Goal: Task Accomplishment & Management: Complete application form

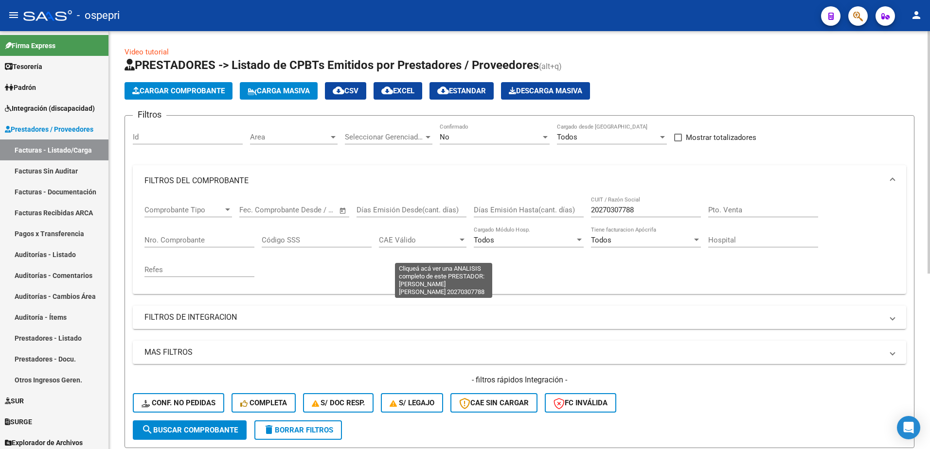
scroll to position [0, 0]
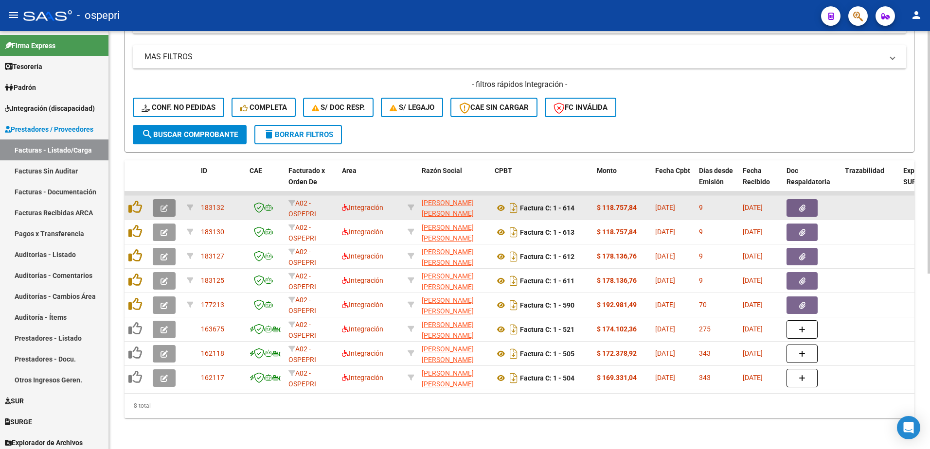
click at [164, 205] on icon "button" at bounding box center [163, 208] width 7 height 7
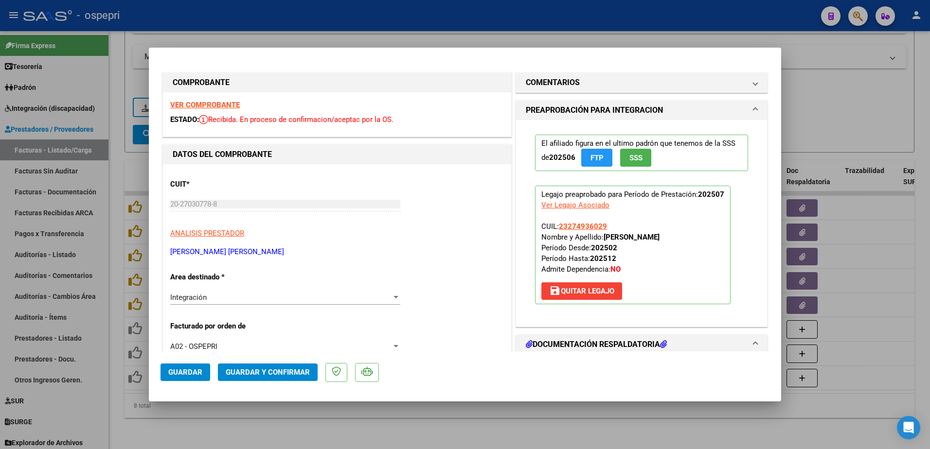
click at [208, 103] on strong "VER COMPROBANTE" at bounding box center [205, 105] width 70 height 9
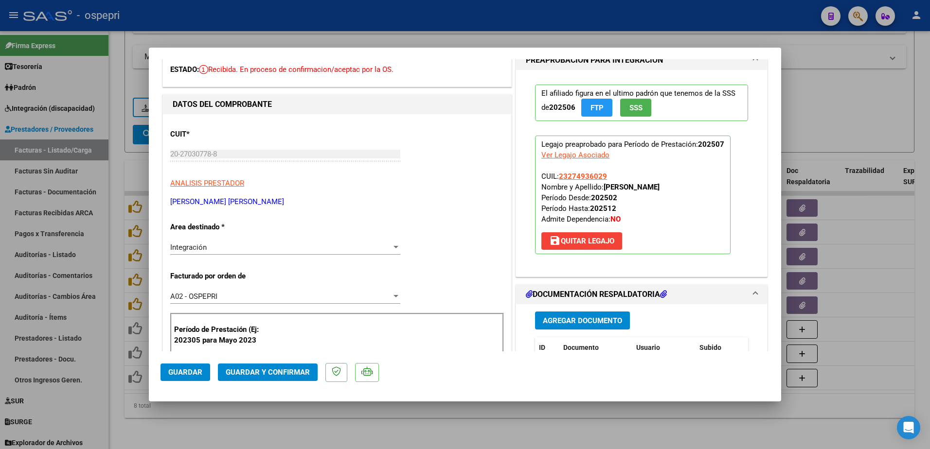
scroll to position [49, 0]
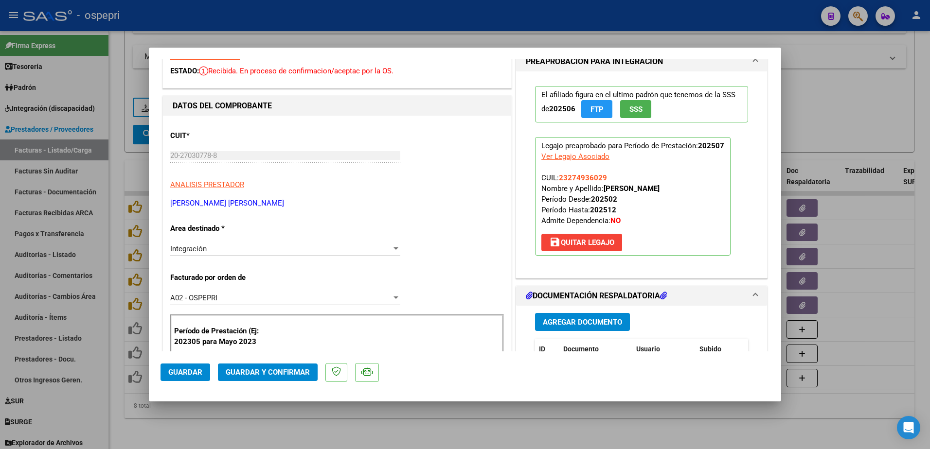
click at [587, 319] on span "Agregar Documento" at bounding box center [582, 322] width 79 height 9
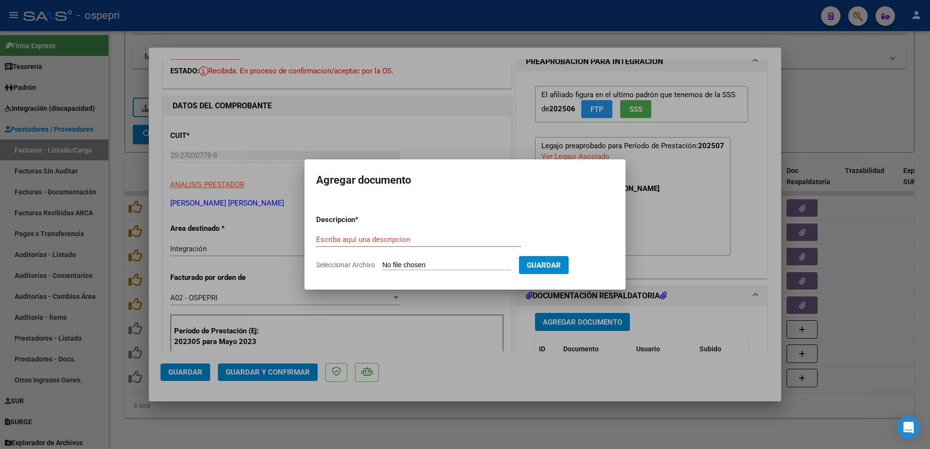
drag, startPoint x: 694, startPoint y: 207, endPoint x: 665, endPoint y: 227, distance: 35.3
click at [693, 207] on div at bounding box center [465, 224] width 930 height 449
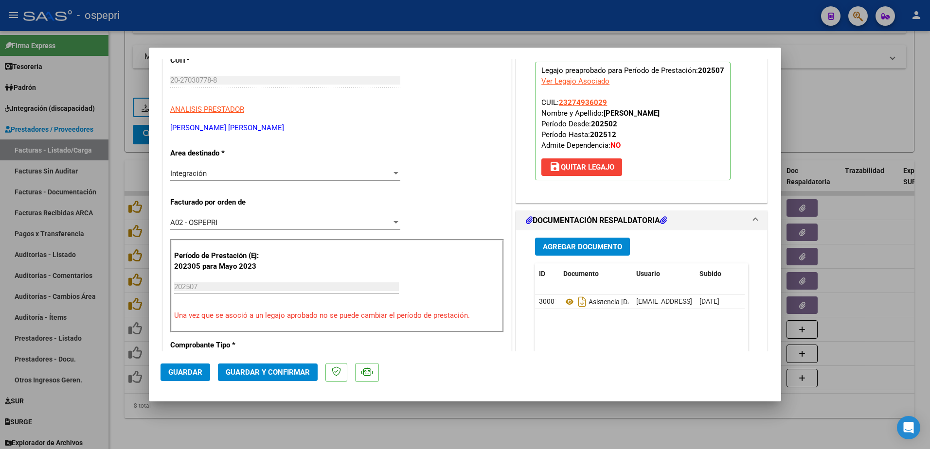
scroll to position [195, 0]
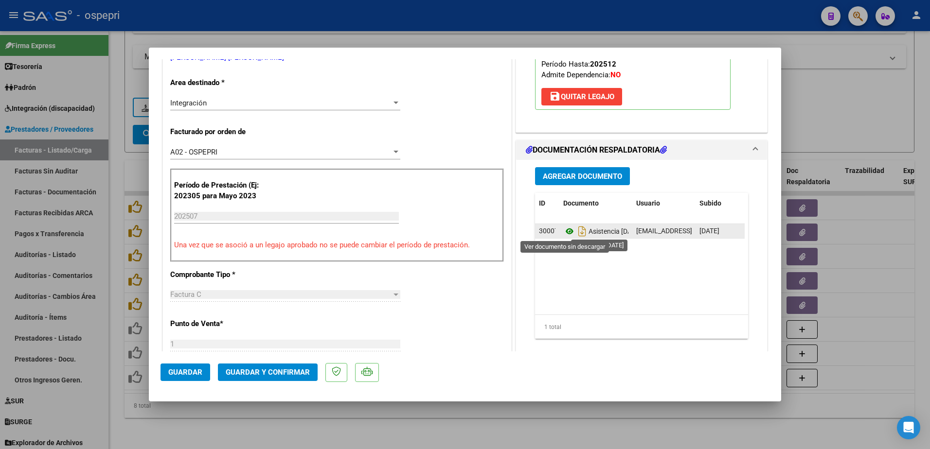
click at [563, 231] on icon at bounding box center [569, 232] width 13 height 12
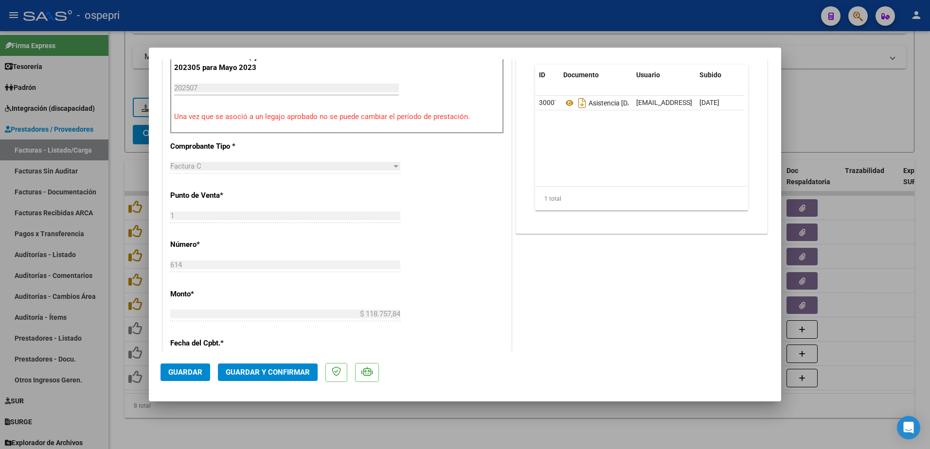
scroll to position [340, 0]
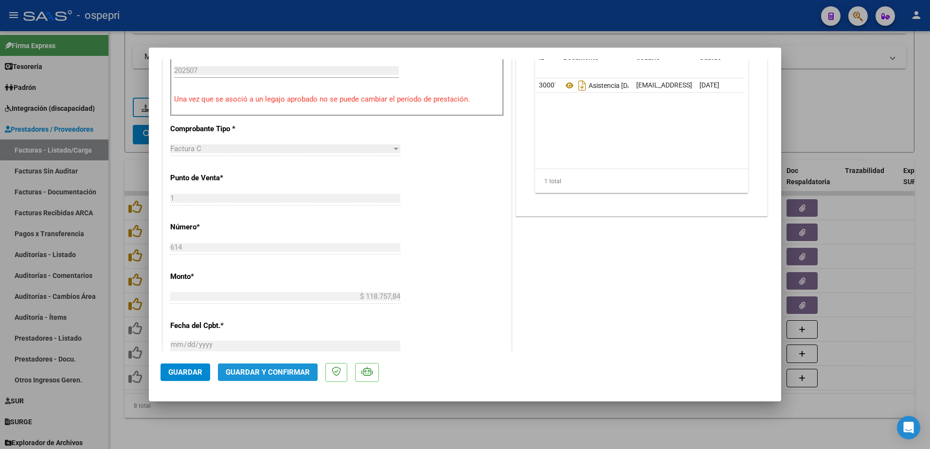
click at [248, 371] on span "Guardar y Confirmar" at bounding box center [268, 372] width 84 height 9
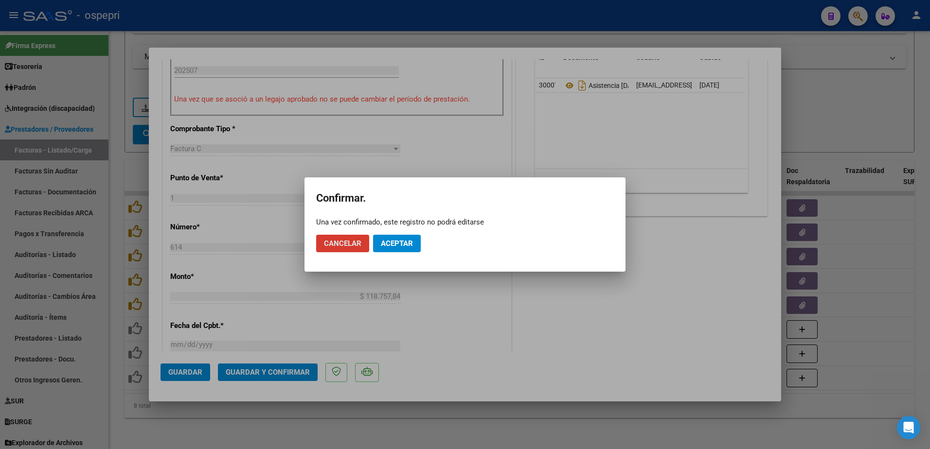
click at [399, 239] on span "Aceptar" at bounding box center [397, 243] width 32 height 9
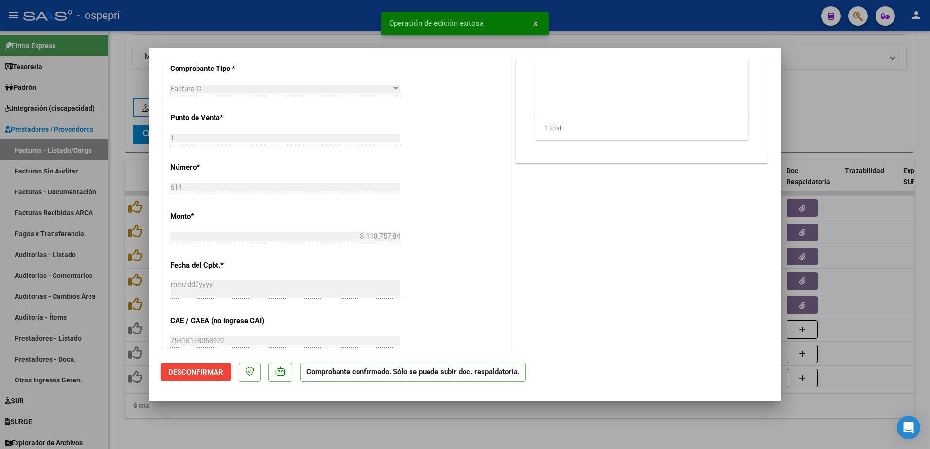
type input "$ 0,00"
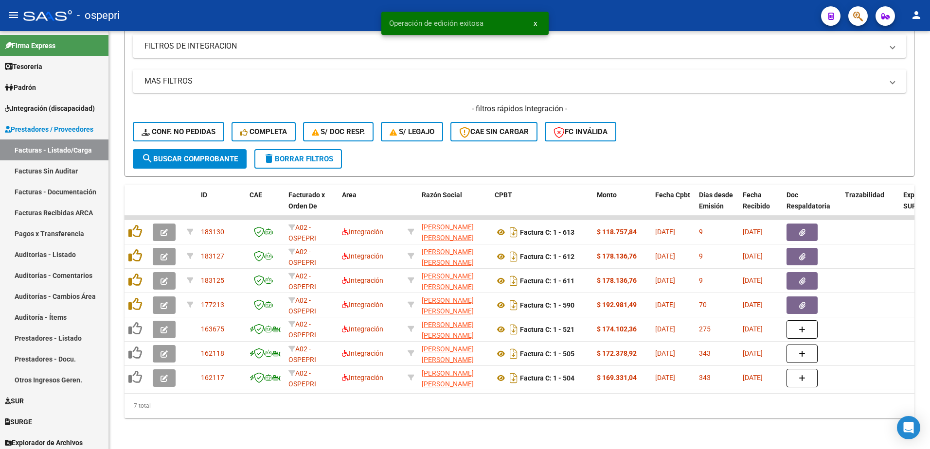
scroll to position [279, 0]
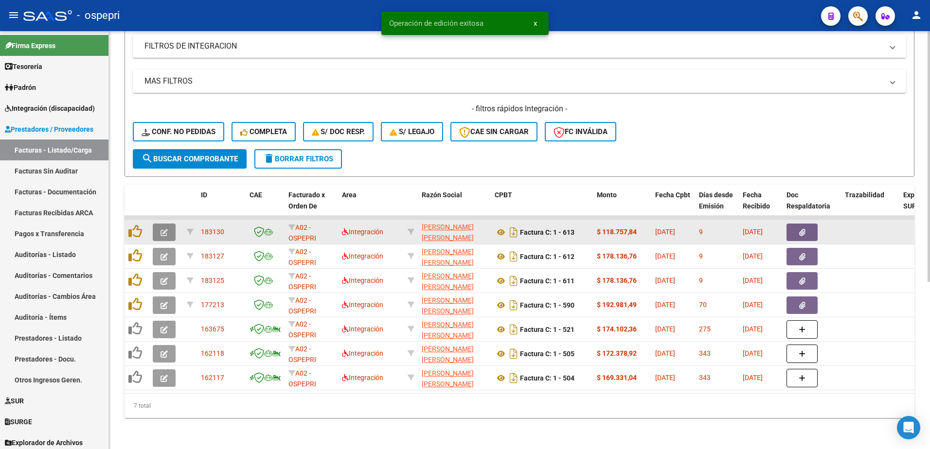
click at [159, 228] on button "button" at bounding box center [164, 233] width 23 height 18
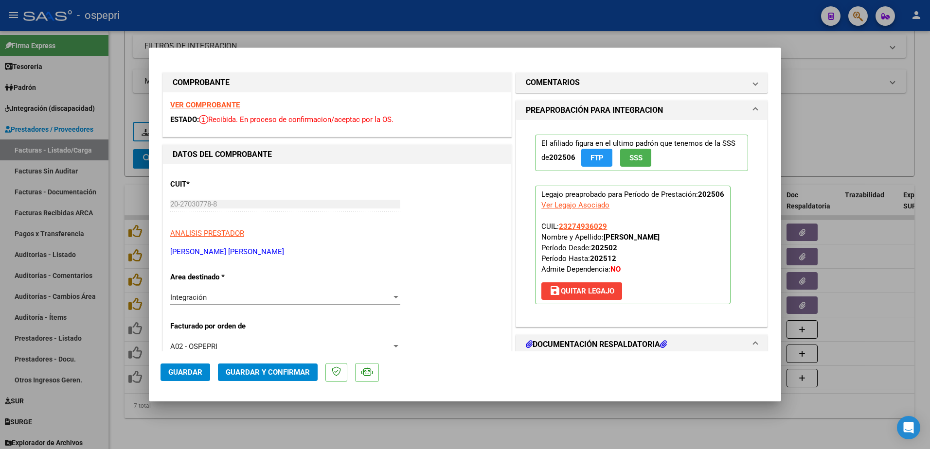
click at [223, 105] on strong "VER COMPROBANTE" at bounding box center [205, 105] width 70 height 9
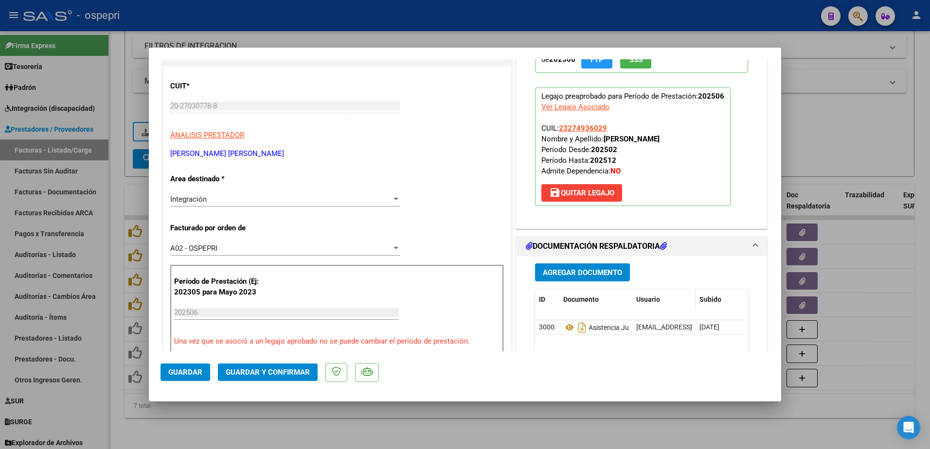
scroll to position [146, 0]
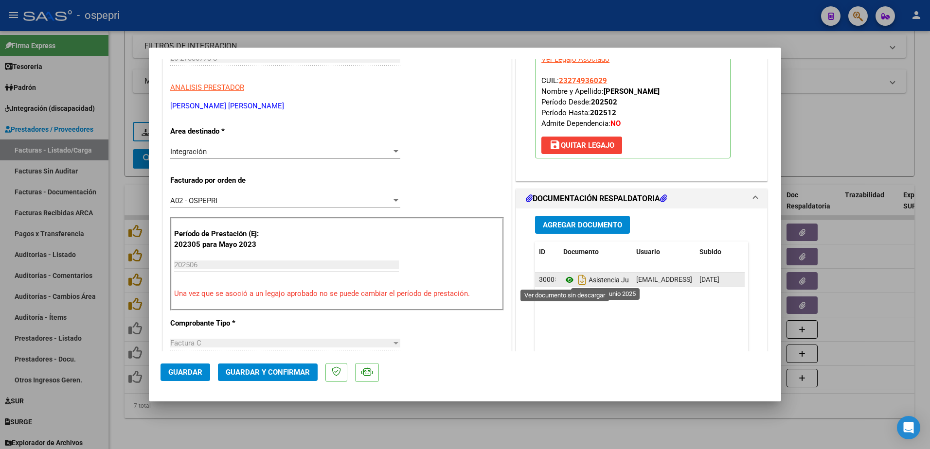
click at [563, 280] on icon at bounding box center [569, 280] width 13 height 12
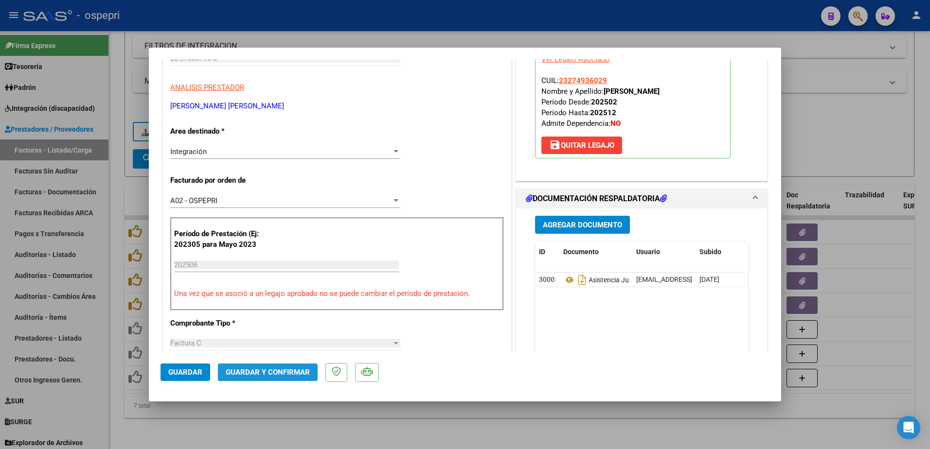
click at [270, 373] on span "Guardar y Confirmar" at bounding box center [268, 372] width 84 height 9
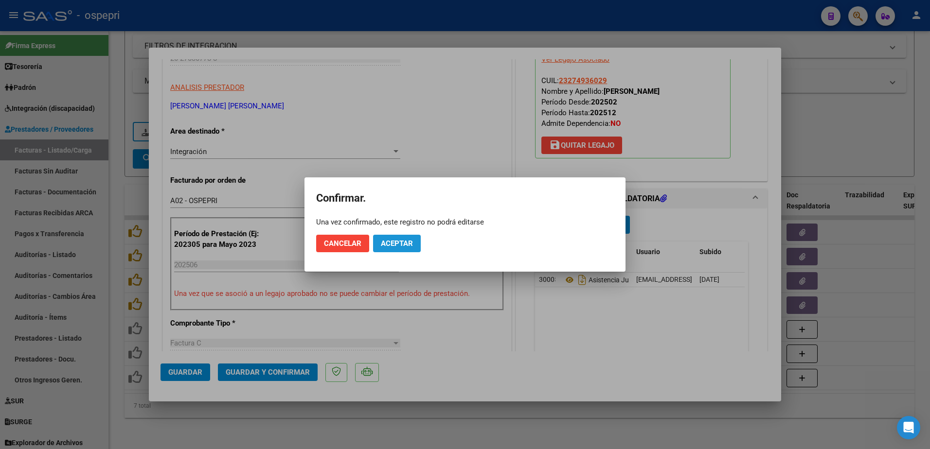
click at [396, 244] on span "Aceptar" at bounding box center [397, 243] width 32 height 9
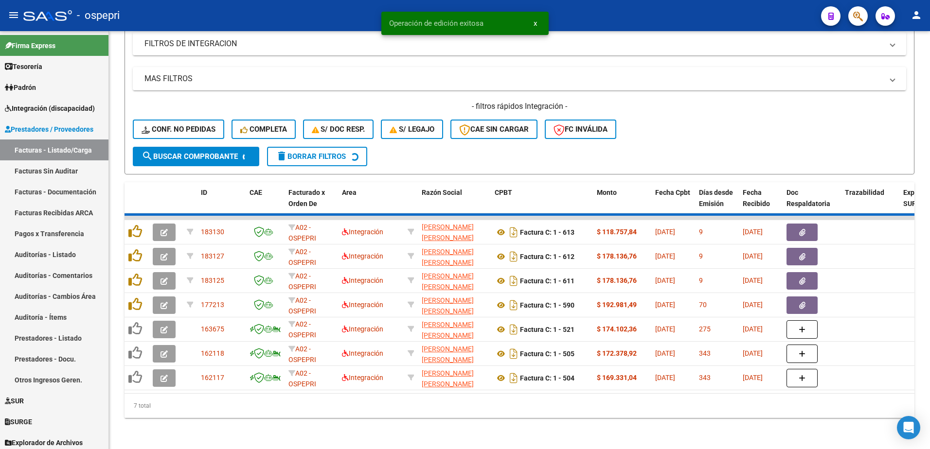
scroll to position [254, 0]
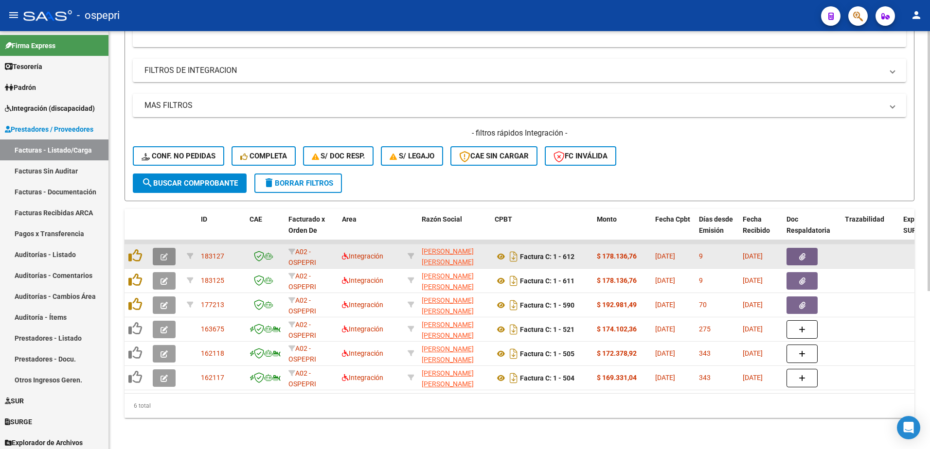
click at [168, 248] on button "button" at bounding box center [164, 257] width 23 height 18
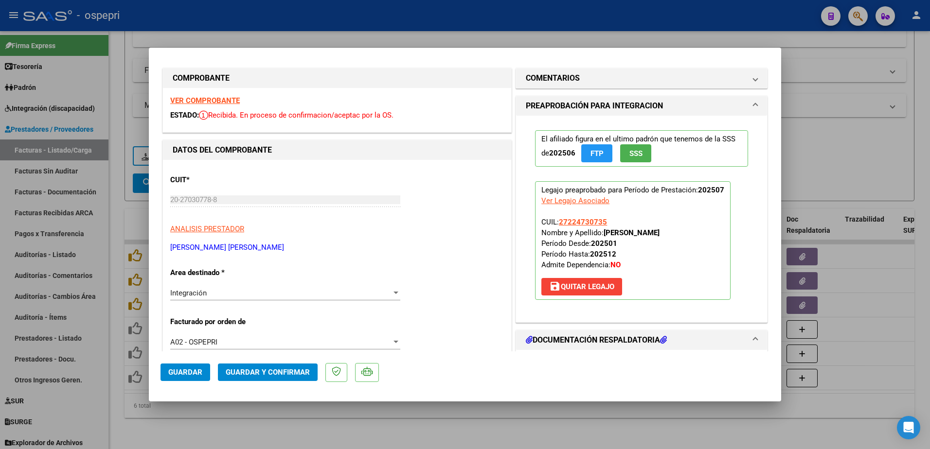
scroll to position [0, 0]
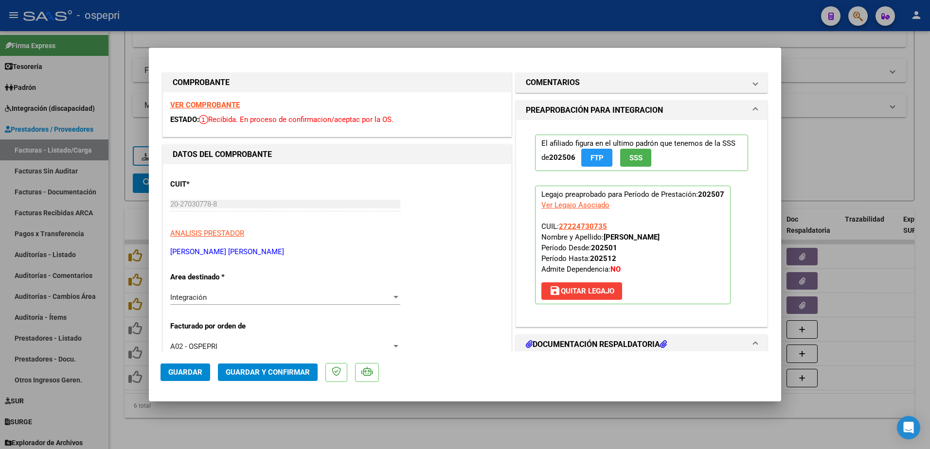
click at [213, 102] on strong "VER COMPROBANTE" at bounding box center [205, 105] width 70 height 9
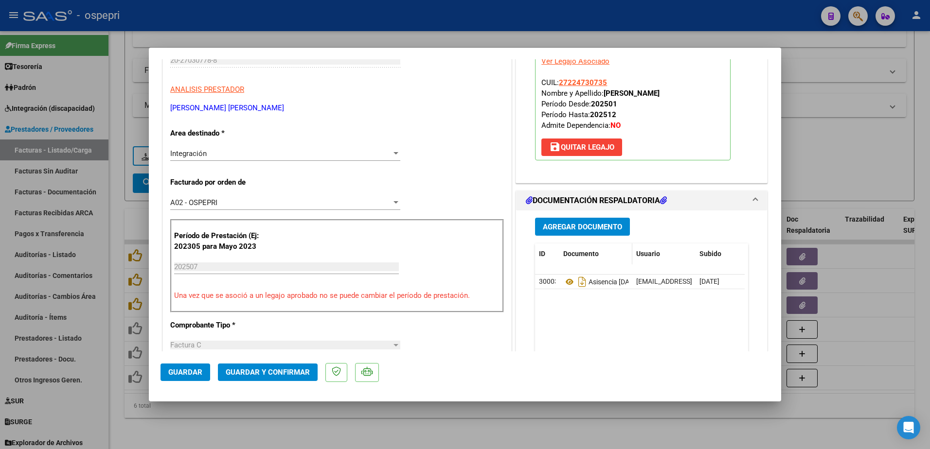
scroll to position [146, 0]
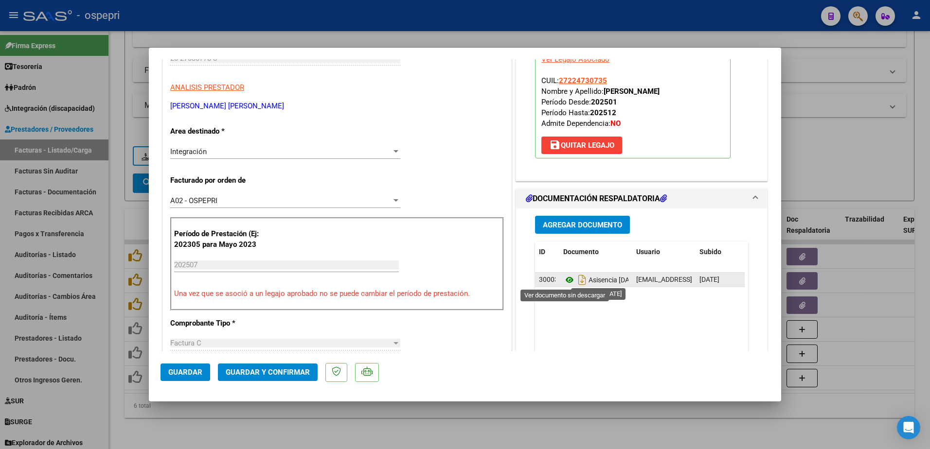
click at [566, 282] on icon at bounding box center [569, 280] width 13 height 12
click at [368, 332] on div "CUIT * 20-27030778-8 Ingresar CUIT ANALISIS PRESTADOR LOPEZ OSCAR ERNESTO ARCA …" at bounding box center [337, 434] width 348 height 832
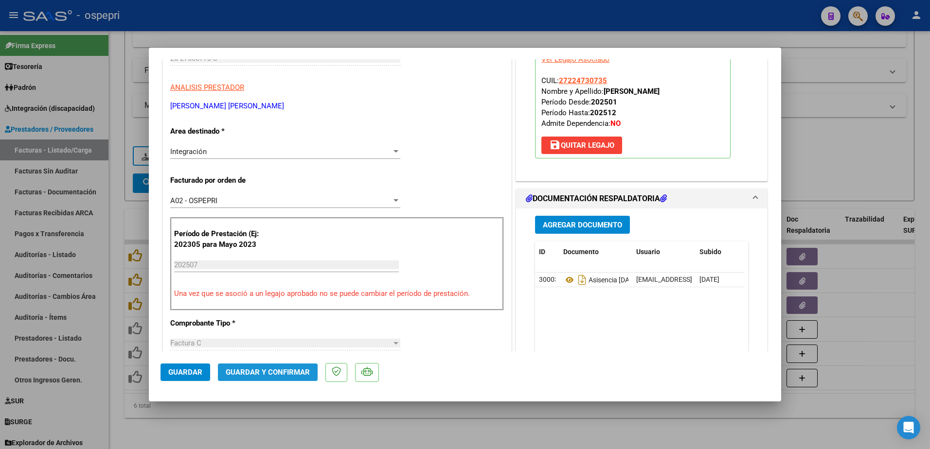
click at [265, 376] on span "Guardar y Confirmar" at bounding box center [268, 372] width 84 height 9
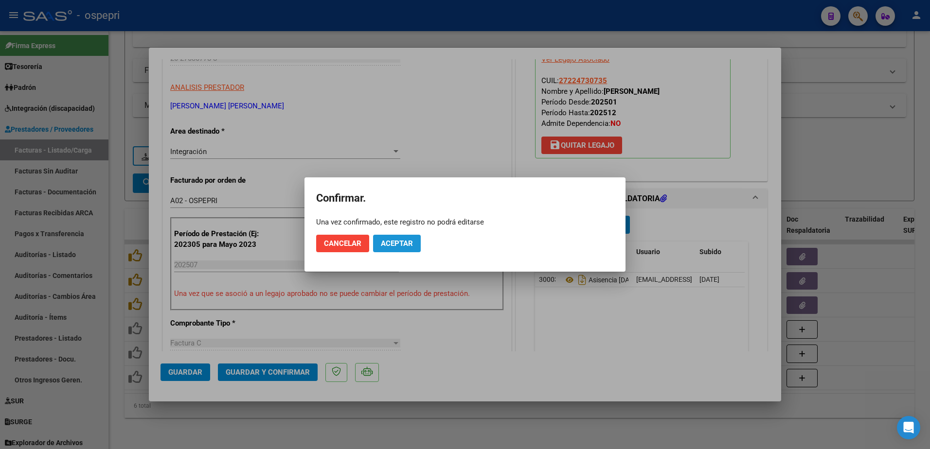
click at [397, 240] on span "Aceptar" at bounding box center [397, 243] width 32 height 9
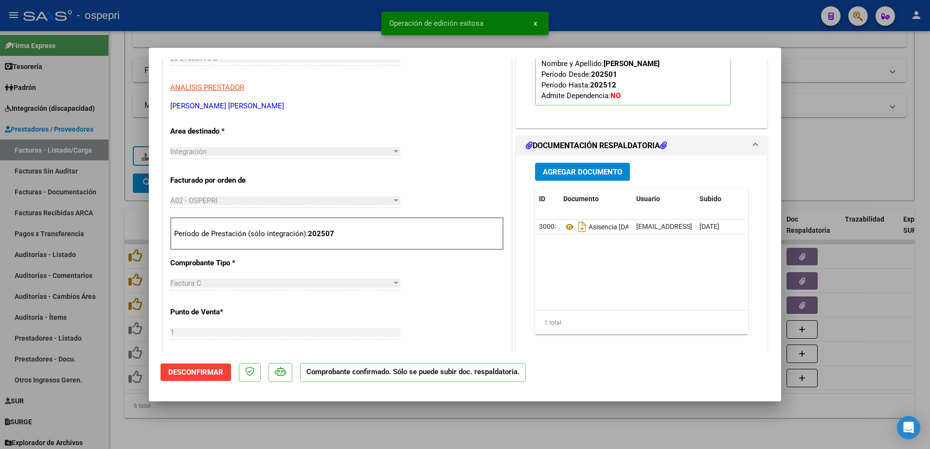
type input "$ 0,00"
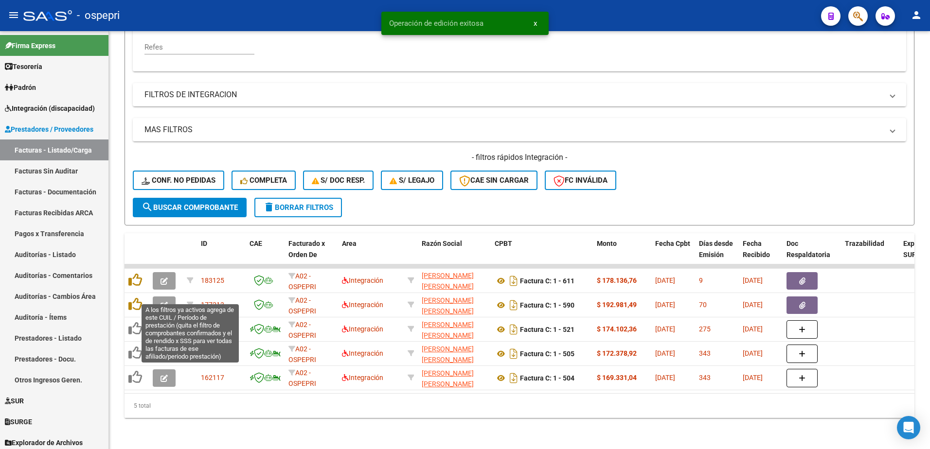
scroll to position [230, 0]
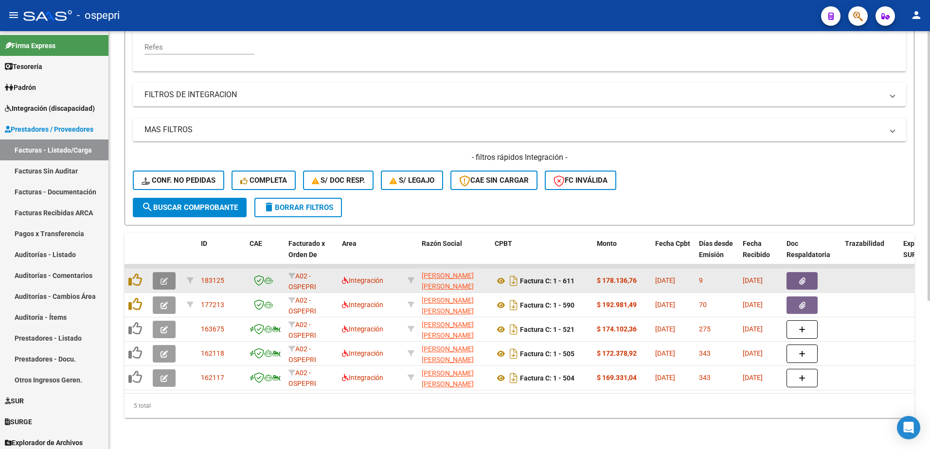
click at [159, 276] on button "button" at bounding box center [164, 281] width 23 height 18
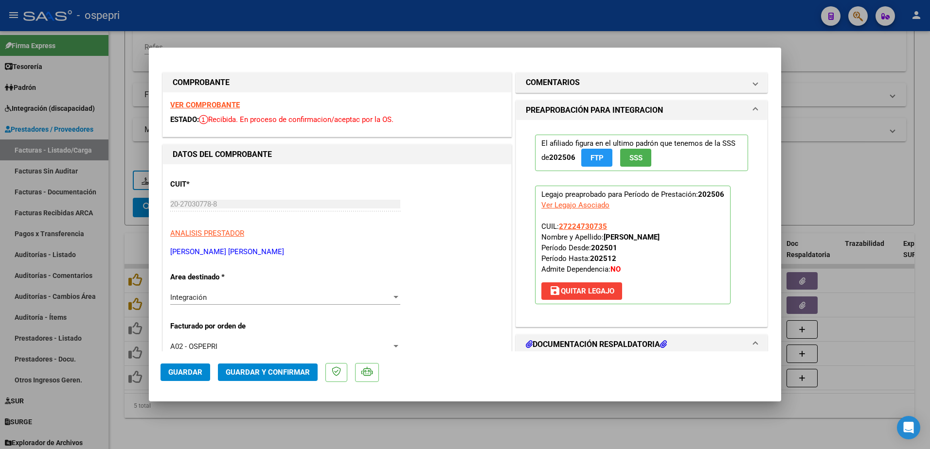
click at [226, 104] on strong "VER COMPROBANTE" at bounding box center [205, 105] width 70 height 9
type input "$ 0,00"
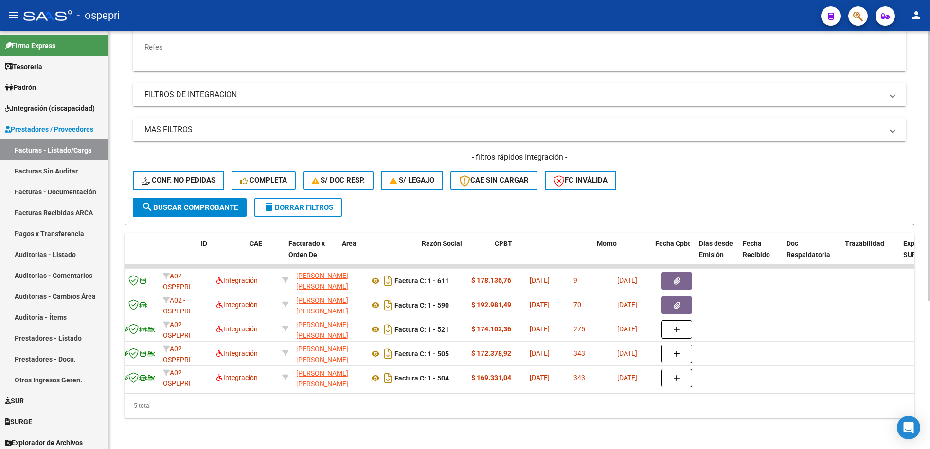
scroll to position [0, 0]
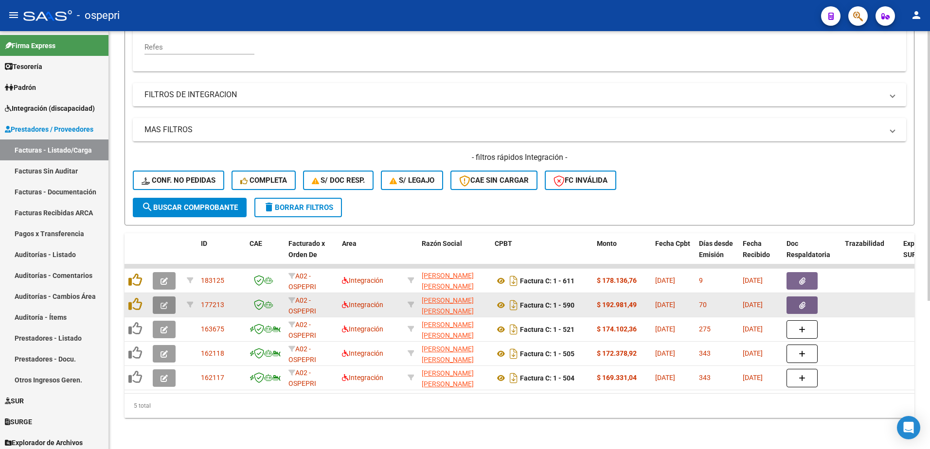
click at [162, 302] on icon "button" at bounding box center [163, 305] width 7 height 7
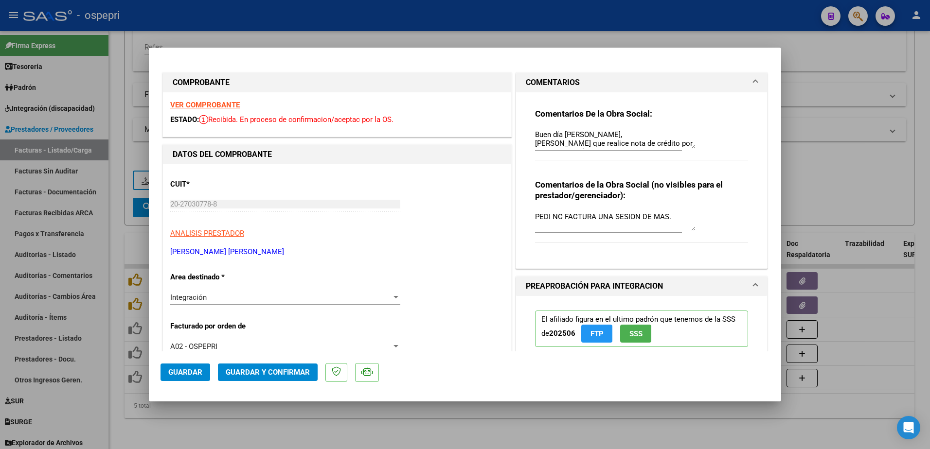
click at [216, 105] on strong "VER COMPROBANTE" at bounding box center [205, 105] width 70 height 9
type input "$ 0,00"
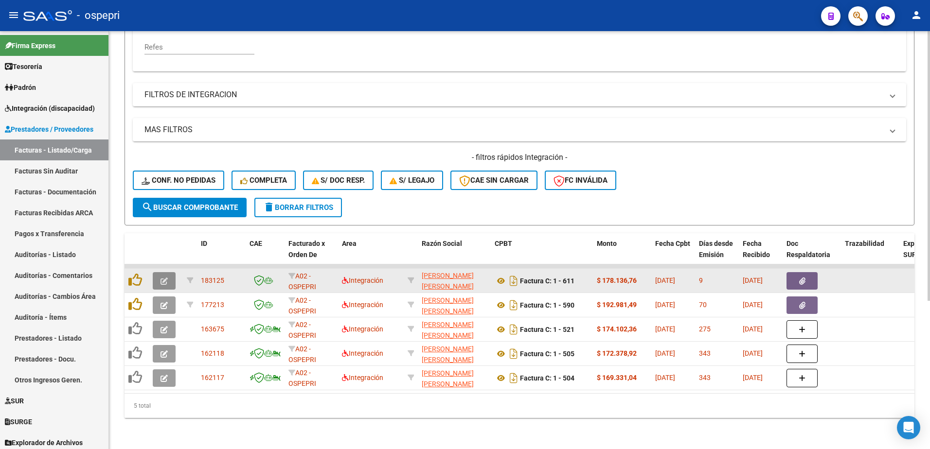
click at [167, 278] on icon "button" at bounding box center [163, 281] width 7 height 7
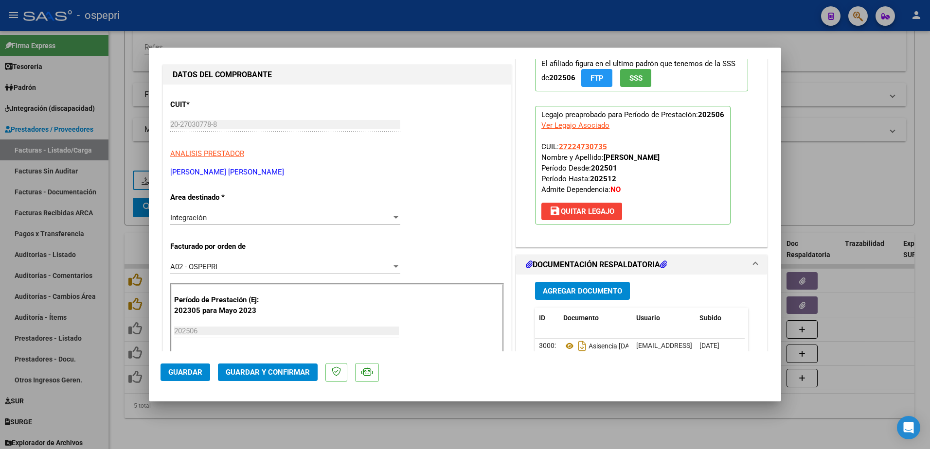
scroll to position [146, 0]
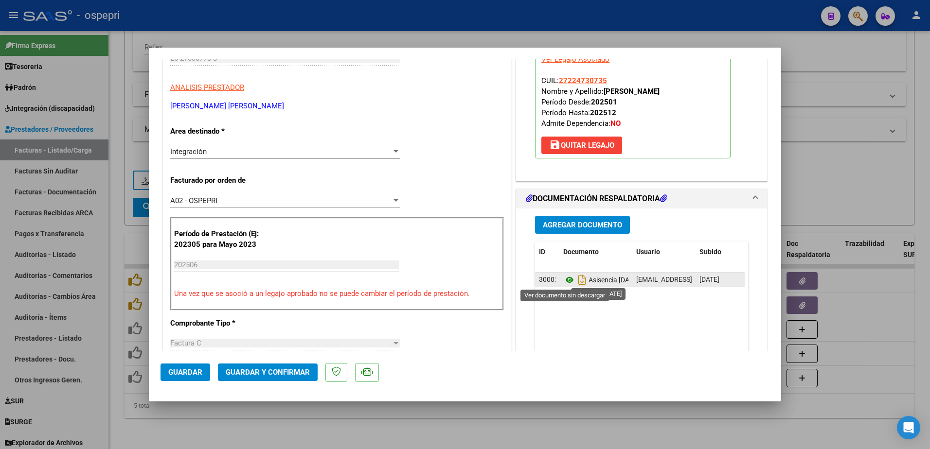
click at [566, 280] on icon at bounding box center [569, 280] width 13 height 12
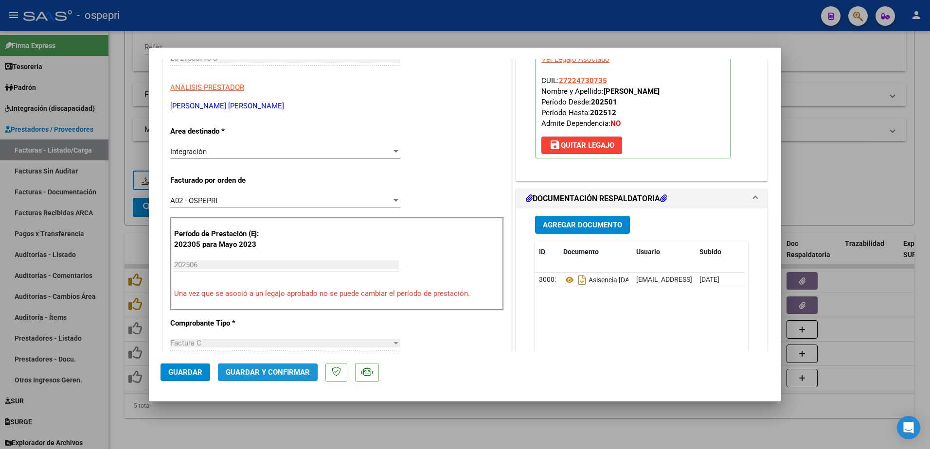
click at [258, 373] on span "Guardar y Confirmar" at bounding box center [268, 372] width 84 height 9
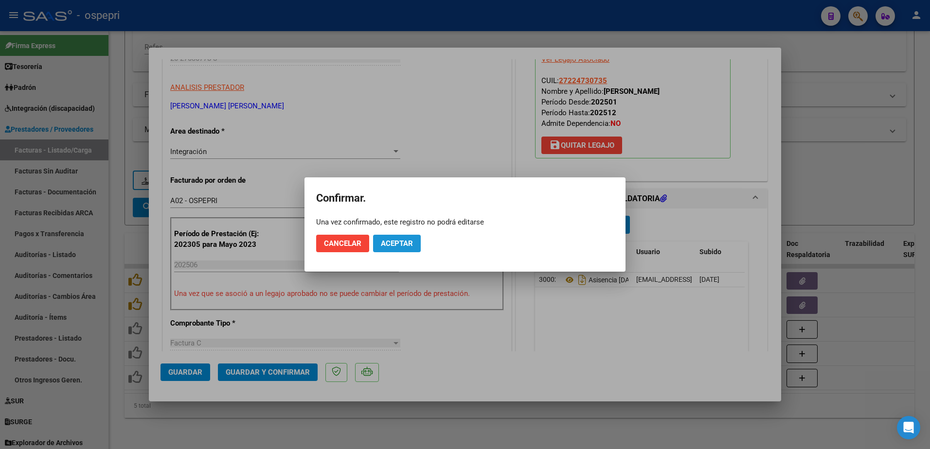
click at [412, 242] on button "Aceptar" at bounding box center [397, 244] width 48 height 18
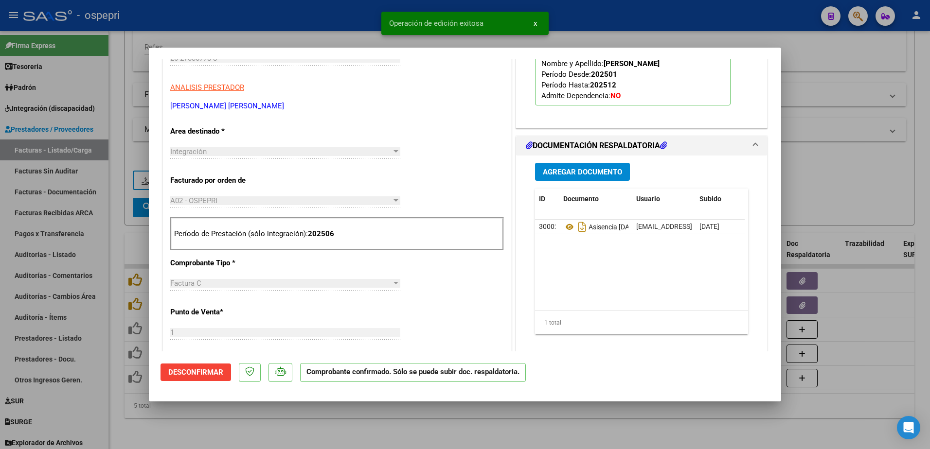
type input "$ 0,00"
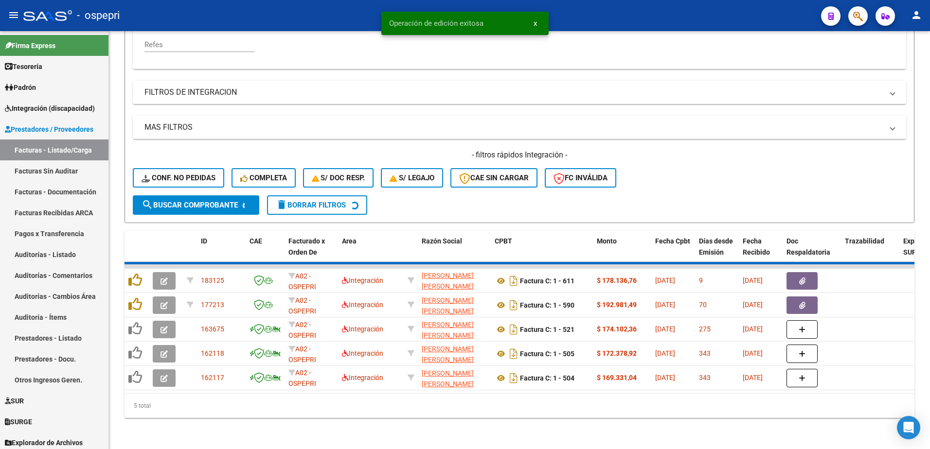
scroll to position [206, 0]
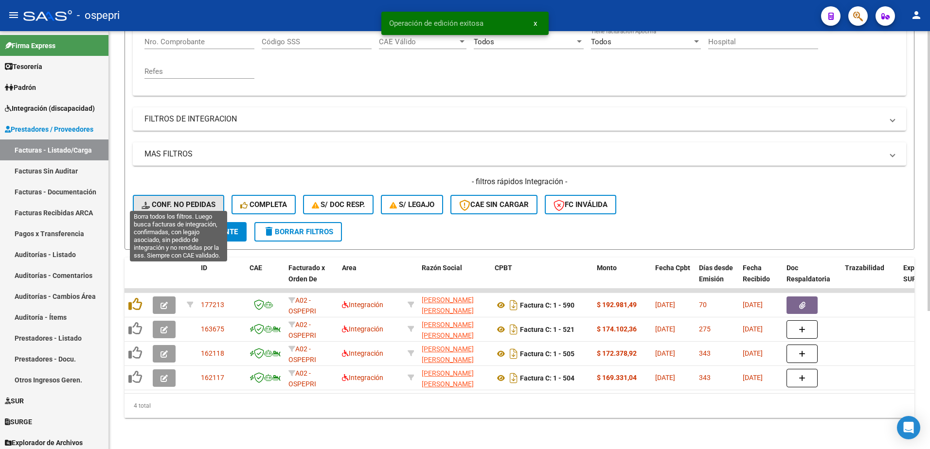
click at [184, 200] on span "Conf. no pedidas" at bounding box center [179, 204] width 74 height 9
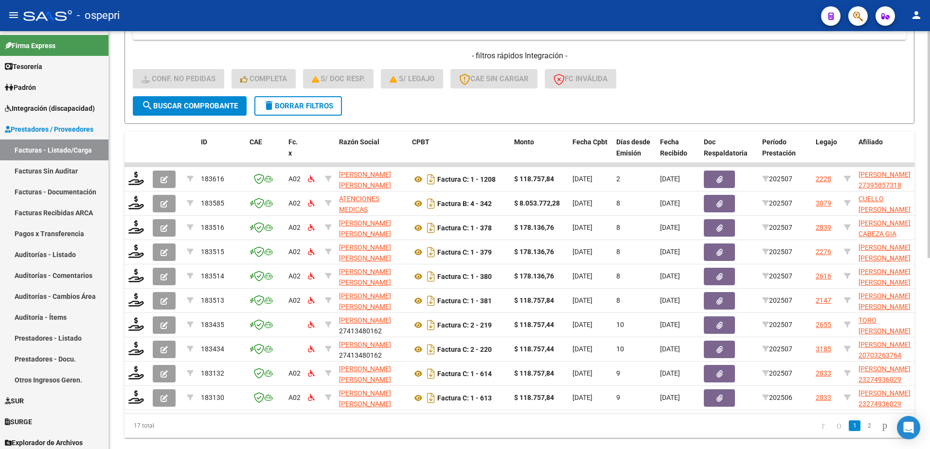
scroll to position [352, 0]
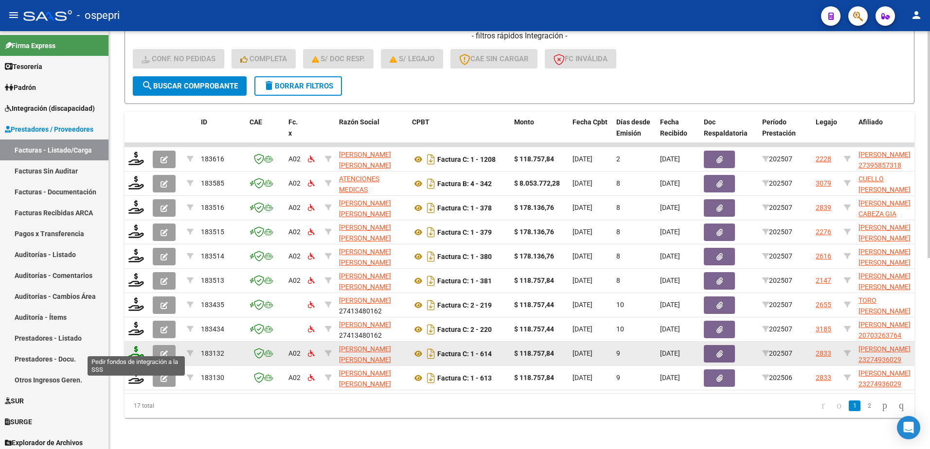
click at [131, 349] on icon at bounding box center [136, 353] width 16 height 14
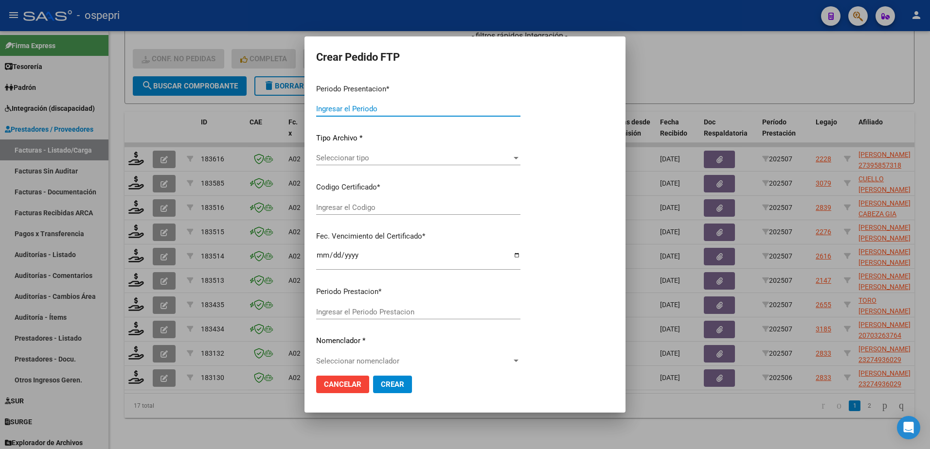
type input "202507"
type input "$ 118.757,84"
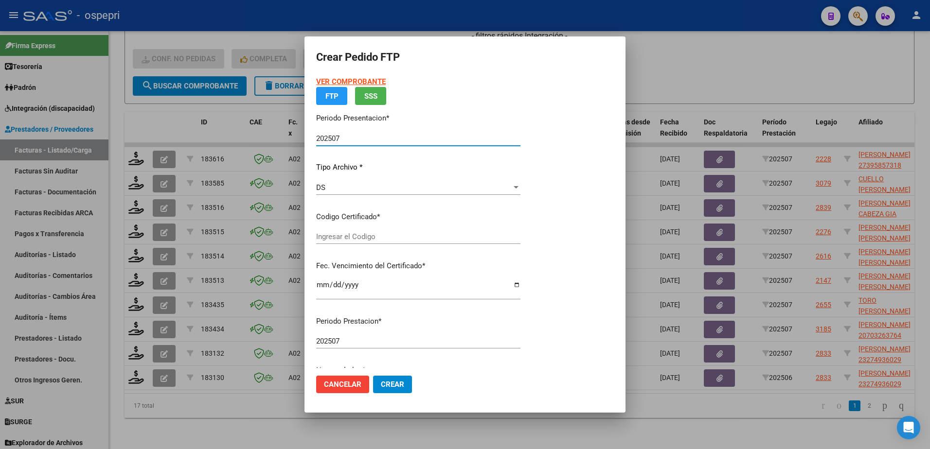
type input "23274936029"
type input "2033-01-05"
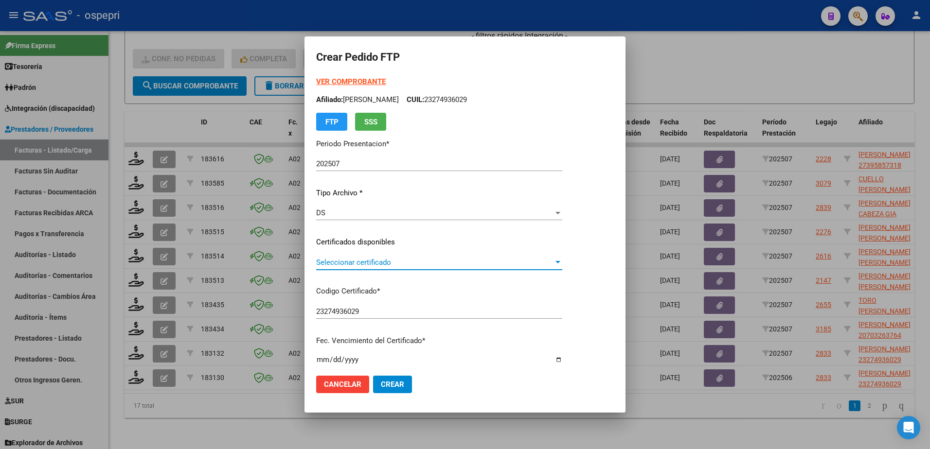
click at [364, 264] on span "Seleccionar certificado" at bounding box center [434, 262] width 237 height 9
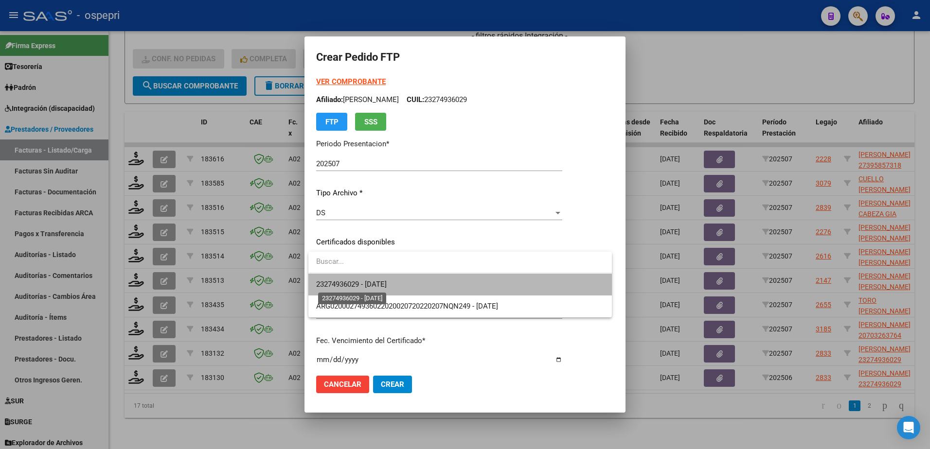
click at [368, 283] on span "23274936029 - 2033-01-05" at bounding box center [351, 284] width 71 height 9
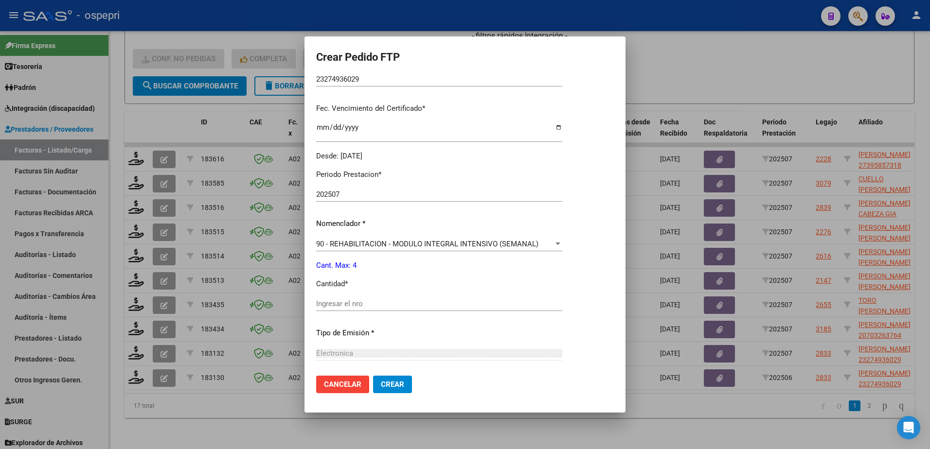
scroll to position [243, 0]
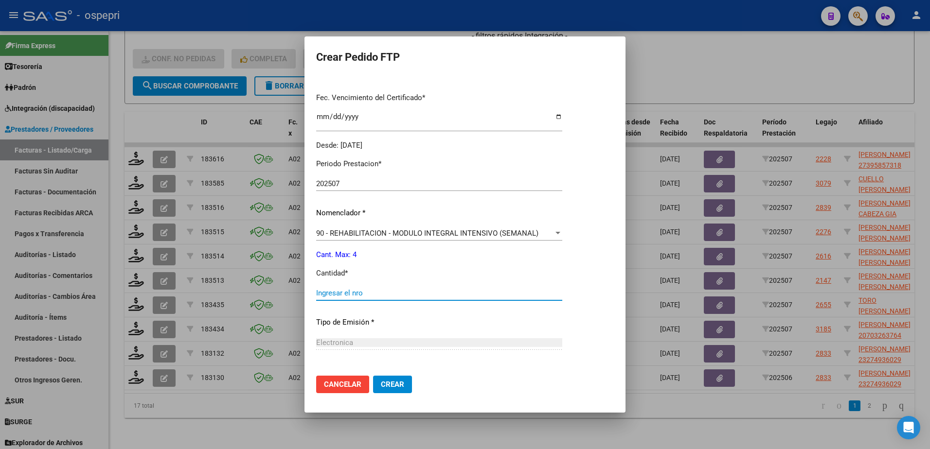
click at [371, 295] on input "Ingresar el nro" at bounding box center [439, 293] width 246 height 9
type input "4"
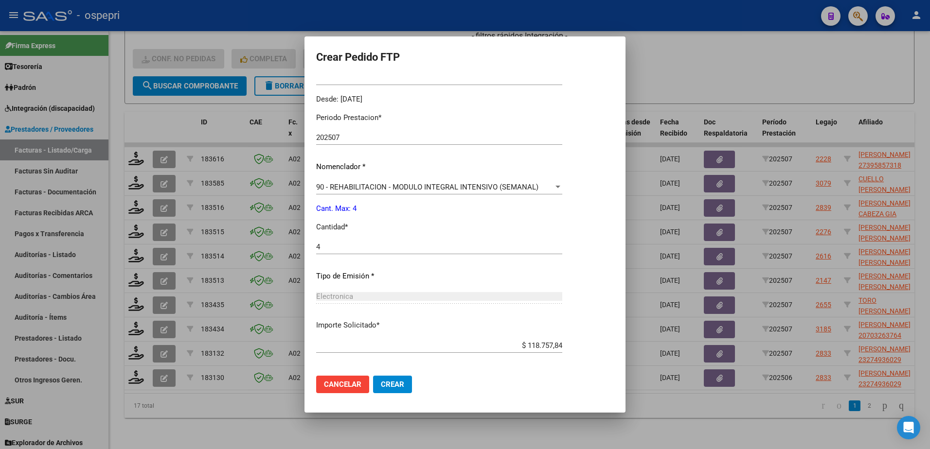
scroll to position [332, 0]
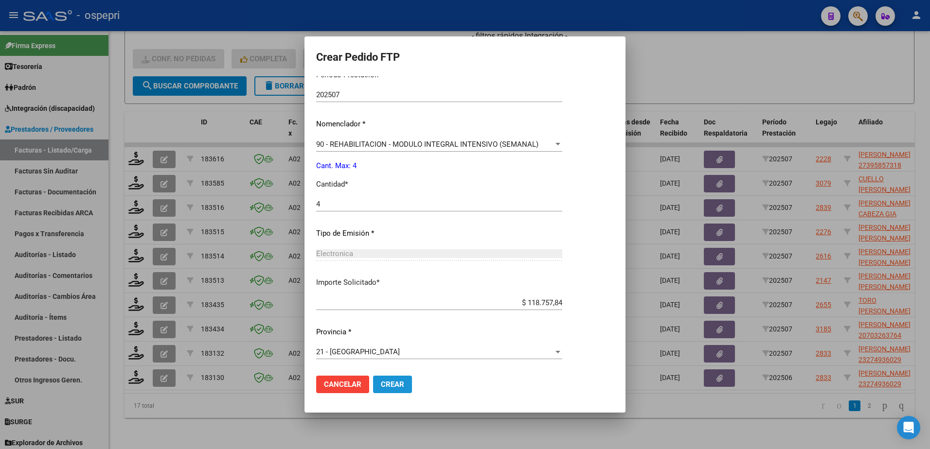
click at [399, 383] on span "Crear" at bounding box center [392, 384] width 23 height 9
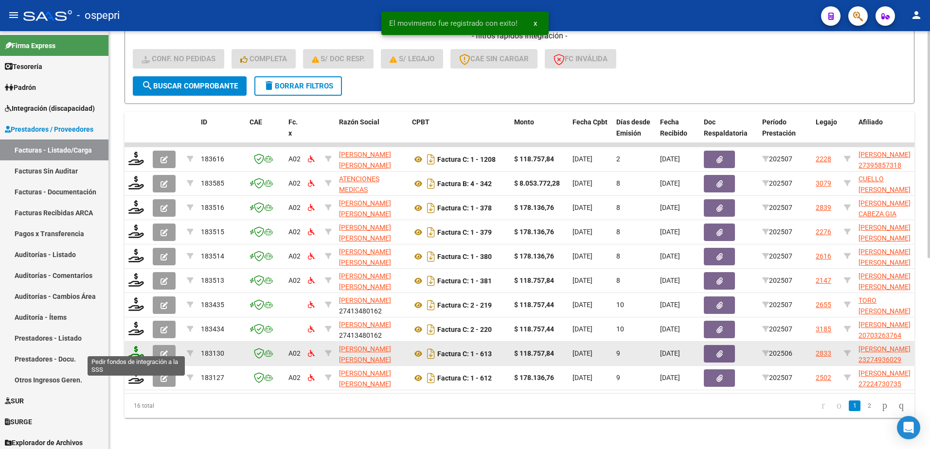
click at [135, 348] on icon at bounding box center [136, 353] width 16 height 14
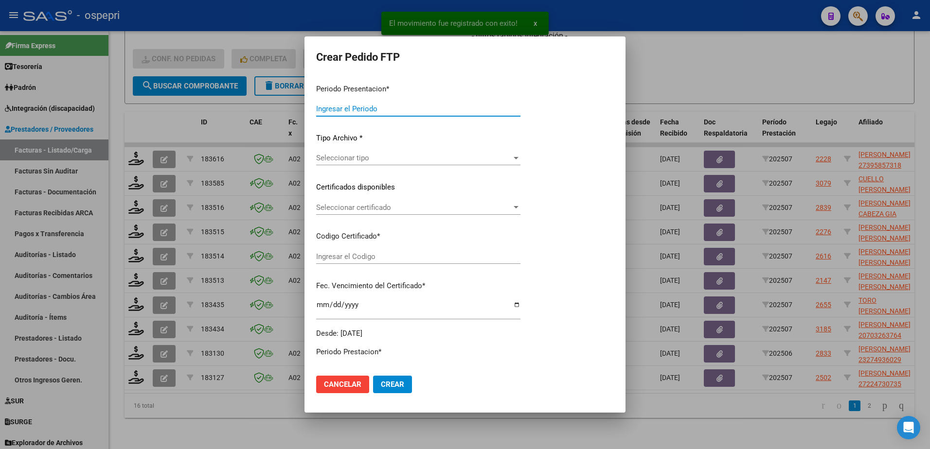
type input "202507"
type input "202506"
type input "$ 118.757,84"
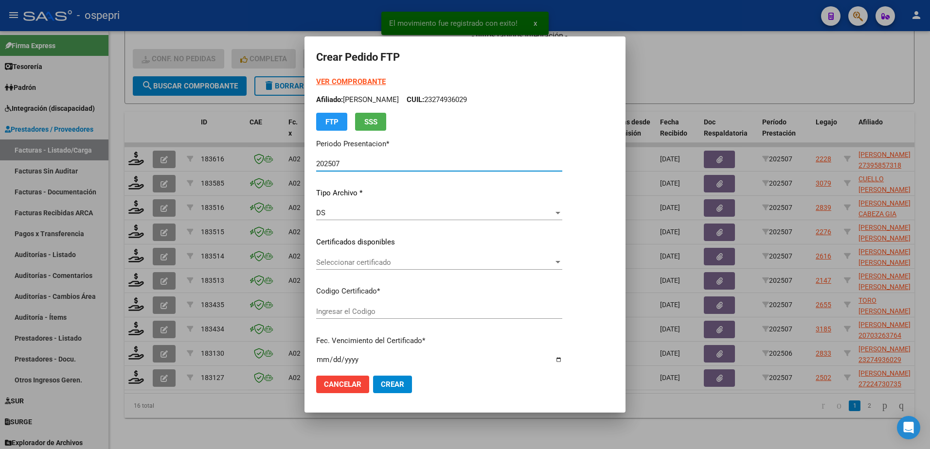
type input "23274936029"
type input "2033-01-05"
click at [350, 262] on span "Seleccionar certificado" at bounding box center [434, 262] width 237 height 9
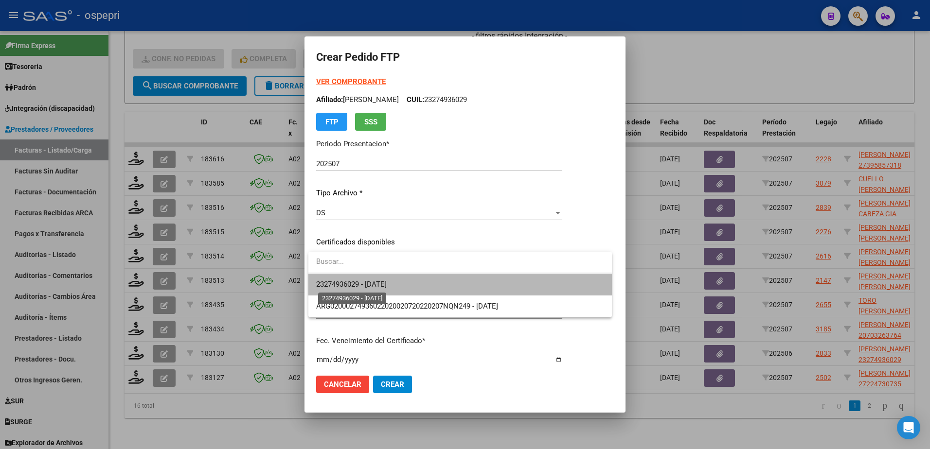
click at [372, 286] on span "23274936029 - 2033-01-05" at bounding box center [351, 284] width 71 height 9
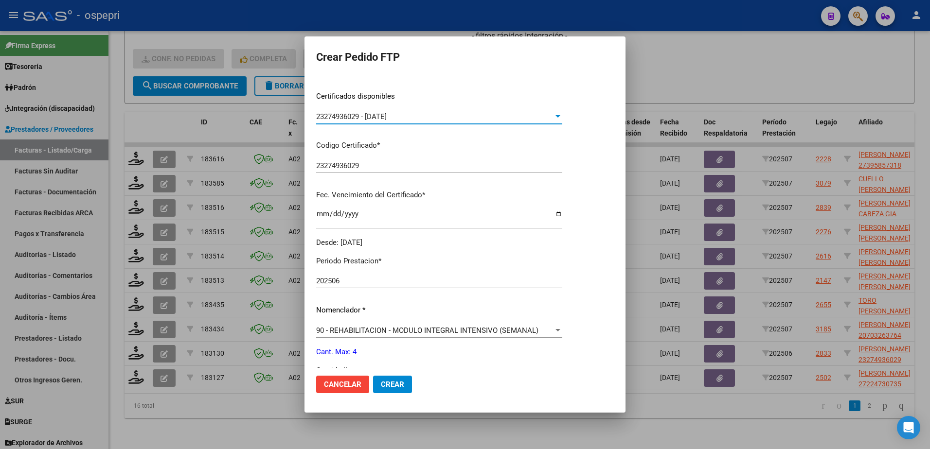
scroll to position [243, 0]
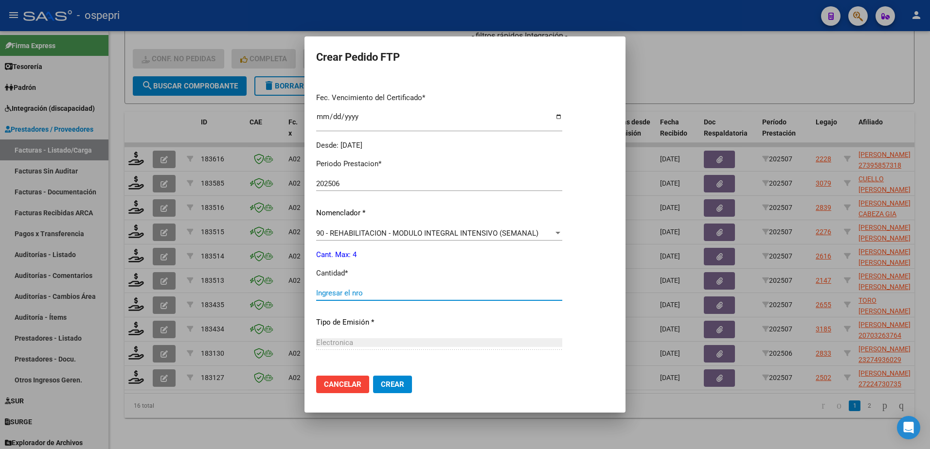
click at [357, 294] on input "Ingresar el nro" at bounding box center [439, 293] width 246 height 9
type input "4"
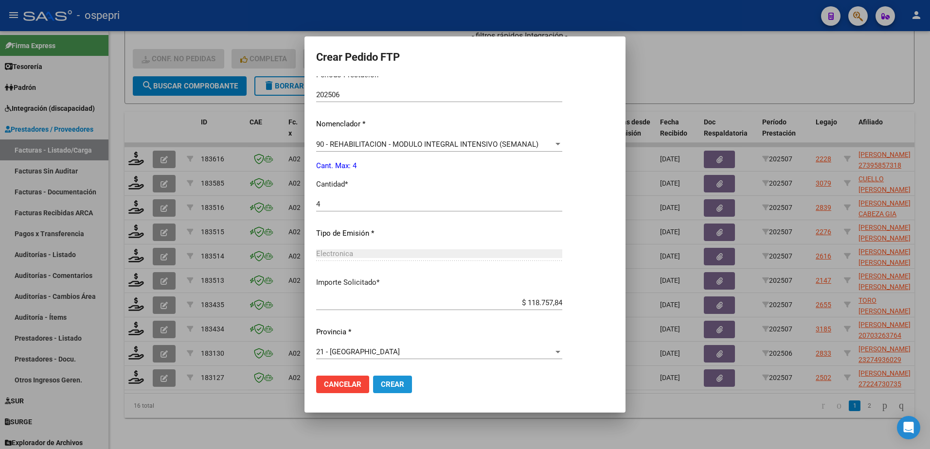
click at [395, 385] on span "Crear" at bounding box center [392, 384] width 23 height 9
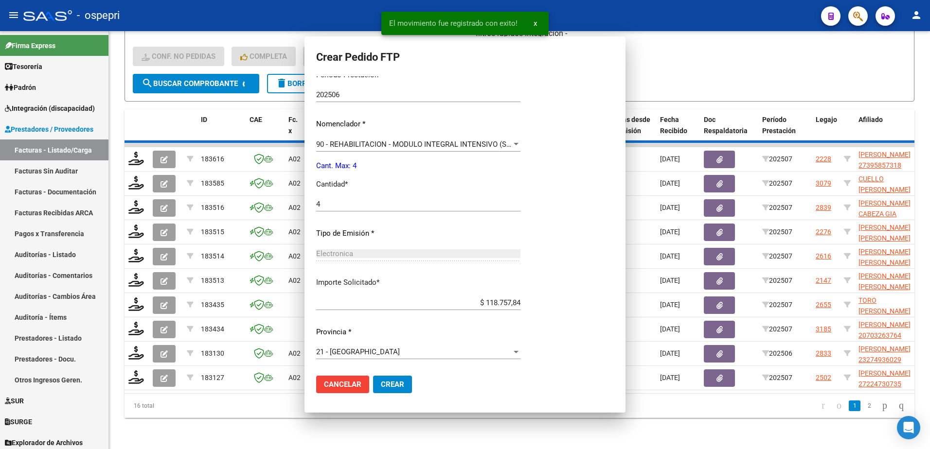
scroll to position [277, 0]
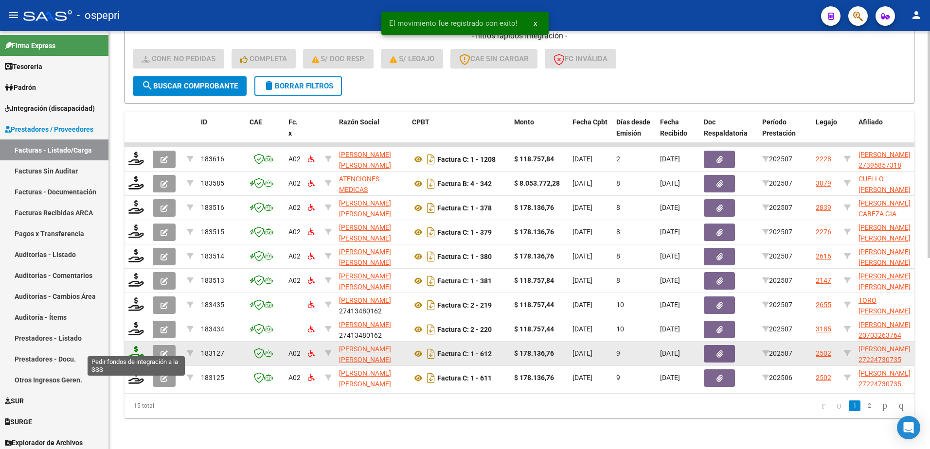
click at [134, 352] on icon at bounding box center [136, 353] width 16 height 14
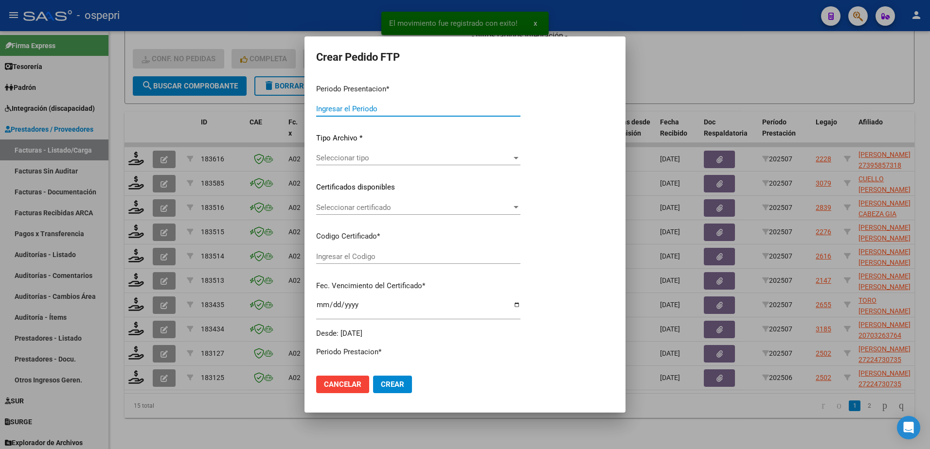
type input "202507"
type input "$ 178.136,76"
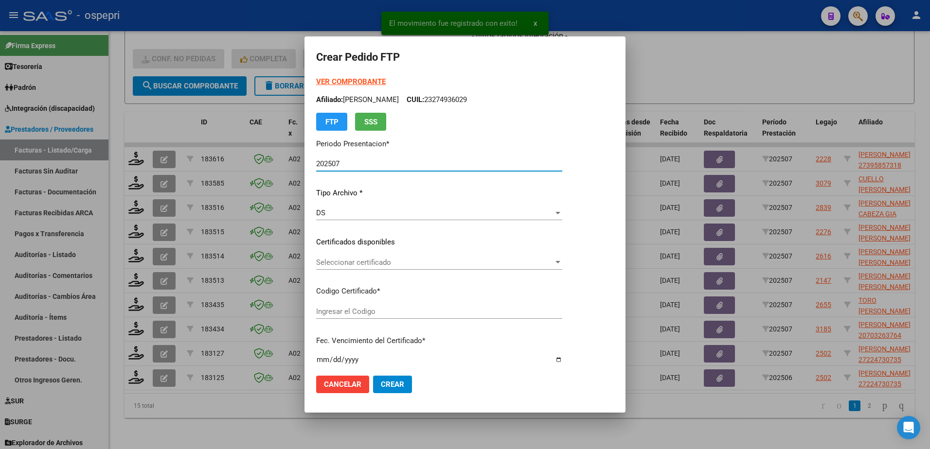
type input "ARG01000224730732018090420280904NQN249"
type input "2028-09-04"
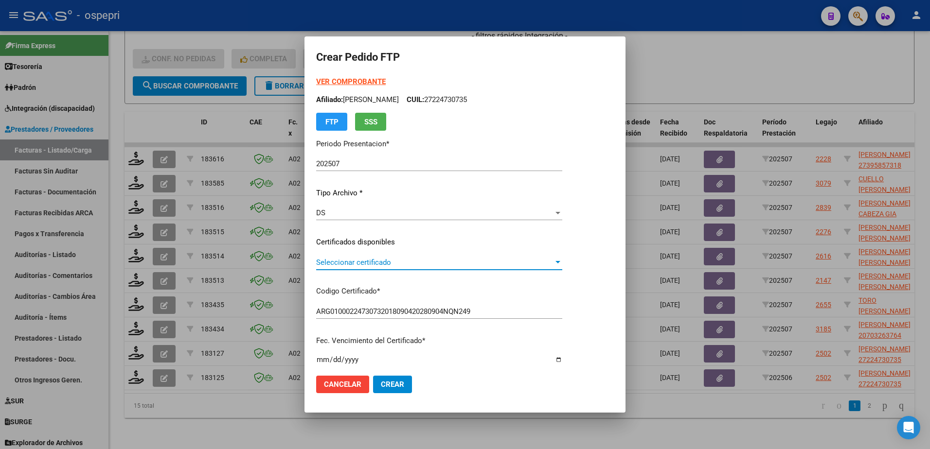
click at [372, 263] on span "Seleccionar certificado" at bounding box center [434, 262] width 237 height 9
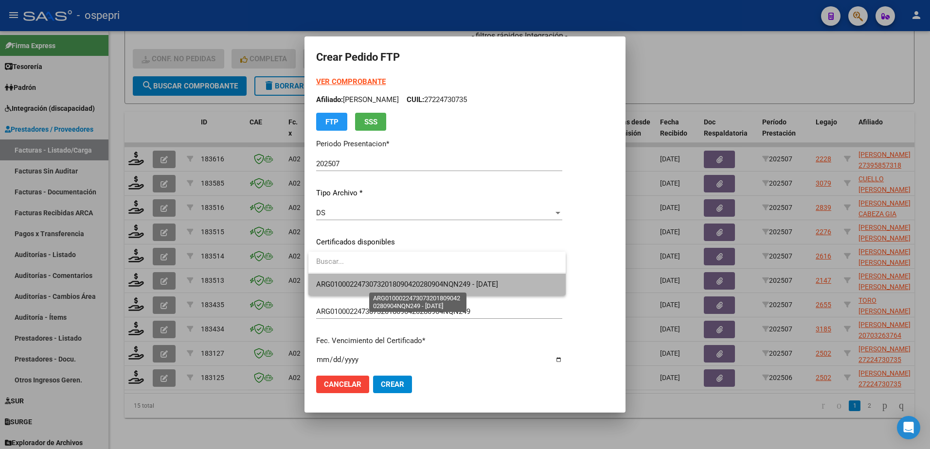
click at [372, 282] on span "ARG01000224730732018090420280904NQN249 - 2028-09-04" at bounding box center [407, 284] width 182 height 9
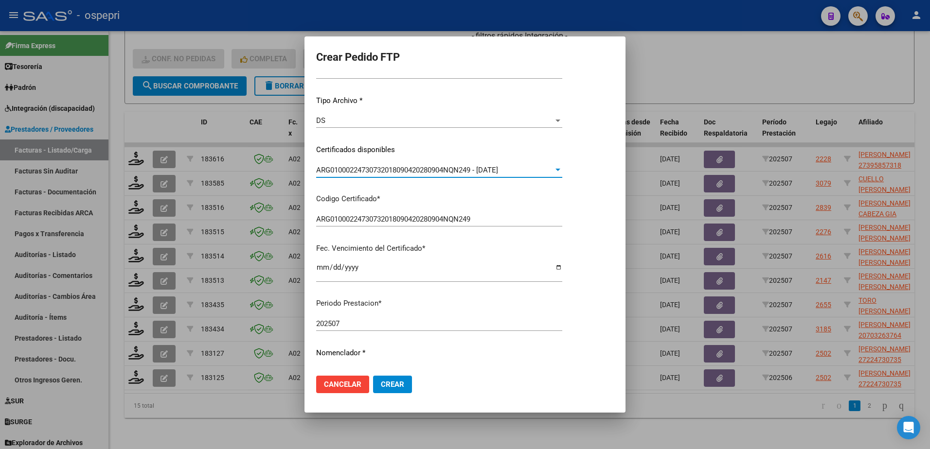
scroll to position [195, 0]
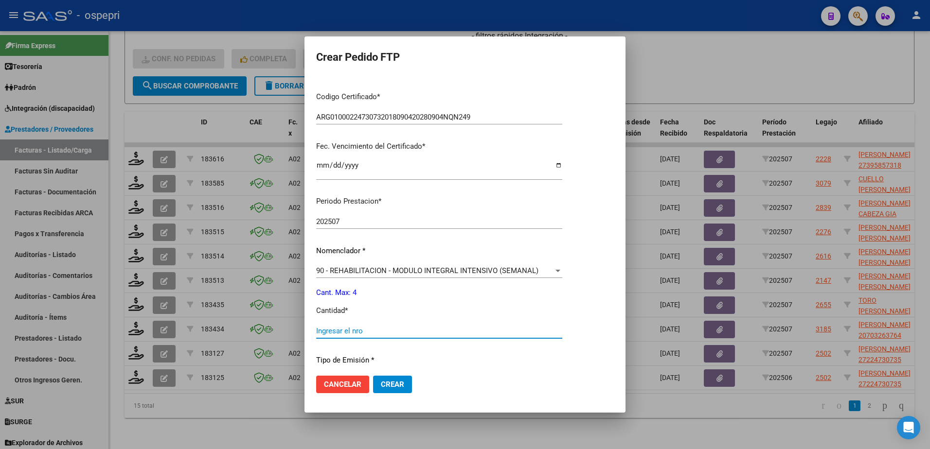
click at [368, 330] on input "Ingresar el nro" at bounding box center [439, 331] width 246 height 9
type input "4"
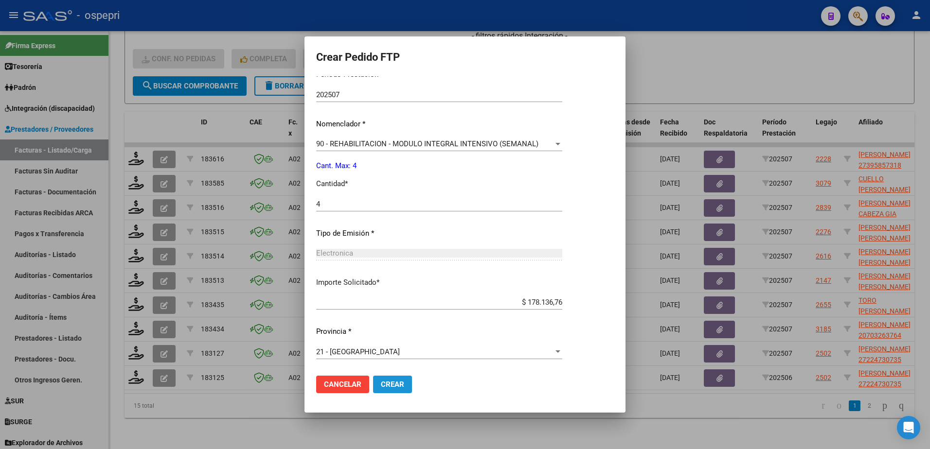
click at [383, 383] on span "Crear" at bounding box center [392, 384] width 23 height 9
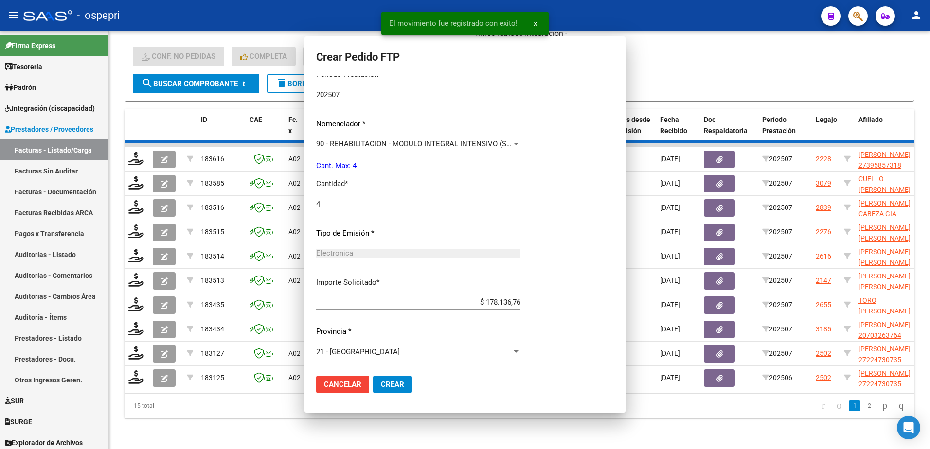
scroll to position [0, 0]
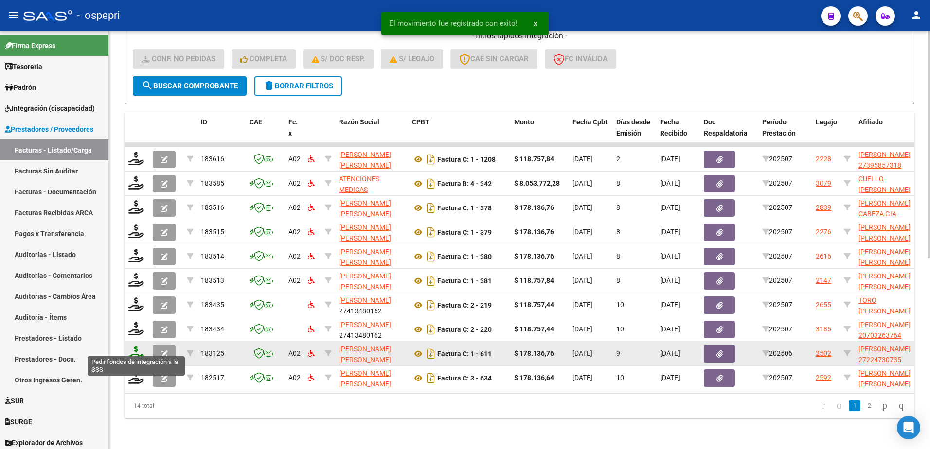
click at [133, 350] on icon at bounding box center [136, 353] width 16 height 14
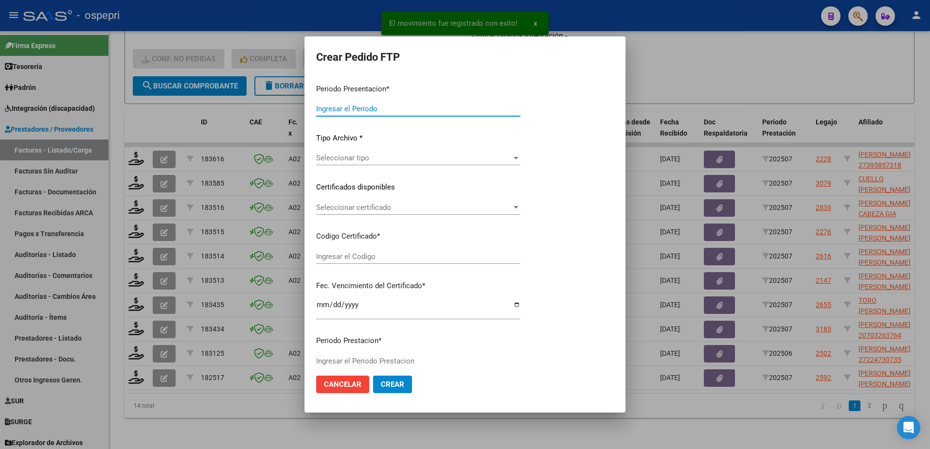
type input "202507"
type input "202506"
type input "$ 178.136,76"
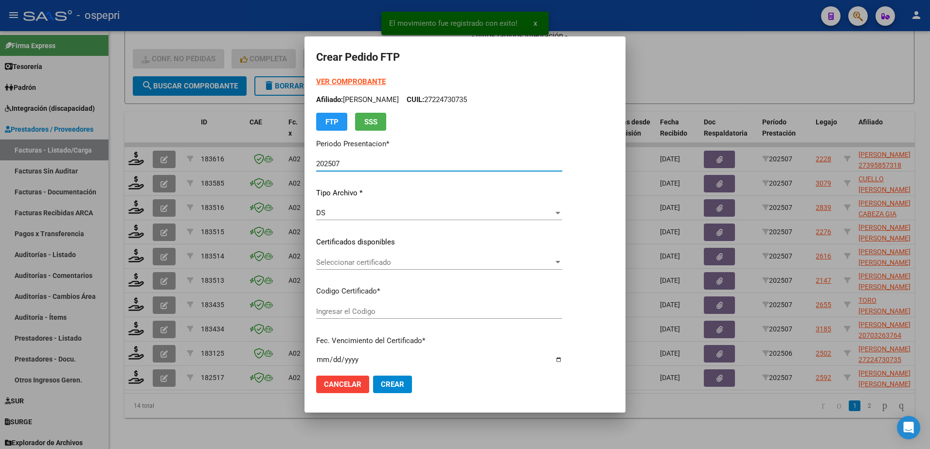
type input "ARG01000224730732018090420280904NQN249"
type input "2028-09-04"
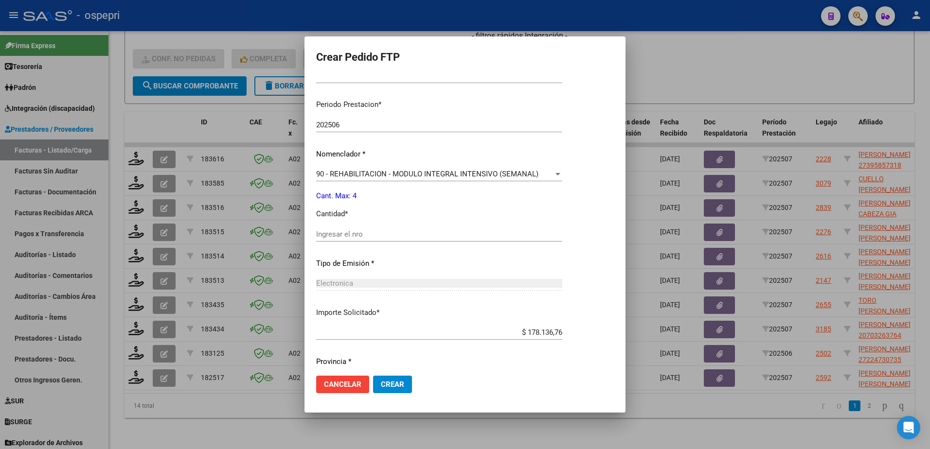
scroll to position [292, 0]
click at [392, 388] on span "Crear" at bounding box center [392, 384] width 23 height 9
click at [355, 229] on div "Ingresar el nro" at bounding box center [439, 234] width 246 height 15
click at [352, 238] on input "Ingresar el nro" at bounding box center [439, 234] width 246 height 9
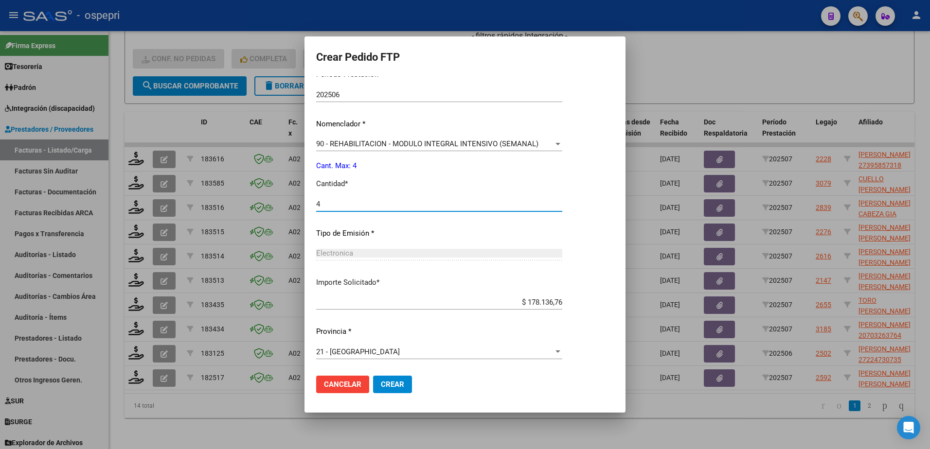
type input "4"
click at [396, 384] on span "Crear" at bounding box center [392, 384] width 23 height 9
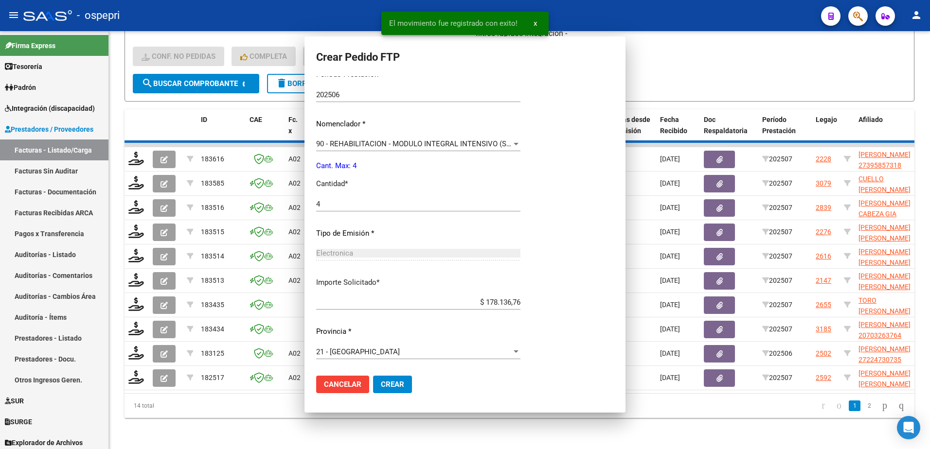
scroll to position [266, 0]
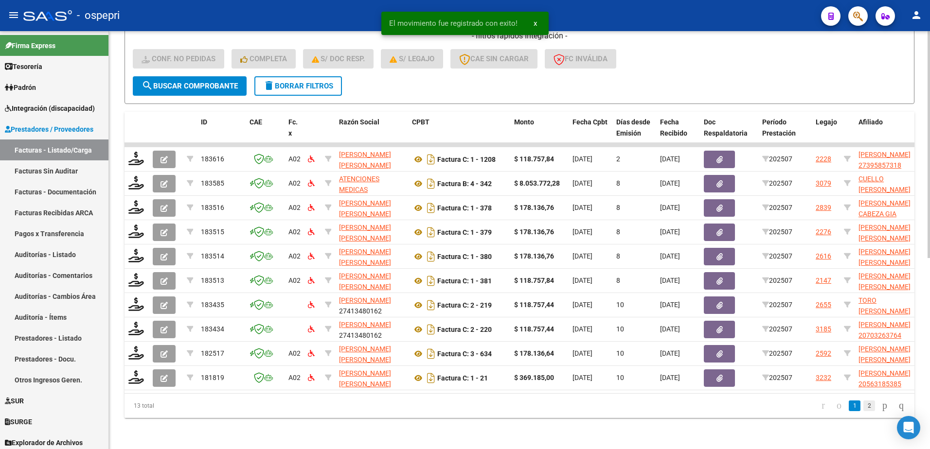
click at [863, 407] on link "2" at bounding box center [869, 406] width 12 height 11
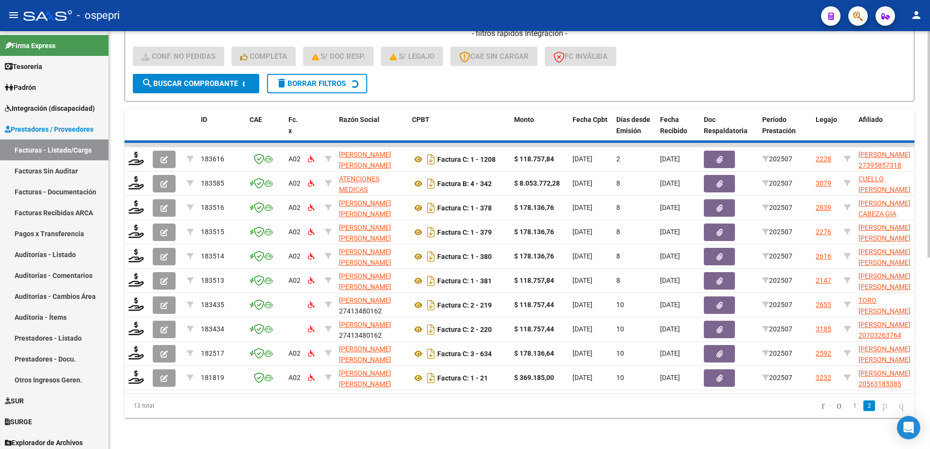
scroll to position [206, 0]
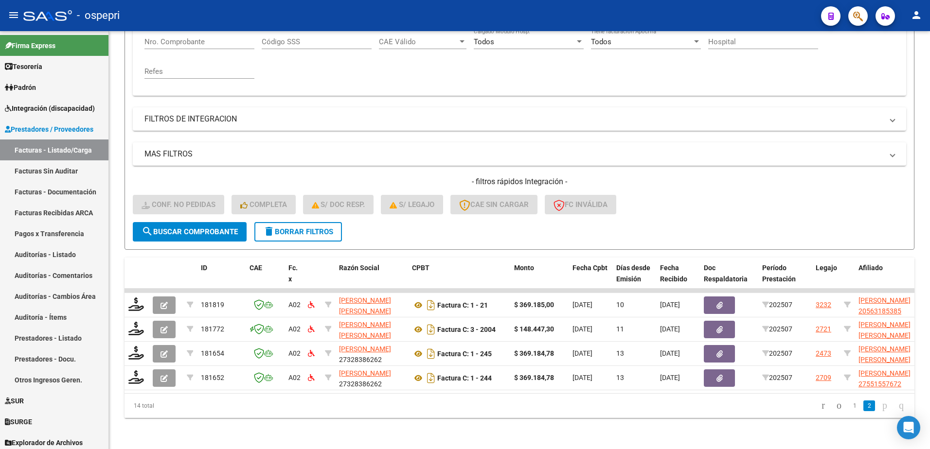
click at [424, 221] on form "Filtros Id Integración Area Seleccionar Gerenciador Seleccionar Gerenciador Si …" at bounding box center [519, 83] width 790 height 333
click at [319, 228] on span "delete Borrar Filtros" at bounding box center [298, 232] width 70 height 9
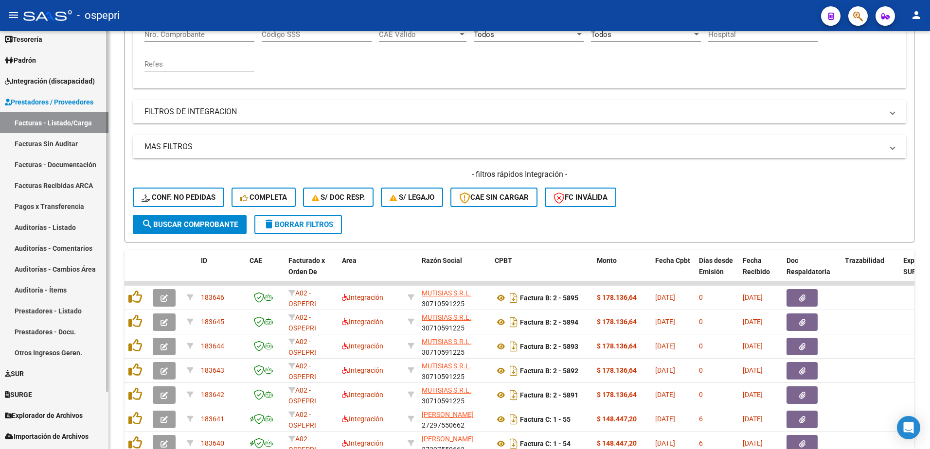
scroll to position [0, 0]
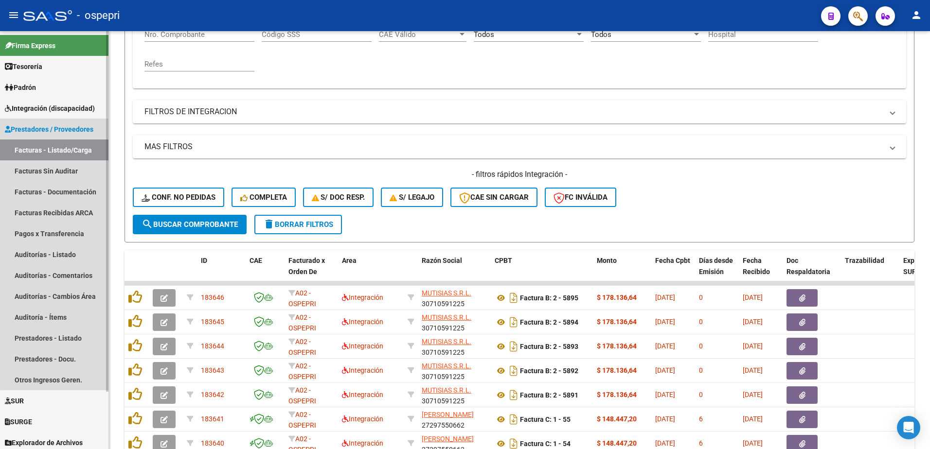
click at [61, 130] on span "Prestadores / Proveedores" at bounding box center [49, 129] width 89 height 11
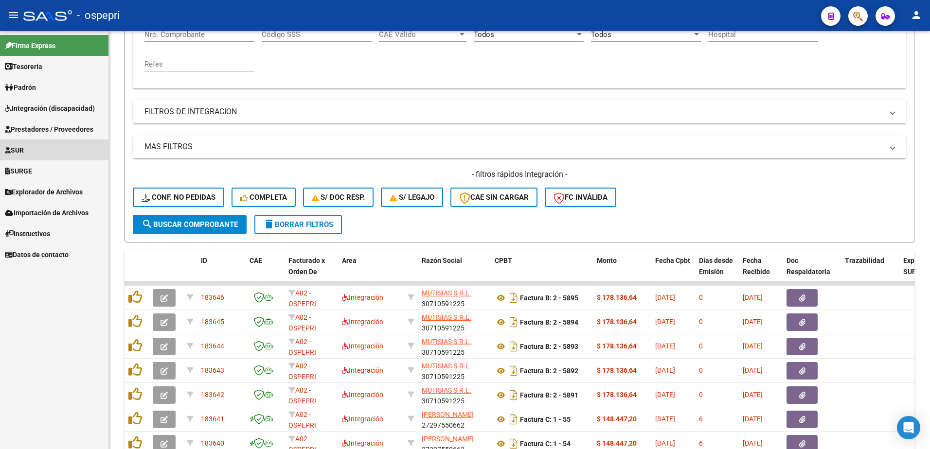
click at [57, 151] on link "SUR" at bounding box center [54, 150] width 108 height 21
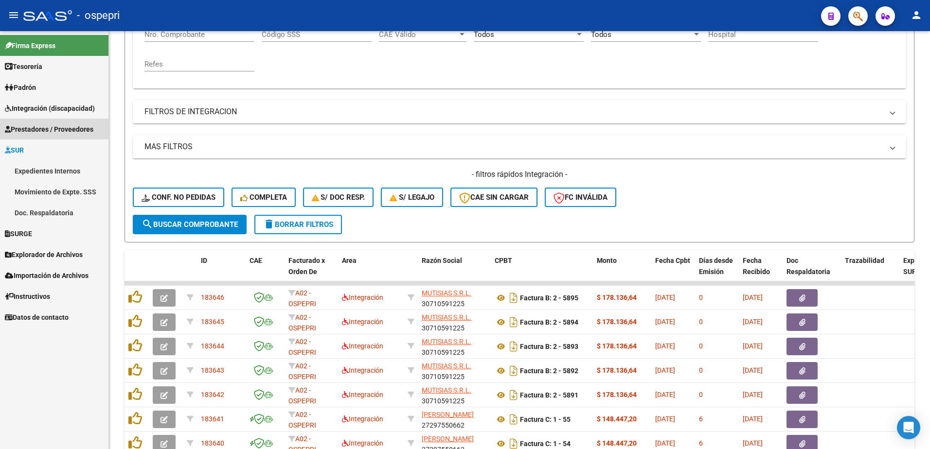
click at [53, 130] on span "Prestadores / Proveedores" at bounding box center [49, 129] width 89 height 11
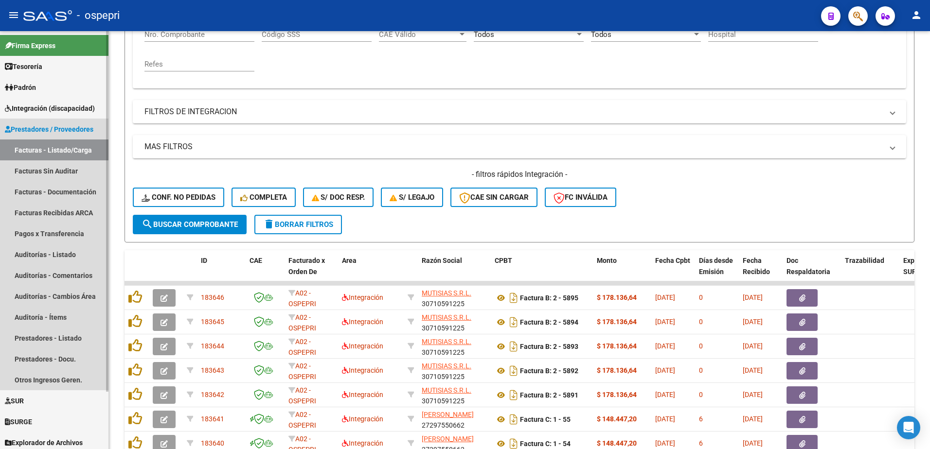
click at [53, 148] on link "Facturas - Listado/Carga" at bounding box center [54, 150] width 108 height 21
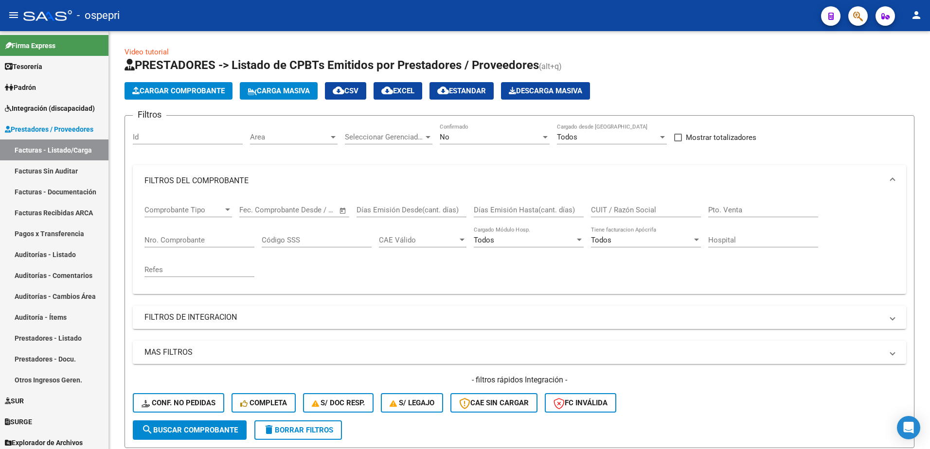
click at [572, 12] on div "- ospepri" at bounding box center [418, 15] width 790 height 21
click at [637, 210] on input "CUIT / Razón Social" at bounding box center [646, 210] width 110 height 9
paste input "27187296760"
type input "27187296760"
click at [205, 429] on span "search Buscar Comprobante" at bounding box center [190, 430] width 96 height 9
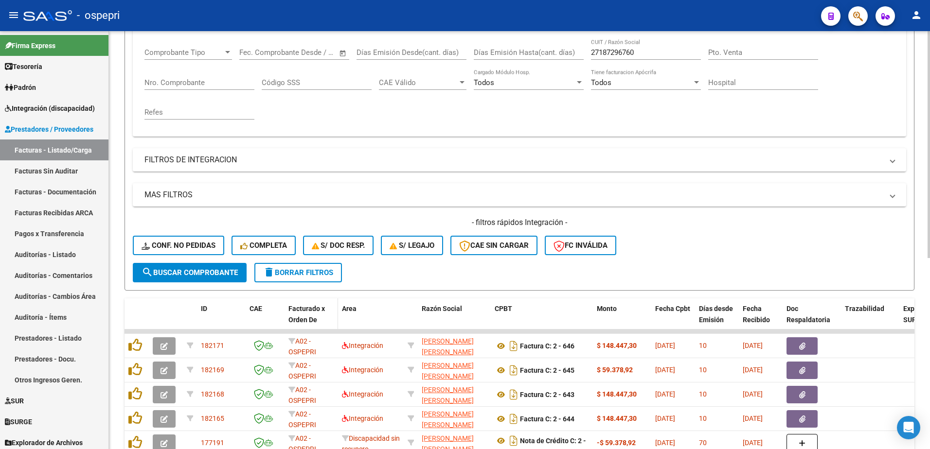
scroll to position [195, 0]
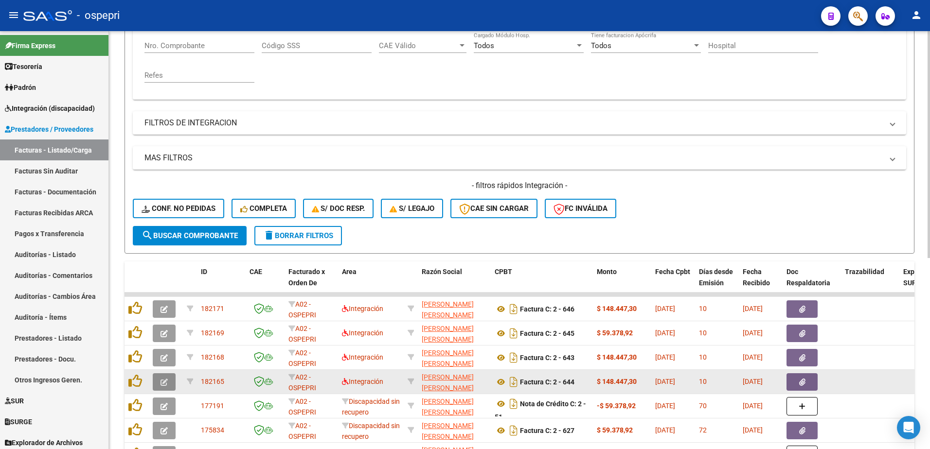
click at [168, 381] on button "button" at bounding box center [164, 382] width 23 height 18
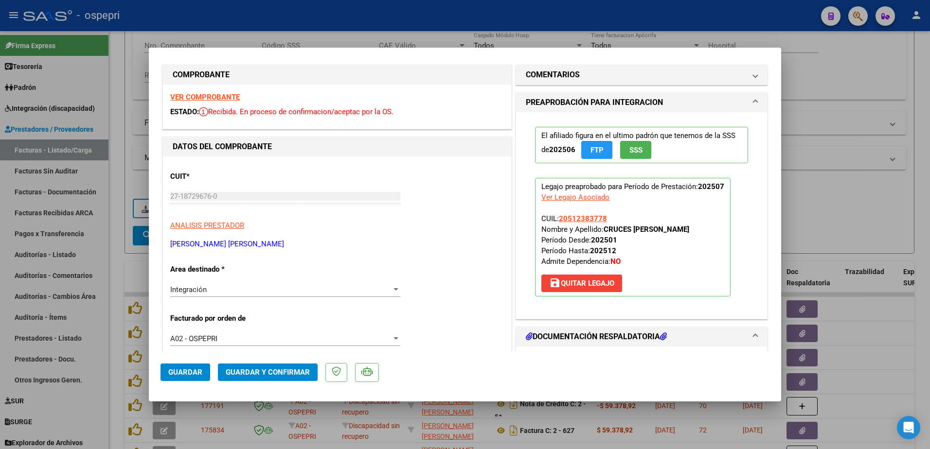
scroll to position [0, 0]
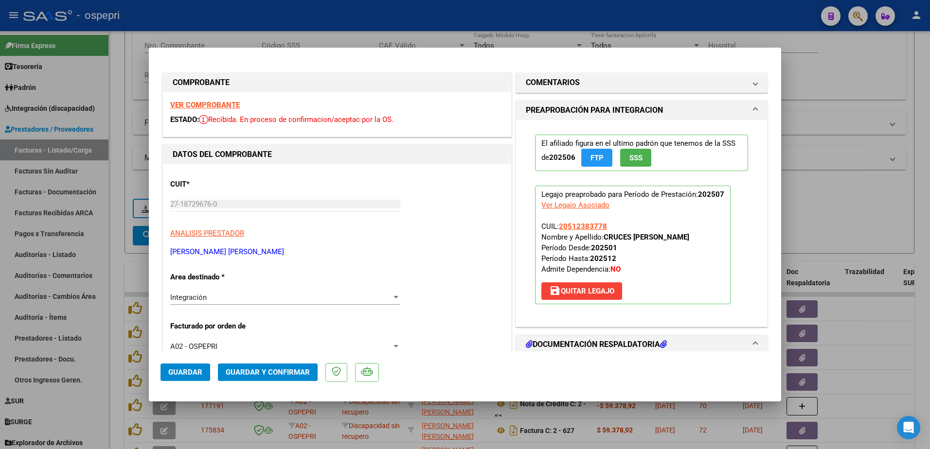
click at [205, 105] on strong "VER COMPROBANTE" at bounding box center [205, 105] width 70 height 9
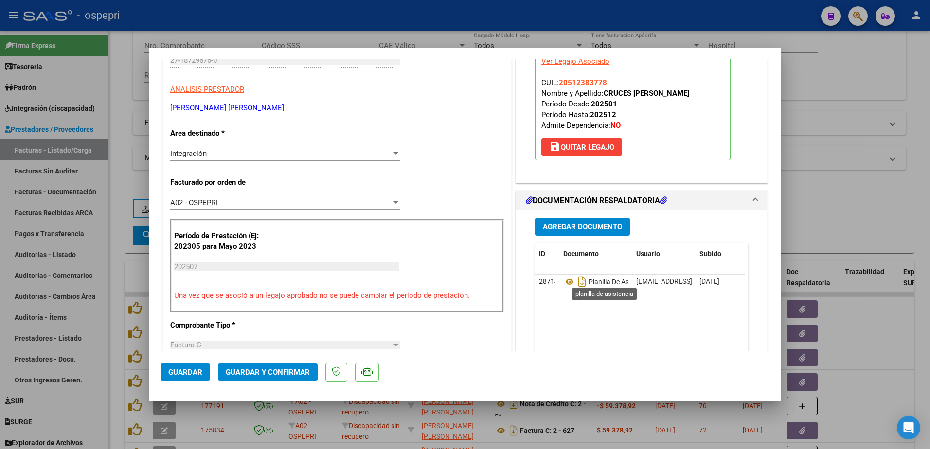
scroll to position [146, 0]
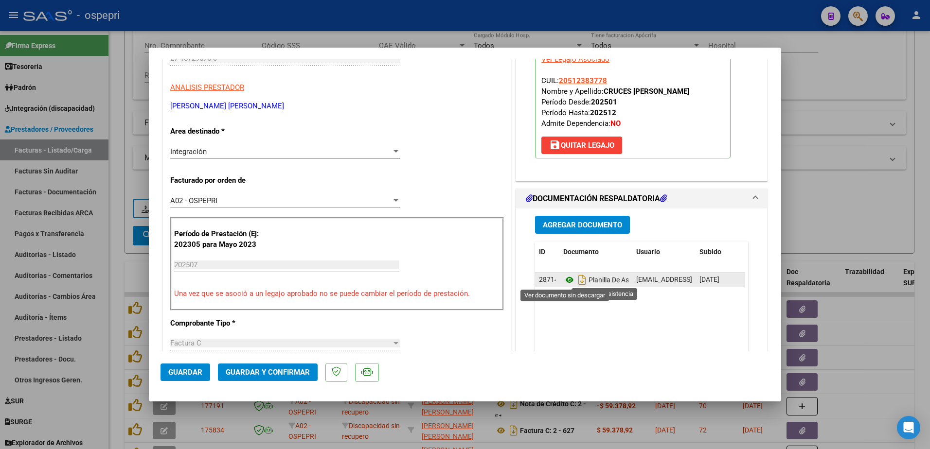
click at [564, 281] on icon at bounding box center [569, 280] width 13 height 12
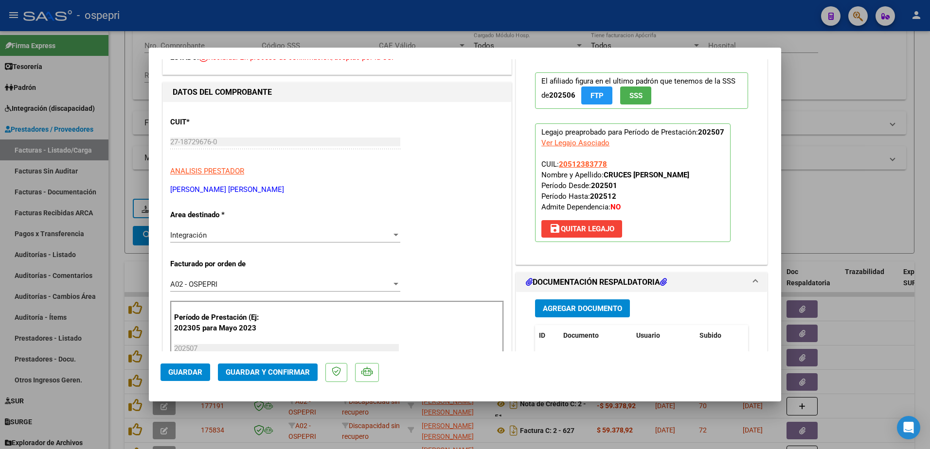
scroll to position [97, 0]
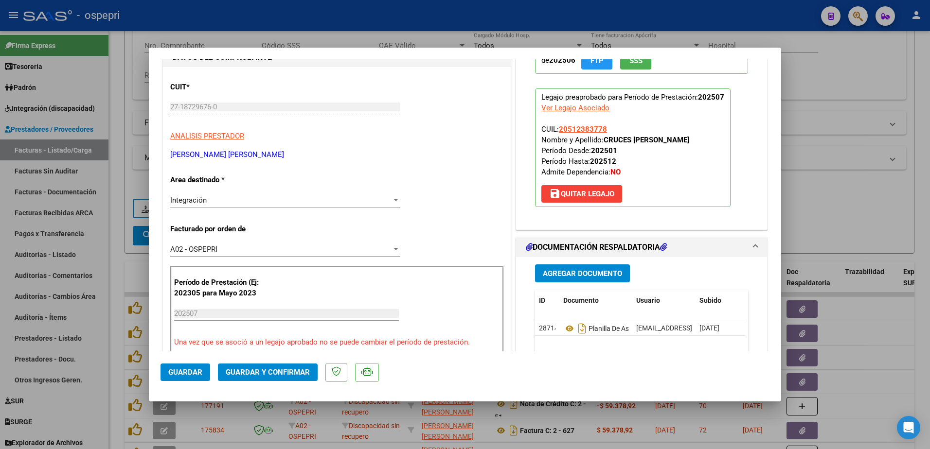
type input "$ 0,00"
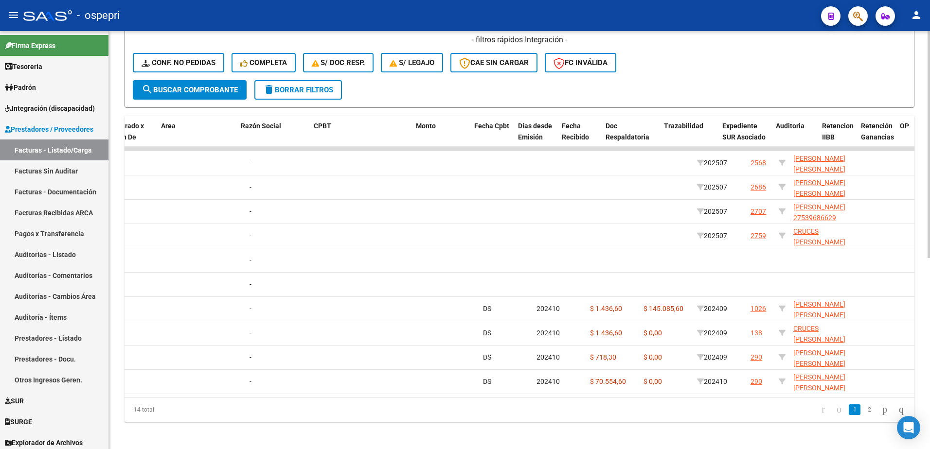
scroll to position [0, 0]
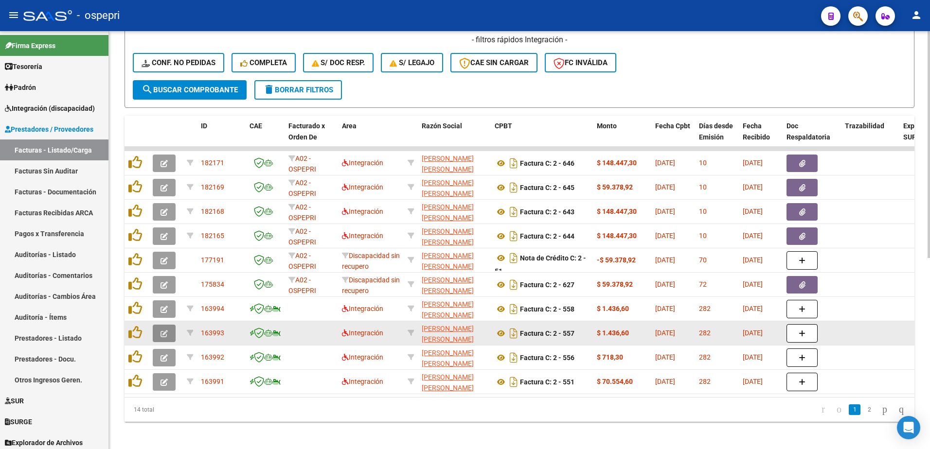
click at [158, 333] on button "button" at bounding box center [164, 334] width 23 height 18
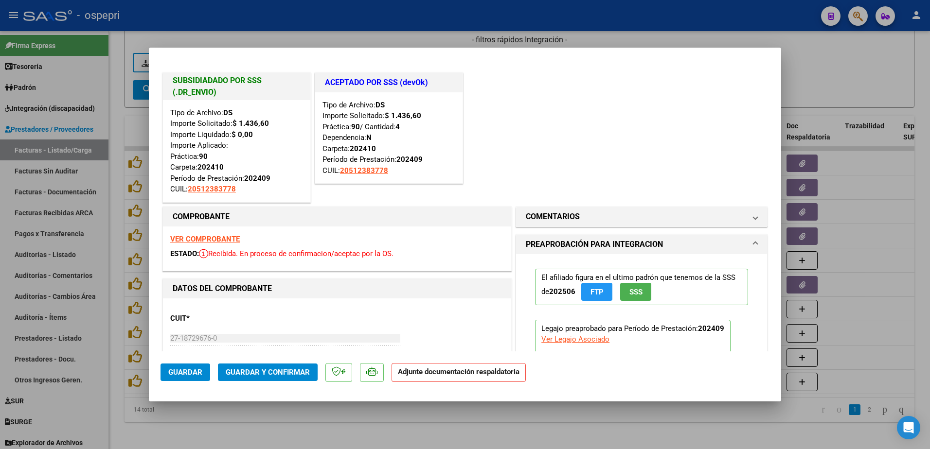
type input "$ 0,00"
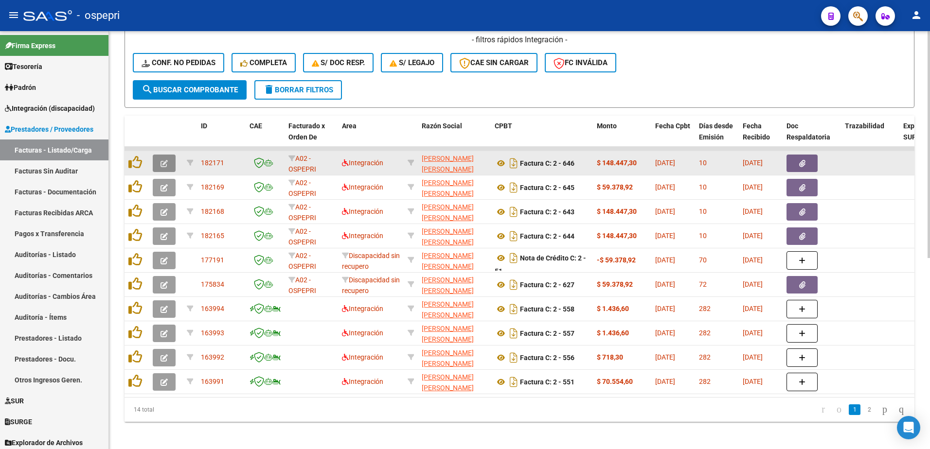
click at [166, 161] on icon "button" at bounding box center [163, 163] width 7 height 7
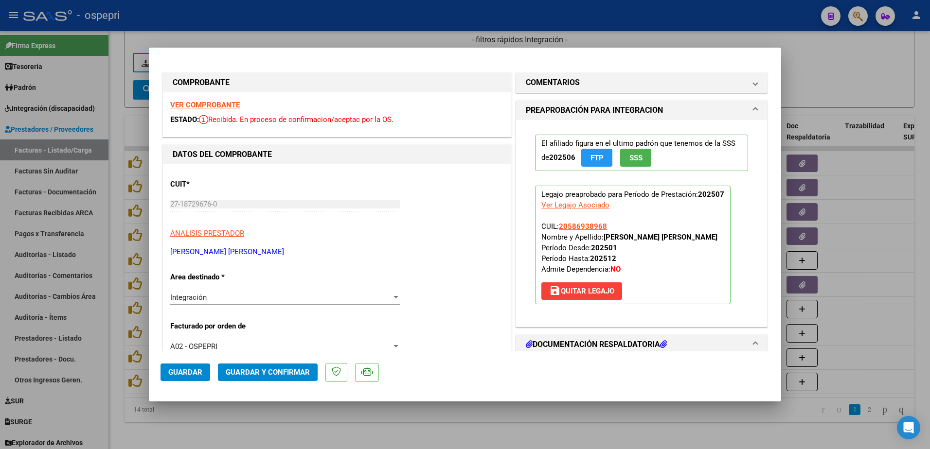
click at [216, 106] on strong "VER COMPROBANTE" at bounding box center [205, 105] width 70 height 9
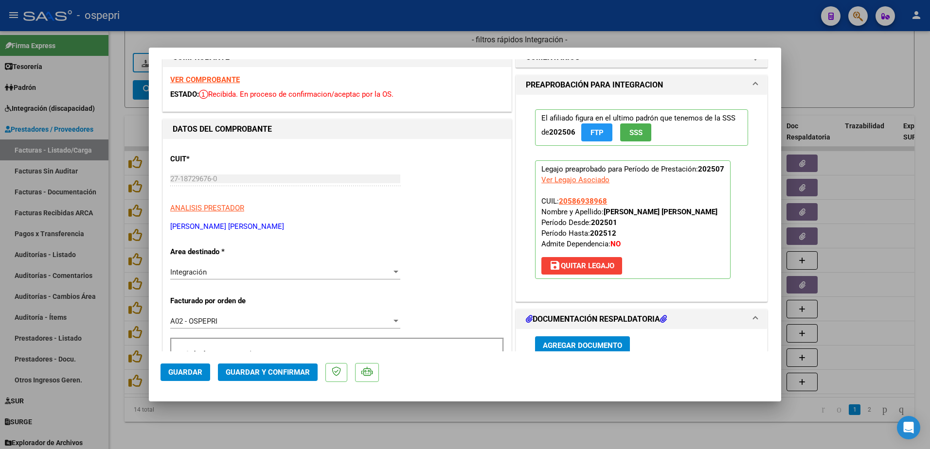
scroll to position [97, 0]
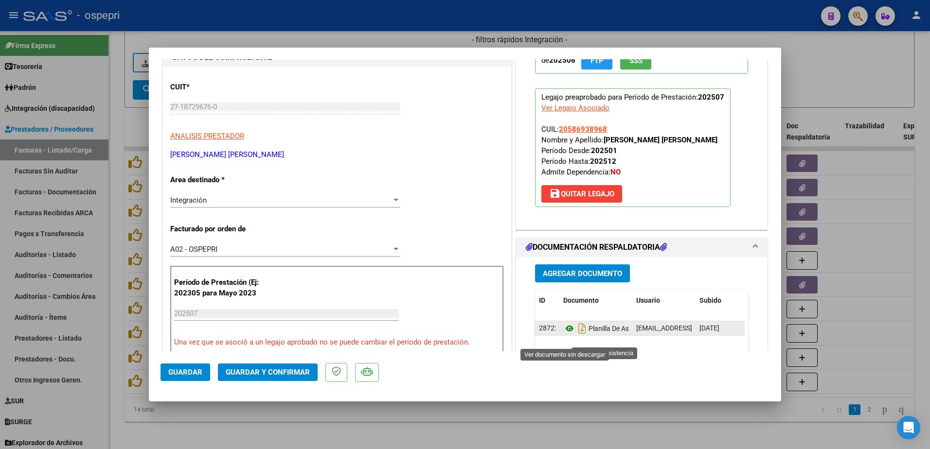
click at [565, 335] on icon at bounding box center [569, 329] width 13 height 12
click at [563, 335] on icon at bounding box center [569, 329] width 13 height 12
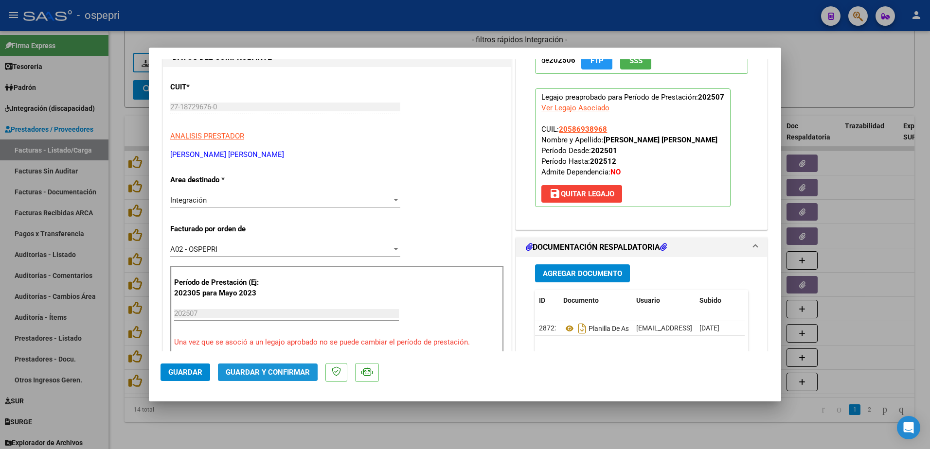
click at [264, 371] on span "Guardar y Confirmar" at bounding box center [268, 372] width 84 height 9
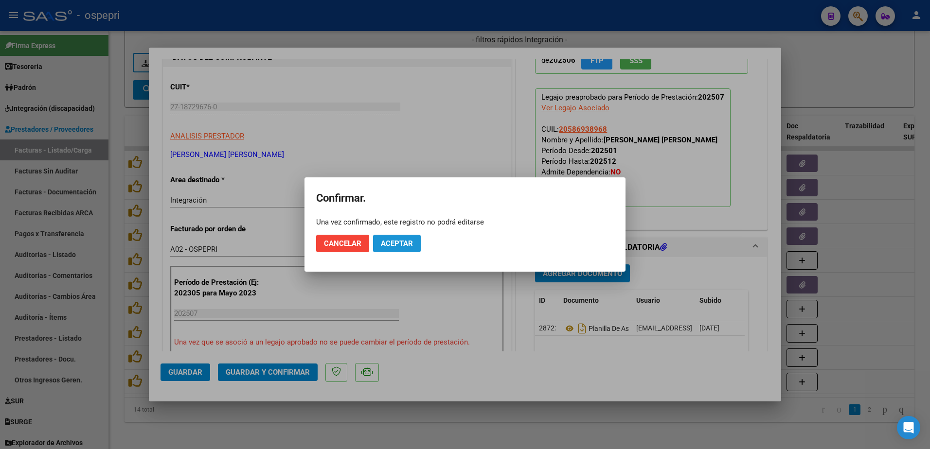
click at [398, 239] on button "Aceptar" at bounding box center [397, 244] width 48 height 18
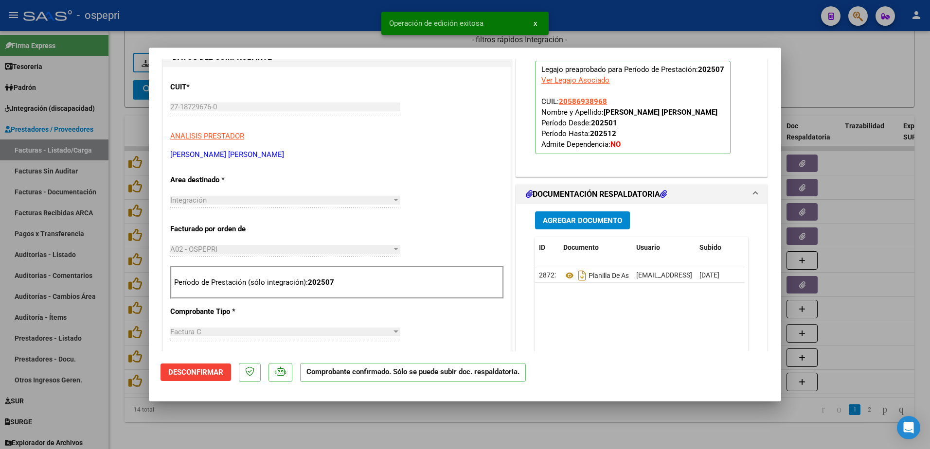
type input "$ 0,00"
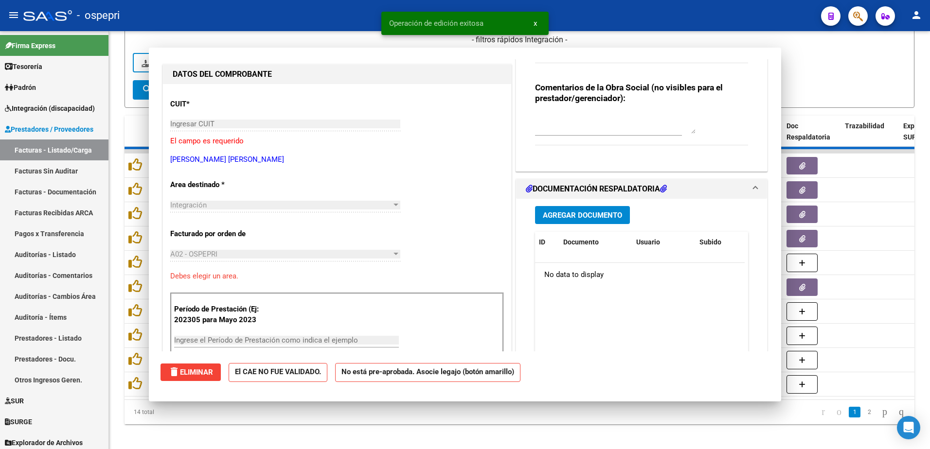
scroll to position [114, 0]
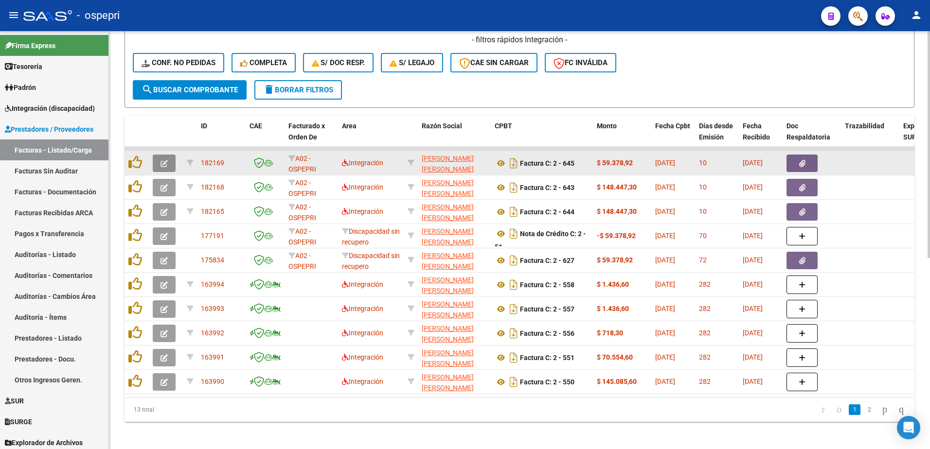
click at [161, 159] on span "button" at bounding box center [163, 163] width 7 height 9
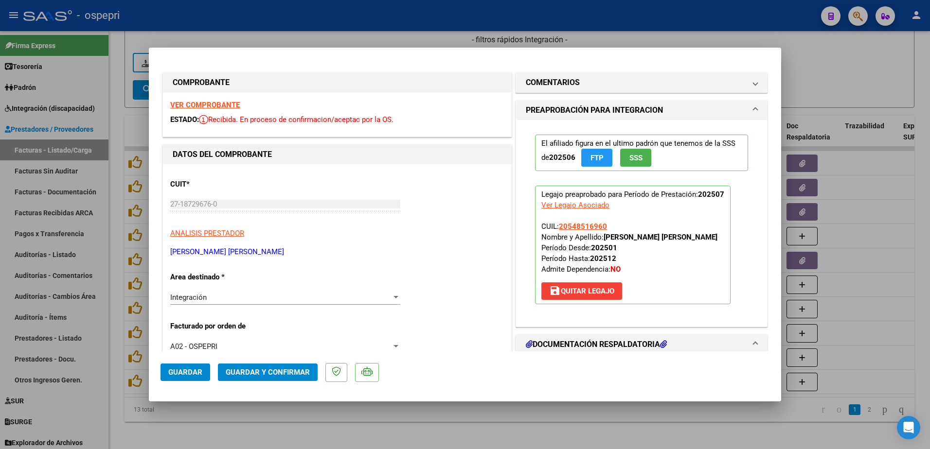
click at [190, 104] on strong "VER COMPROBANTE" at bounding box center [205, 105] width 70 height 9
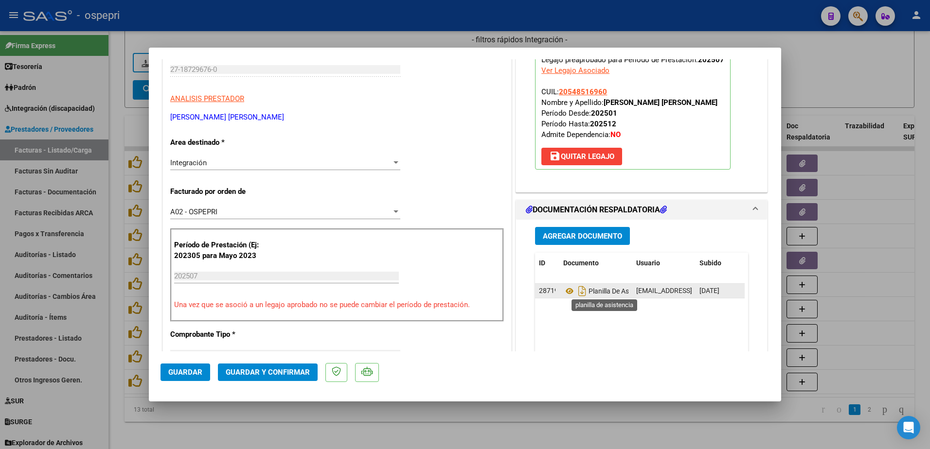
scroll to position [146, 0]
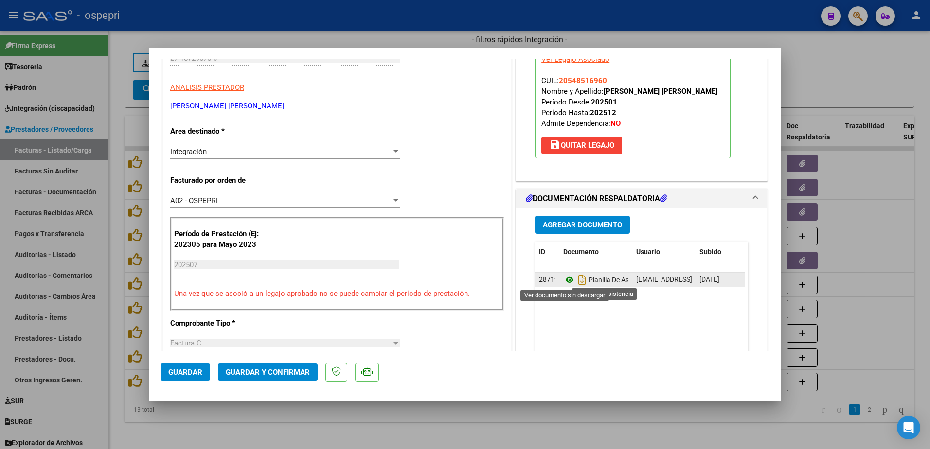
click at [563, 279] on icon at bounding box center [569, 280] width 13 height 12
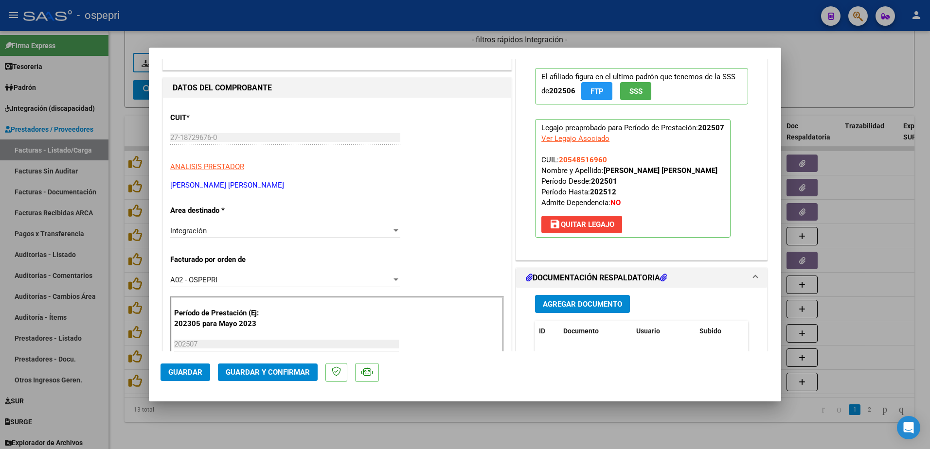
scroll to position [0, 0]
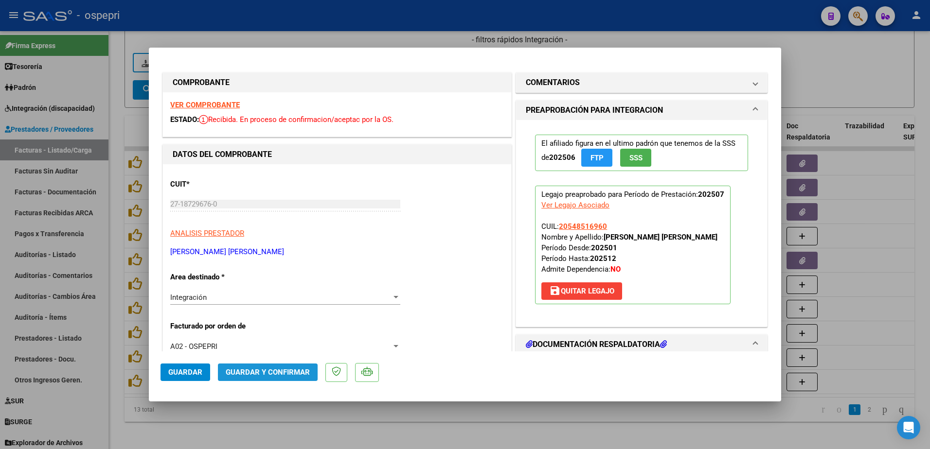
click at [267, 371] on span "Guardar y Confirmar" at bounding box center [268, 372] width 84 height 9
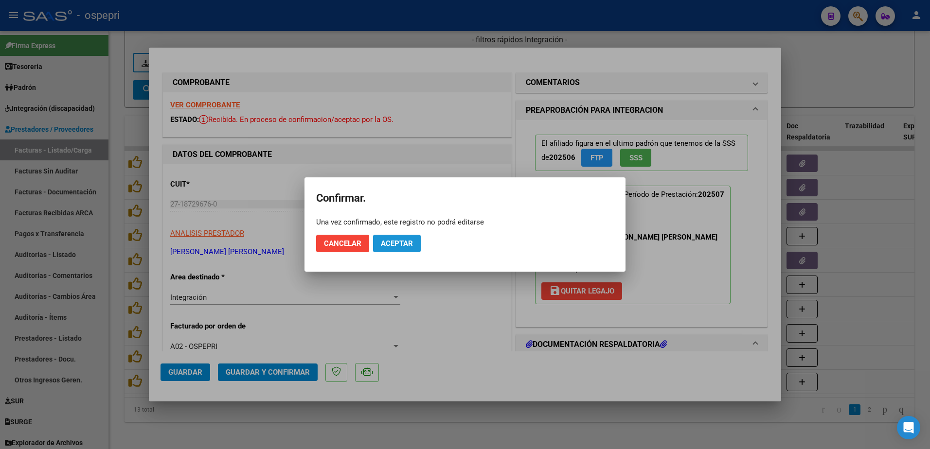
click at [411, 240] on span "Aceptar" at bounding box center [397, 243] width 32 height 9
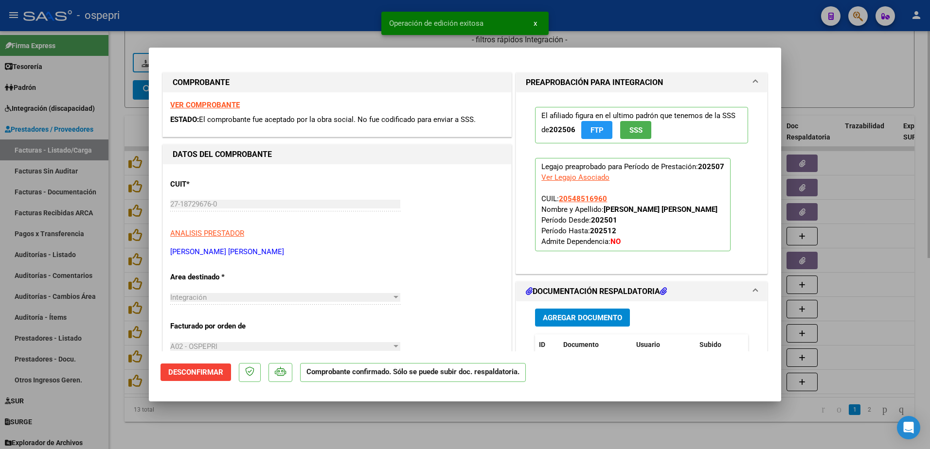
type input "$ 0,00"
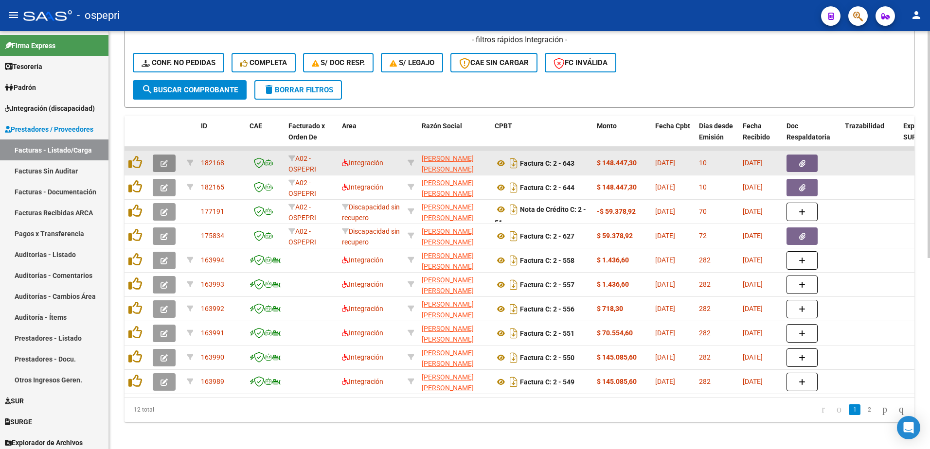
click at [170, 160] on button "button" at bounding box center [164, 164] width 23 height 18
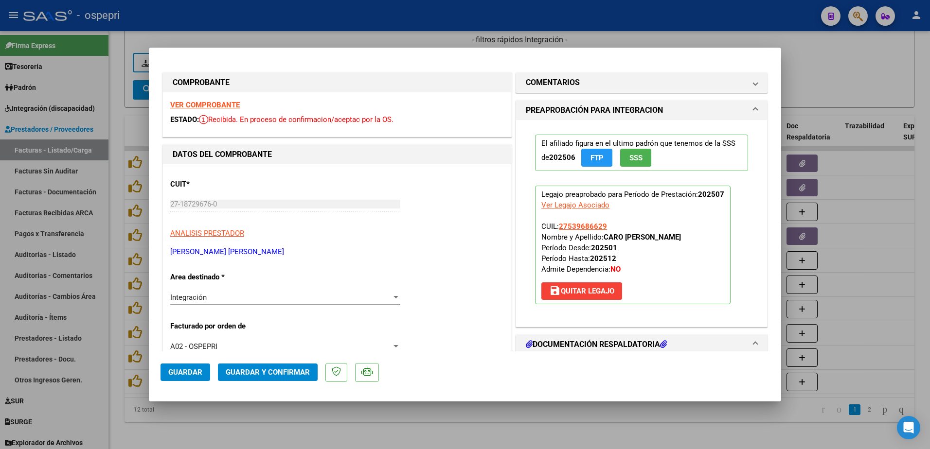
click at [207, 103] on strong "VER COMPROBANTE" at bounding box center [205, 105] width 70 height 9
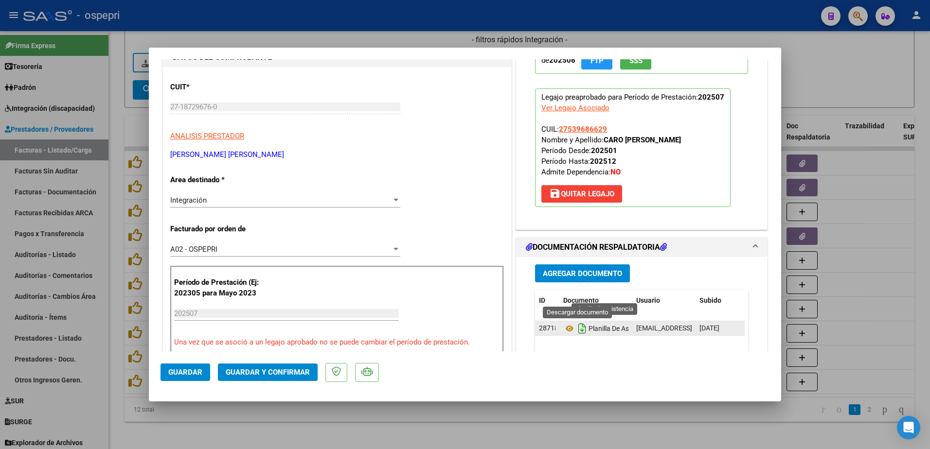
scroll to position [146, 0]
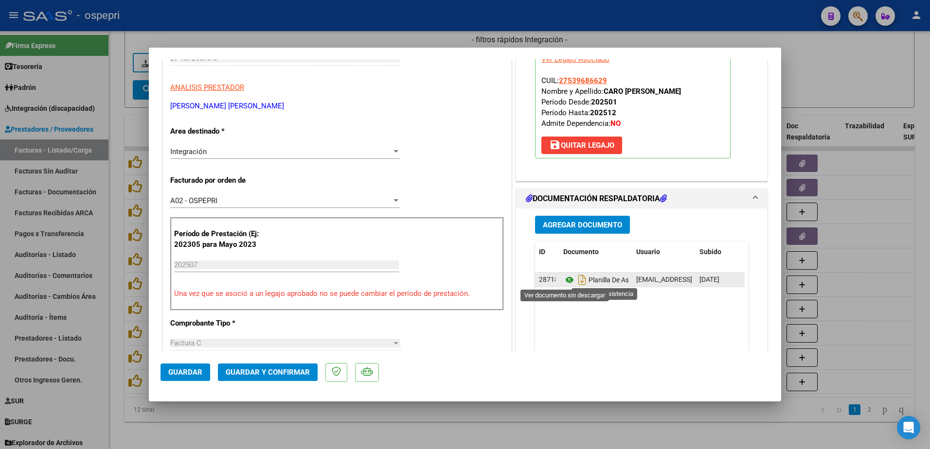
click at [563, 279] on icon at bounding box center [569, 280] width 13 height 12
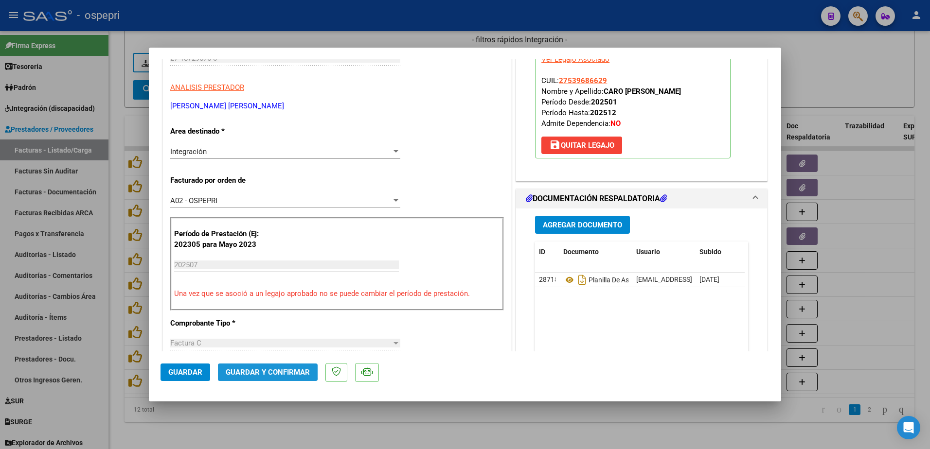
click at [245, 370] on span "Guardar y Confirmar" at bounding box center [268, 372] width 84 height 9
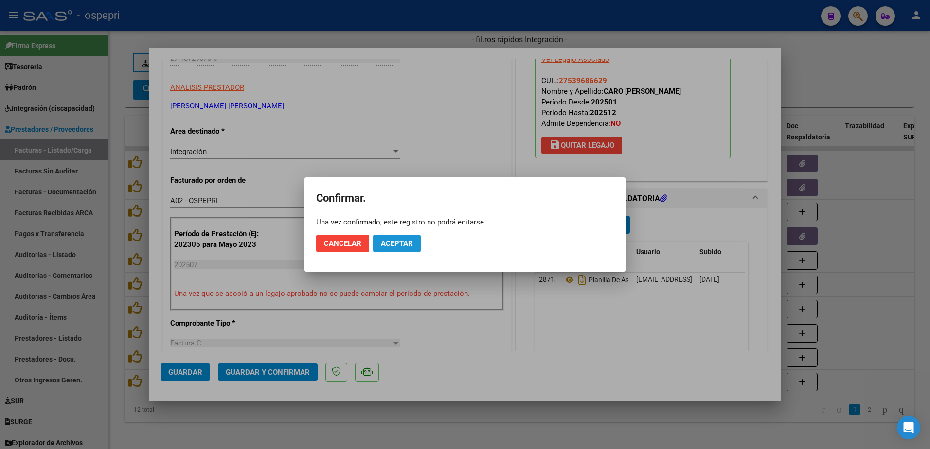
click at [410, 241] on span "Aceptar" at bounding box center [397, 243] width 32 height 9
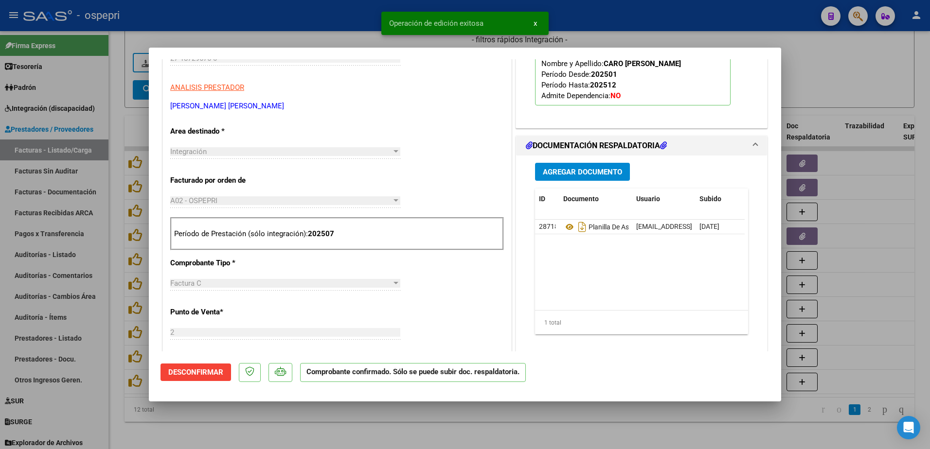
type input "$ 0,00"
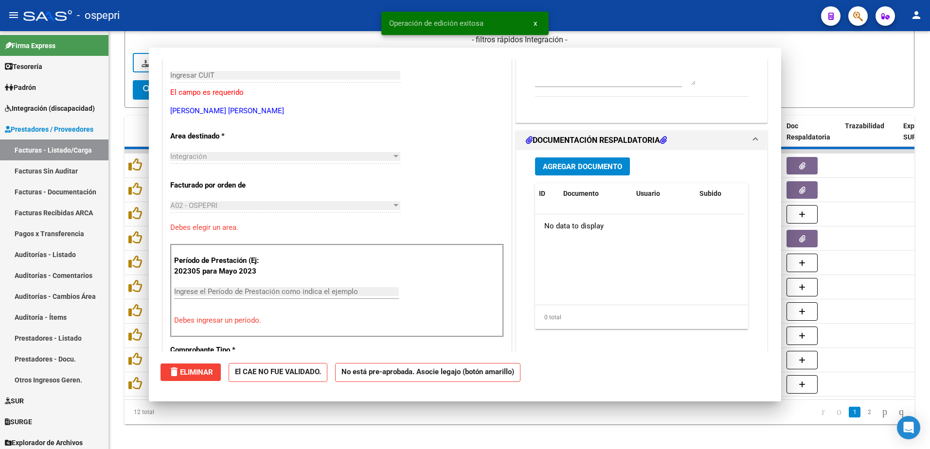
scroll to position [163, 0]
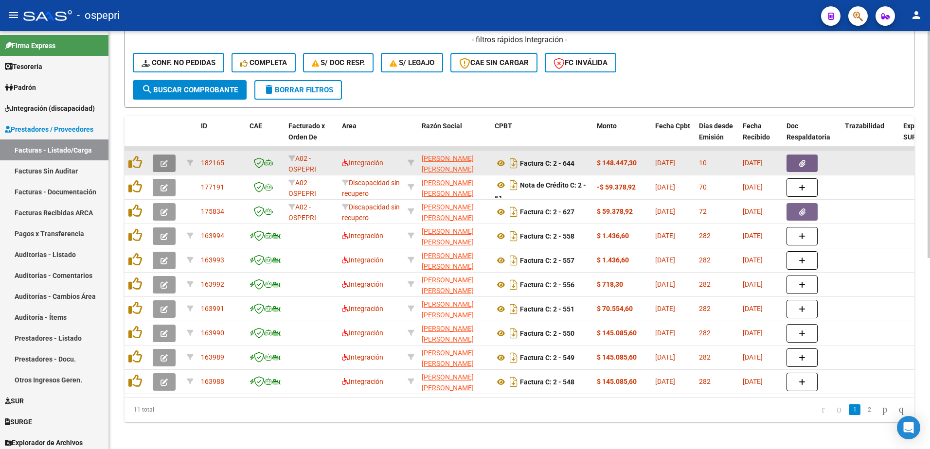
click at [161, 166] on icon "button" at bounding box center [163, 163] width 7 height 7
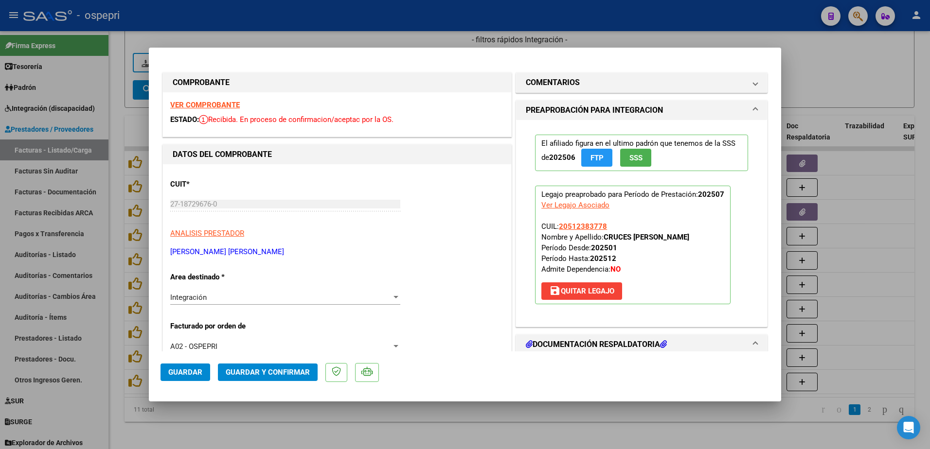
click at [219, 105] on strong "VER COMPROBANTE" at bounding box center [205, 105] width 70 height 9
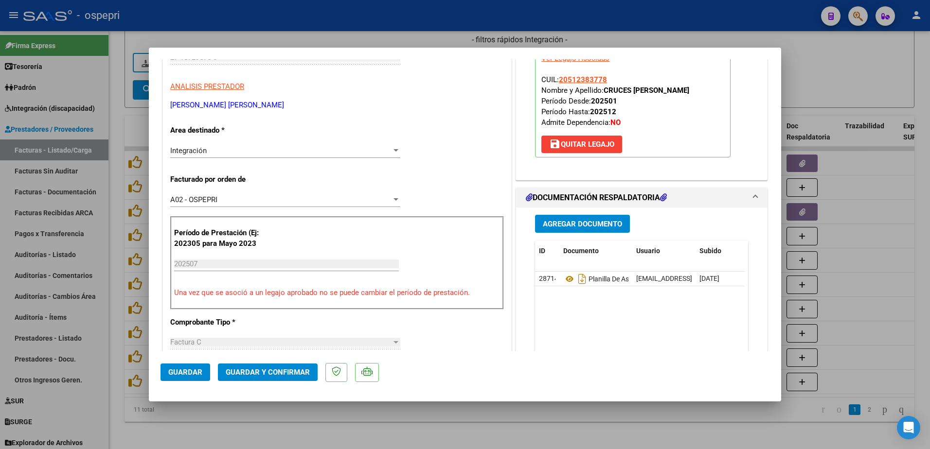
scroll to position [195, 0]
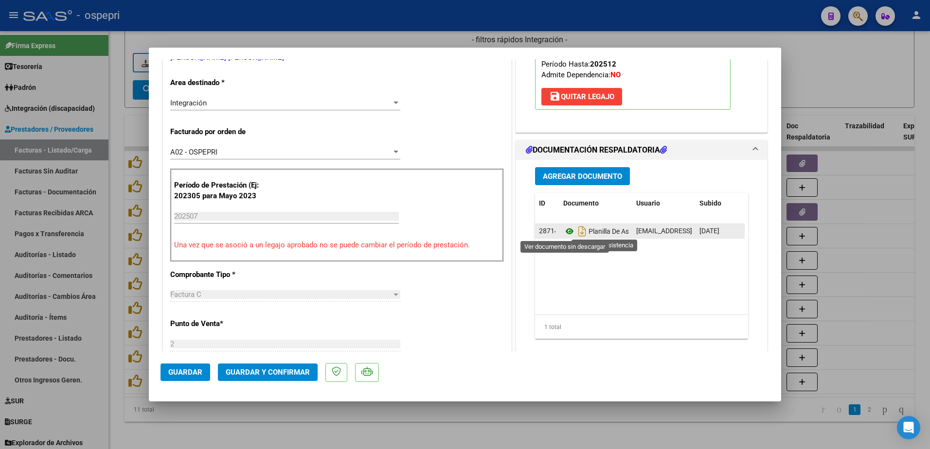
click at [564, 232] on icon at bounding box center [569, 232] width 13 height 12
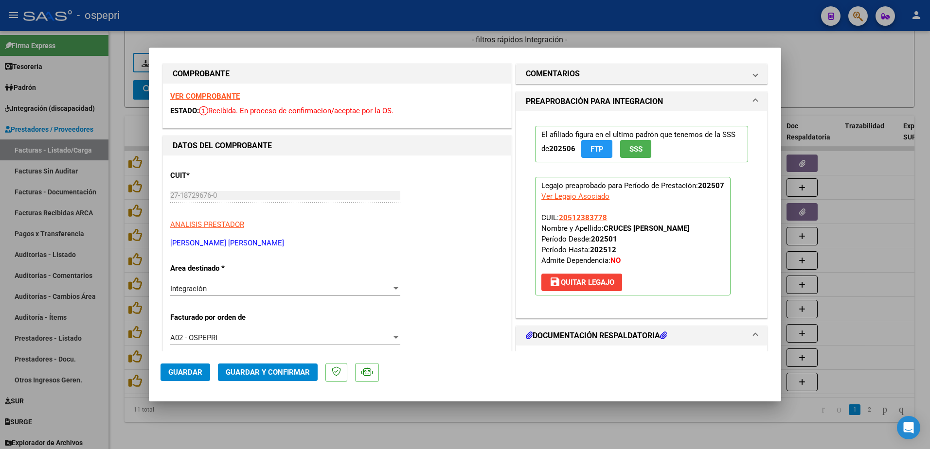
scroll to position [0, 0]
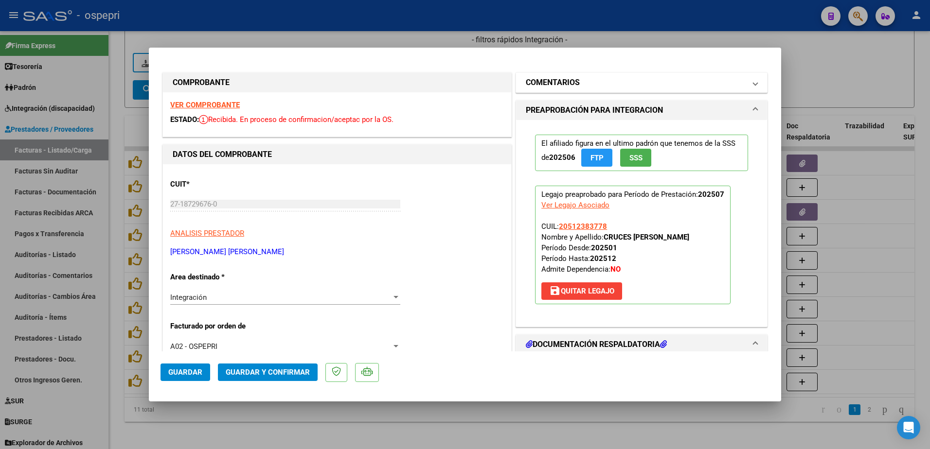
click at [753, 80] on span at bounding box center [755, 83] width 4 height 12
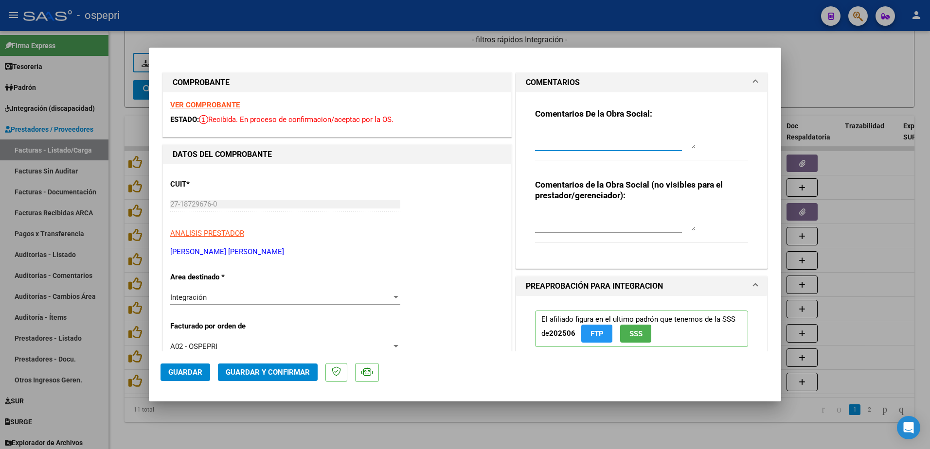
click at [575, 141] on textarea at bounding box center [615, 138] width 160 height 19
type textarea "S"
click at [547, 138] on textarea at bounding box center [615, 138] width 160 height 19
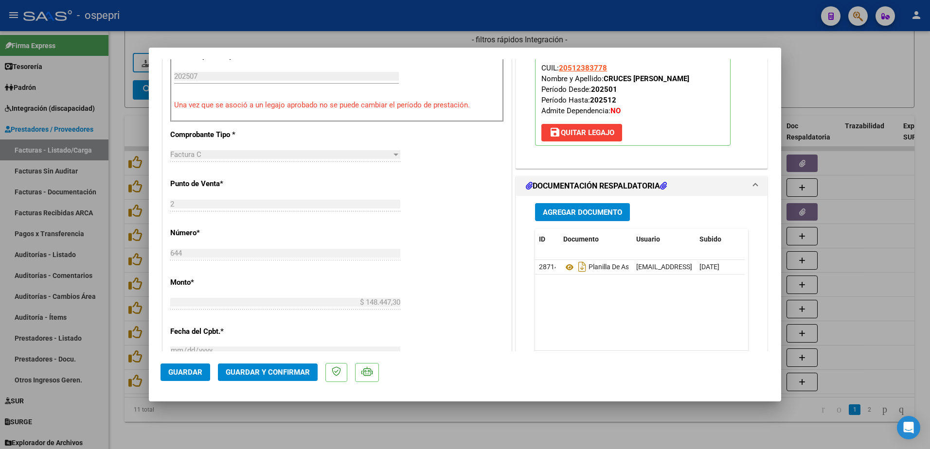
scroll to position [340, 0]
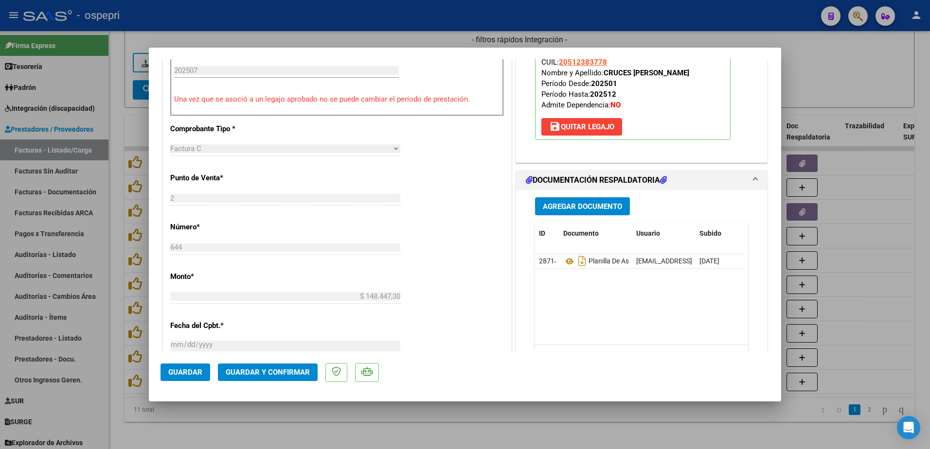
type textarea "Hola buenas tardes, de la auditoria se observa que las planillas de asistencia …"
click at [283, 369] on span "Guardar y Confirmar" at bounding box center [268, 372] width 84 height 9
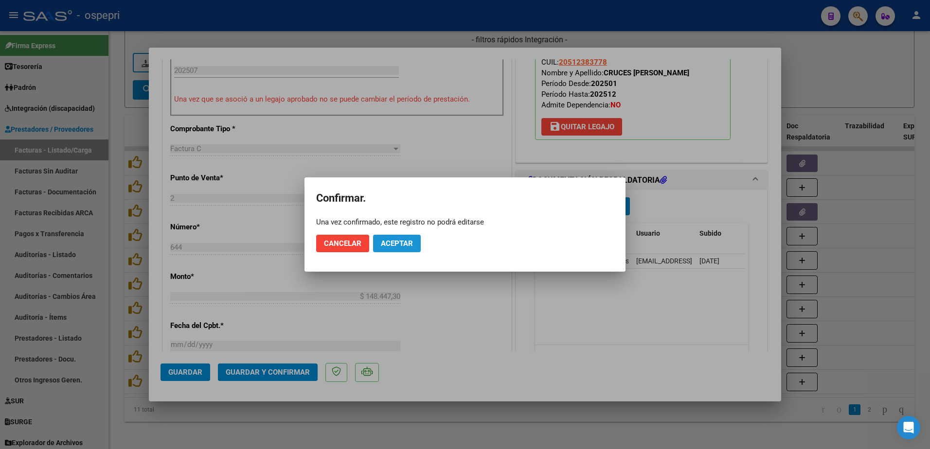
click at [385, 243] on span "Aceptar" at bounding box center [397, 243] width 32 height 9
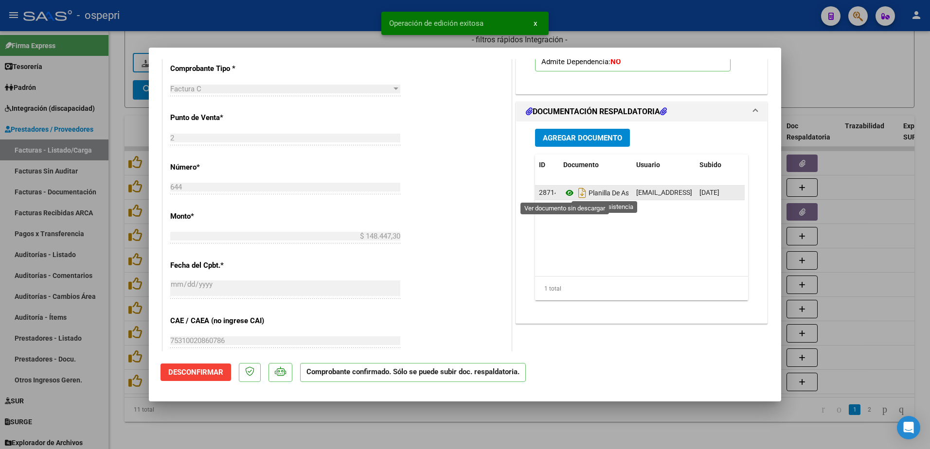
click at [565, 189] on icon at bounding box center [569, 193] width 13 height 12
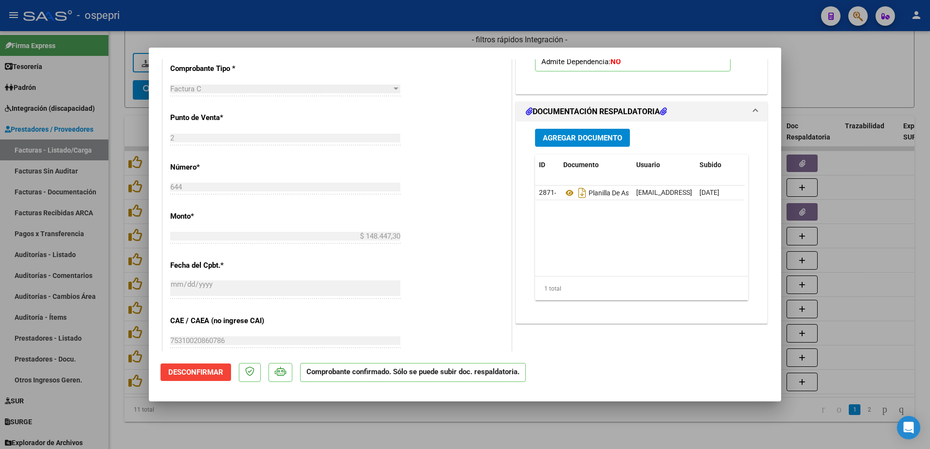
type input "$ 0,00"
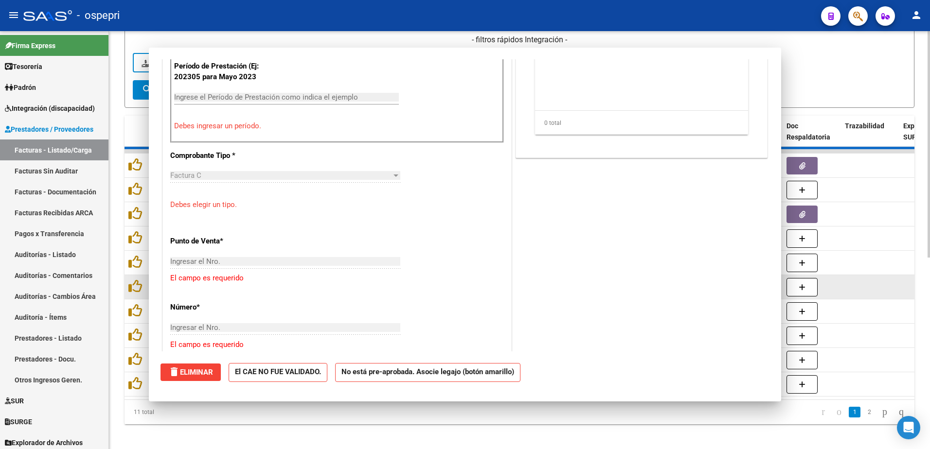
scroll to position [357, 0]
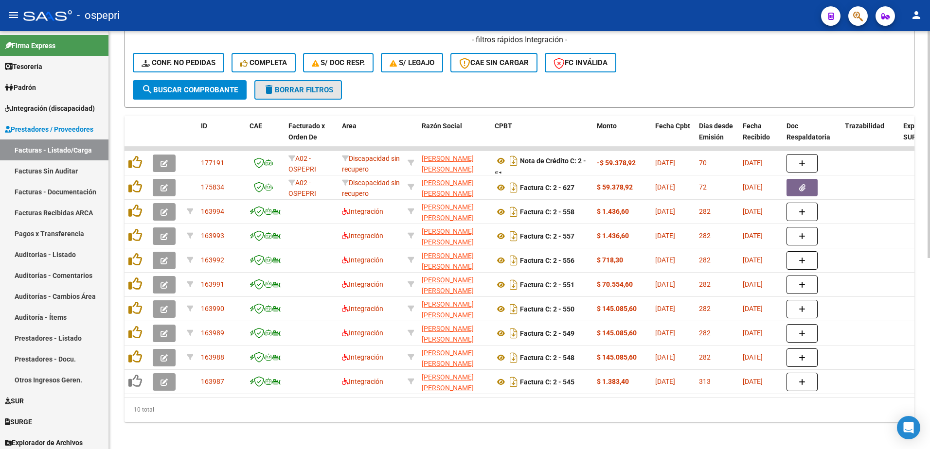
click at [296, 91] on span "delete Borrar Filtros" at bounding box center [298, 90] width 70 height 9
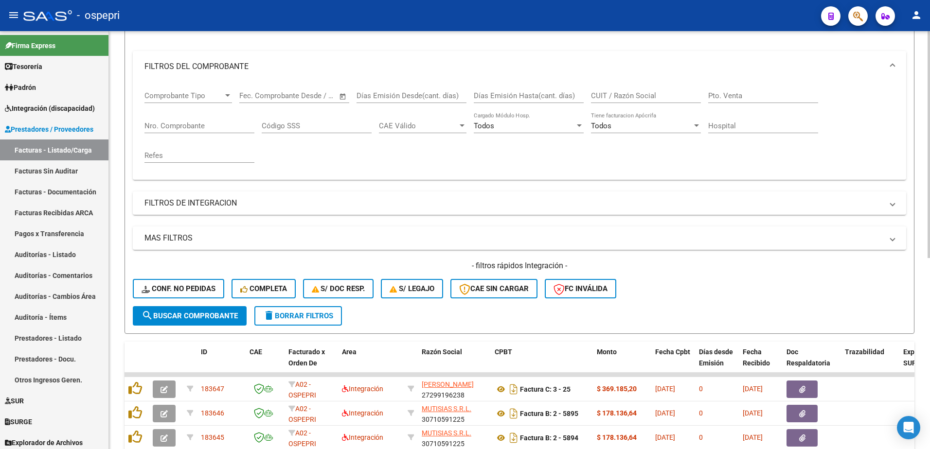
scroll to position [340, 0]
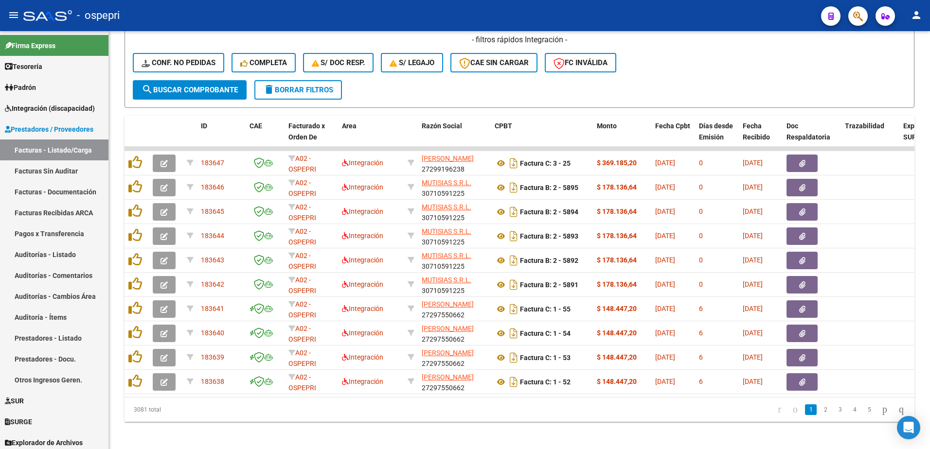
click at [708, 11] on div "- ospepri" at bounding box center [418, 15] width 790 height 21
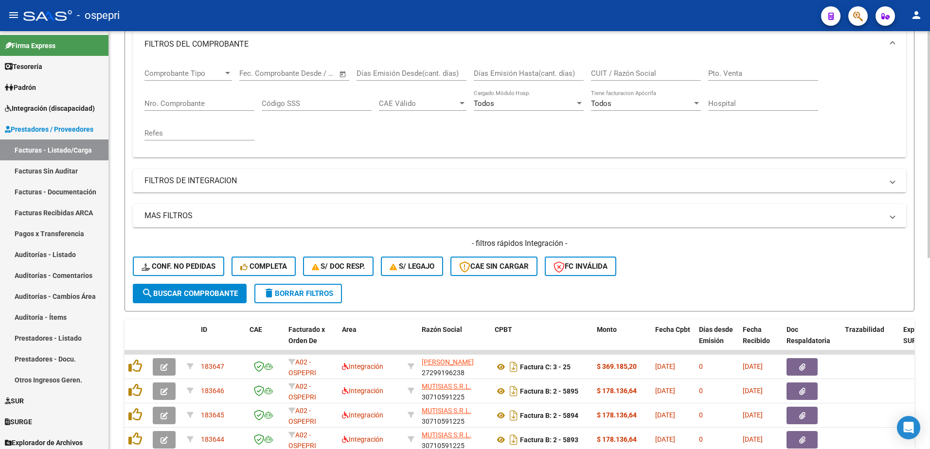
scroll to position [97, 0]
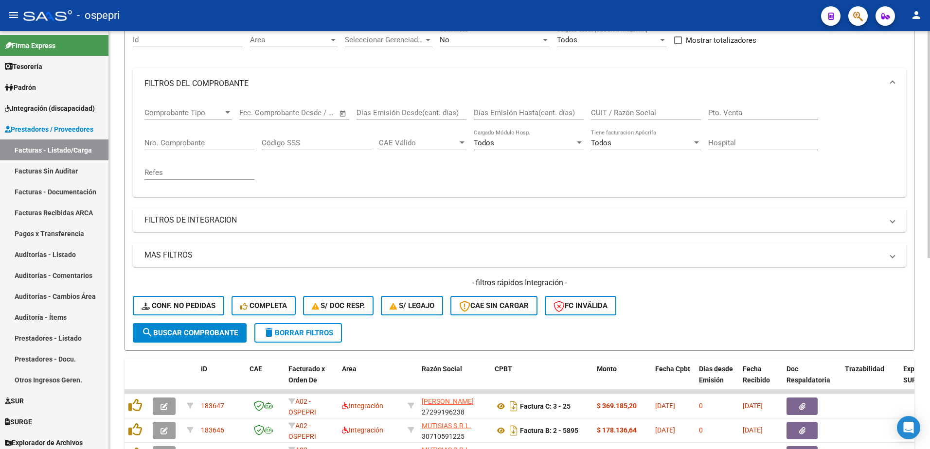
click at [395, 167] on div "Comprobante Tipo Comprobante Tipo Start date – End date Fec. Comprobante Desde …" at bounding box center [519, 144] width 750 height 90
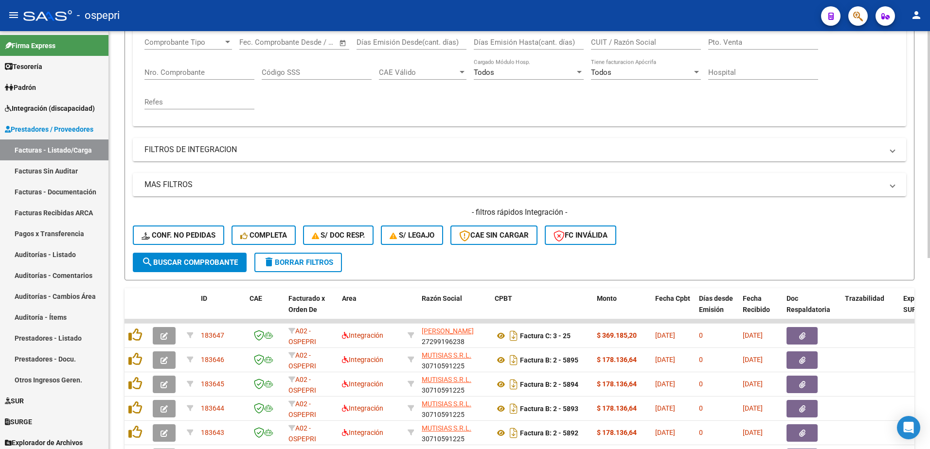
scroll to position [195, 0]
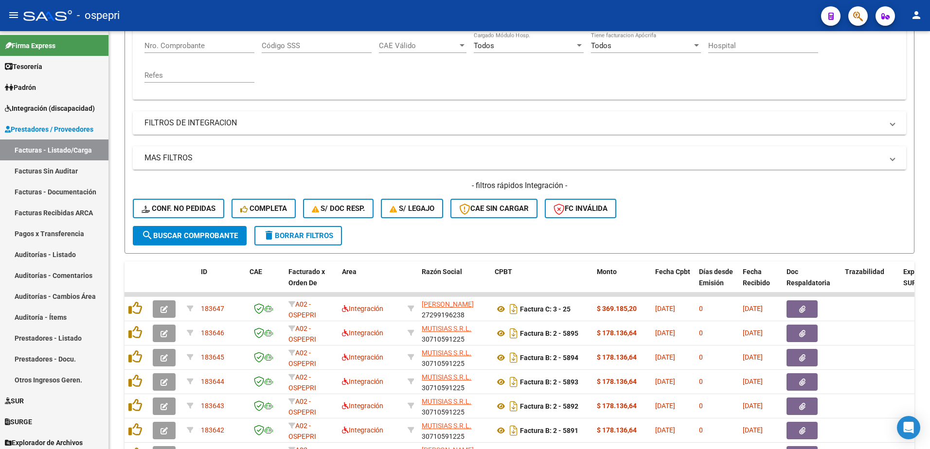
click at [671, 7] on div "- ospepri" at bounding box center [418, 15] width 790 height 21
click at [715, 7] on div "- ospepri" at bounding box center [418, 15] width 790 height 21
click at [403, 158] on mat-panel-title "MAS FILTROS" at bounding box center [513, 158] width 738 height 11
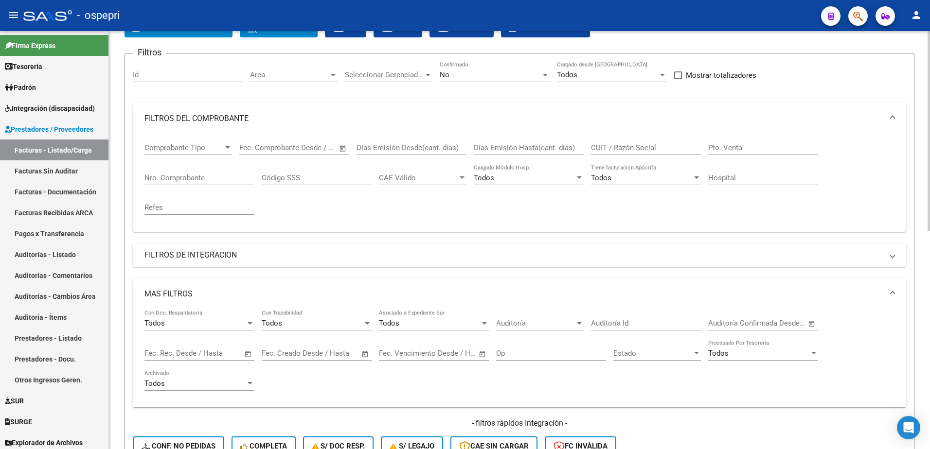
scroll to position [49, 0]
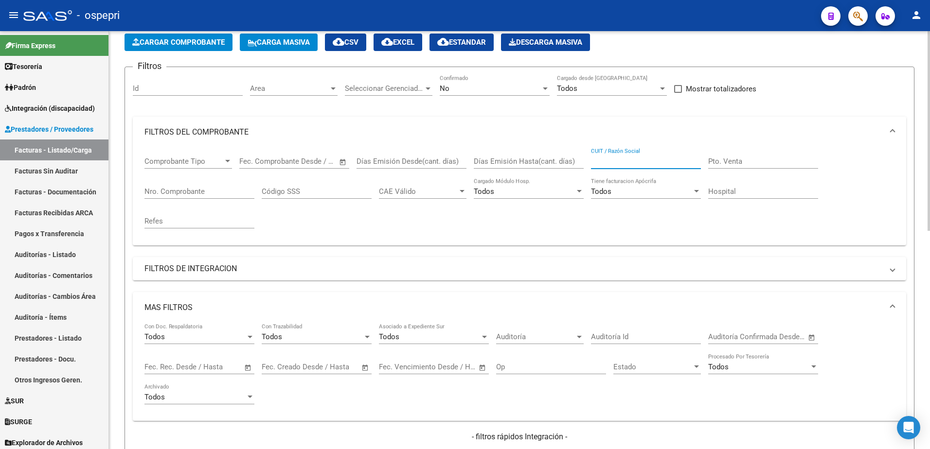
click at [625, 157] on input "CUIT / Razón Social" at bounding box center [646, 161] width 110 height 9
paste input "27187296760"
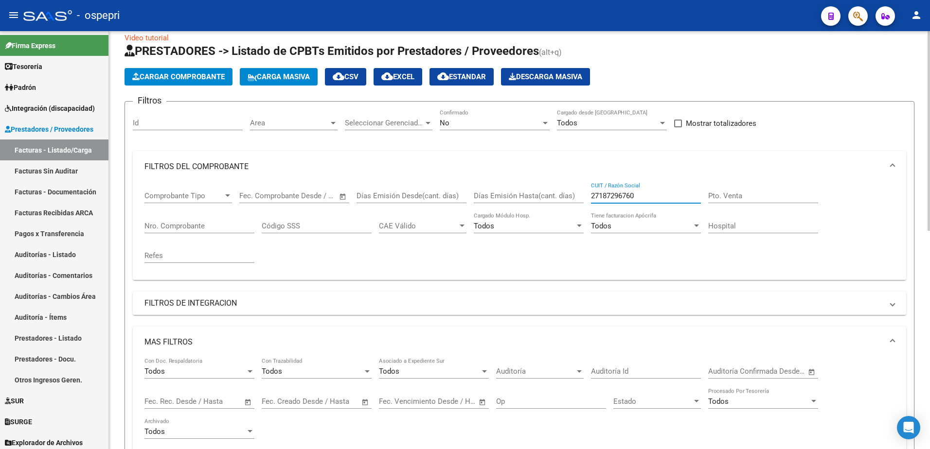
scroll to position [0, 0]
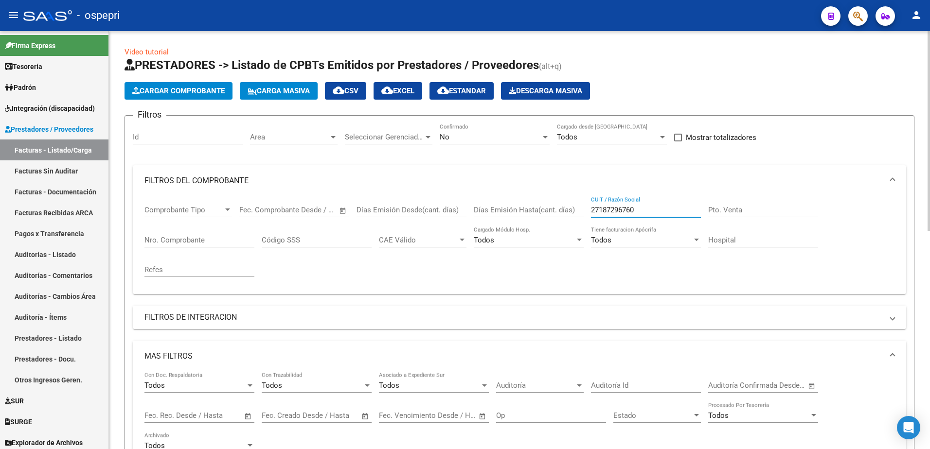
type input "27187296760"
click at [541, 139] on div at bounding box center [545, 137] width 9 height 8
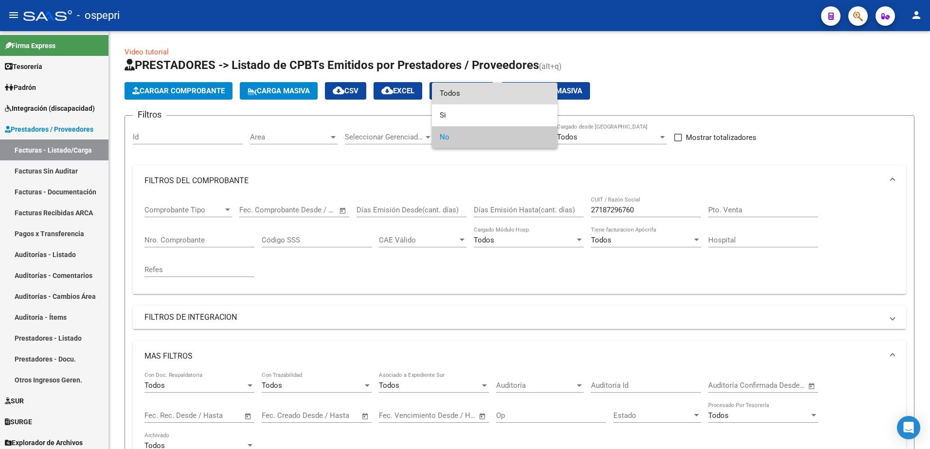
click at [459, 93] on span "Todos" at bounding box center [495, 94] width 110 height 22
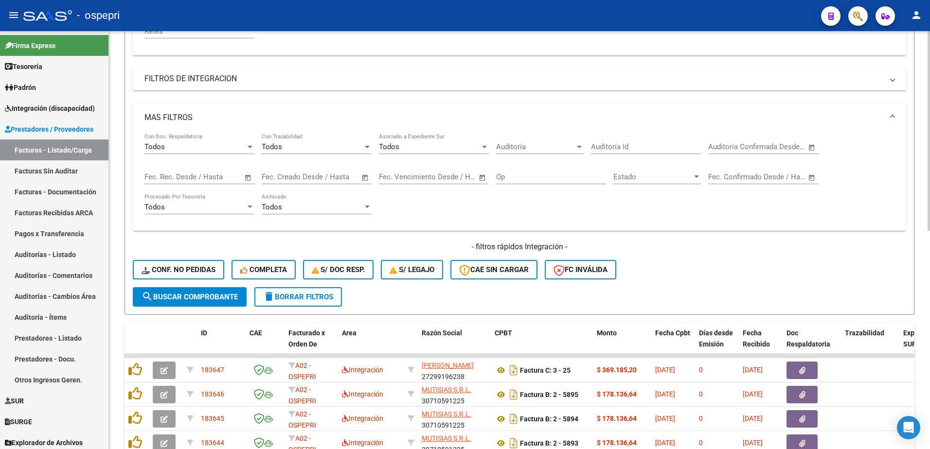
scroll to position [389, 0]
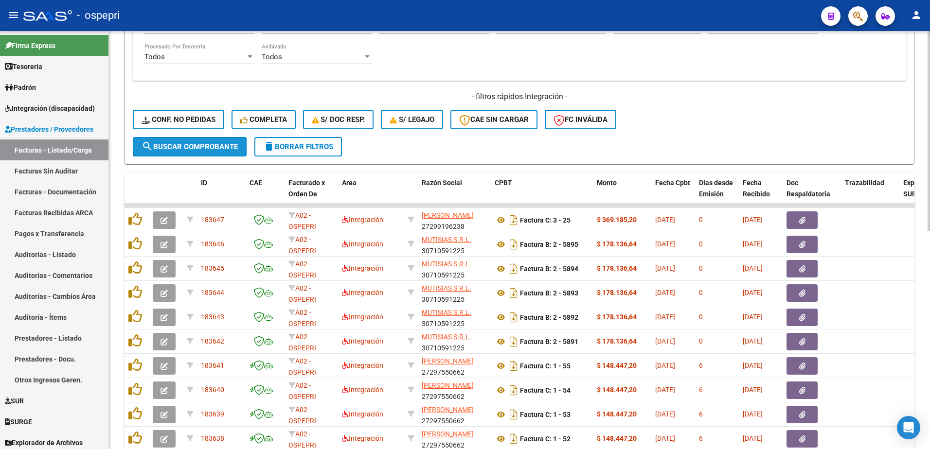
click at [222, 146] on span "search Buscar Comprobante" at bounding box center [190, 146] width 96 height 9
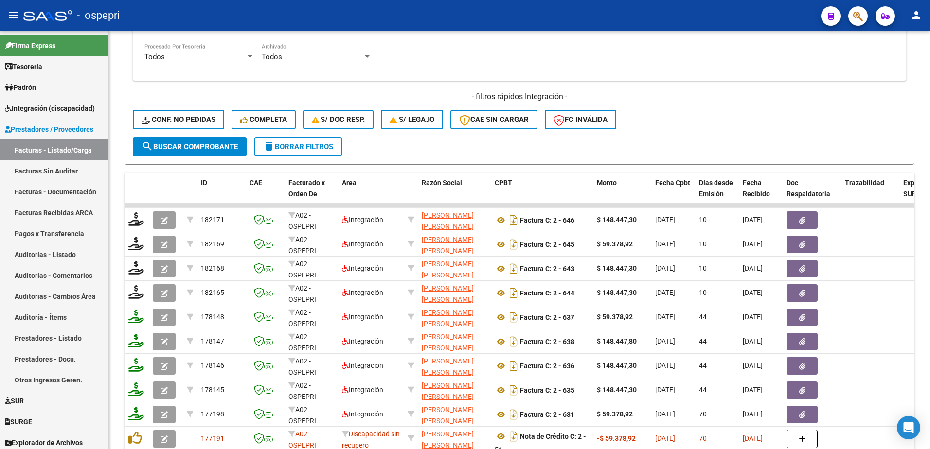
click at [607, 18] on div "- ospepri" at bounding box center [418, 15] width 790 height 21
click at [305, 142] on button "delete Borrar Filtros" at bounding box center [298, 146] width 88 height 19
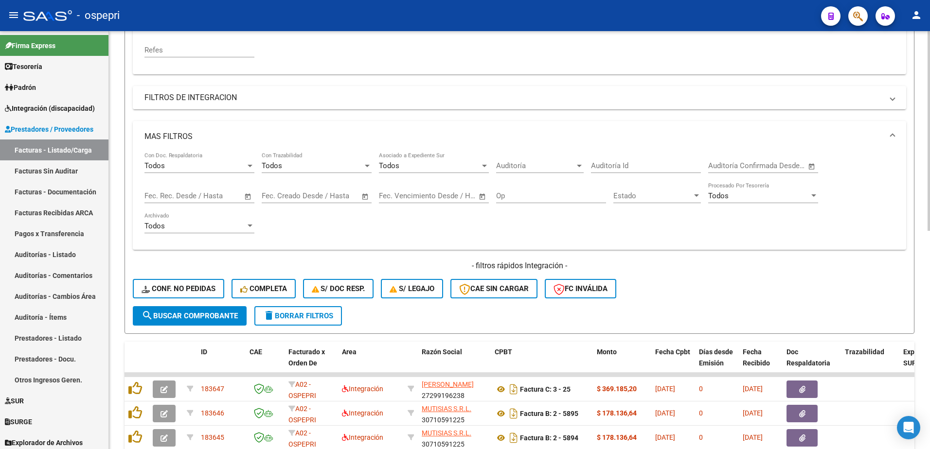
scroll to position [0, 0]
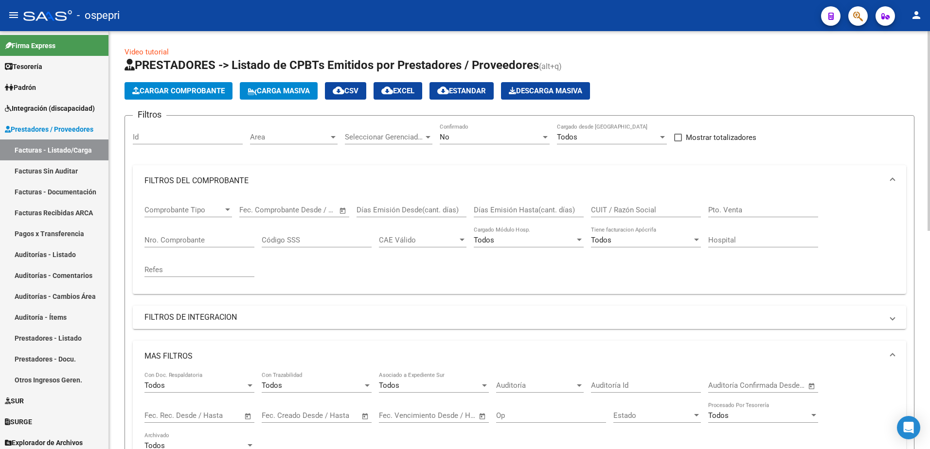
click at [626, 209] on input "CUIT / Razón Social" at bounding box center [646, 210] width 110 height 9
paste input "27346429483"
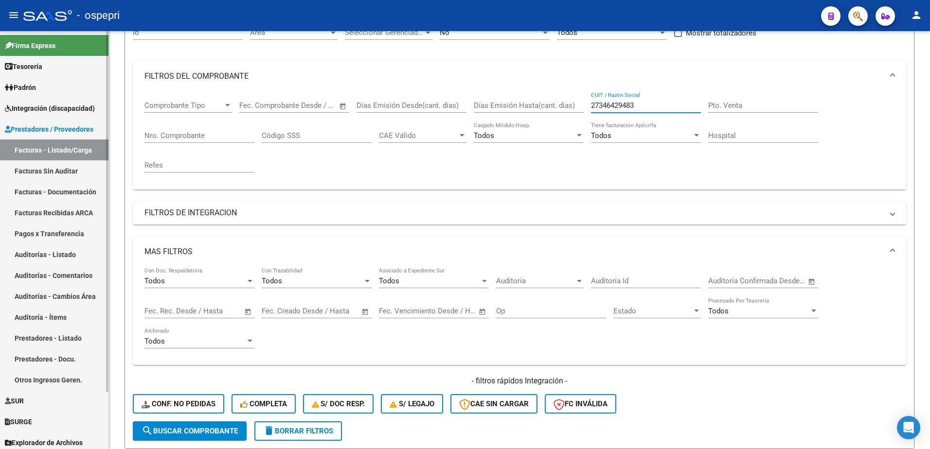
scroll to position [146, 0]
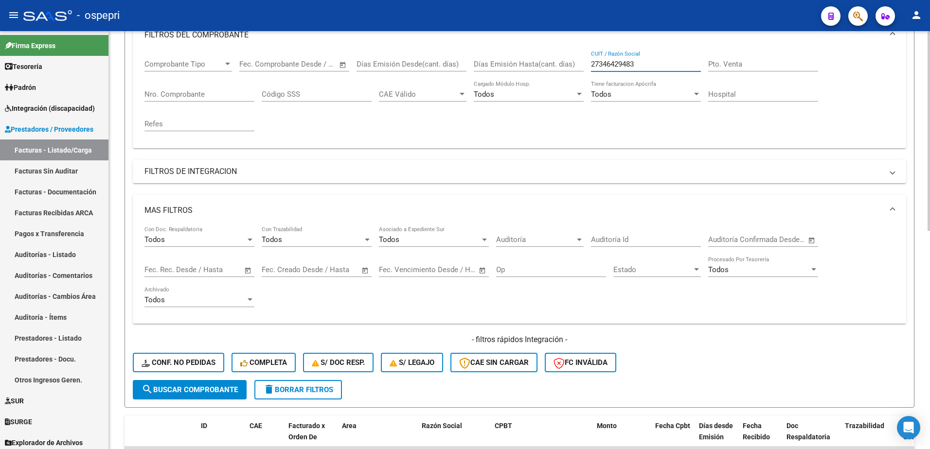
type input "27346429483"
click at [190, 387] on span "search Buscar Comprobante" at bounding box center [190, 390] width 96 height 9
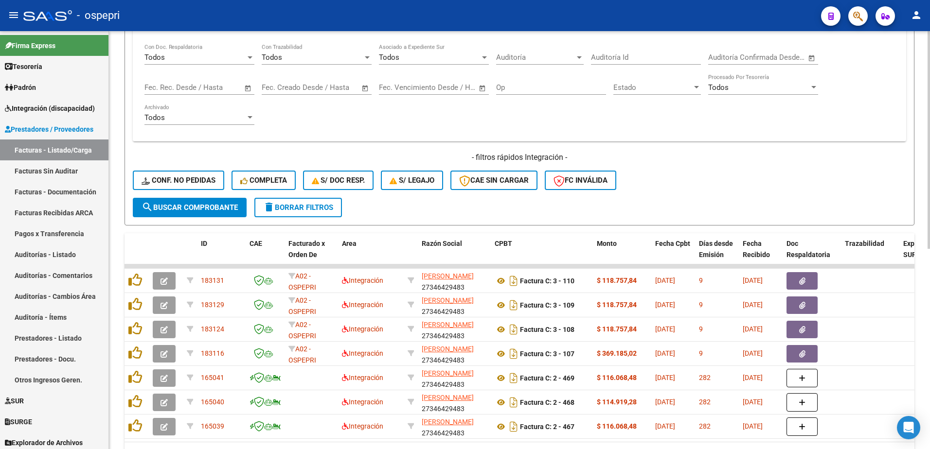
scroll to position [340, 0]
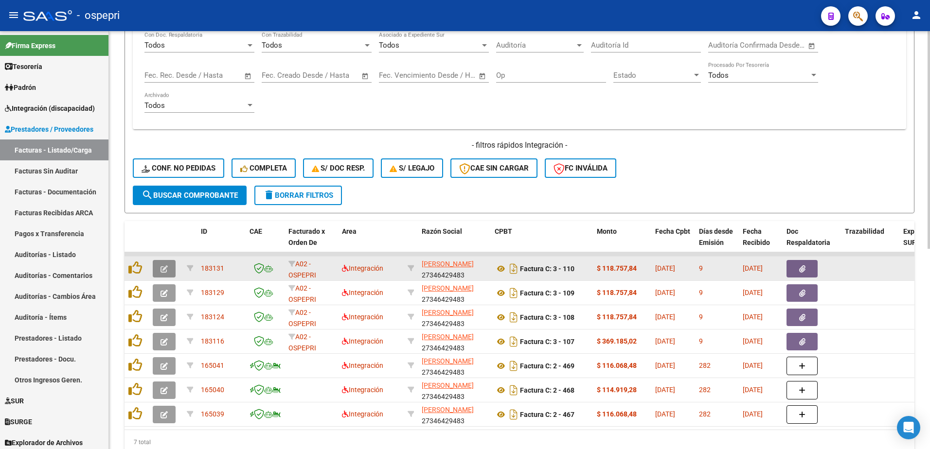
click at [164, 272] on icon "button" at bounding box center [163, 269] width 7 height 7
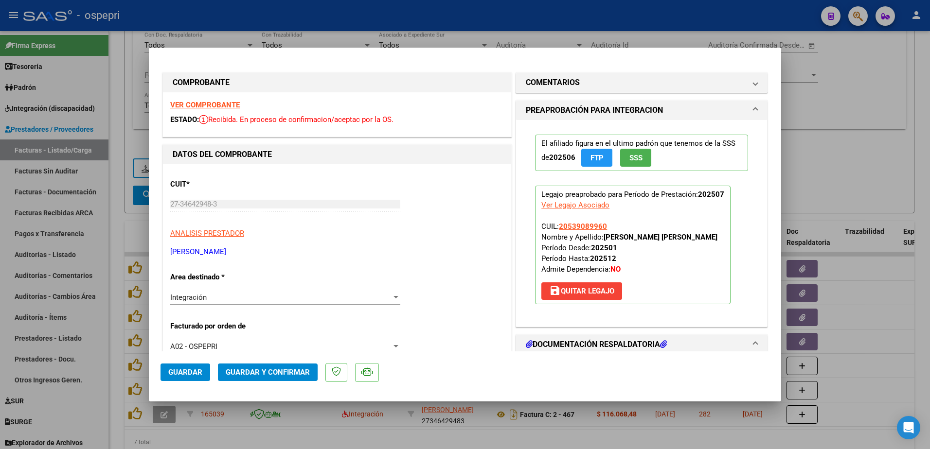
click at [199, 105] on strong "VER COMPROBANTE" at bounding box center [205, 105] width 70 height 9
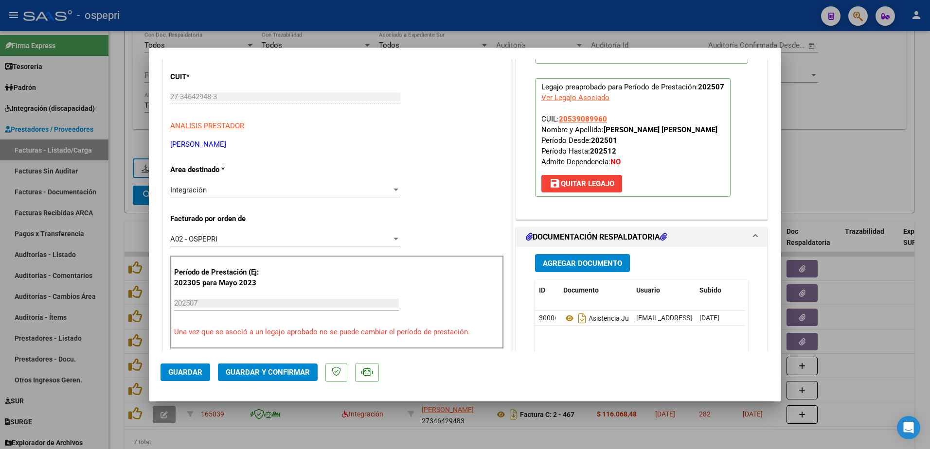
scroll to position [146, 0]
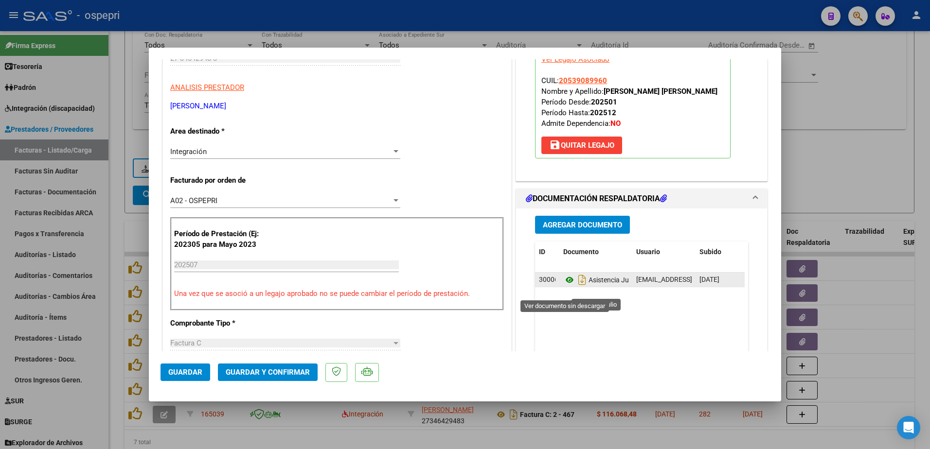
click at [564, 286] on icon at bounding box center [569, 280] width 13 height 12
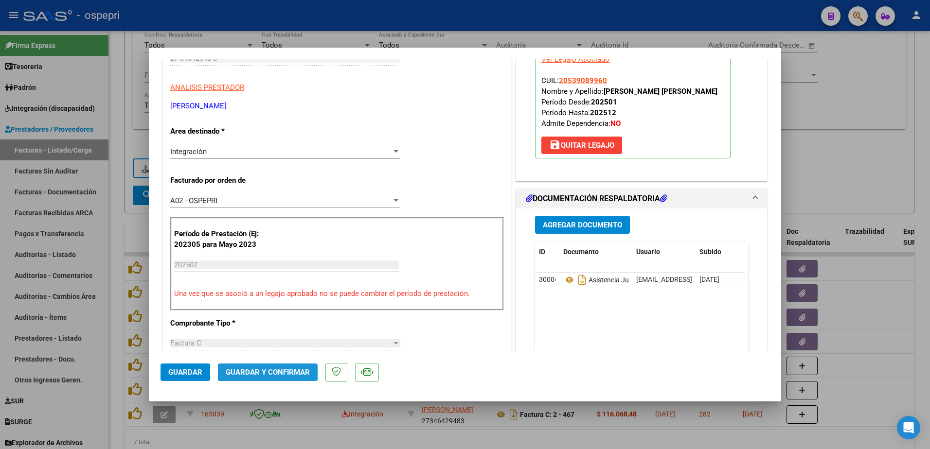
click at [284, 365] on button "Guardar y Confirmar" at bounding box center [268, 373] width 100 height 18
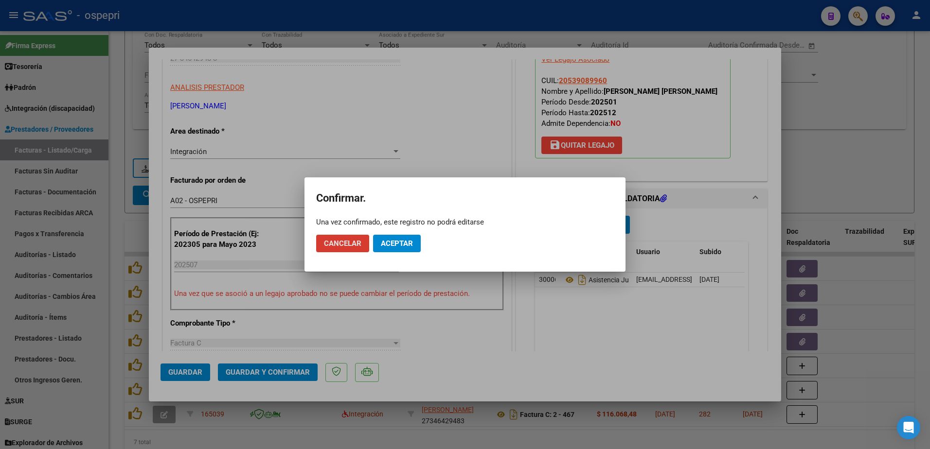
click at [404, 245] on span "Aceptar" at bounding box center [397, 243] width 32 height 9
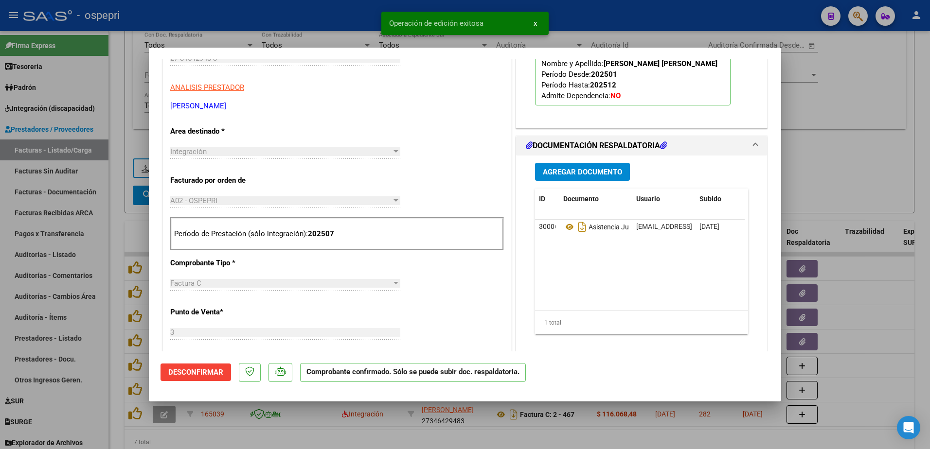
type input "$ 0,00"
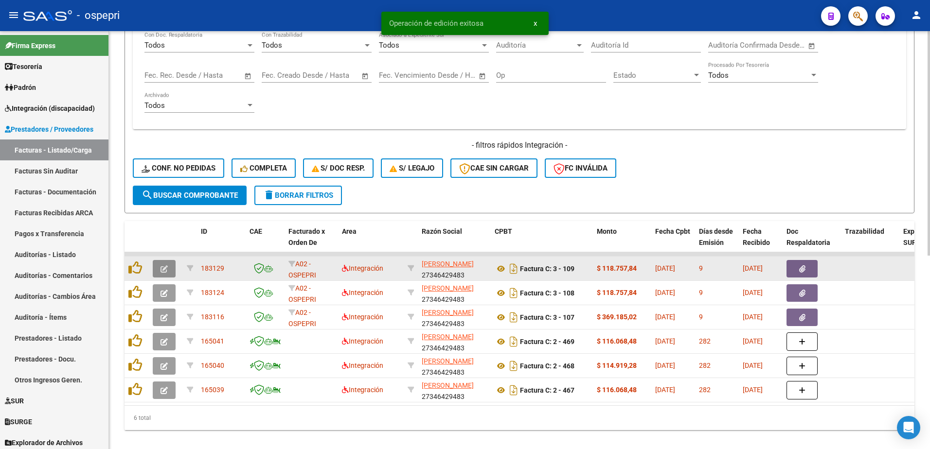
click at [161, 268] on icon "button" at bounding box center [163, 269] width 7 height 7
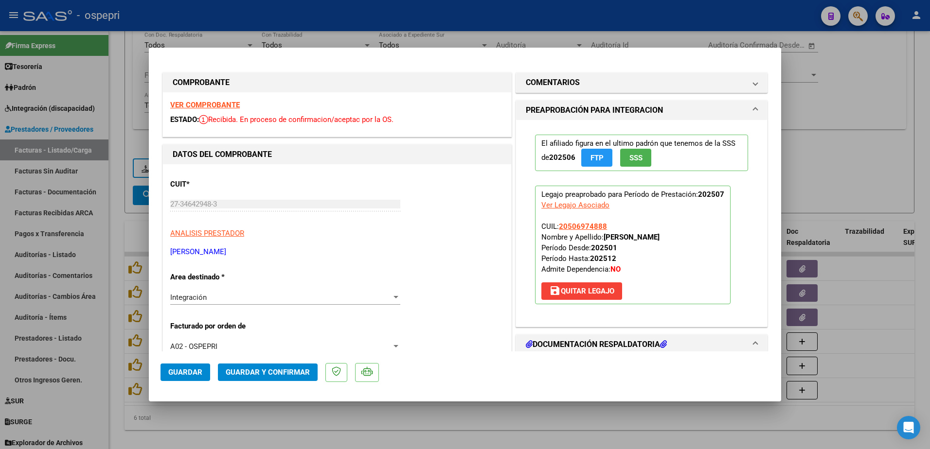
click at [218, 106] on strong "VER COMPROBANTE" at bounding box center [205, 105] width 70 height 9
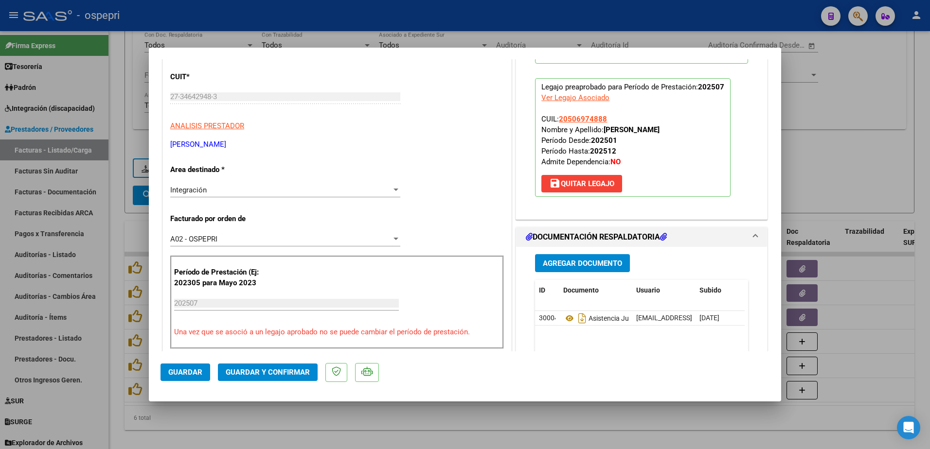
scroll to position [146, 0]
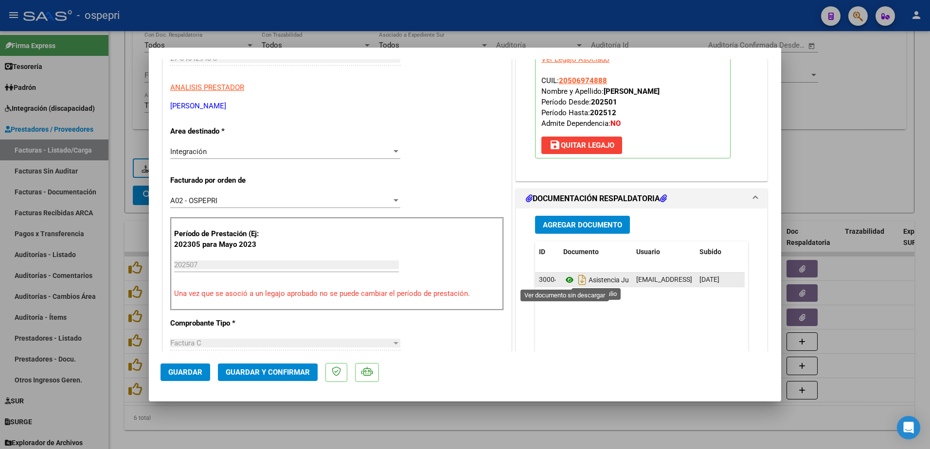
click at [565, 279] on icon at bounding box center [569, 280] width 13 height 12
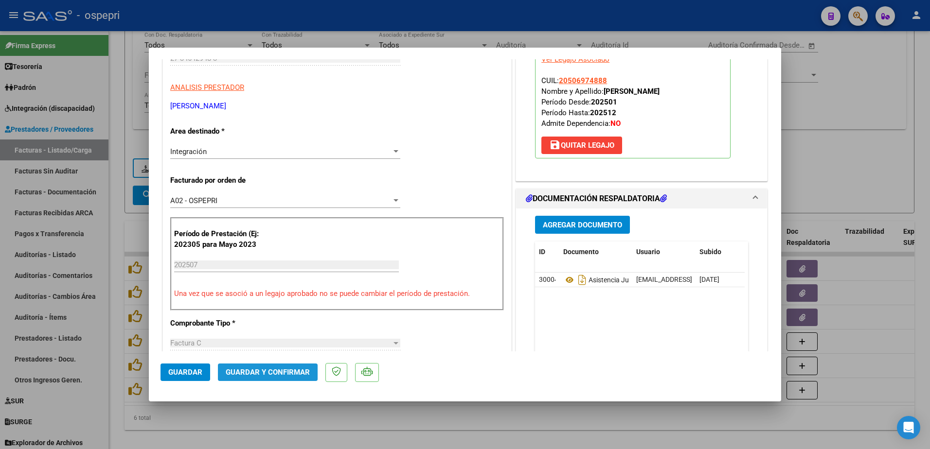
click at [284, 376] on span "Guardar y Confirmar" at bounding box center [268, 372] width 84 height 9
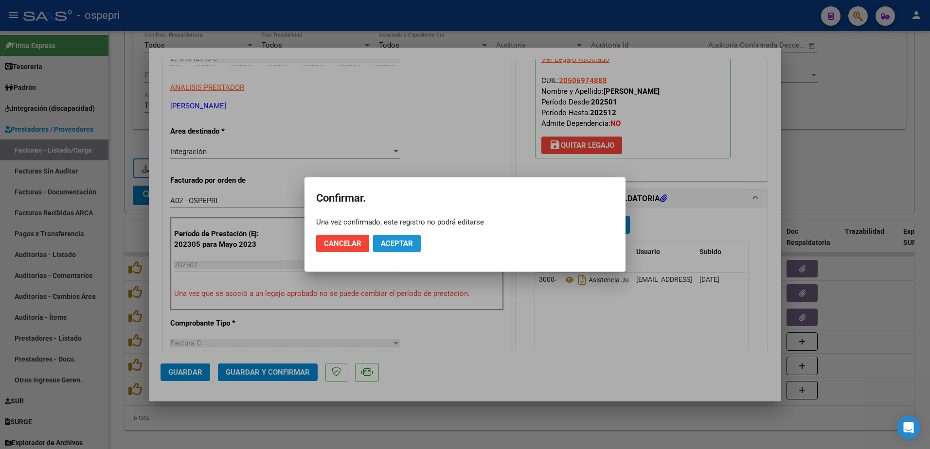
click at [399, 242] on span "Aceptar" at bounding box center [397, 243] width 32 height 9
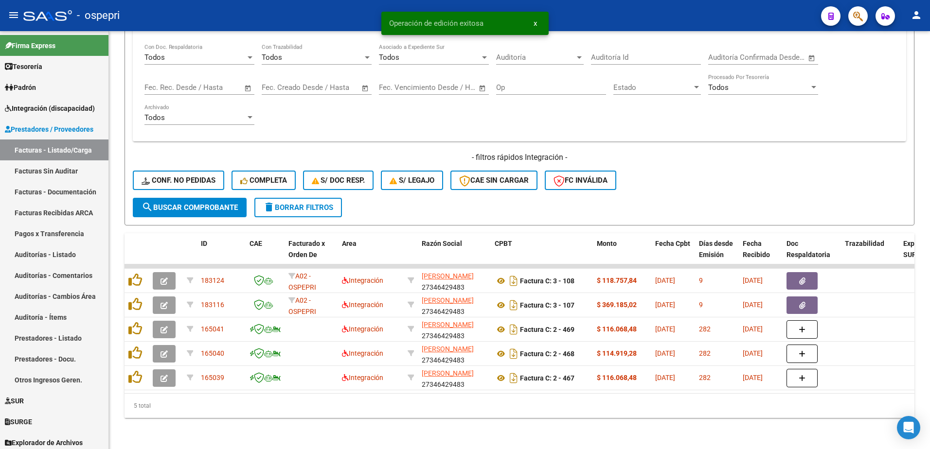
scroll to position [336, 0]
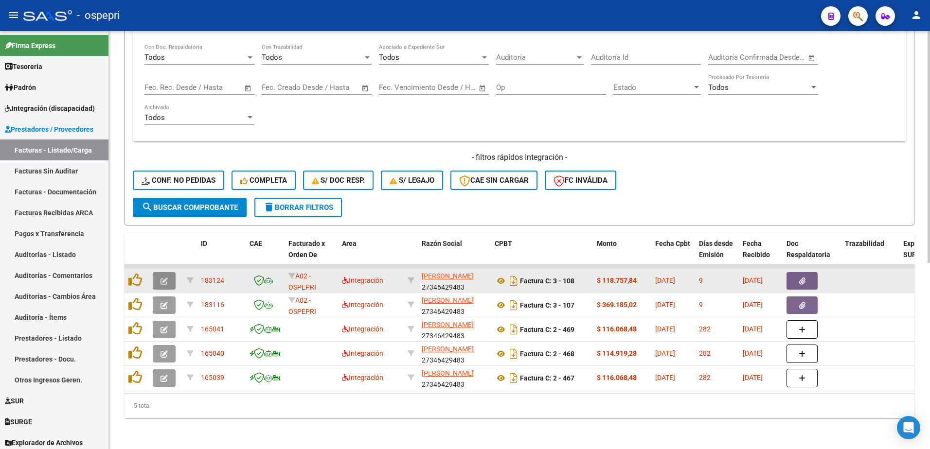
click at [159, 272] on button "button" at bounding box center [164, 281] width 23 height 18
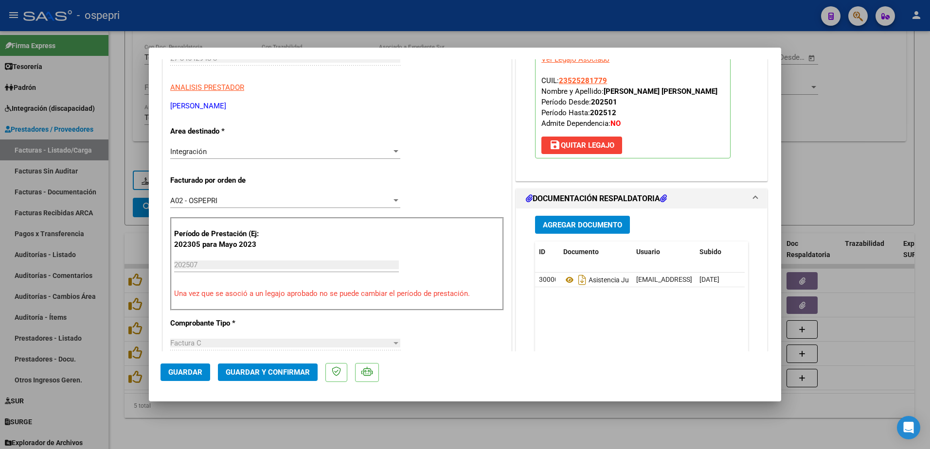
scroll to position [0, 0]
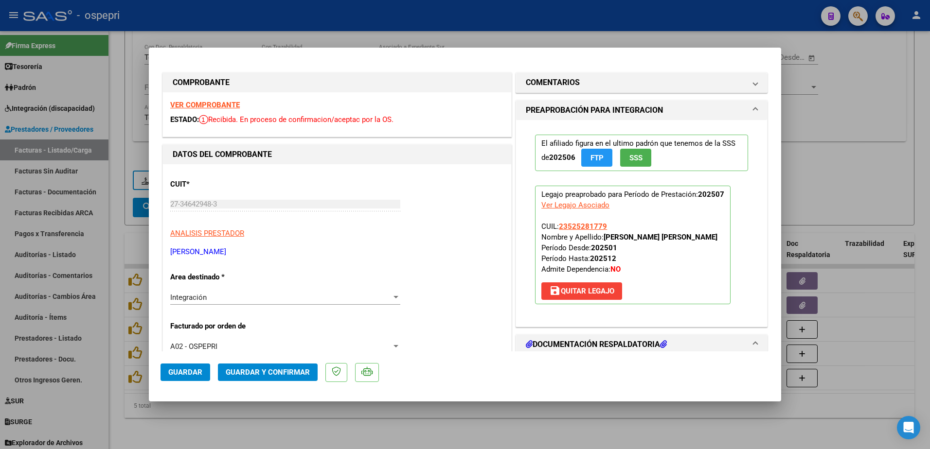
click at [220, 106] on strong "VER COMPROBANTE" at bounding box center [205, 105] width 70 height 9
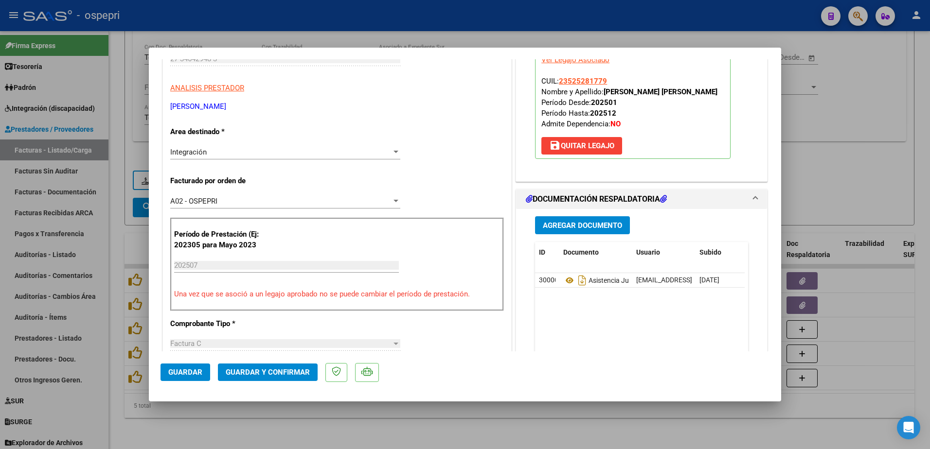
scroll to position [146, 0]
click at [566, 280] on icon at bounding box center [569, 280] width 13 height 12
click at [270, 375] on span "Guardar y Confirmar" at bounding box center [268, 372] width 84 height 9
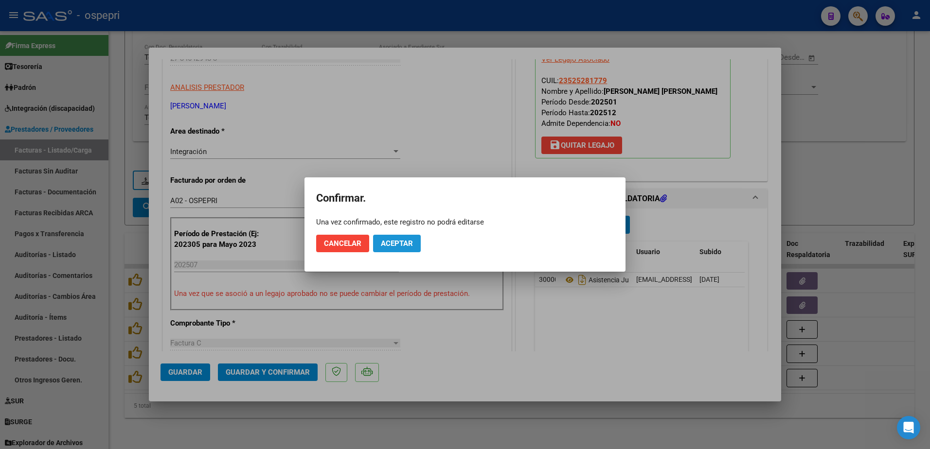
click at [400, 242] on span "Aceptar" at bounding box center [397, 243] width 32 height 9
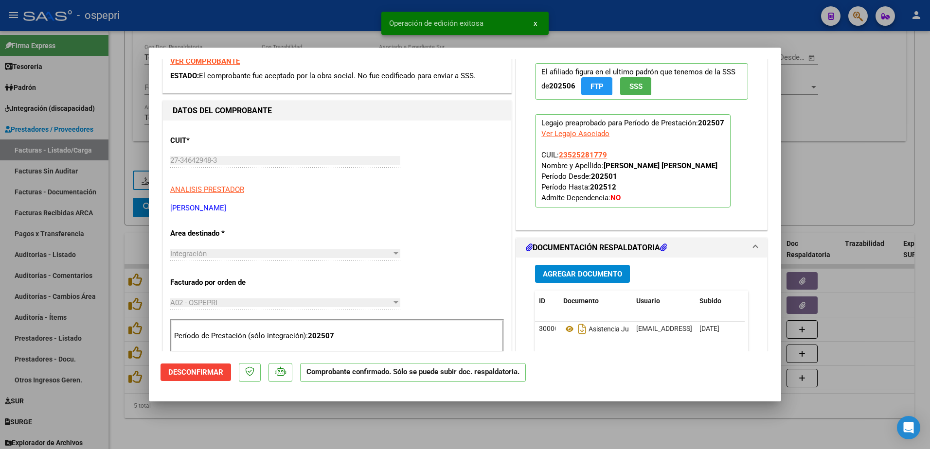
scroll to position [0, 0]
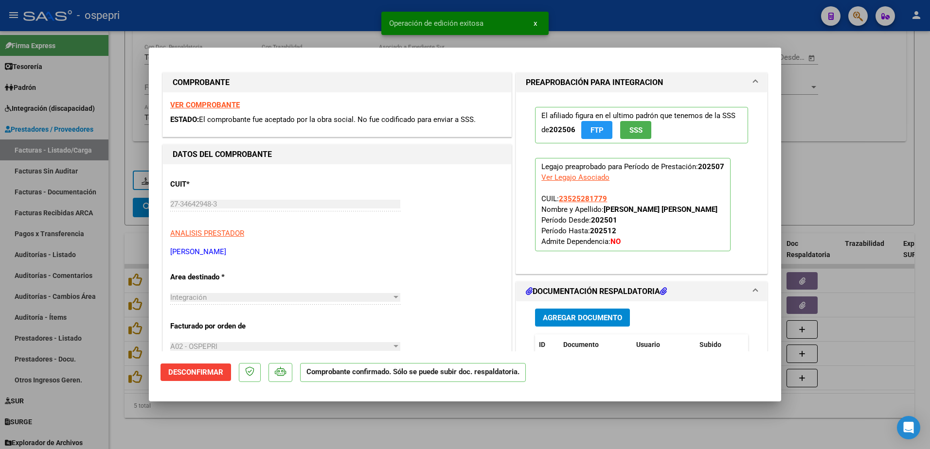
type input "$ 0,00"
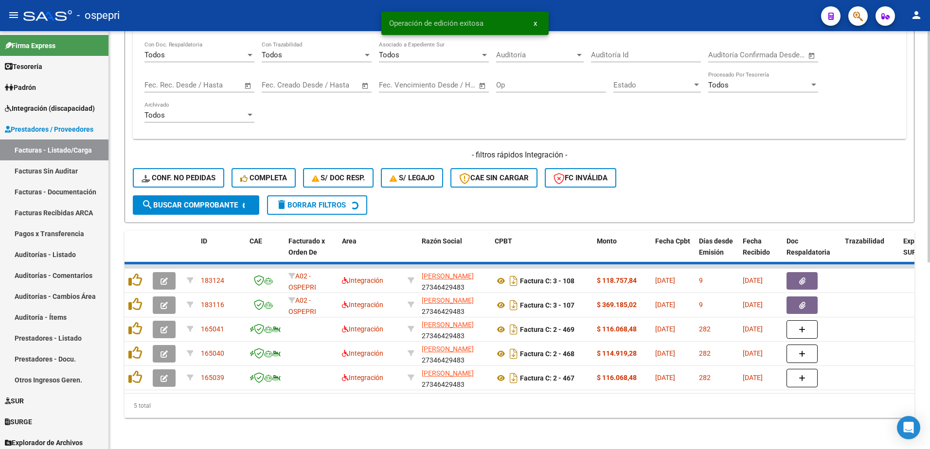
scroll to position [311, 0]
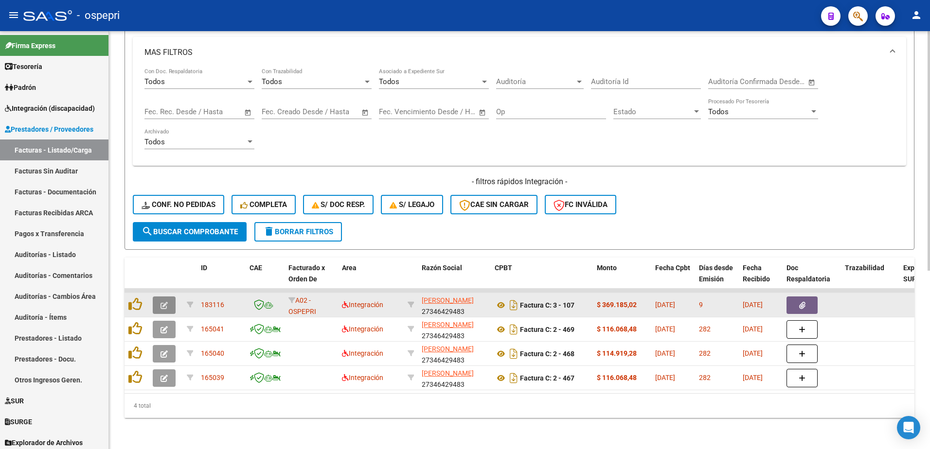
click at [159, 299] on button "button" at bounding box center [164, 306] width 23 height 18
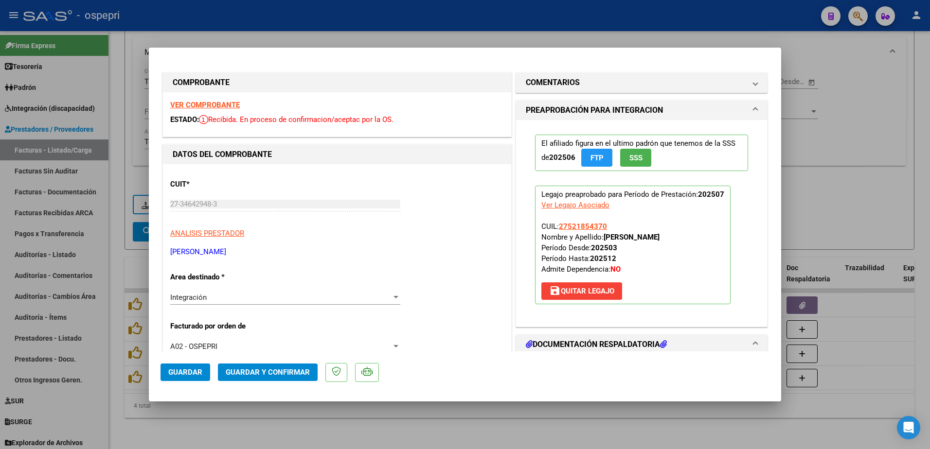
click at [203, 104] on strong "VER COMPROBANTE" at bounding box center [205, 105] width 70 height 9
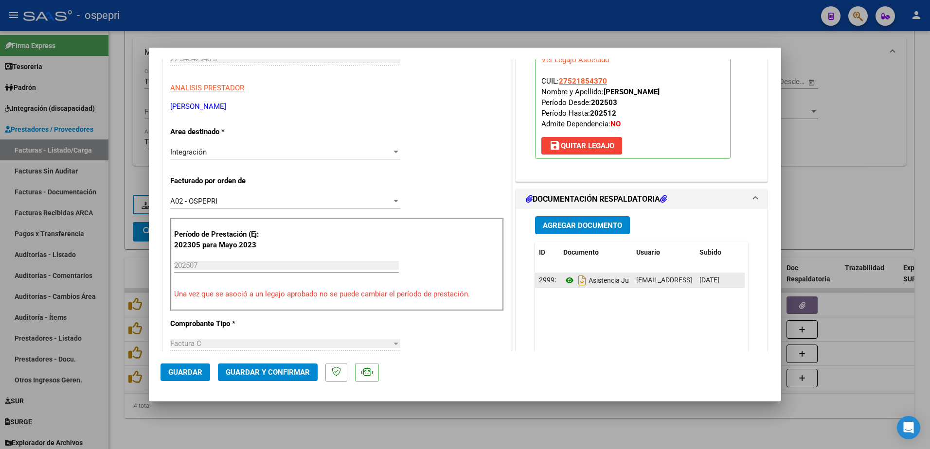
scroll to position [146, 0]
click at [564, 280] on icon at bounding box center [569, 280] width 13 height 12
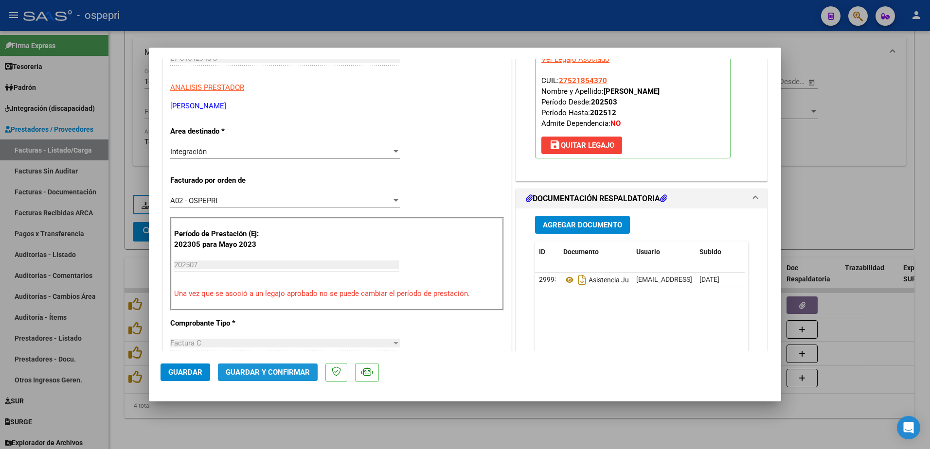
click at [281, 372] on span "Guardar y Confirmar" at bounding box center [268, 372] width 84 height 9
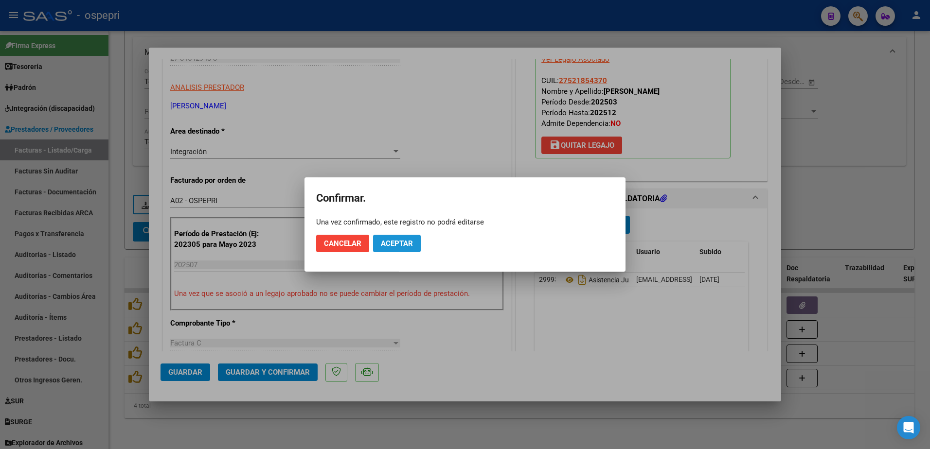
click at [388, 242] on span "Aceptar" at bounding box center [397, 243] width 32 height 9
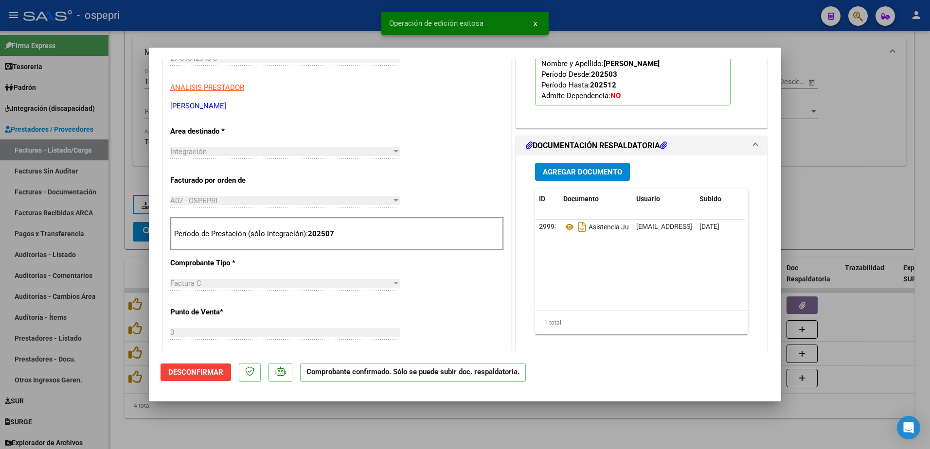
type input "$ 0,00"
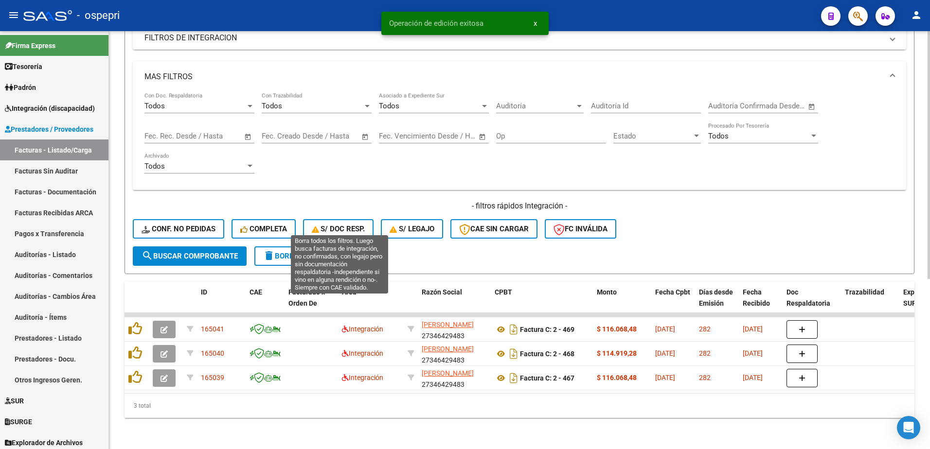
scroll to position [287, 0]
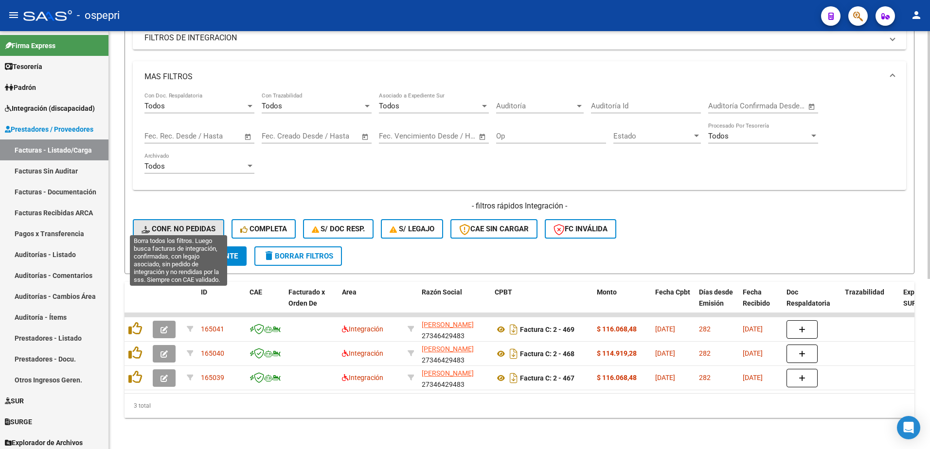
click at [177, 225] on span "Conf. no pedidas" at bounding box center [179, 229] width 74 height 9
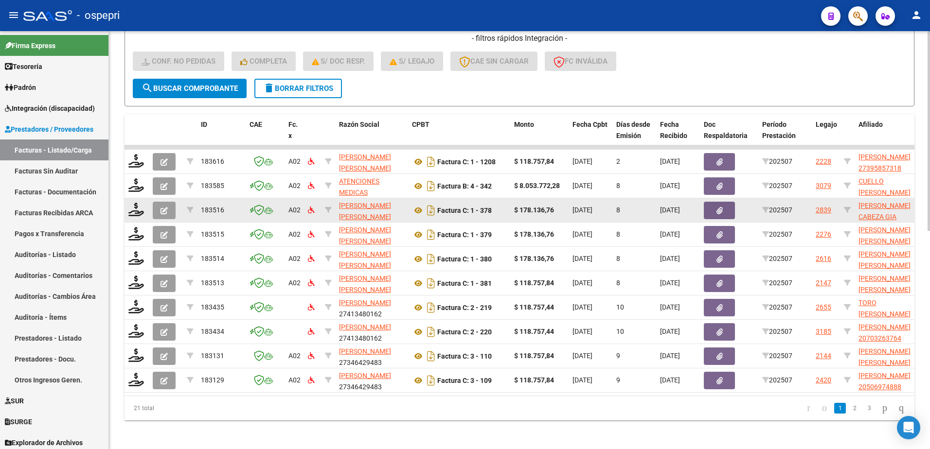
scroll to position [457, 0]
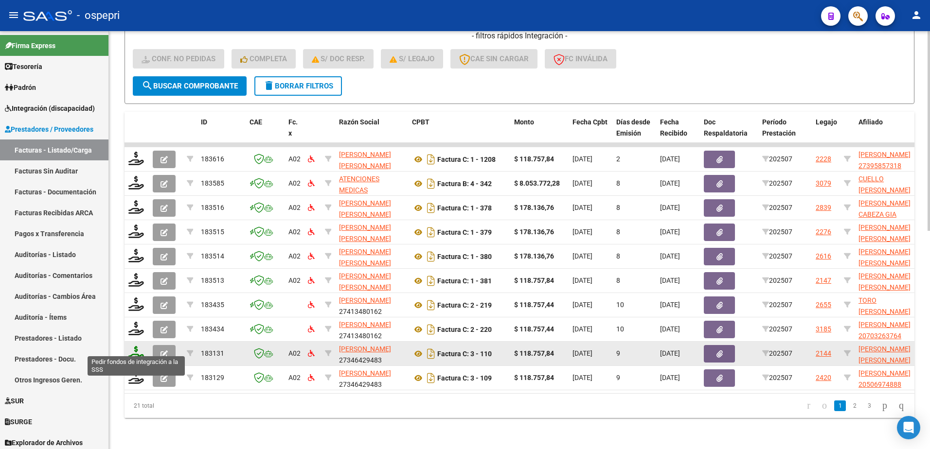
click at [133, 350] on icon at bounding box center [136, 353] width 16 height 14
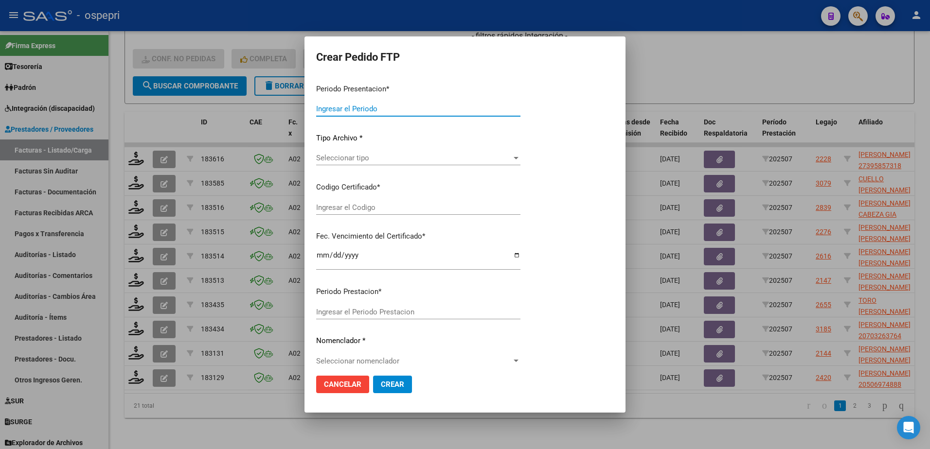
type input "202507"
type input "$ 118.757,84"
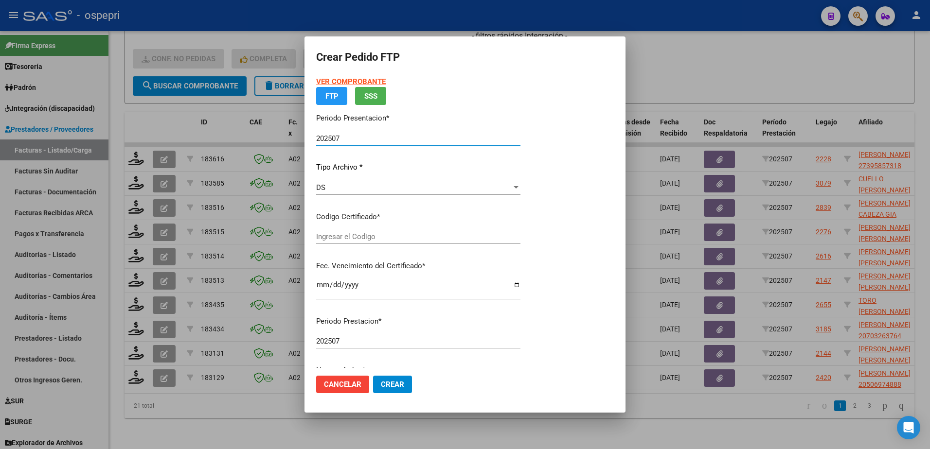
type input "2053908996-0"
type input "2029-08-01"
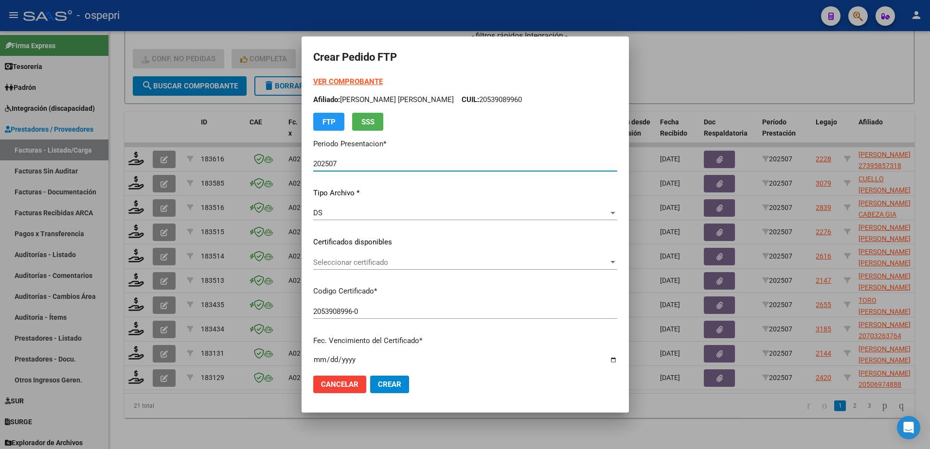
click at [356, 265] on span "Seleccionar certificado" at bounding box center [460, 262] width 295 height 9
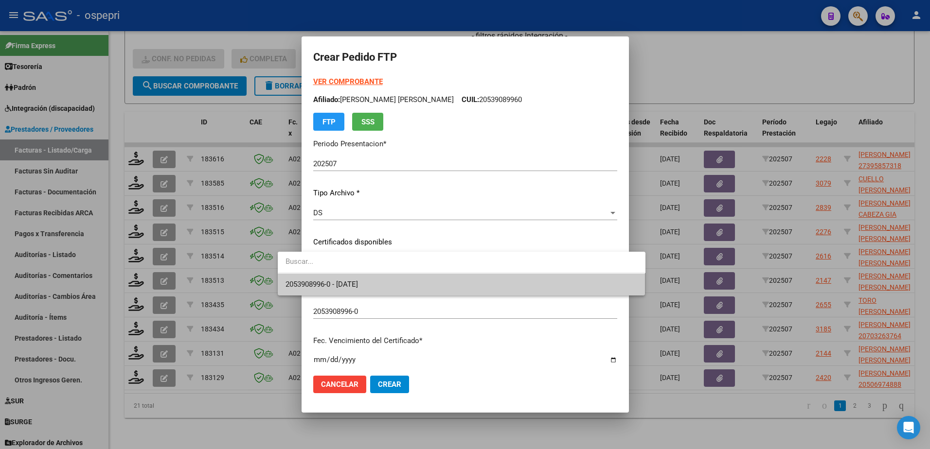
click at [377, 284] on span "2053908996-0 - 2029-08-01" at bounding box center [461, 285] width 352 height 22
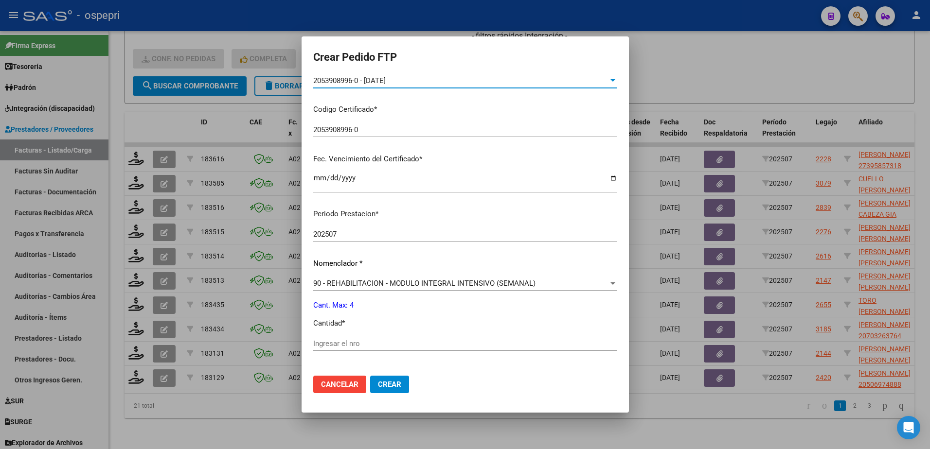
scroll to position [195, 0]
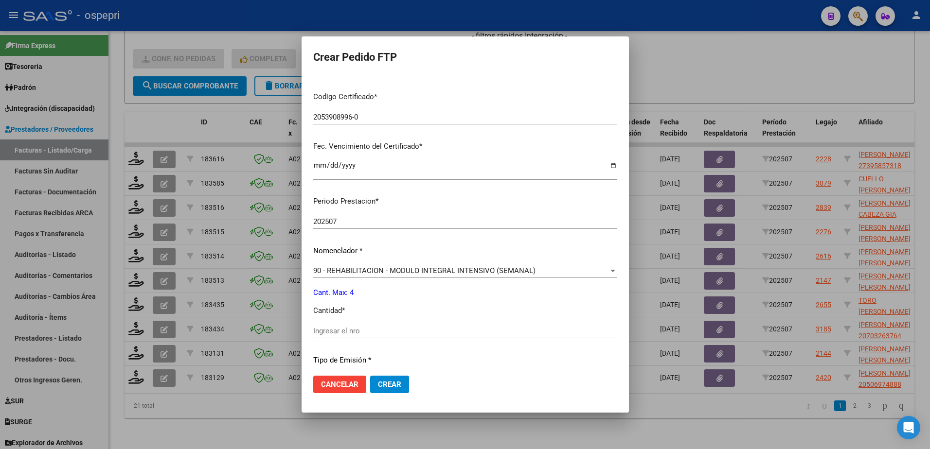
click at [344, 328] on input "Ingresar el nro" at bounding box center [465, 331] width 304 height 9
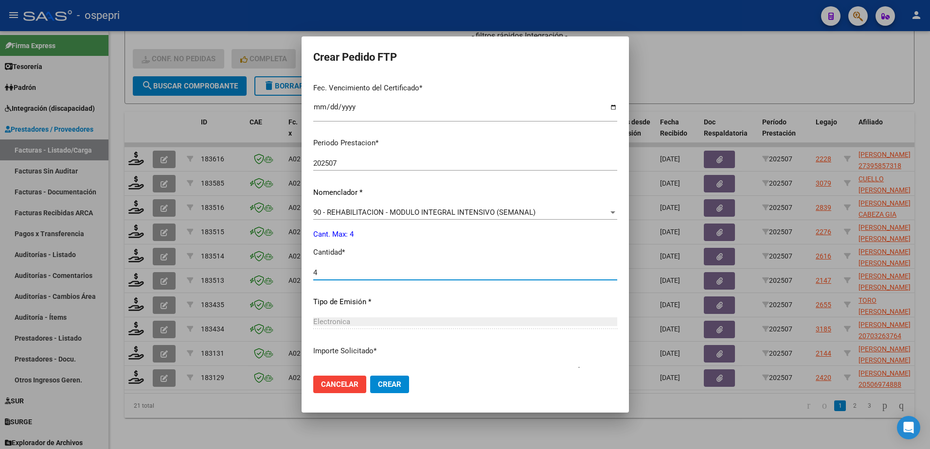
scroll to position [321, 0]
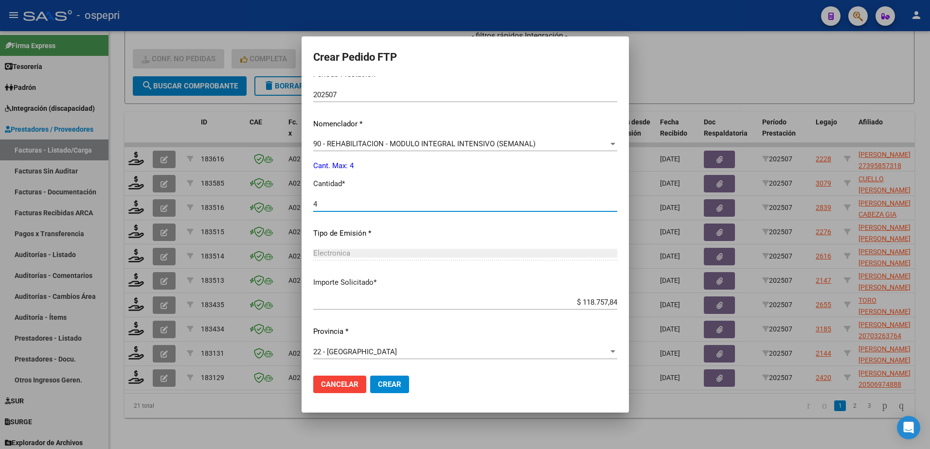
type input "4"
click at [378, 381] on span "Crear" at bounding box center [389, 384] width 23 height 9
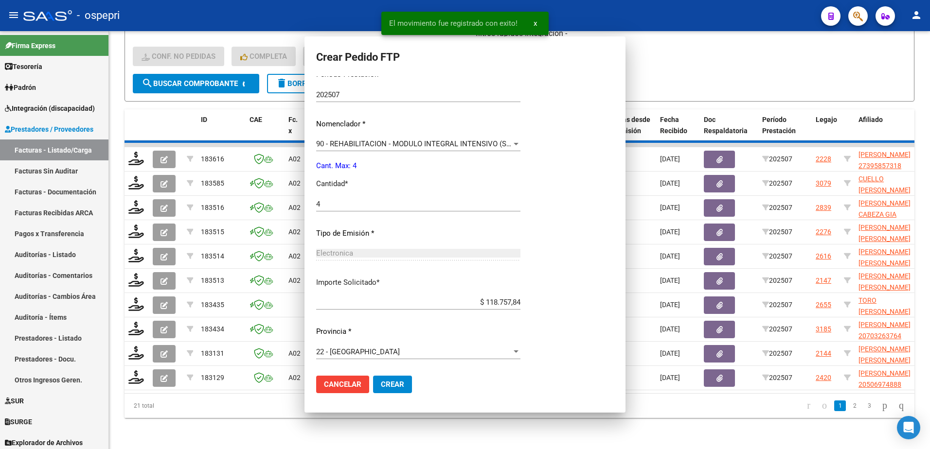
scroll to position [0, 0]
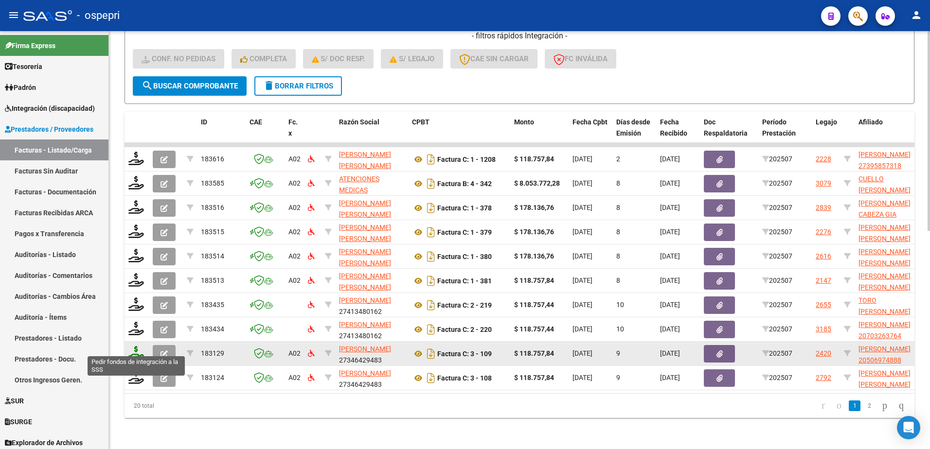
click at [133, 350] on icon at bounding box center [136, 353] width 16 height 14
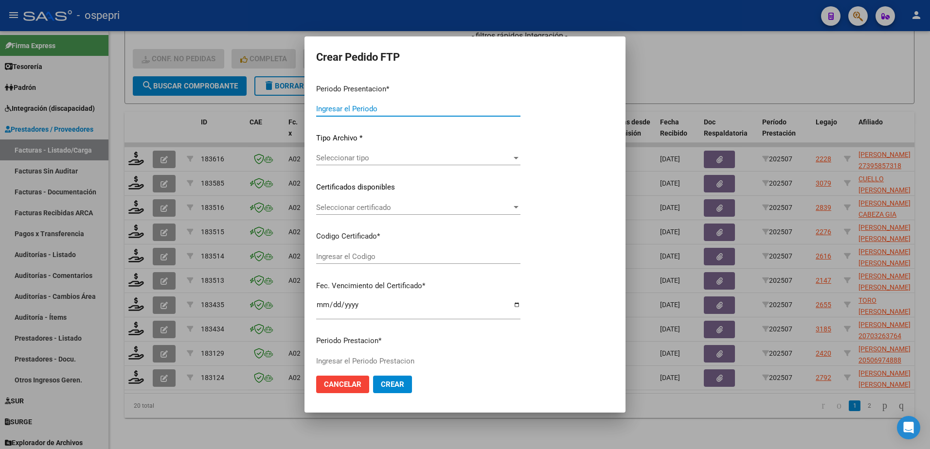
type input "202507"
type input "$ 118.757,84"
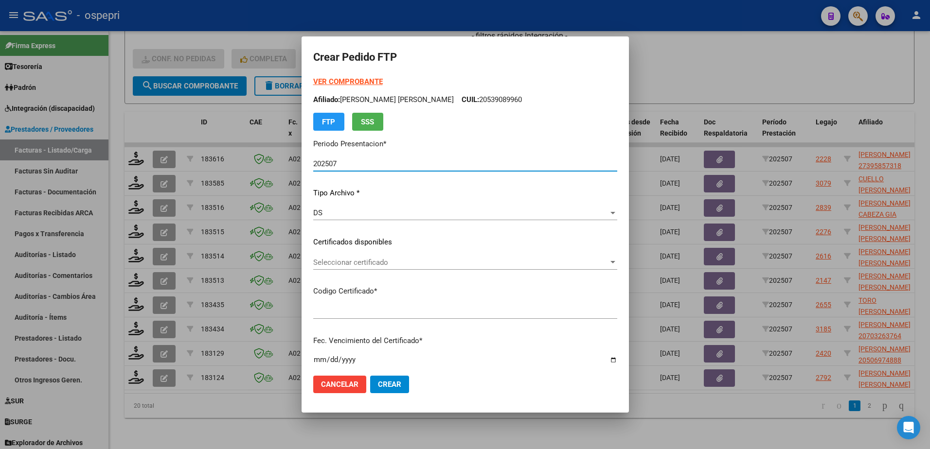
type input "2050697488-8"
type input "2028-09-18"
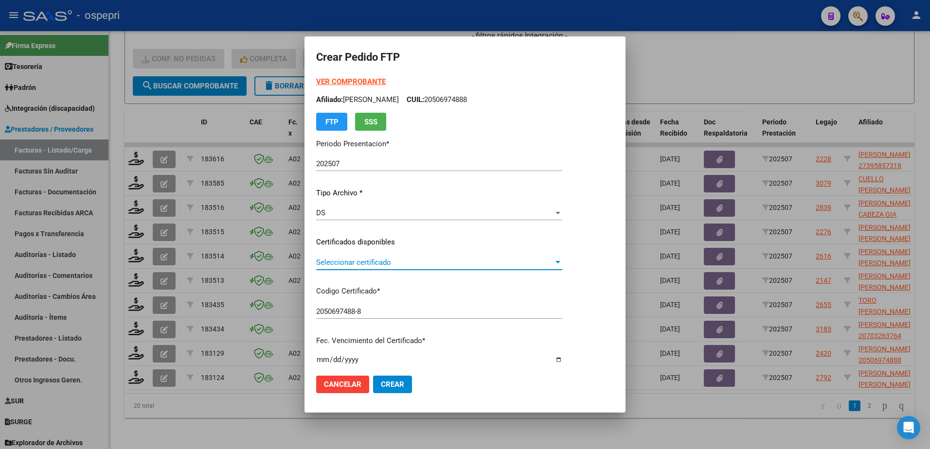
click at [374, 265] on span "Seleccionar certificado" at bounding box center [434, 262] width 237 height 9
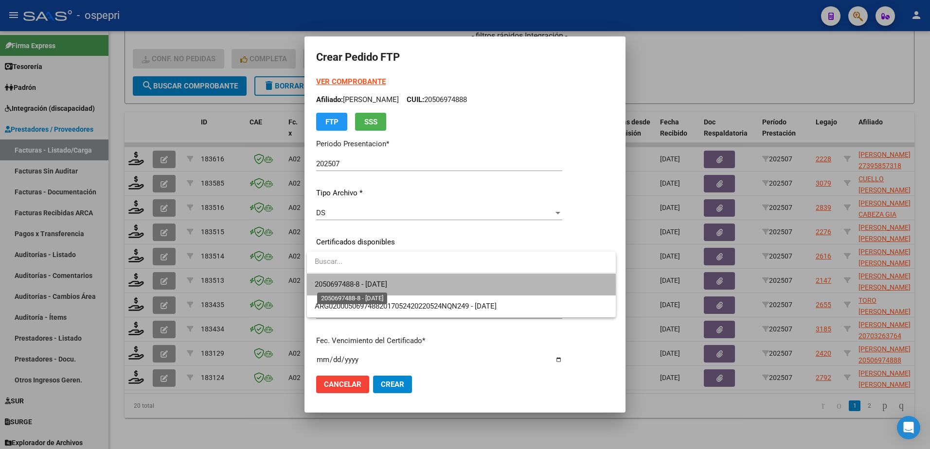
click at [366, 286] on span "2050697488-8 - 2028-09-18" at bounding box center [351, 284] width 72 height 9
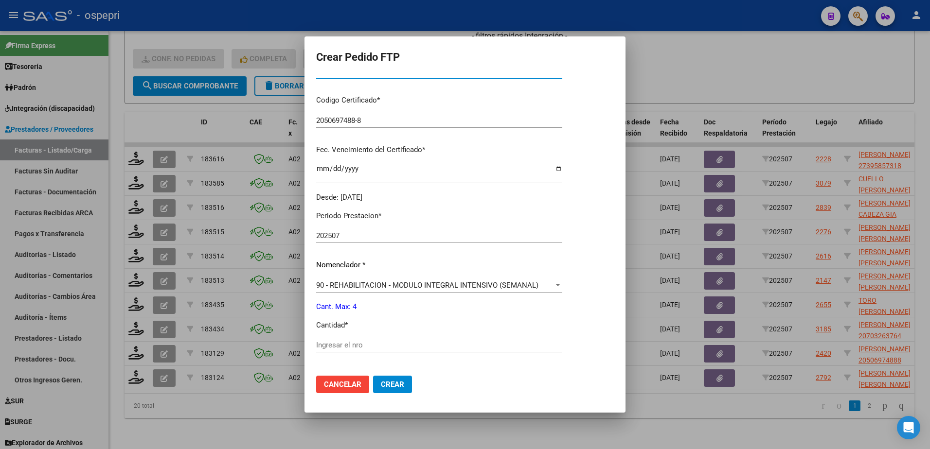
scroll to position [195, 0]
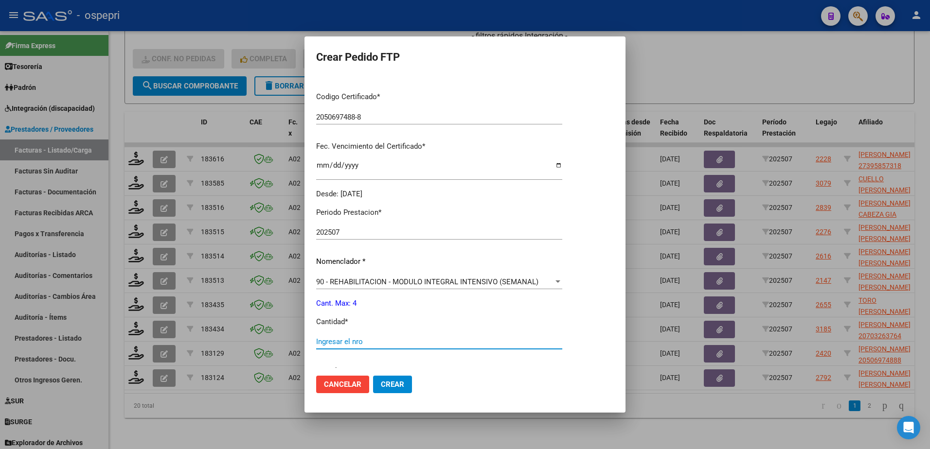
click at [362, 342] on input "Ingresar el nro" at bounding box center [439, 341] width 246 height 9
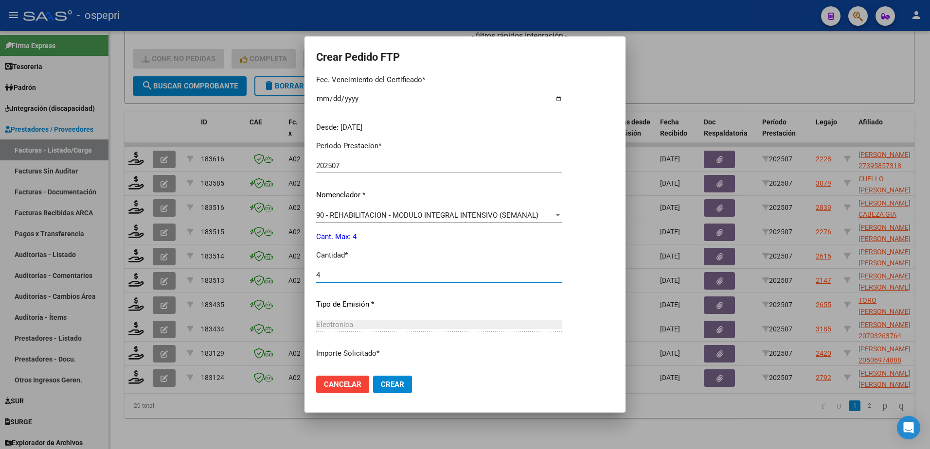
scroll to position [332, 0]
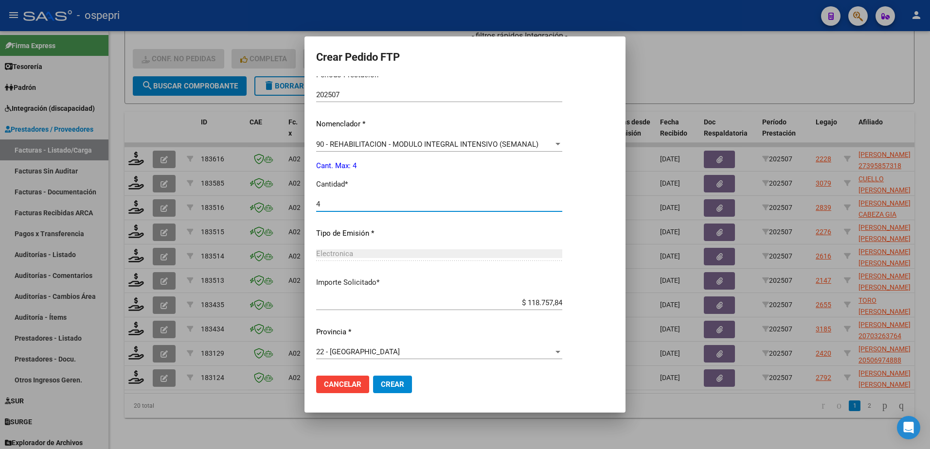
type input "4"
click at [389, 385] on span "Crear" at bounding box center [392, 384] width 23 height 9
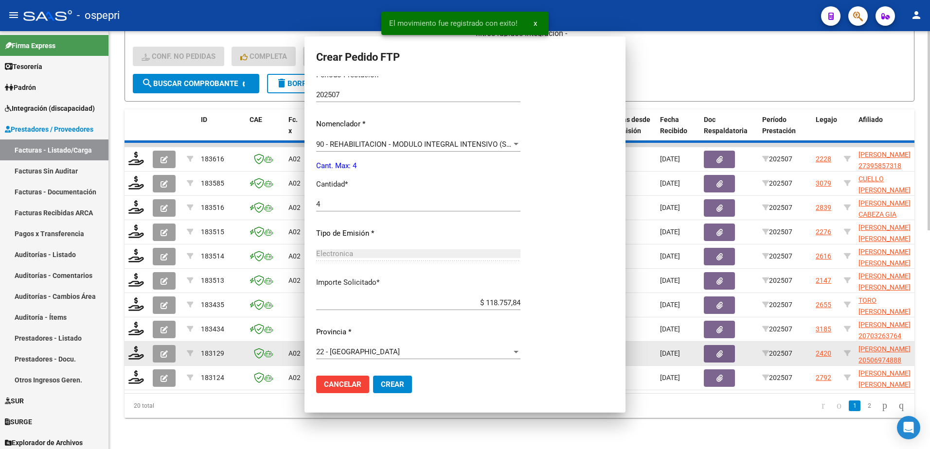
scroll to position [0, 0]
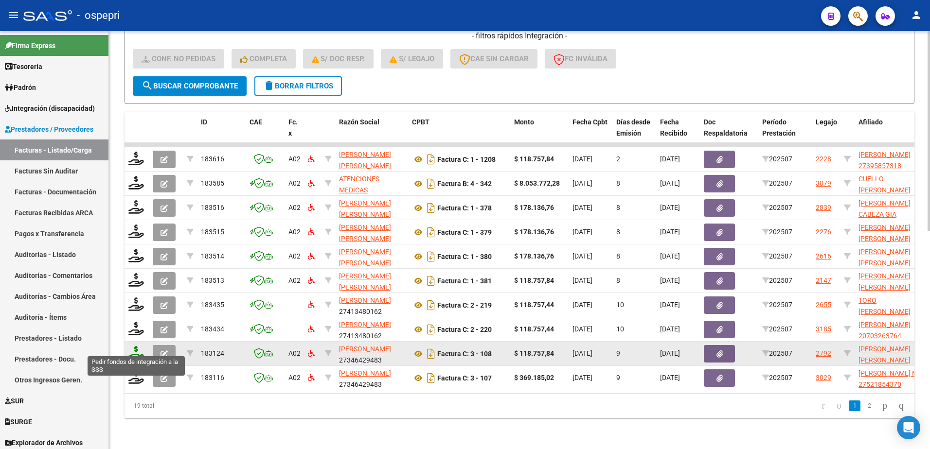
click at [132, 349] on icon at bounding box center [136, 353] width 16 height 14
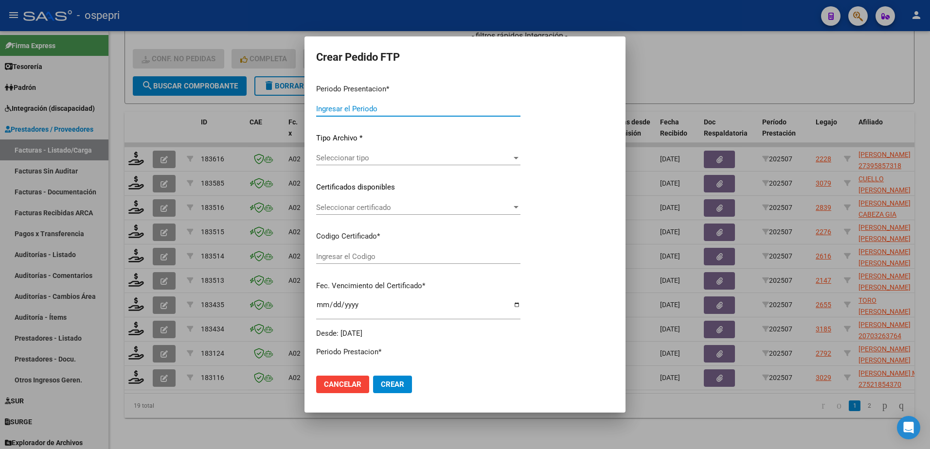
type input "202507"
type input "$ 118.757,84"
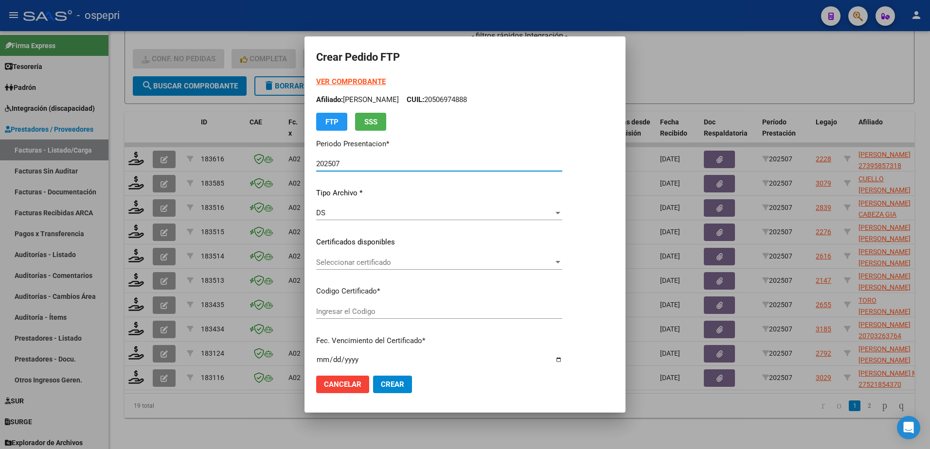
type input "2352528177-9"
type input "2028-05-30"
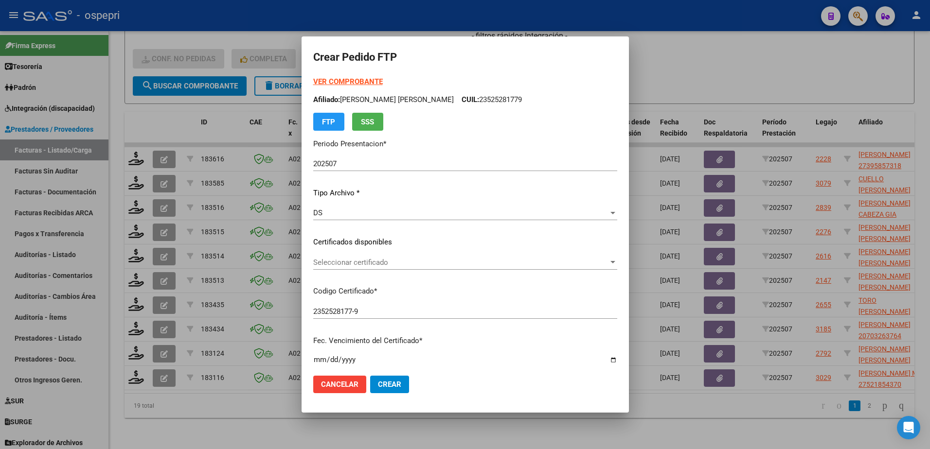
click at [390, 257] on div "Seleccionar certificado Seleccionar certificado" at bounding box center [465, 262] width 304 height 15
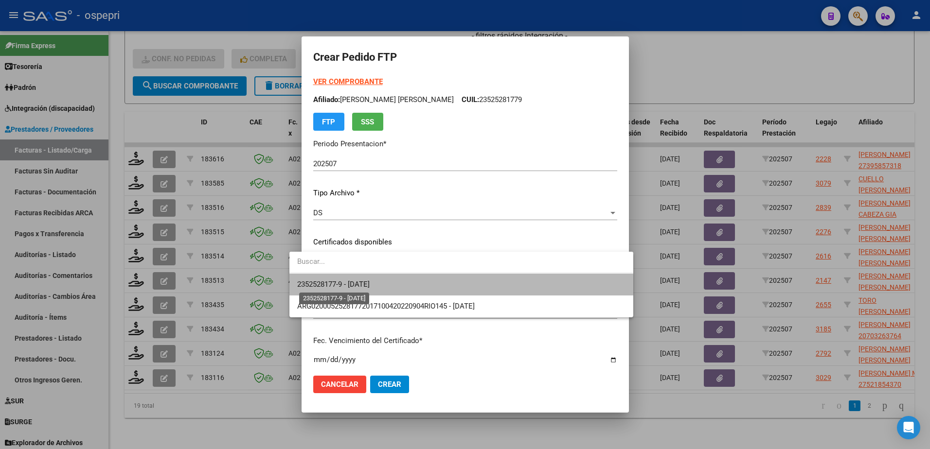
click at [370, 287] on span "2352528177-9 - 2028-05-30" at bounding box center [333, 284] width 72 height 9
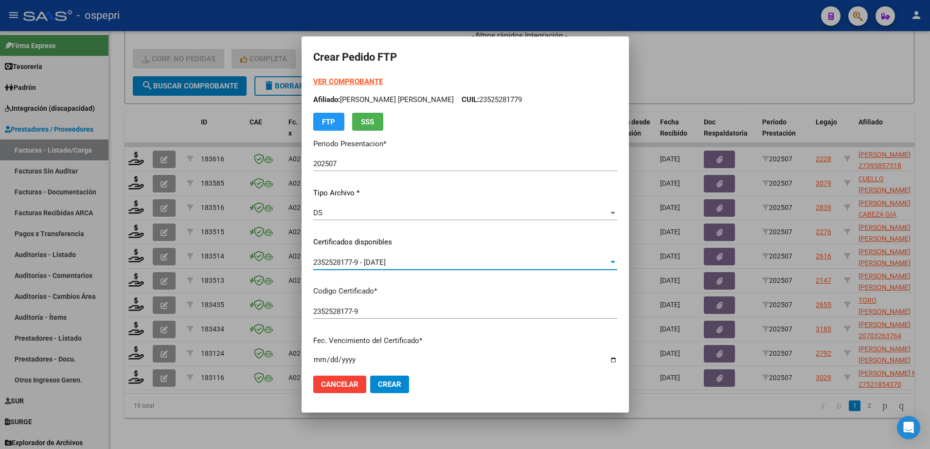
scroll to position [195, 0]
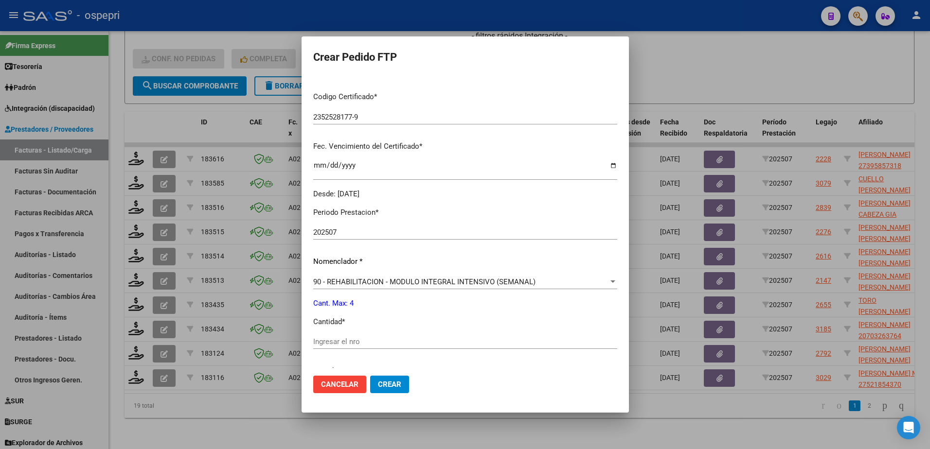
click at [363, 340] on input "Ingresar el nro" at bounding box center [465, 341] width 304 height 9
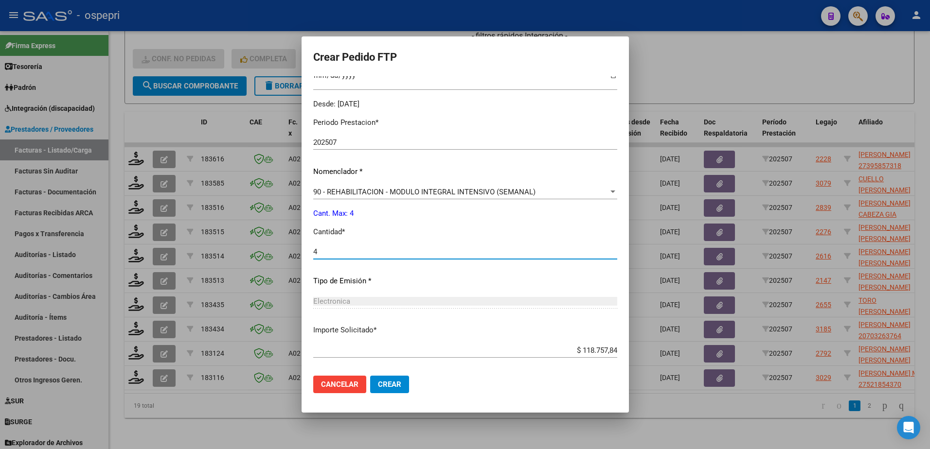
scroll to position [332, 0]
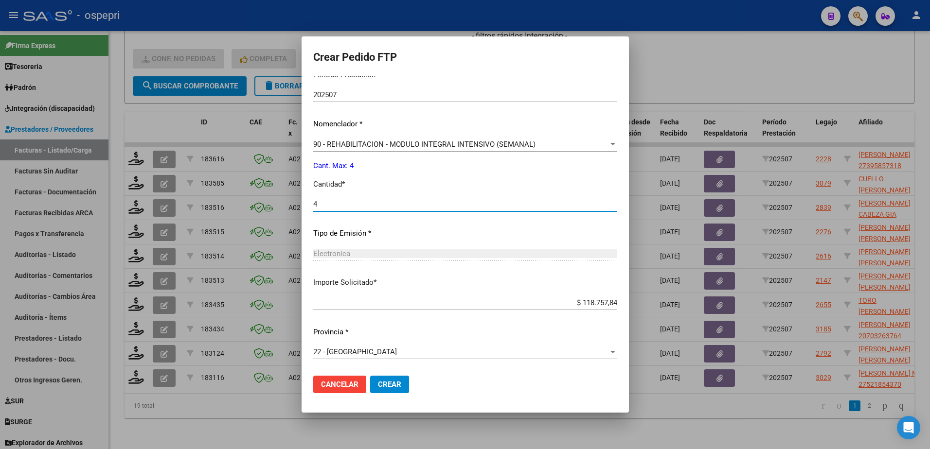
type input "4"
click at [378, 387] on span "Crear" at bounding box center [389, 384] width 23 height 9
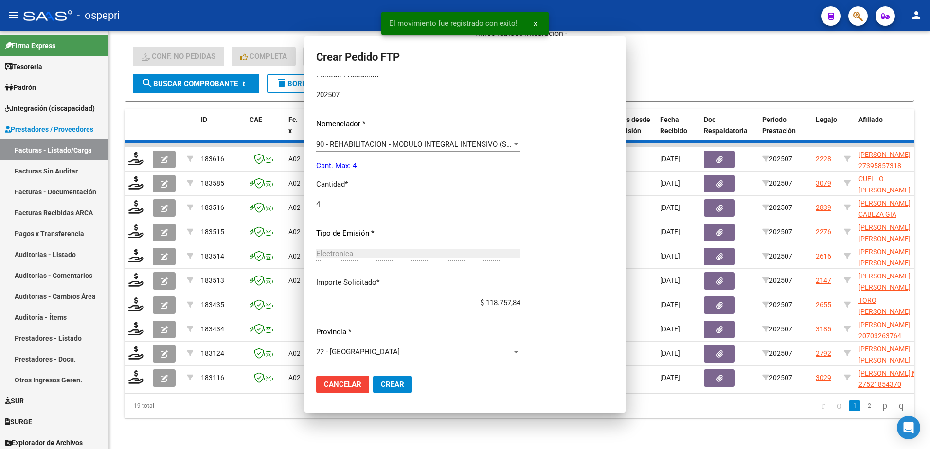
scroll to position [277, 0]
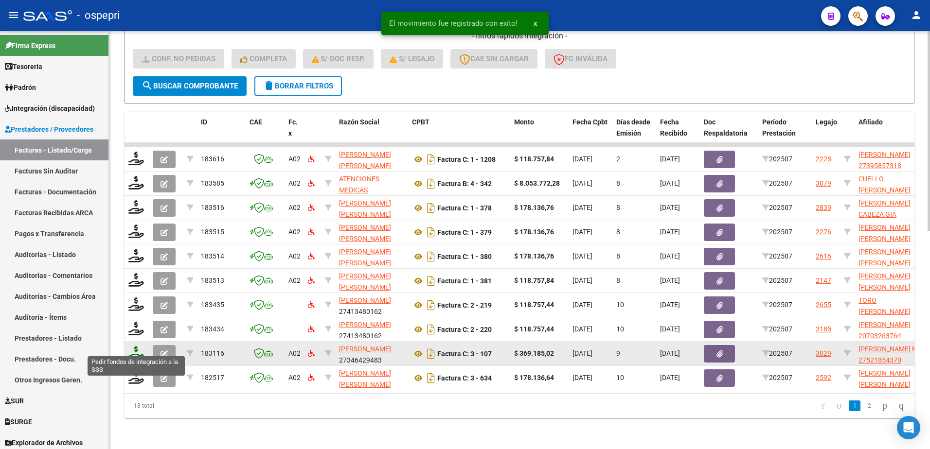
click at [133, 350] on icon at bounding box center [136, 353] width 16 height 14
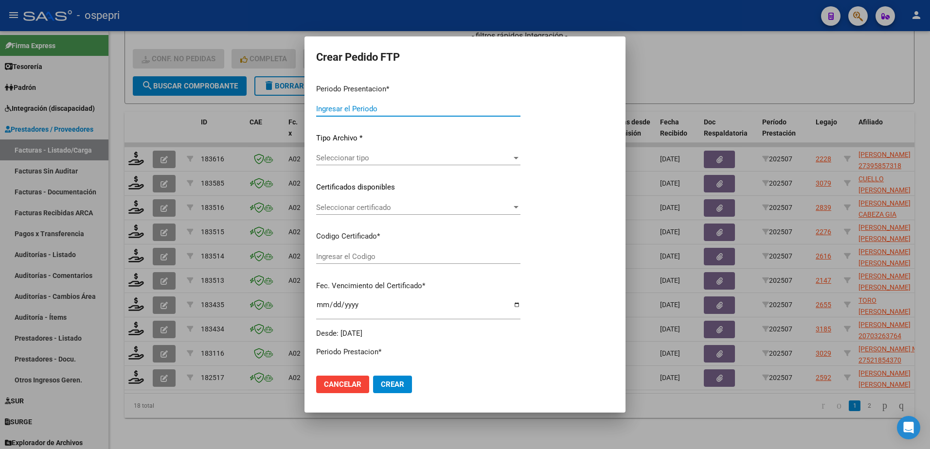
type input "202507"
type input "$ 369.185,02"
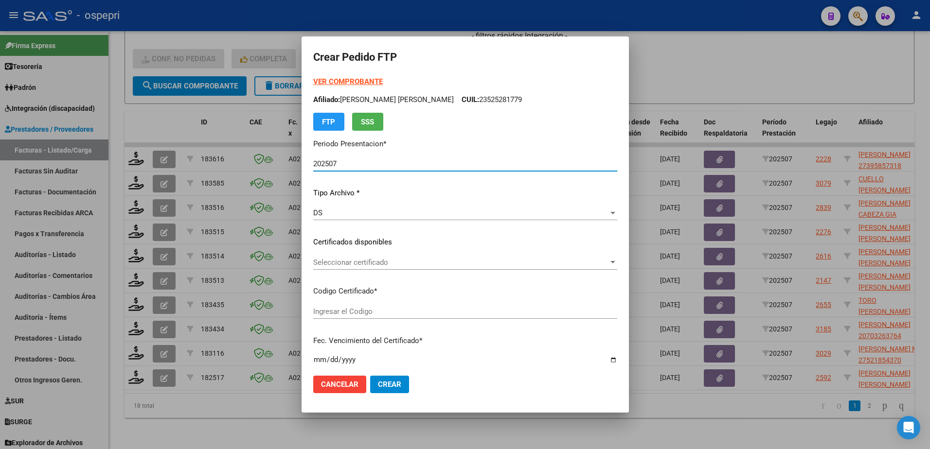
type input "2752185437-0"
type input "2025-10-02"
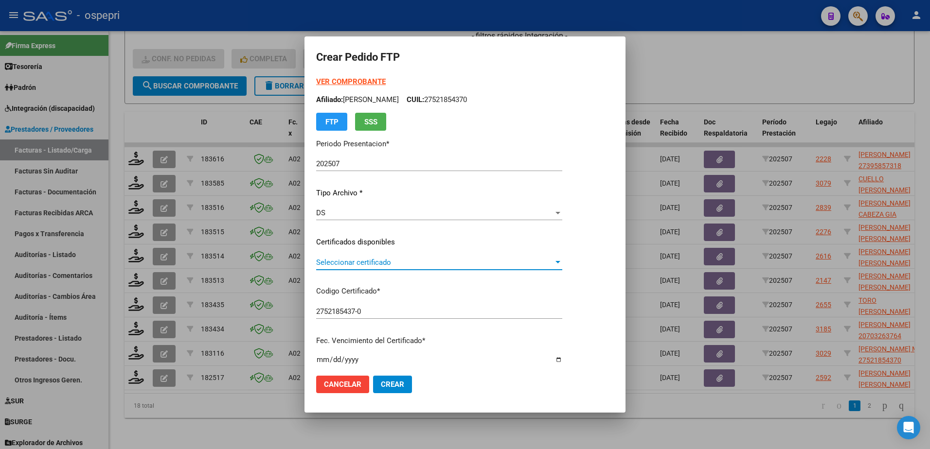
click at [378, 262] on span "Seleccionar certificado" at bounding box center [434, 262] width 237 height 9
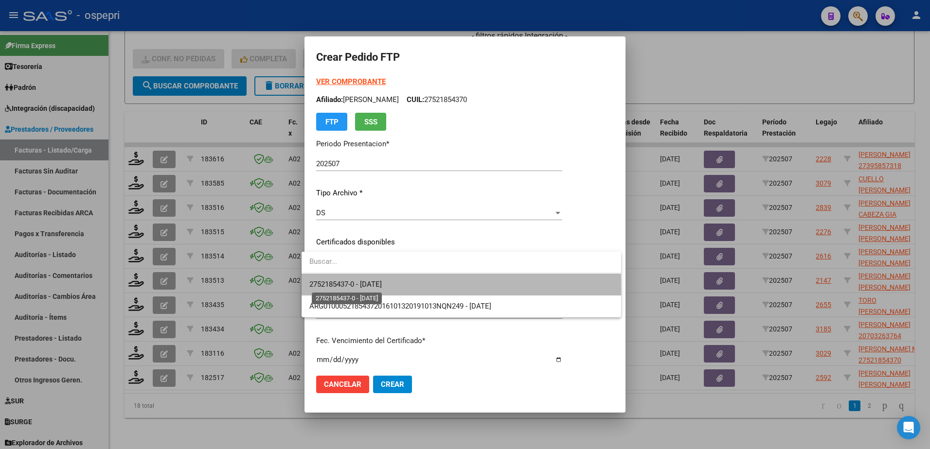
click at [378, 287] on span "2752185437-0 - 2025-10-02" at bounding box center [345, 284] width 72 height 9
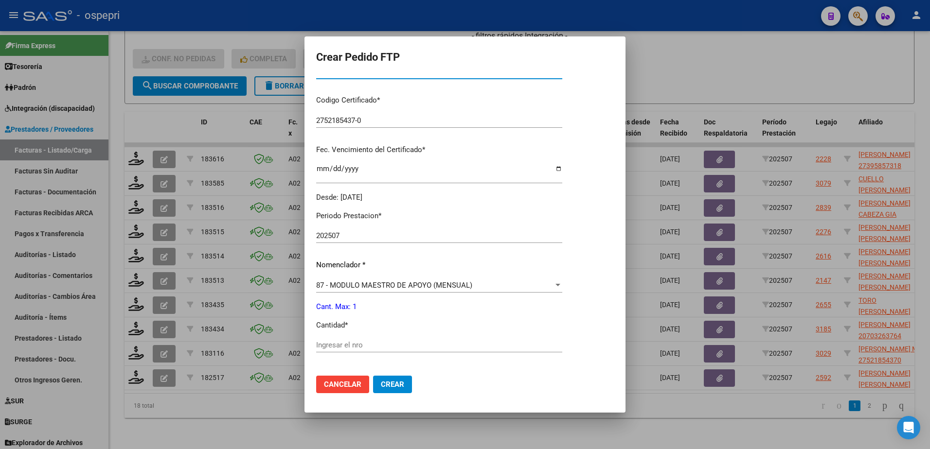
scroll to position [195, 0]
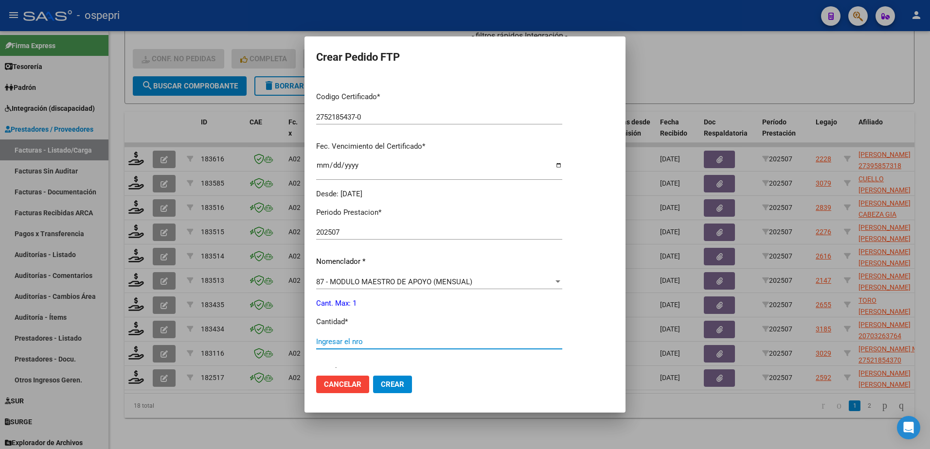
click at [379, 342] on input "Ingresar el nro" at bounding box center [439, 341] width 246 height 9
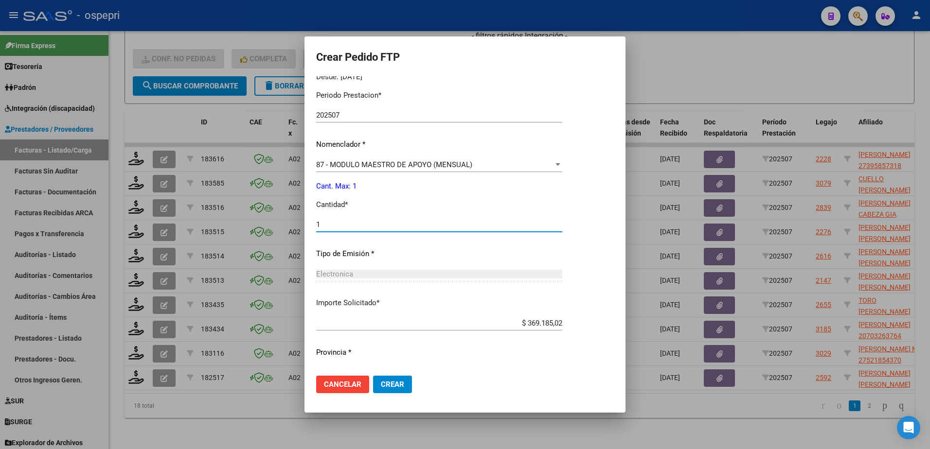
scroll to position [332, 0]
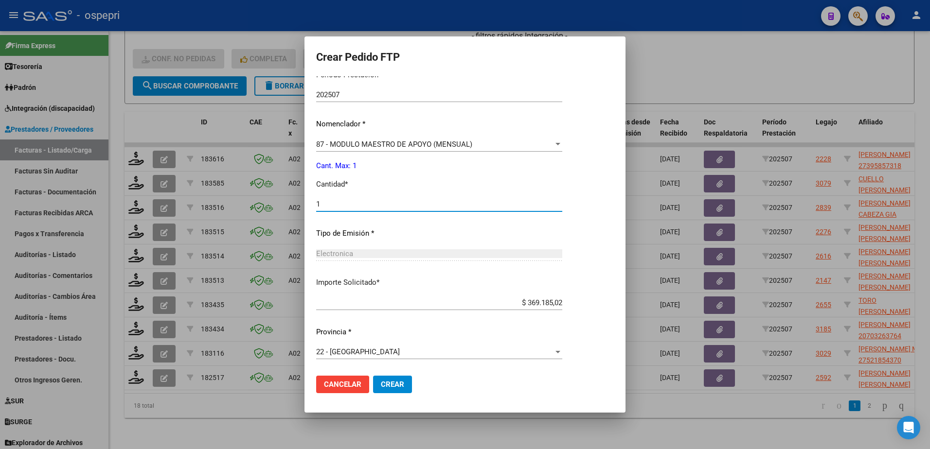
type input "1"
click at [390, 381] on span "Crear" at bounding box center [392, 384] width 23 height 9
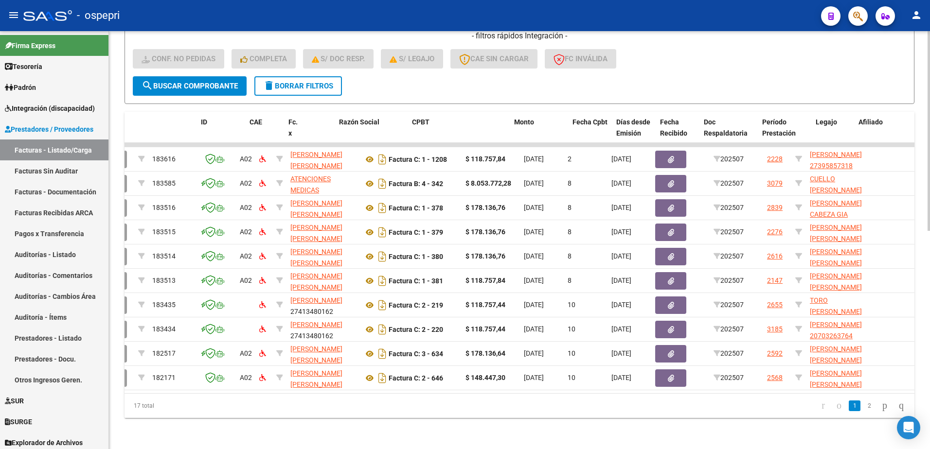
scroll to position [0, 0]
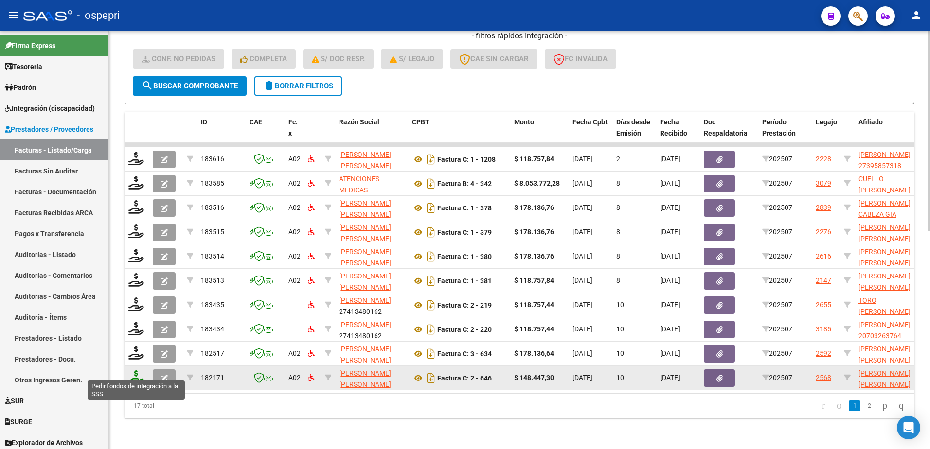
click at [134, 375] on icon at bounding box center [136, 378] width 16 height 14
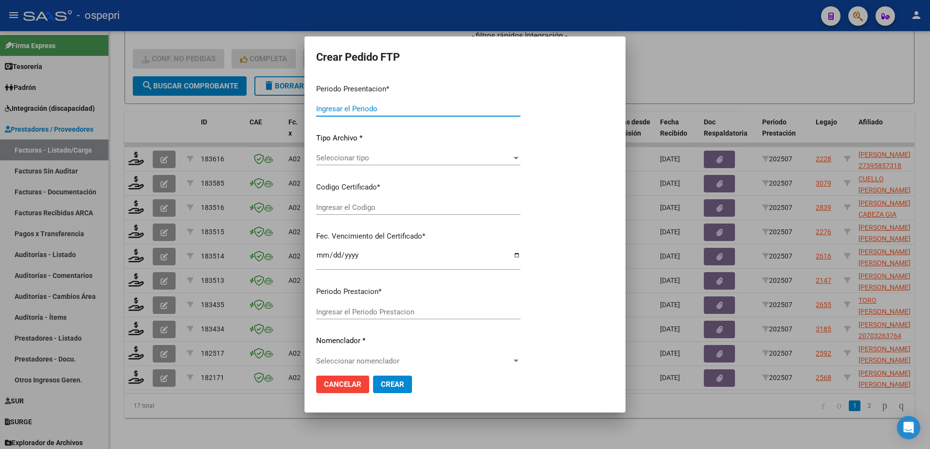
type input "202507"
type input "$ 148.447,30"
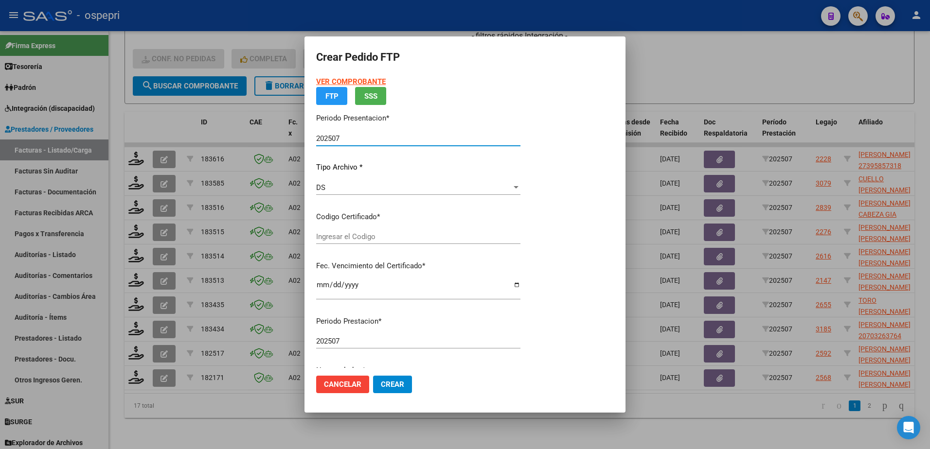
type input "2058693896-8"
type input "2027-02-01"
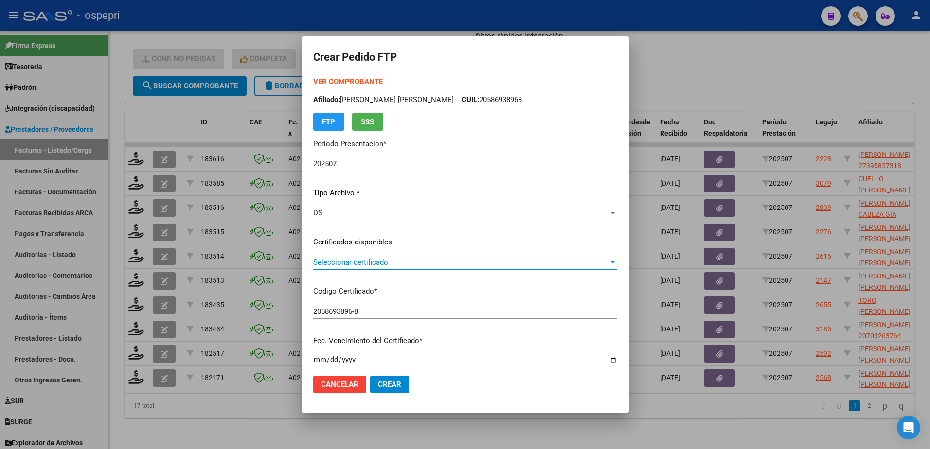
click at [367, 263] on span "Seleccionar certificado" at bounding box center [460, 262] width 295 height 9
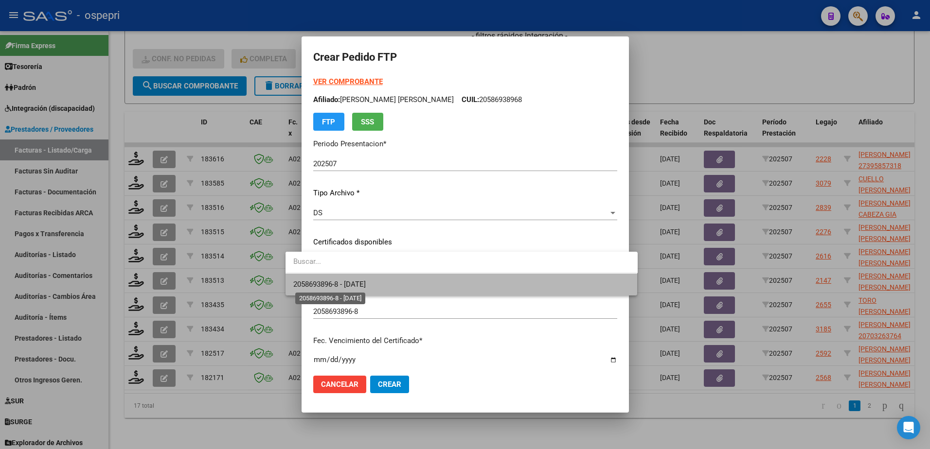
click at [366, 284] on span "2058693896-8 - 2027-02-01" at bounding box center [329, 284] width 72 height 9
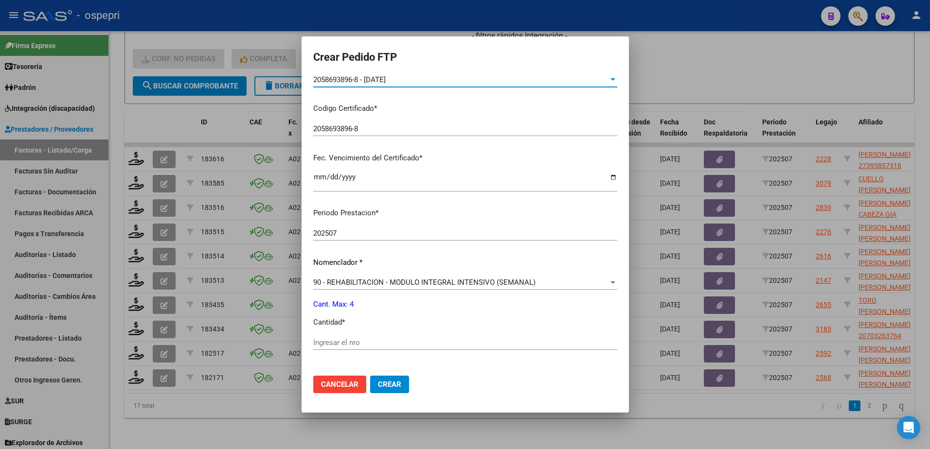
scroll to position [195, 0]
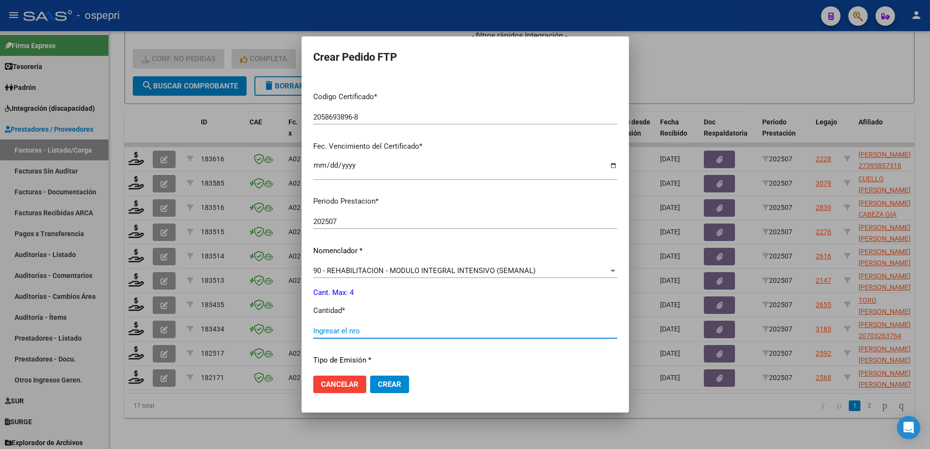
click at [374, 334] on input "Ingresar el nro" at bounding box center [465, 331] width 304 height 9
type input "4"
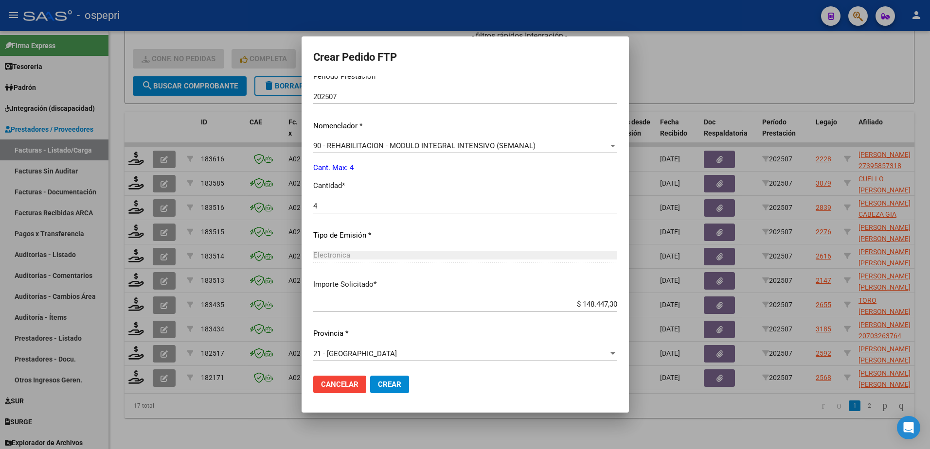
scroll to position [321, 0]
click at [378, 389] on span "Crear" at bounding box center [389, 384] width 23 height 9
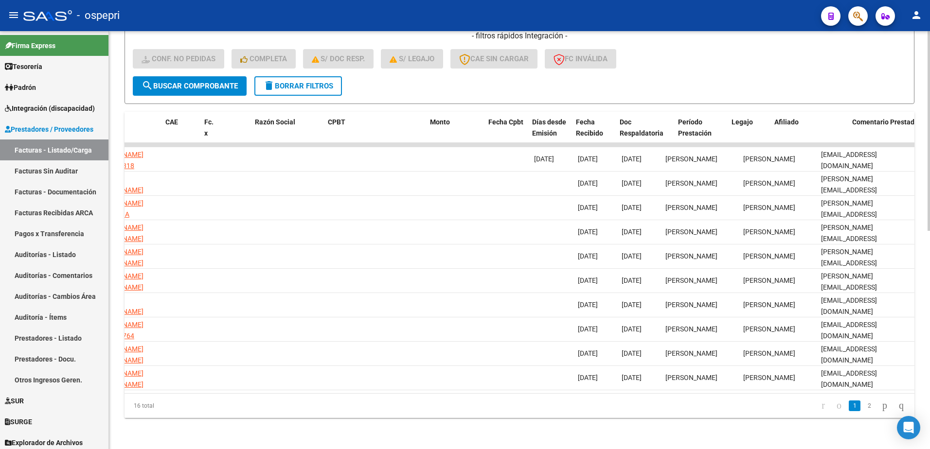
scroll to position [0, 0]
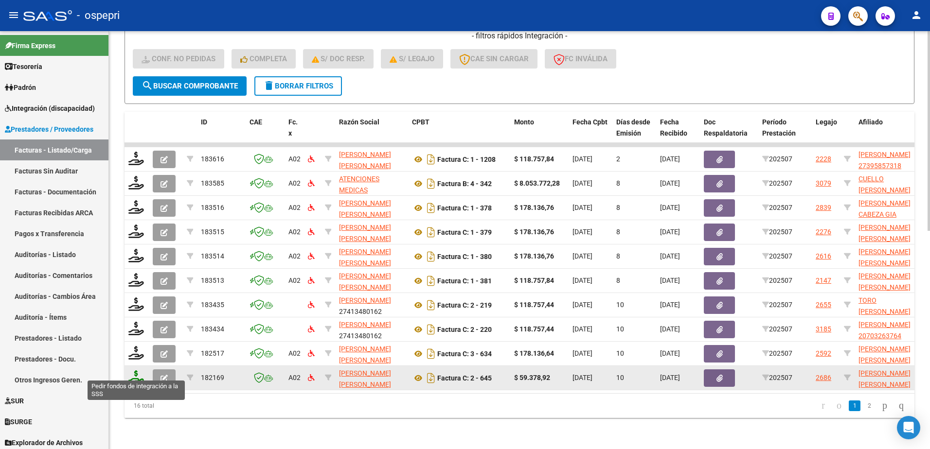
click at [136, 374] on icon at bounding box center [136, 378] width 16 height 14
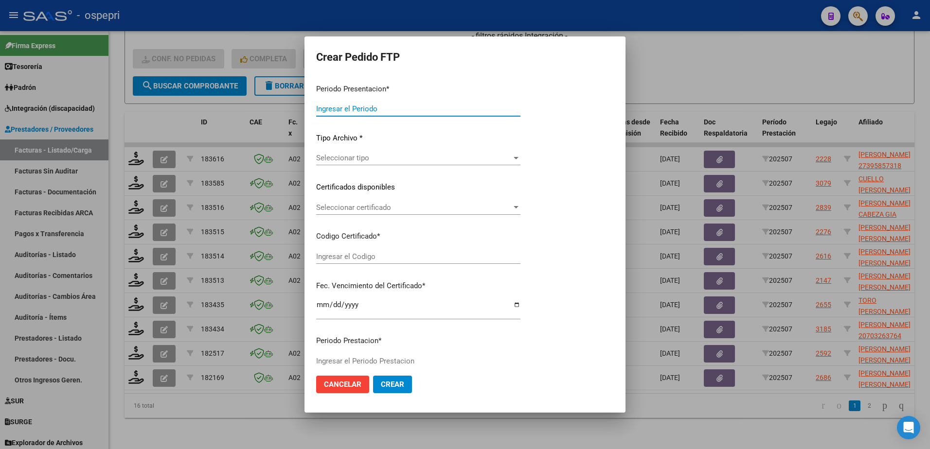
type input "202507"
type input "$ 59.378,92"
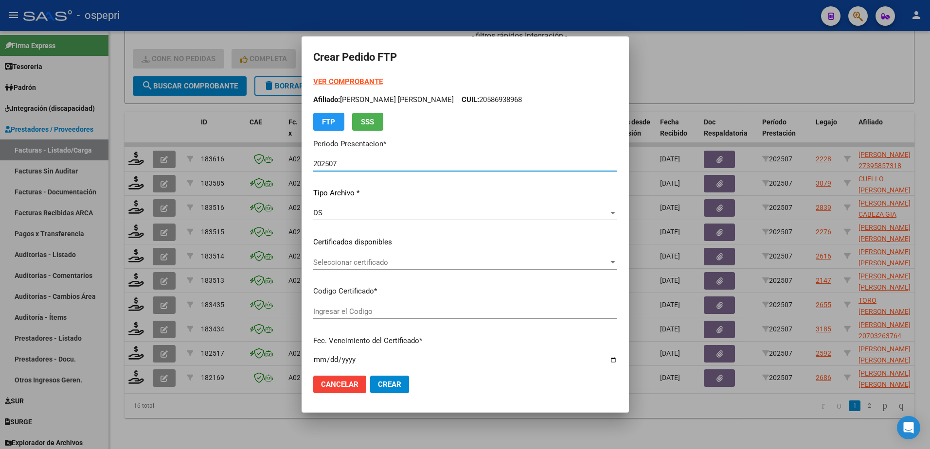
type input "2054851696-0"
type input "2034-05-28"
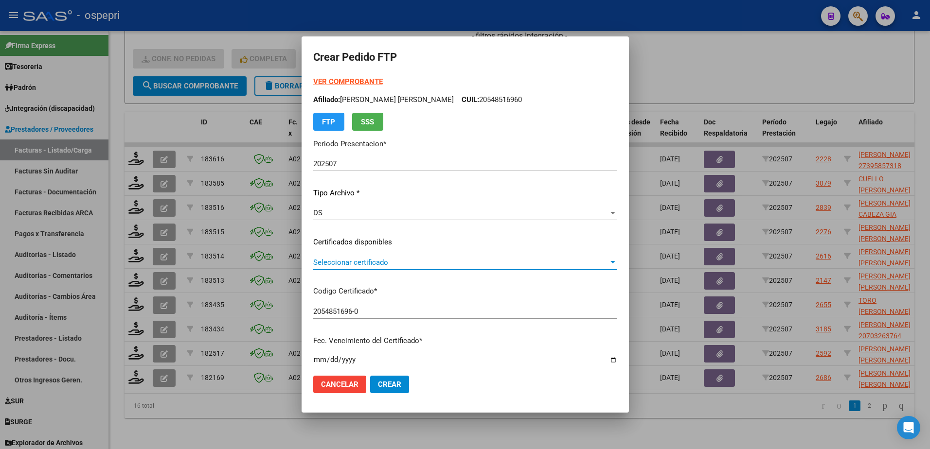
click at [393, 265] on span "Seleccionar certificado" at bounding box center [460, 262] width 295 height 9
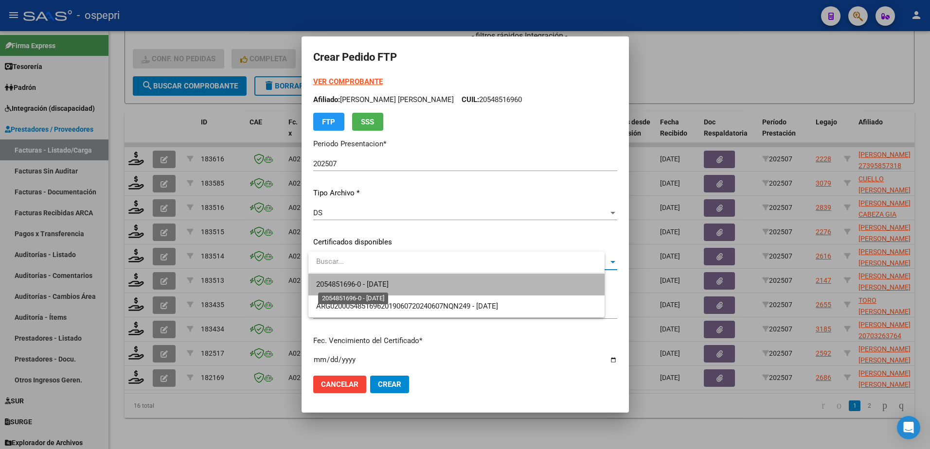
click at [389, 281] on span "2054851696-0 - 2034-05-28" at bounding box center [352, 284] width 72 height 9
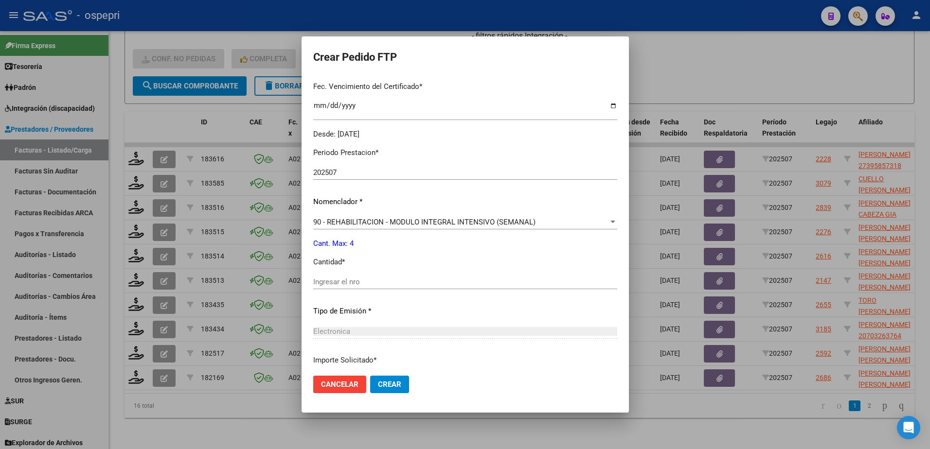
scroll to position [292, 0]
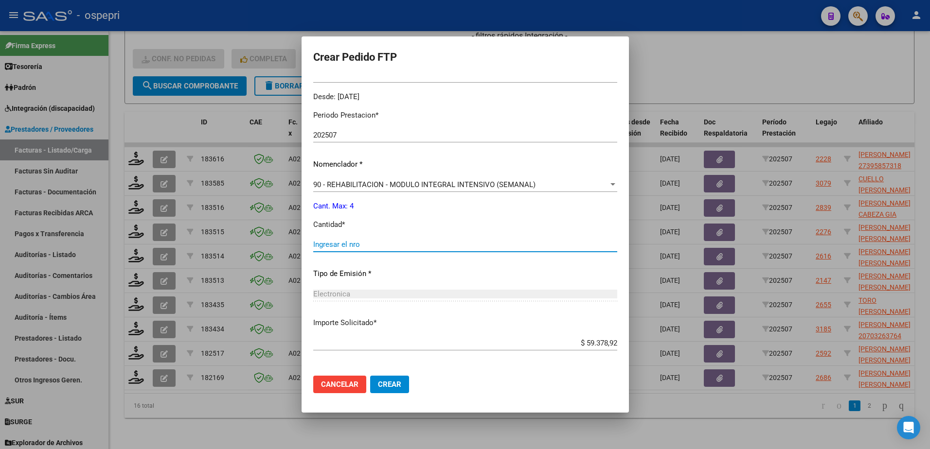
click at [354, 246] on input "Ingresar el nro" at bounding box center [465, 244] width 304 height 9
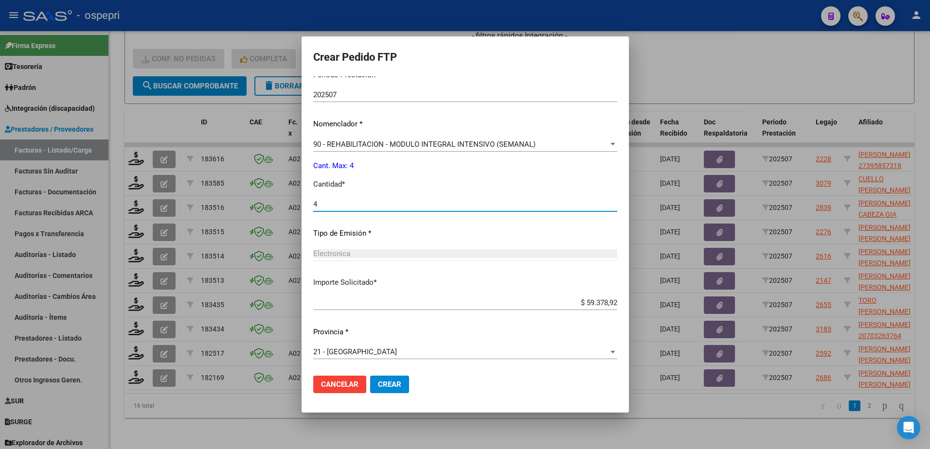
type input "4"
click at [401, 387] on span "Crear" at bounding box center [389, 384] width 23 height 9
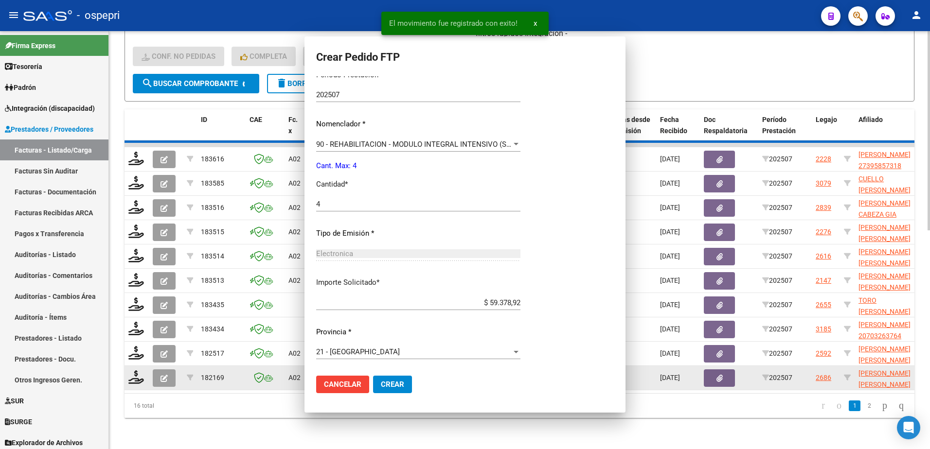
scroll to position [0, 0]
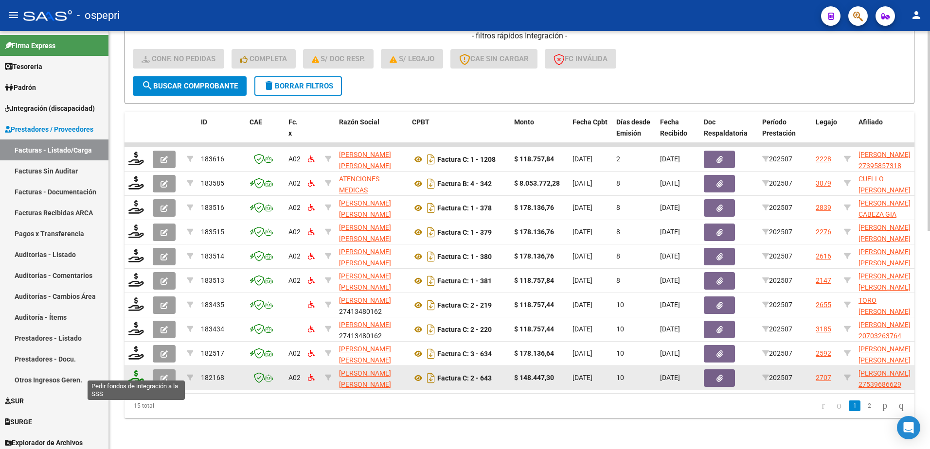
click at [135, 376] on icon at bounding box center [136, 378] width 16 height 14
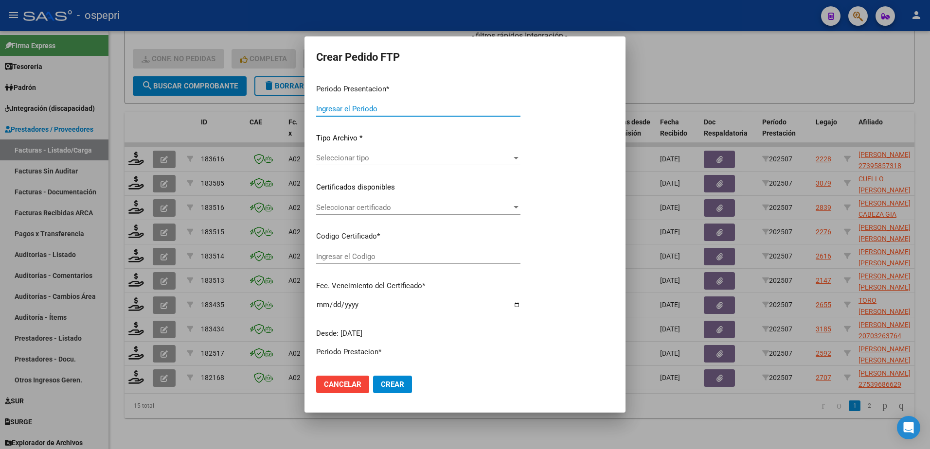
type input "202507"
type input "$ 148.447,30"
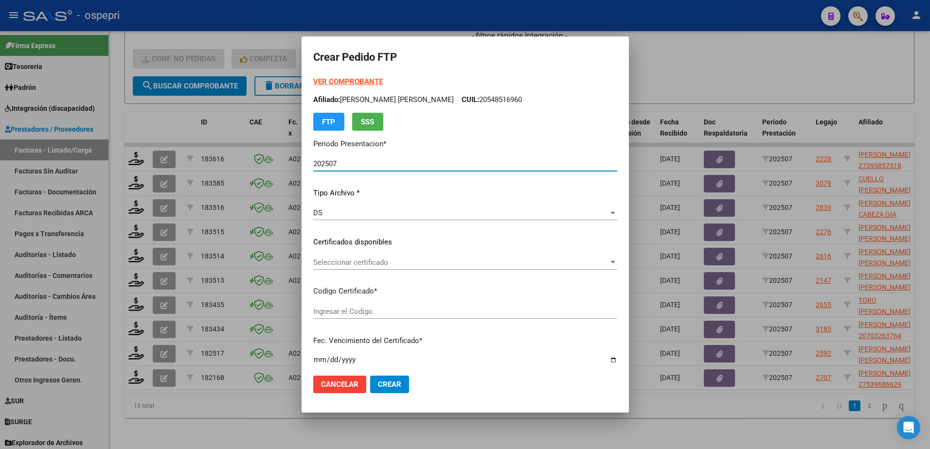
type input "2753968662-9"
type input "2029-01-22"
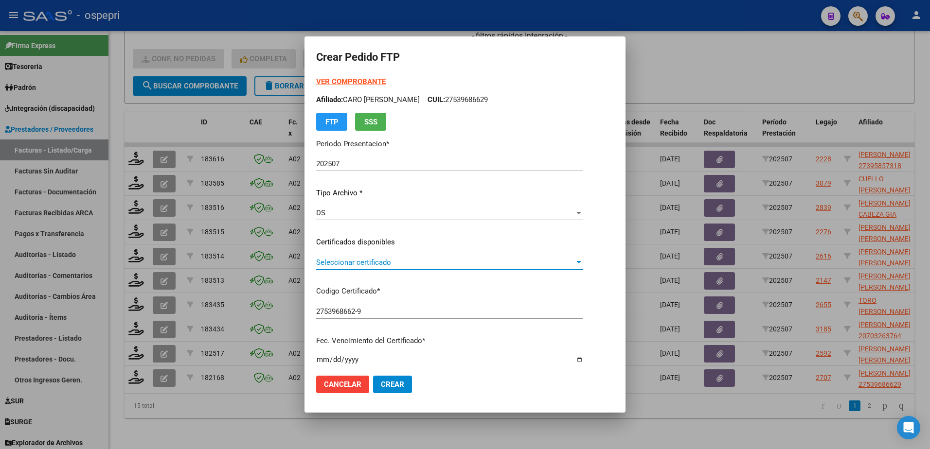
click at [390, 259] on span "Seleccionar certificado" at bounding box center [445, 262] width 258 height 9
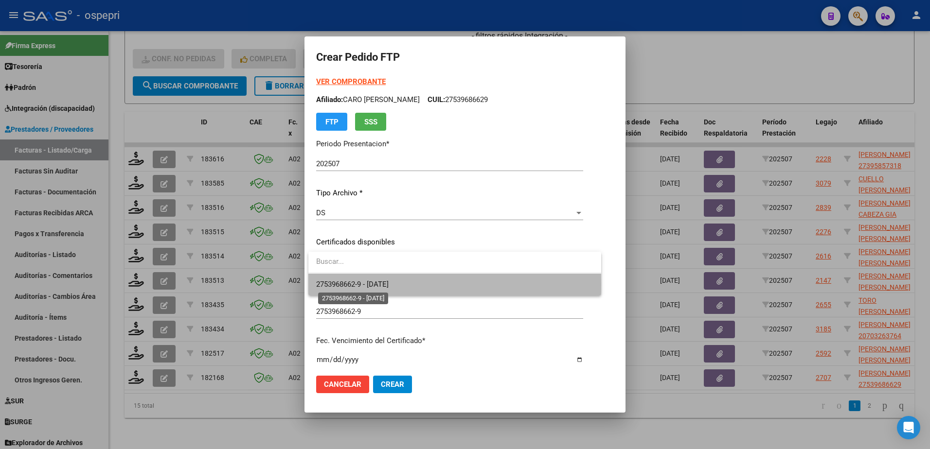
click at [385, 284] on span "2753968662-9 - 2029-01-22" at bounding box center [352, 284] width 72 height 9
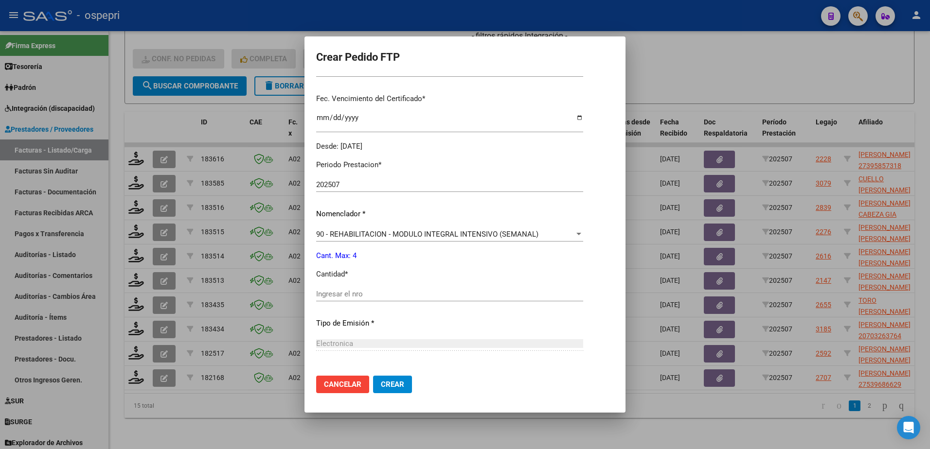
scroll to position [243, 0]
click at [388, 295] on input "Ingresar el nro" at bounding box center [449, 293] width 267 height 9
type input "4"
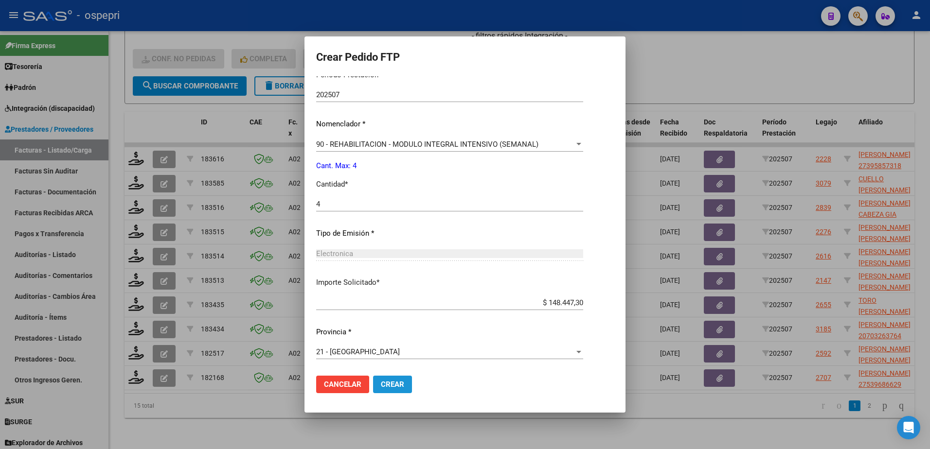
click at [394, 387] on span "Crear" at bounding box center [392, 384] width 23 height 9
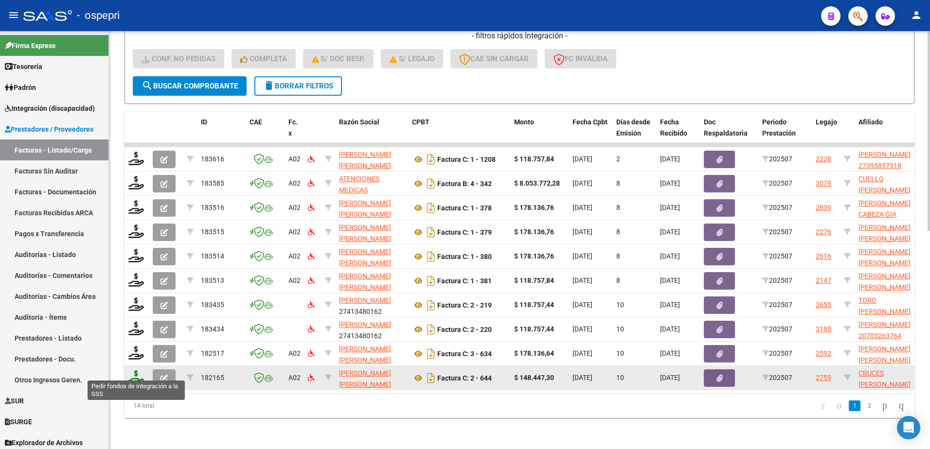
click at [132, 372] on icon at bounding box center [136, 378] width 16 height 14
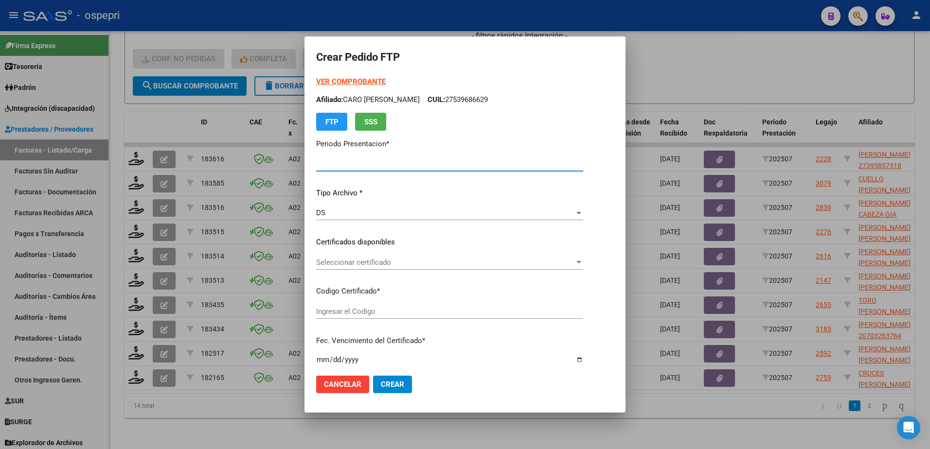
type input "202507"
type input "$ 148.447,30"
type input "20512383778"
type input "2026-05-12"
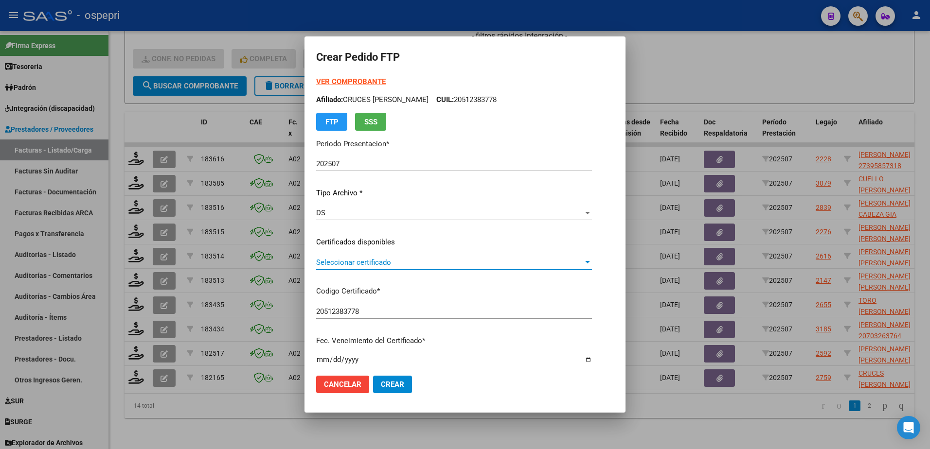
click at [345, 261] on span "Seleccionar certificado" at bounding box center [449, 262] width 267 height 9
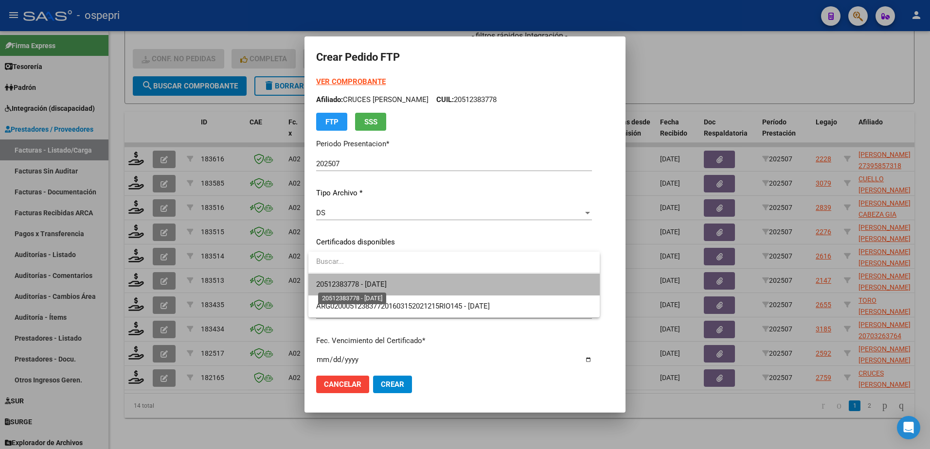
click at [353, 281] on span "20512383778 - 2026-05-12" at bounding box center [351, 284] width 71 height 9
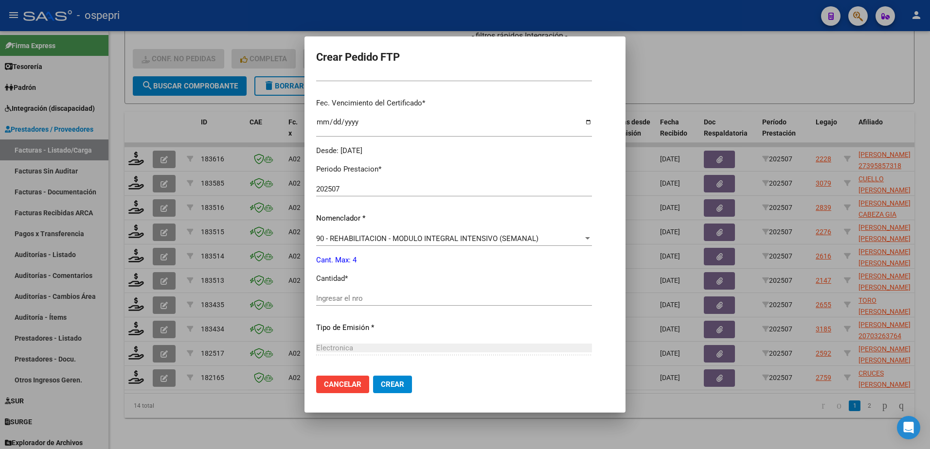
scroll to position [243, 0]
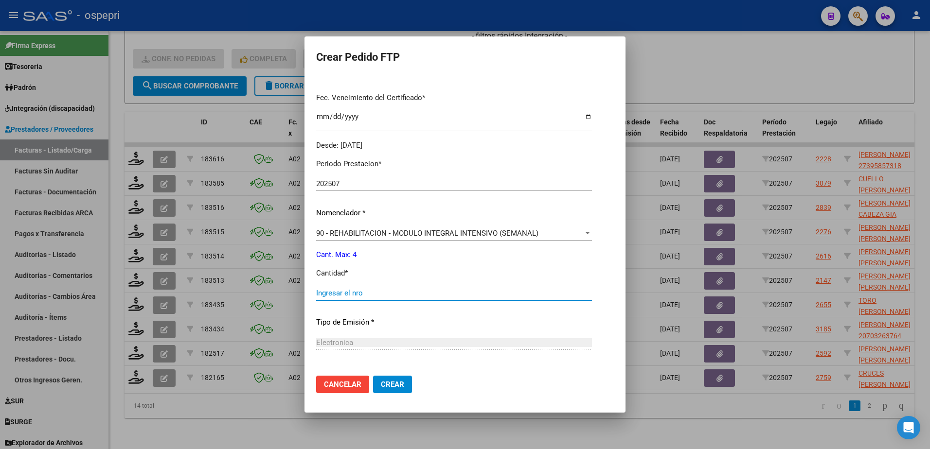
click at [359, 291] on input "Ingresar el nro" at bounding box center [454, 293] width 276 height 9
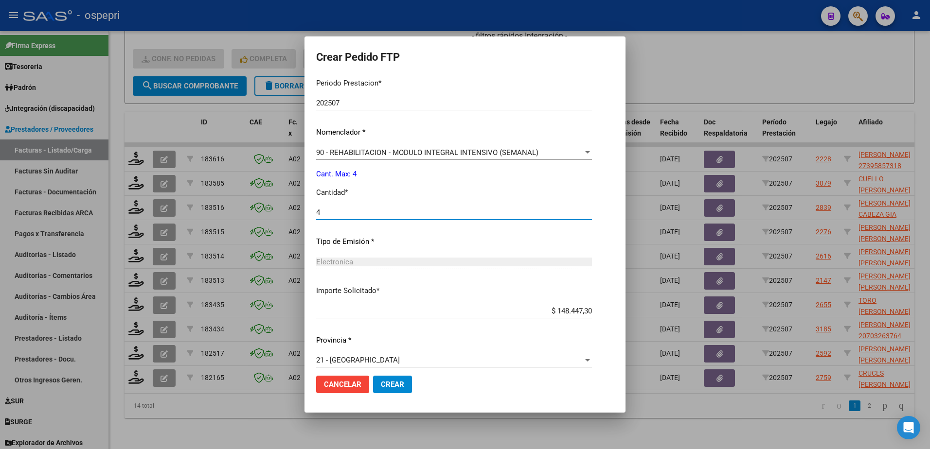
scroll to position [332, 0]
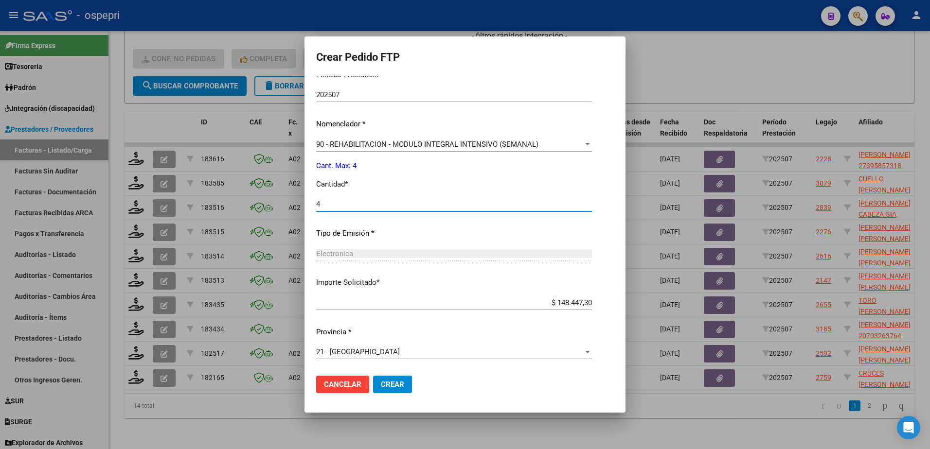
type input "4"
click at [395, 388] on span "Crear" at bounding box center [392, 384] width 23 height 9
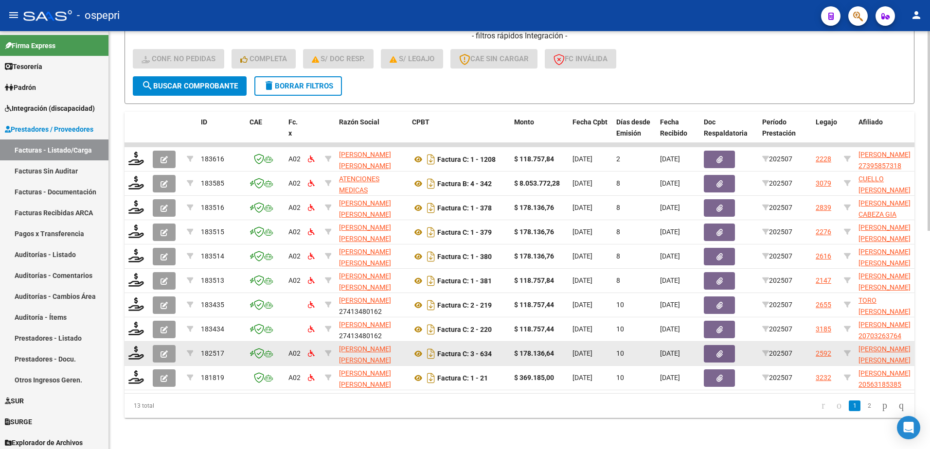
click at [137, 353] on div at bounding box center [136, 353] width 17 height 15
click at [137, 350] on icon at bounding box center [136, 353] width 16 height 14
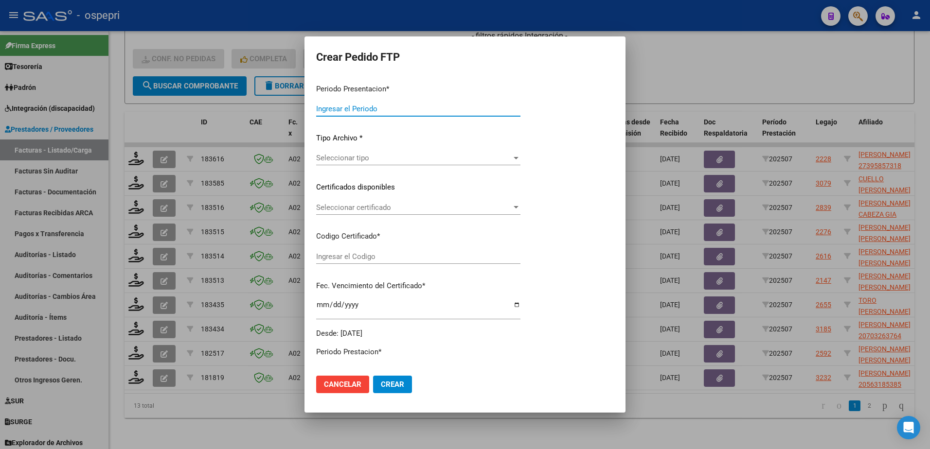
type input "202507"
type input "$ 178.136,64"
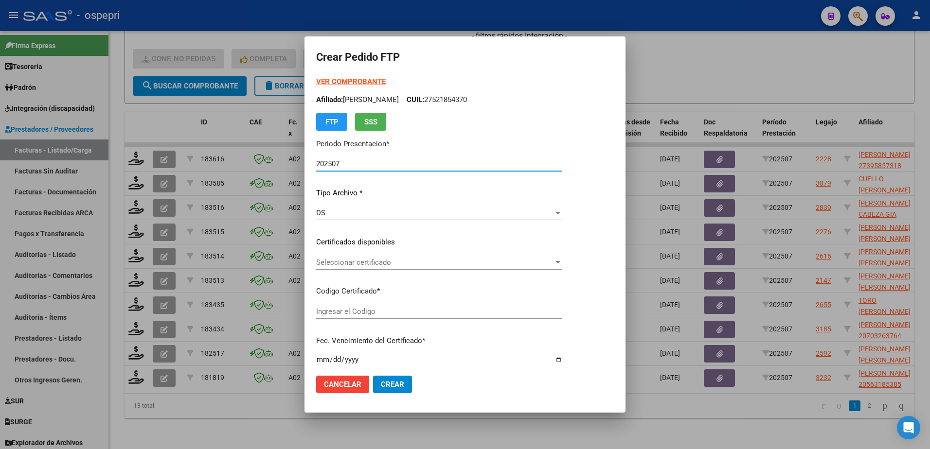
type input "2753566866-9"
type input "2027-08-01"
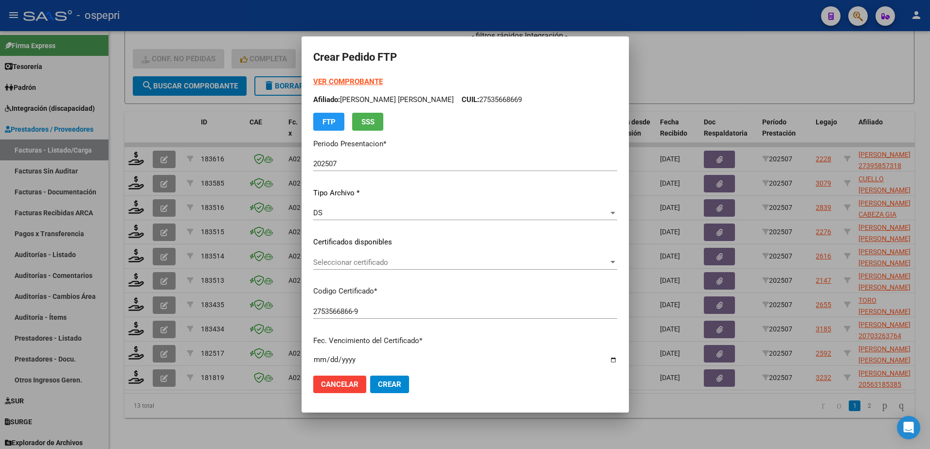
click at [356, 269] on div "Seleccionar certificado Seleccionar certificado" at bounding box center [465, 262] width 304 height 15
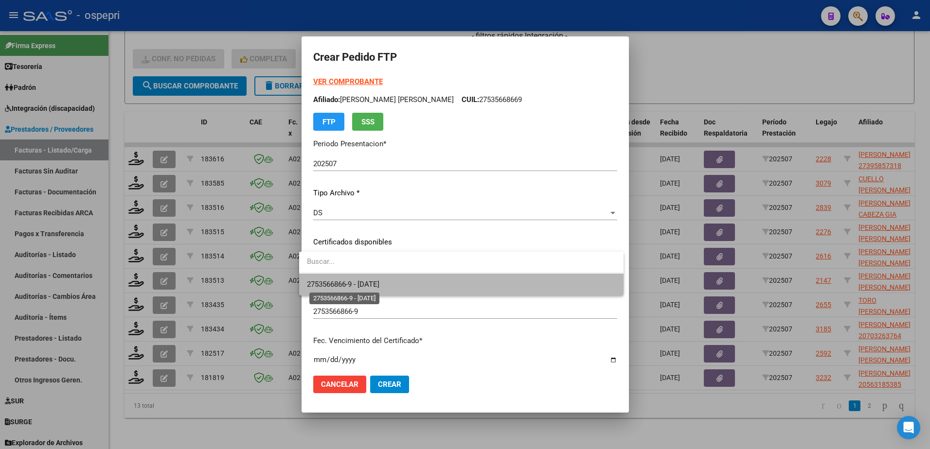
click at [359, 284] on span "2753566866-9 - 2027-08-01" at bounding box center [343, 284] width 72 height 9
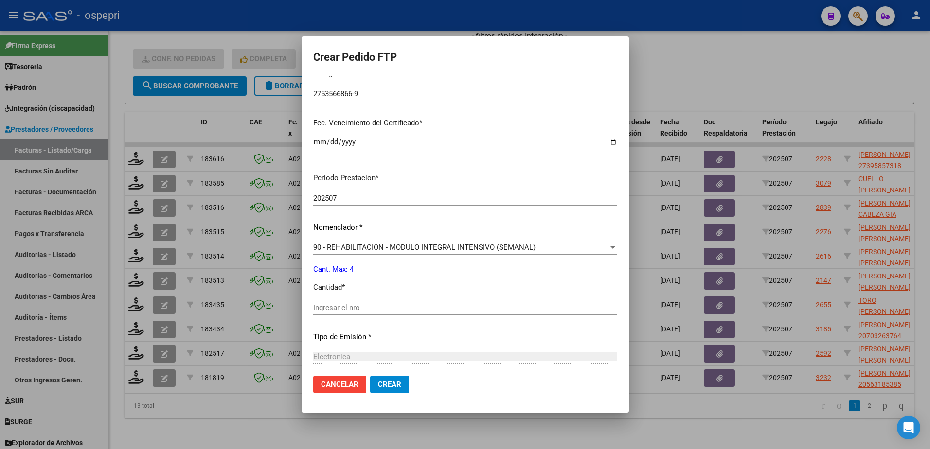
scroll to position [243, 0]
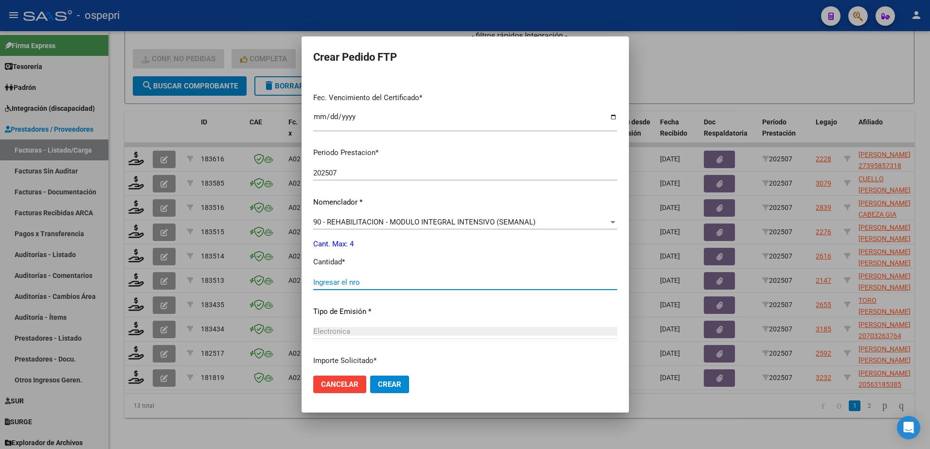
click at [355, 281] on input "Ingresar el nro" at bounding box center [465, 282] width 304 height 9
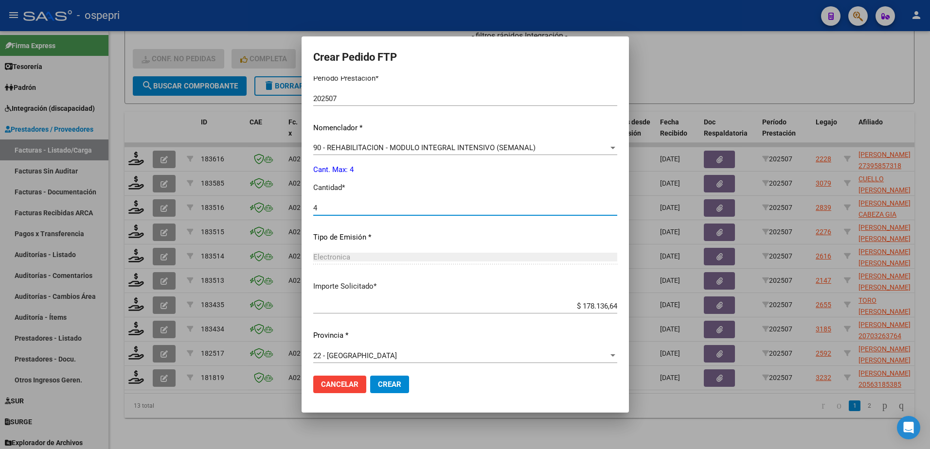
scroll to position [321, 0]
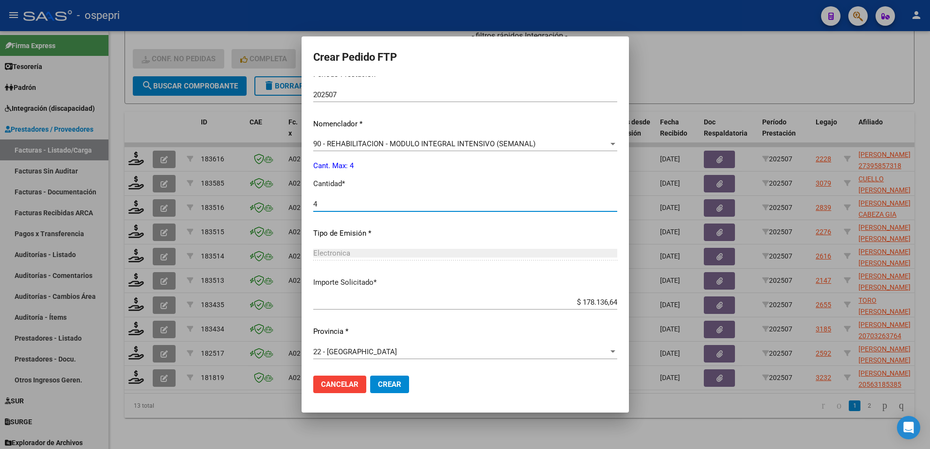
type input "4"
click at [388, 382] on span "Crear" at bounding box center [389, 384] width 23 height 9
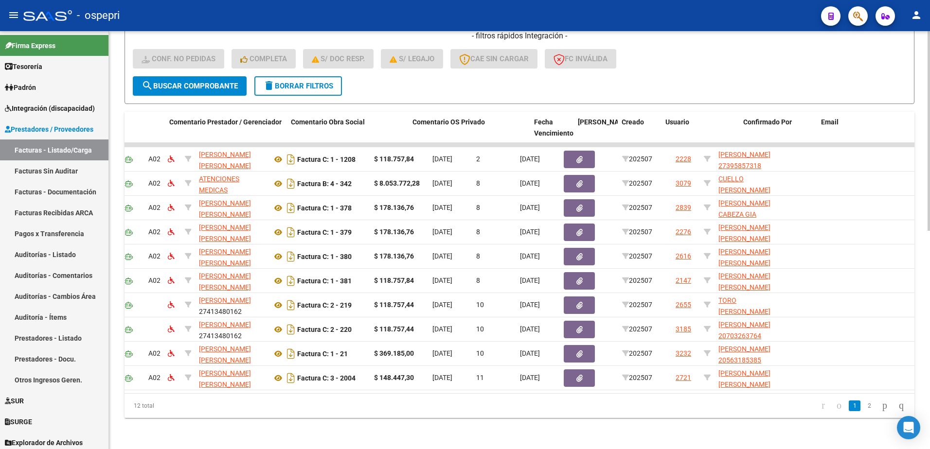
scroll to position [0, 767]
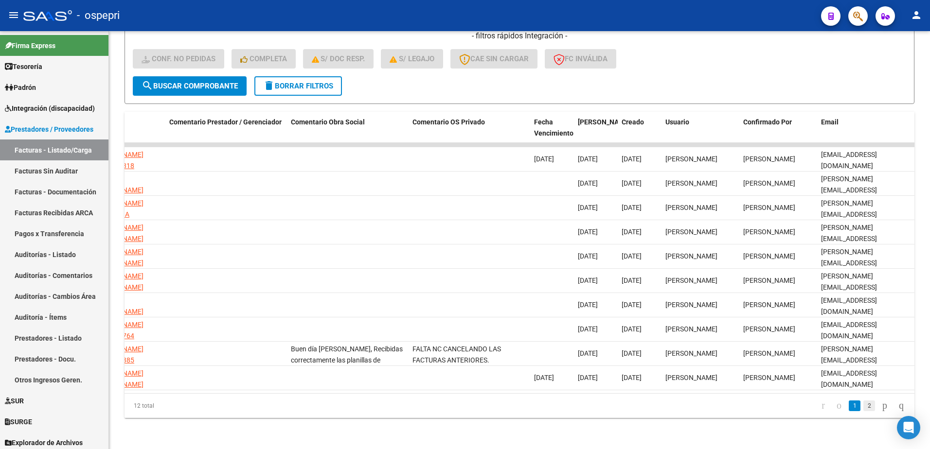
click at [863, 404] on link "2" at bounding box center [869, 406] width 12 height 11
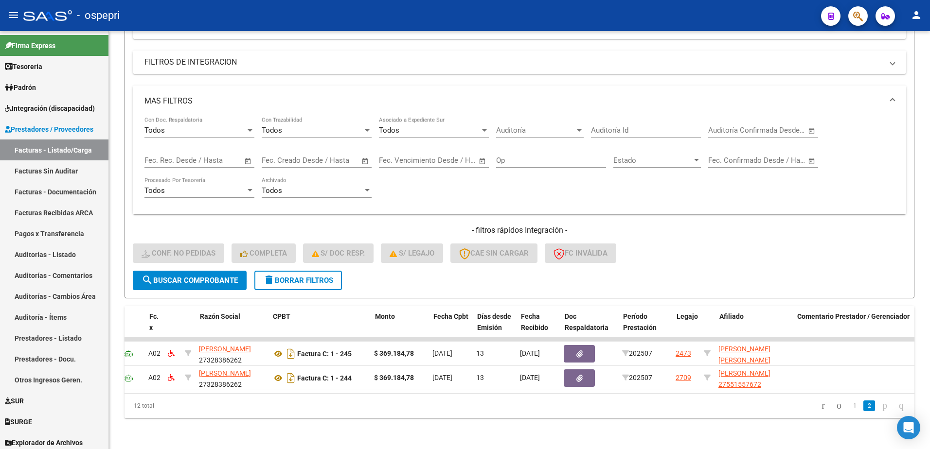
scroll to position [0, 139]
click at [849, 407] on link "1" at bounding box center [855, 406] width 12 height 11
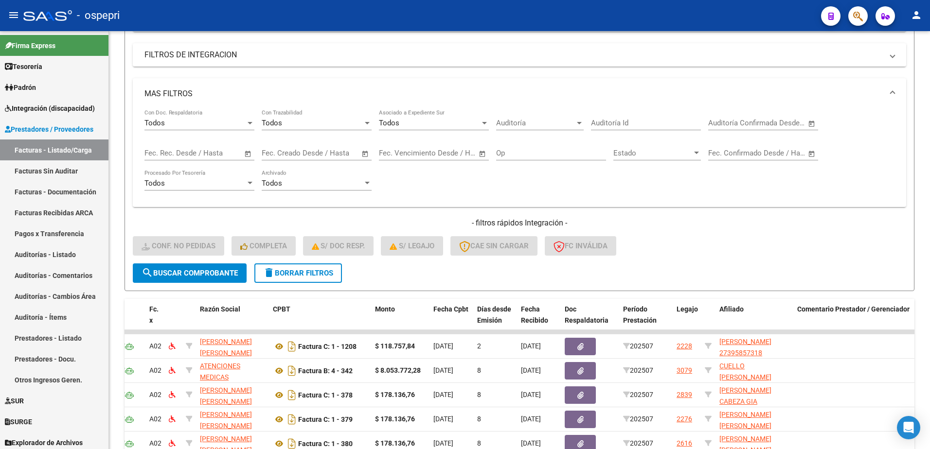
click at [673, 14] on div "- ospepri" at bounding box center [418, 15] width 790 height 21
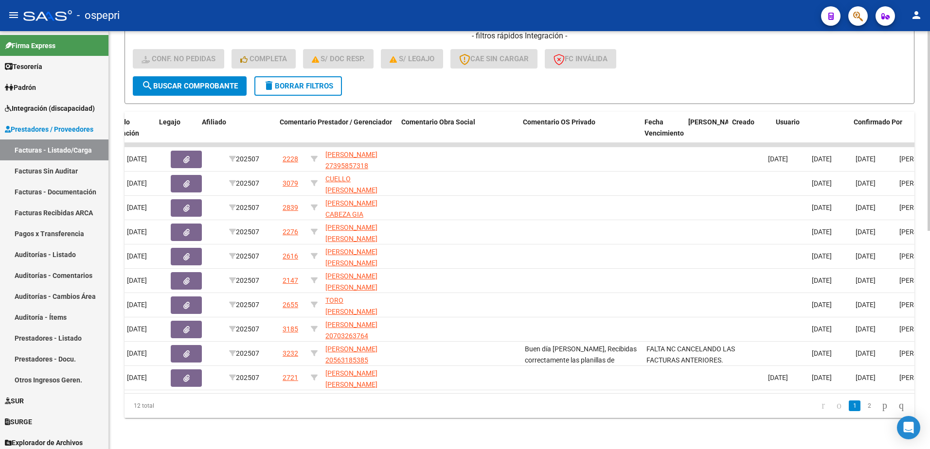
scroll to position [0, 659]
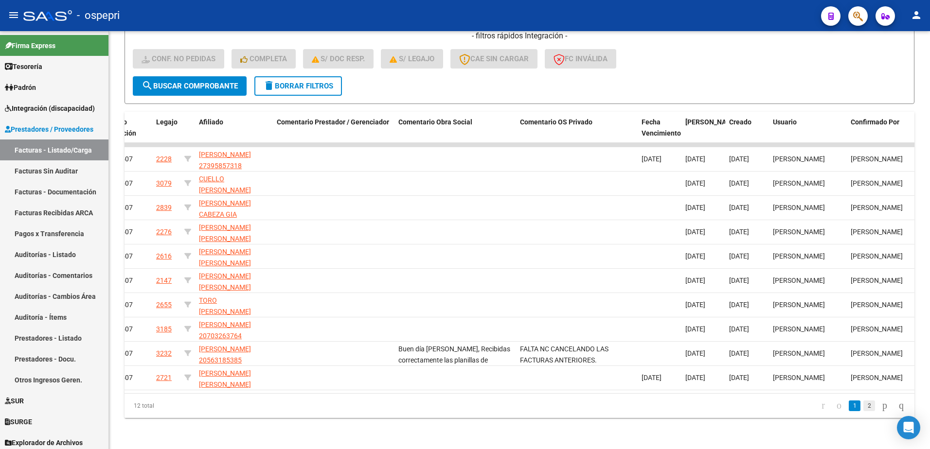
click at [863, 407] on link "2" at bounding box center [869, 406] width 12 height 11
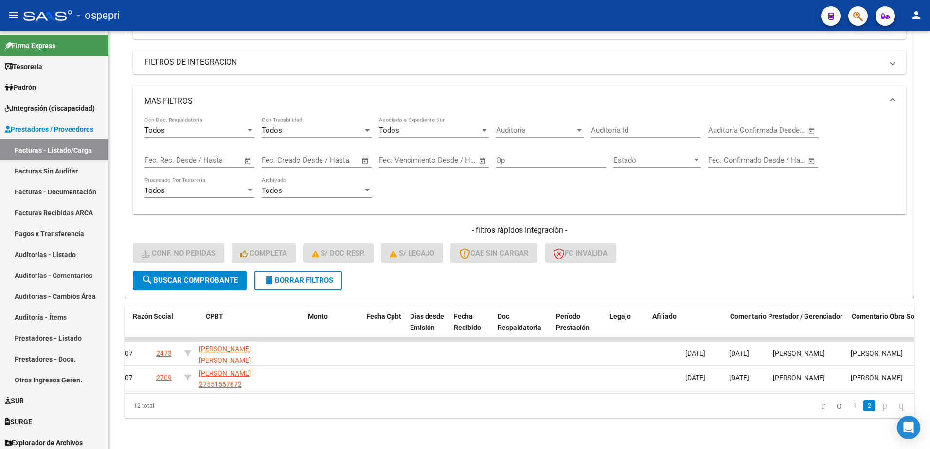
scroll to position [0, 0]
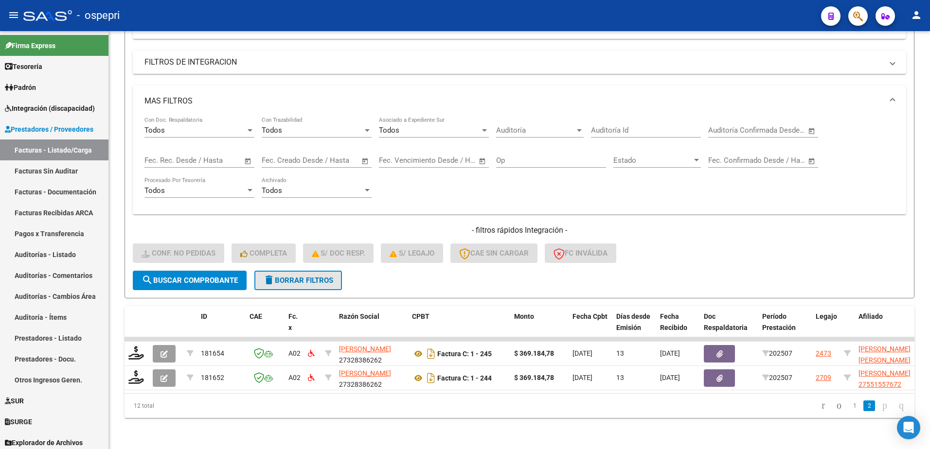
click at [323, 276] on span "delete Borrar Filtros" at bounding box center [298, 280] width 70 height 9
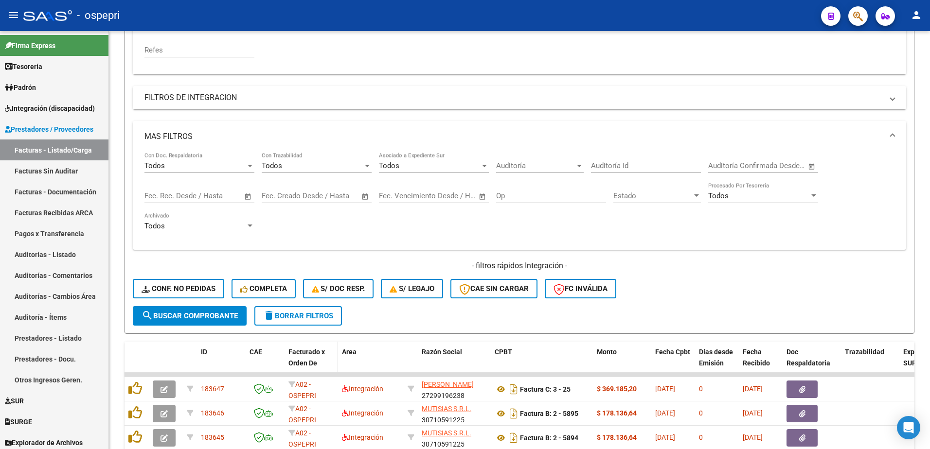
scroll to position [263, 0]
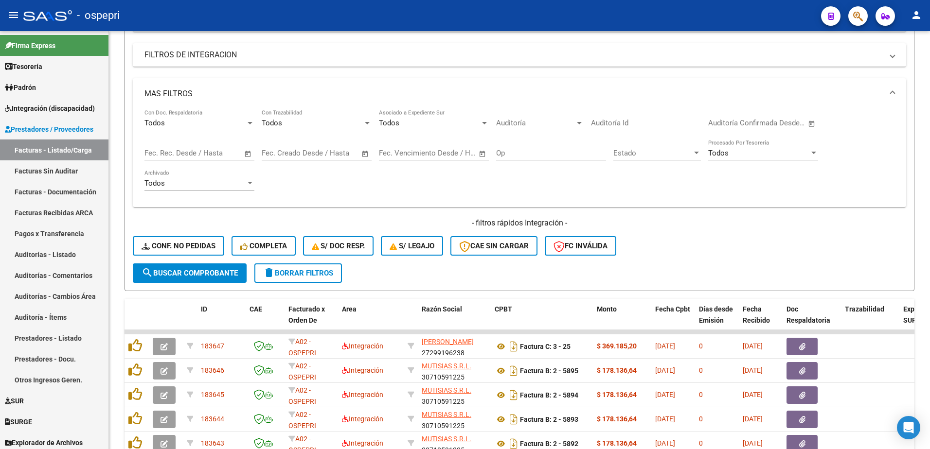
click at [555, 14] on div "- ospepri" at bounding box center [418, 15] width 790 height 21
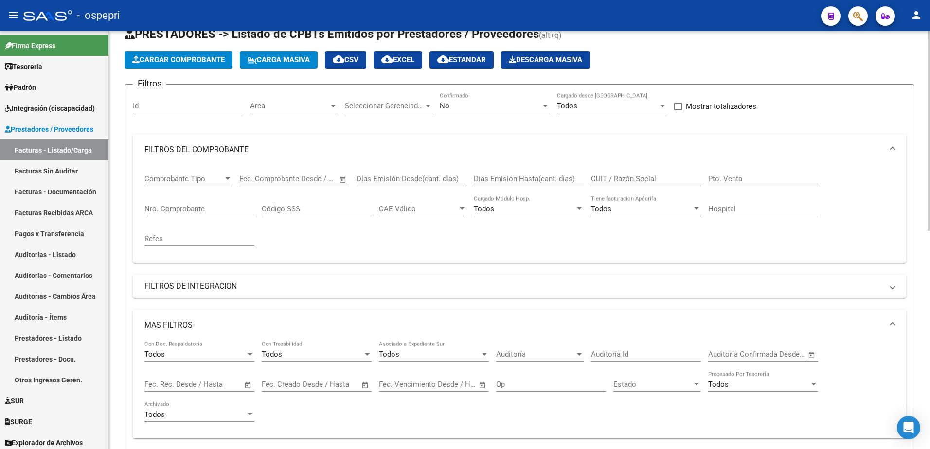
scroll to position [19, 0]
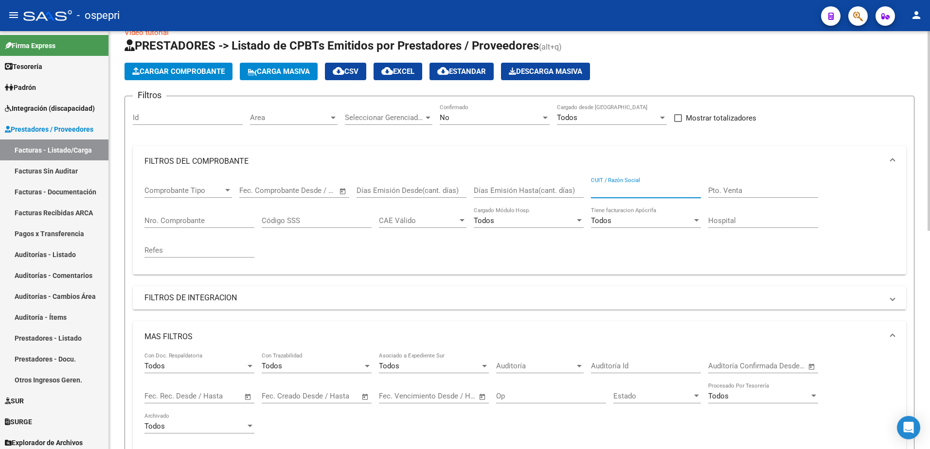
click at [645, 188] on input "CUIT / Razón Social" at bounding box center [646, 190] width 110 height 9
paste input "27363271699"
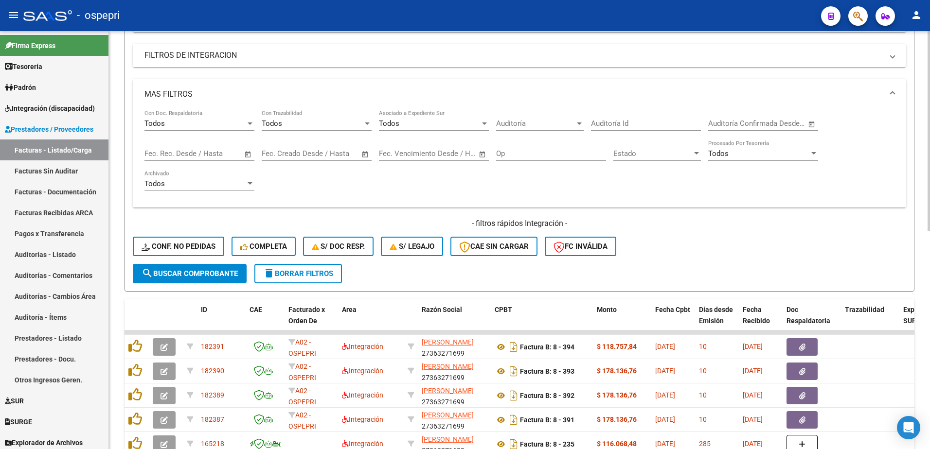
scroll to position [263, 0]
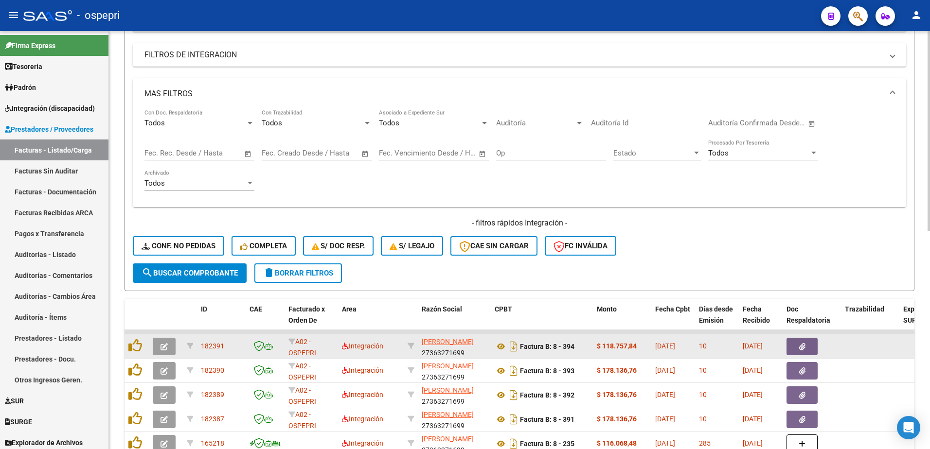
type input "27363271699"
click at [167, 344] on icon "button" at bounding box center [163, 346] width 7 height 7
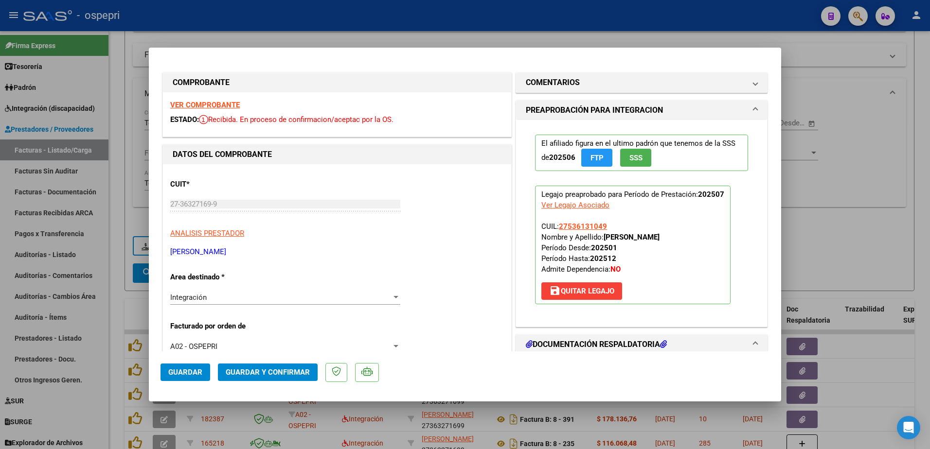
click at [228, 108] on strong "VER COMPROBANTE" at bounding box center [205, 105] width 70 height 9
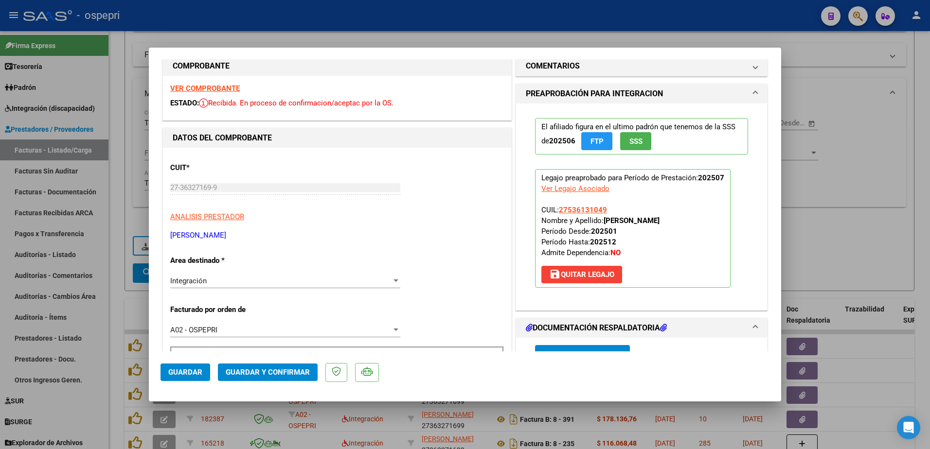
scroll to position [0, 0]
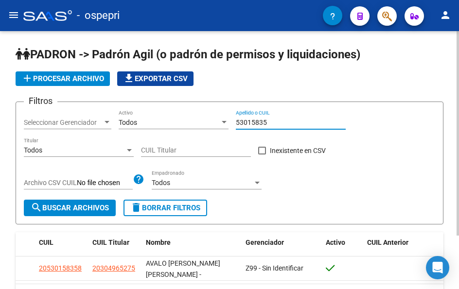
click at [278, 117] on div "53015835 Apellido o CUIL" at bounding box center [291, 119] width 110 height 19
click at [272, 121] on input "53015835" at bounding box center [291, 123] width 110 height 8
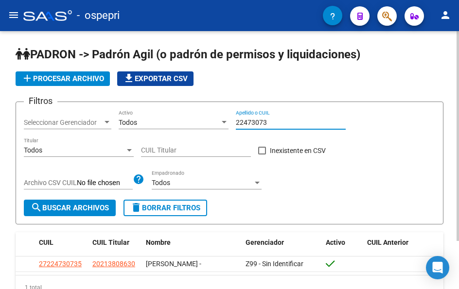
drag, startPoint x: 273, startPoint y: 122, endPoint x: 129, endPoint y: 112, distance: 144.8
click at [129, 112] on div "Filtros Seleccionar Gerenciador Seleccionar Gerenciador Todos Activo 22473073 A…" at bounding box center [229, 155] width 411 height 90
click at [278, 120] on input "51238377" at bounding box center [291, 123] width 110 height 8
click at [278, 121] on input "51238377" at bounding box center [291, 123] width 110 height 8
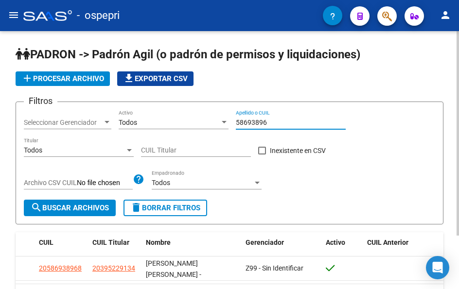
click at [276, 123] on input "58693896" at bounding box center [291, 123] width 110 height 8
click at [276, 124] on input "58693896" at bounding box center [291, 123] width 110 height 8
click at [282, 122] on input "54851696" at bounding box center [291, 123] width 110 height 8
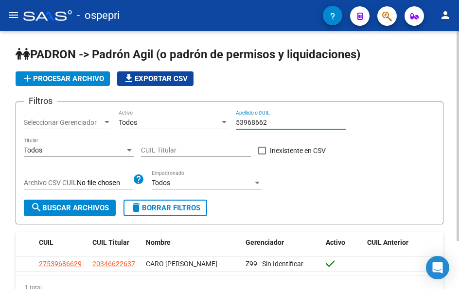
click at [276, 124] on input "53968662" at bounding box center [291, 123] width 110 height 8
click at [273, 119] on input "51238377" at bounding box center [291, 123] width 110 height 8
click at [273, 120] on input "51238377" at bounding box center [291, 123] width 110 height 8
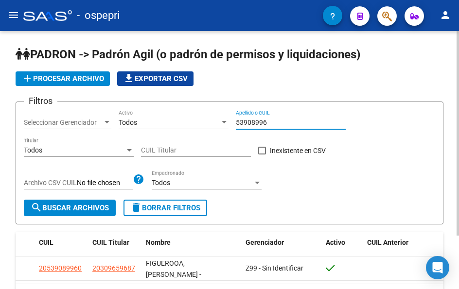
click at [272, 124] on input "53908996" at bounding box center [291, 123] width 110 height 8
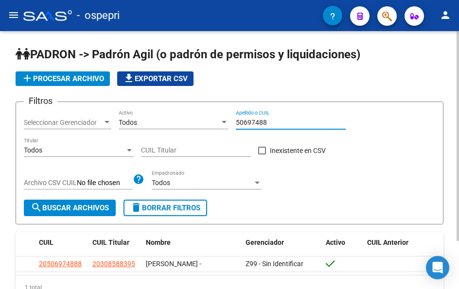
click at [286, 124] on input "50697488" at bounding box center [291, 123] width 110 height 8
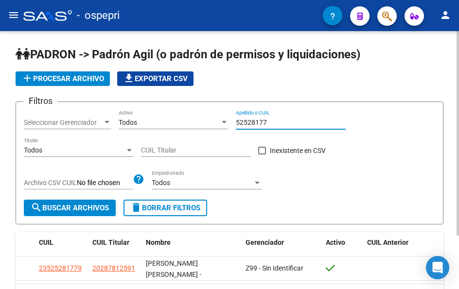
click at [270, 124] on input "52528177" at bounding box center [291, 123] width 110 height 8
click at [269, 123] on input "52528177" at bounding box center [291, 123] width 110 height 8
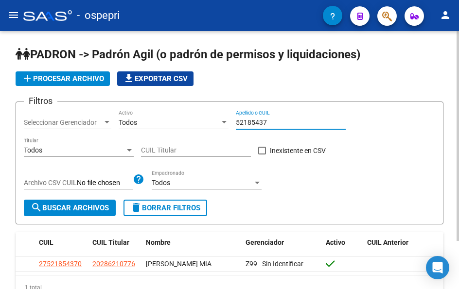
click at [279, 124] on input "52185437" at bounding box center [291, 123] width 110 height 8
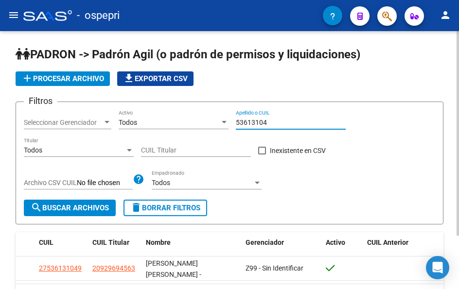
click at [283, 121] on input "53613104" at bounding box center [291, 123] width 110 height 8
click at [283, 120] on input "53613104" at bounding box center [291, 123] width 110 height 8
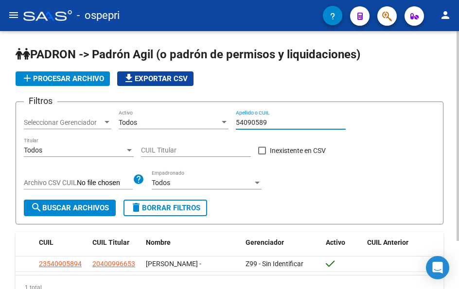
drag, startPoint x: 282, startPoint y: 126, endPoint x: 277, endPoint y: 124, distance: 5.4
click at [281, 126] on input "54090589" at bounding box center [291, 123] width 110 height 8
click at [276, 124] on input "54090589" at bounding box center [291, 123] width 110 height 8
click at [271, 121] on input "54090589" at bounding box center [291, 123] width 110 height 8
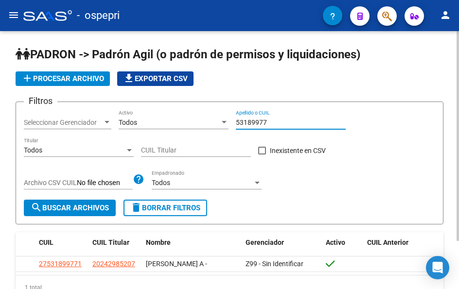
click at [282, 124] on input "53189977" at bounding box center [291, 123] width 110 height 8
click at [270, 124] on input "55631706" at bounding box center [291, 123] width 110 height 8
click at [273, 122] on input "53016943" at bounding box center [291, 123] width 110 height 8
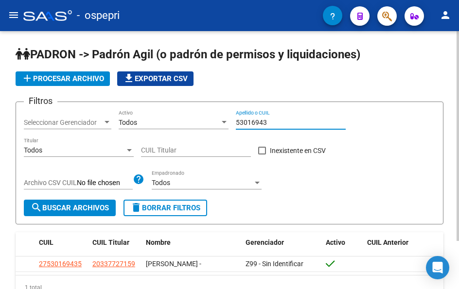
click at [273, 122] on input "53016943" at bounding box center [291, 123] width 110 height 8
drag, startPoint x: 270, startPoint y: 124, endPoint x: 193, endPoint y: 120, distance: 78.0
click at [193, 120] on div "Filtros Seleccionar Gerenciador Seleccionar Gerenciador Todos Activo 53930537 A…" at bounding box center [229, 155] width 411 height 90
click at [278, 124] on input "57186431" at bounding box center [291, 123] width 110 height 8
click at [276, 122] on input "57186431" at bounding box center [291, 123] width 110 height 8
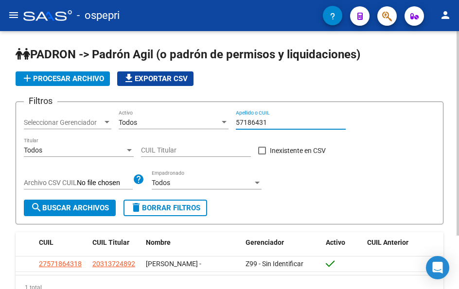
click at [270, 125] on input "57186431" at bounding box center [291, 123] width 110 height 8
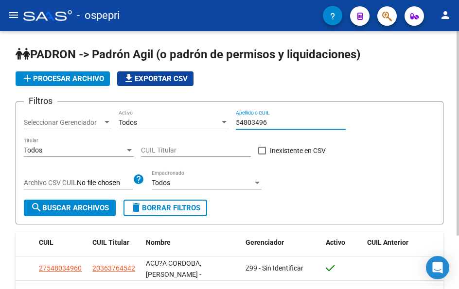
drag, startPoint x: 276, startPoint y: 123, endPoint x: 201, endPoint y: 120, distance: 74.9
click at [201, 120] on div "Filtros Seleccionar Gerenciador Seleccionar Gerenciador Todos Activo 54803496 A…" at bounding box center [229, 155] width 411 height 90
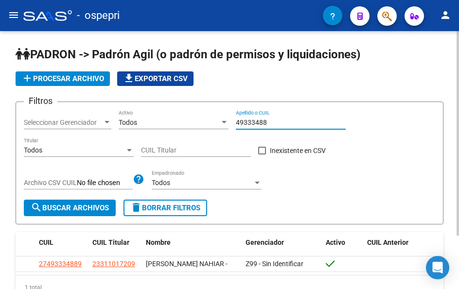
click at [270, 120] on input "49333488" at bounding box center [291, 123] width 110 height 8
type input "54318351"
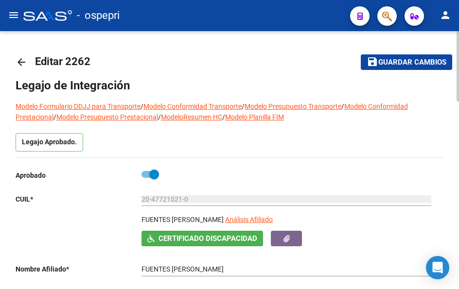
click at [22, 62] on mat-icon "arrow_back" at bounding box center [22, 62] width 12 height 12
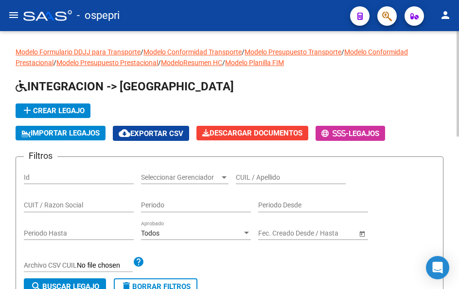
click at [271, 173] on div "CUIL / Apellido" at bounding box center [291, 174] width 110 height 19
paste input "22473073"
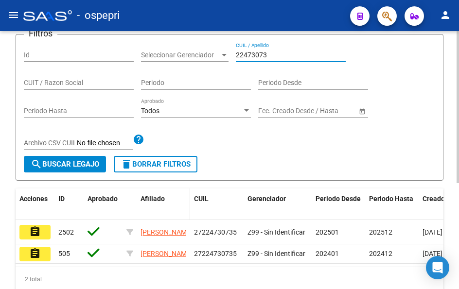
scroll to position [146, 0]
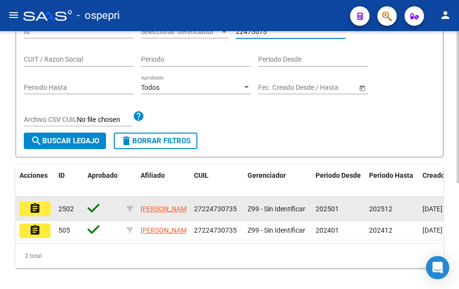
type input "22473073"
click at [40, 210] on mat-icon "assignment" at bounding box center [35, 209] width 12 height 12
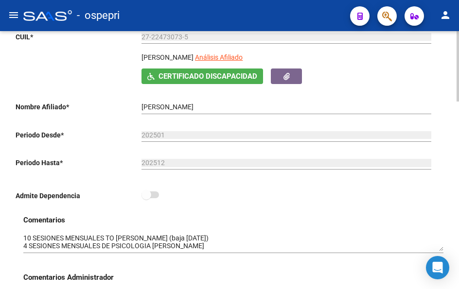
scroll to position [195, 0]
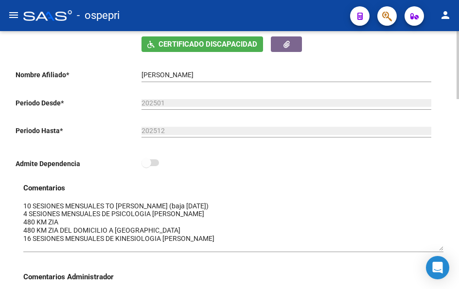
drag, startPoint x: 441, startPoint y: 219, endPoint x: 439, endPoint y: 250, distance: 31.2
click at [439, 250] on textarea at bounding box center [233, 226] width 420 height 50
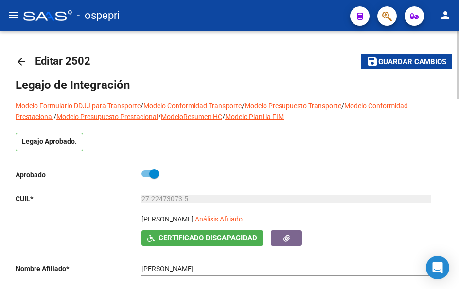
scroll to position [0, 0]
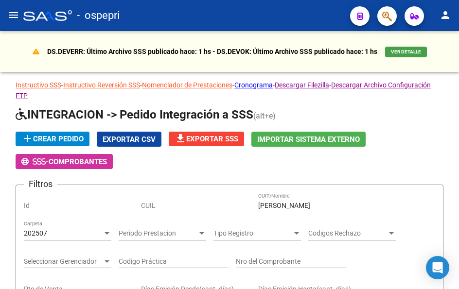
click at [18, 16] on mat-icon "menu" at bounding box center [14, 15] width 12 height 12
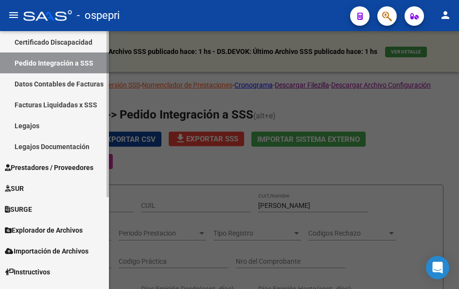
scroll to position [143, 0]
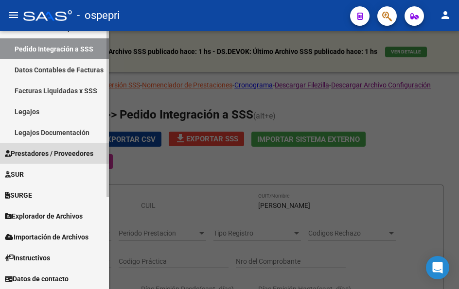
click at [36, 151] on span "Prestadores / Proveedores" at bounding box center [49, 153] width 89 height 11
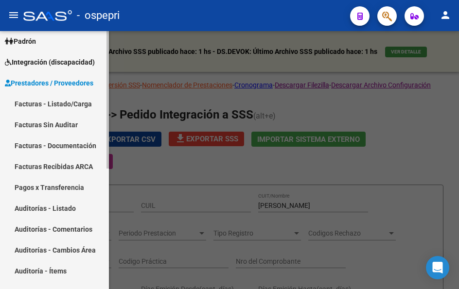
scroll to position [0, 0]
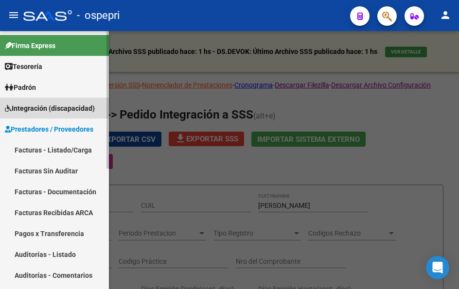
click at [36, 110] on span "Integración (discapacidad)" at bounding box center [50, 108] width 90 height 11
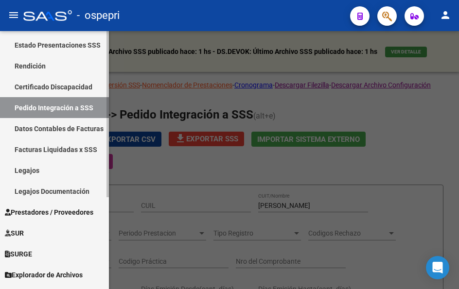
scroll to position [97, 0]
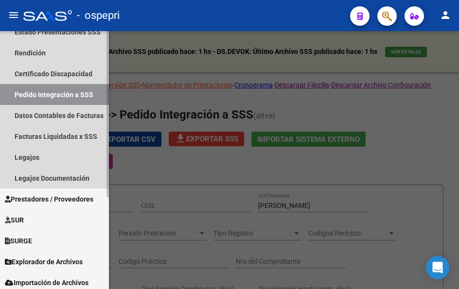
click at [50, 96] on link "Pedido Integración a SSS" at bounding box center [54, 94] width 109 height 21
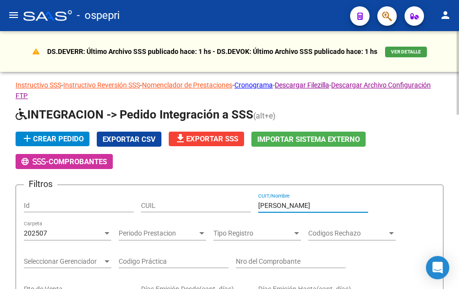
click at [291, 203] on input "kaszuba" at bounding box center [313, 206] width 110 height 8
paste input "20270307788"
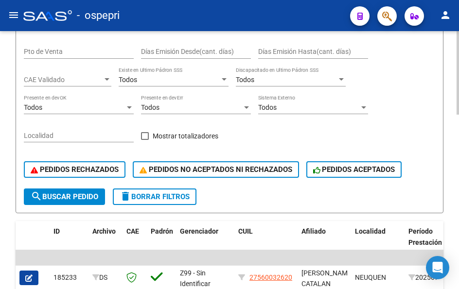
scroll to position [243, 0]
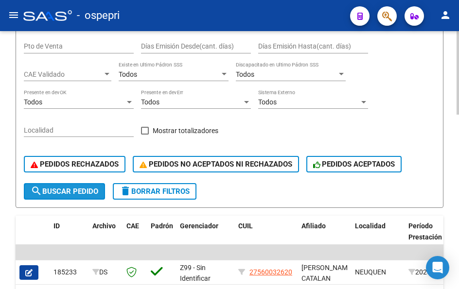
click at [85, 192] on span "search Buscar Pedido" at bounding box center [65, 191] width 68 height 9
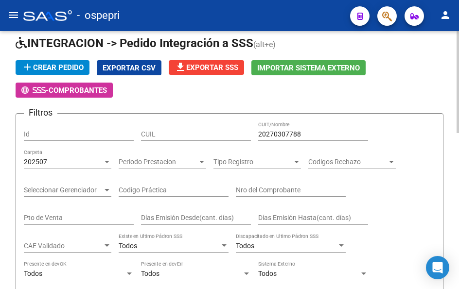
scroll to position [0, 0]
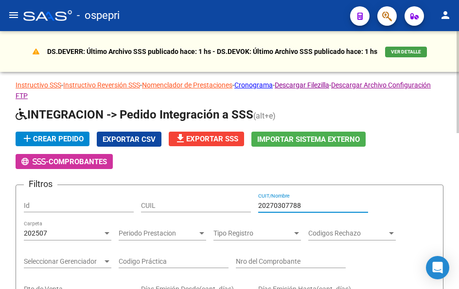
click at [316, 207] on input "20270307788" at bounding box center [313, 206] width 110 height 8
click at [315, 207] on input "20270307788" at bounding box center [313, 206] width 110 height 8
paste input "7187296760"
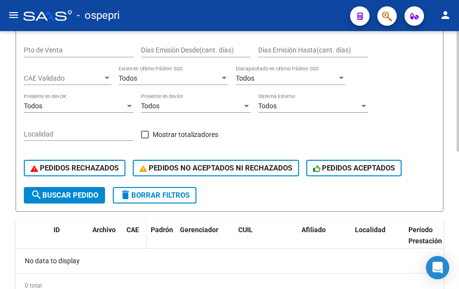
scroll to position [243, 0]
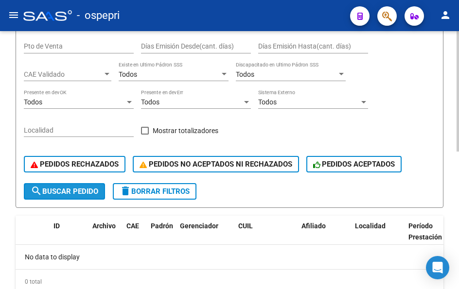
click at [61, 190] on span "search Buscar Pedido" at bounding box center [65, 191] width 68 height 9
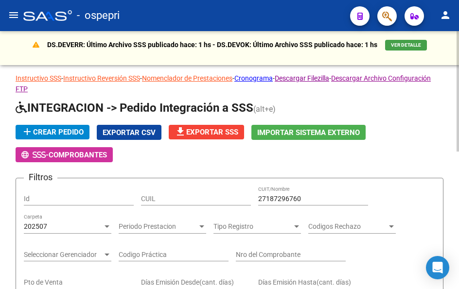
scroll to position [2, 0]
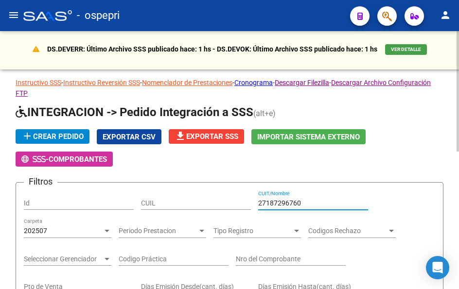
click at [311, 199] on input "27187296760" at bounding box center [313, 203] width 110 height 8
paste input "27187296760"
type input "2"
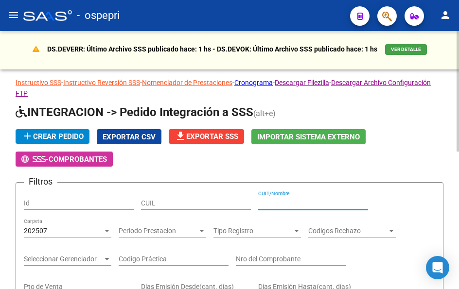
paste input "27187296760"
type input "27187296760"
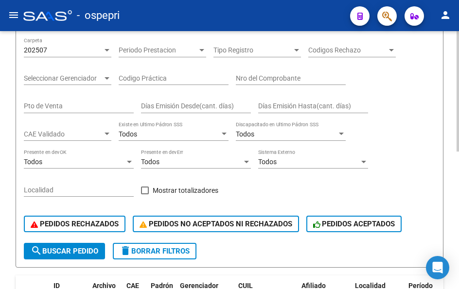
scroll to position [197, 0]
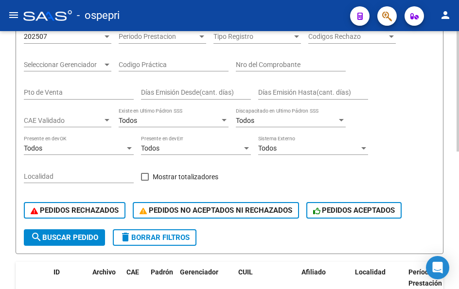
click at [59, 234] on span "search Buscar Pedido" at bounding box center [65, 237] width 68 height 9
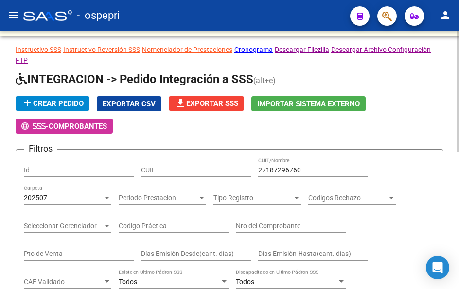
scroll to position [0, 0]
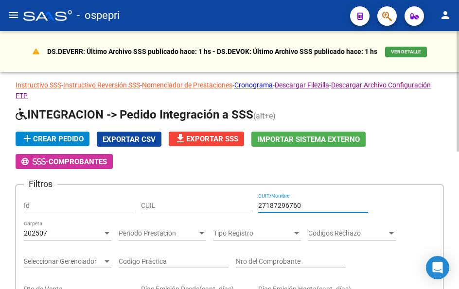
click at [310, 204] on input "27187296760" at bounding box center [313, 206] width 110 height 8
drag, startPoint x: 307, startPoint y: 206, endPoint x: 240, endPoint y: 200, distance: 67.3
click at [18, 12] on mat-icon "menu" at bounding box center [14, 15] width 12 height 12
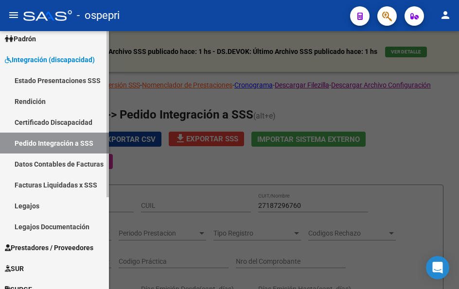
scroll to position [97, 0]
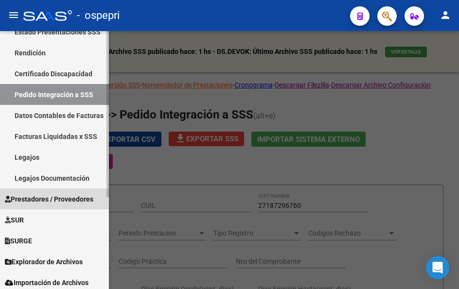
click at [65, 201] on span "Prestadores / Proveedores" at bounding box center [49, 199] width 89 height 11
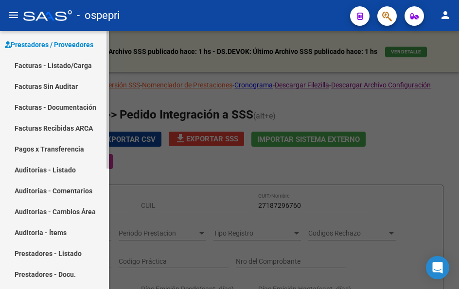
scroll to position [49, 0]
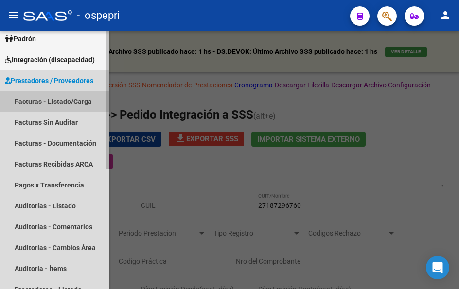
click at [42, 96] on link "Facturas - Listado/Carga" at bounding box center [54, 101] width 109 height 21
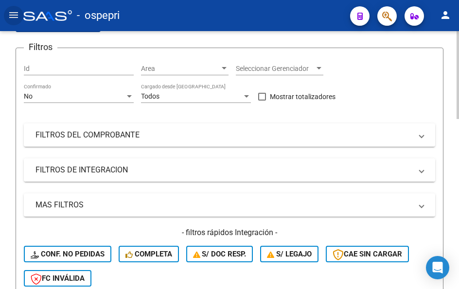
scroll to position [97, 0]
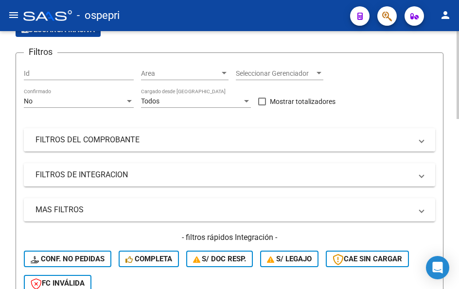
click at [424, 141] on span at bounding box center [422, 140] width 4 height 11
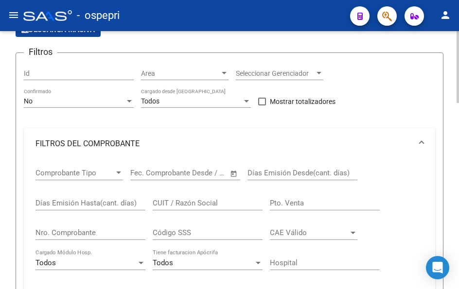
click at [202, 200] on input "CUIT / Razón Social" at bounding box center [208, 203] width 110 height 9
paste input "27187296760"
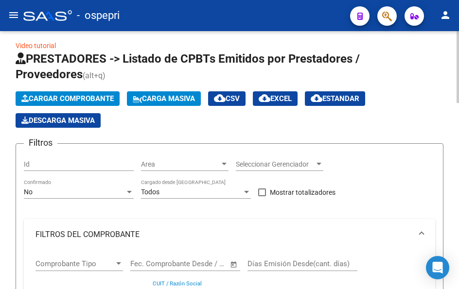
scroll to position [0, 0]
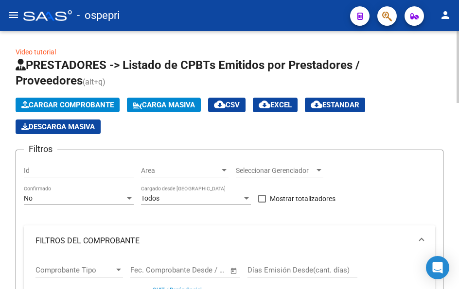
type input "27187296760"
click at [221, 169] on div at bounding box center [224, 171] width 9 height 8
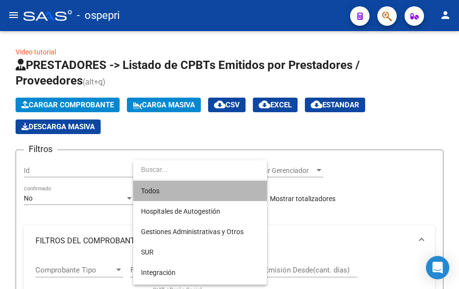
click at [214, 189] on span "Todos" at bounding box center [200, 191] width 118 height 20
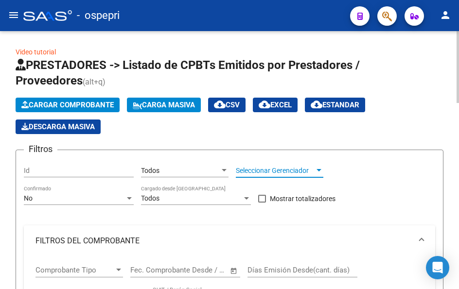
click at [314, 168] on span "Seleccionar Gerenciador" at bounding box center [275, 171] width 79 height 8
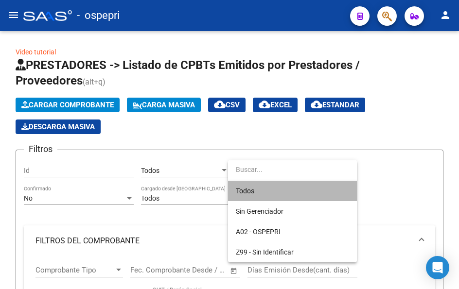
click at [269, 196] on span "Todos" at bounding box center [292, 191] width 113 height 20
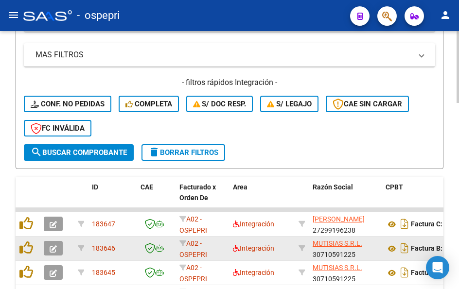
scroll to position [486, 0]
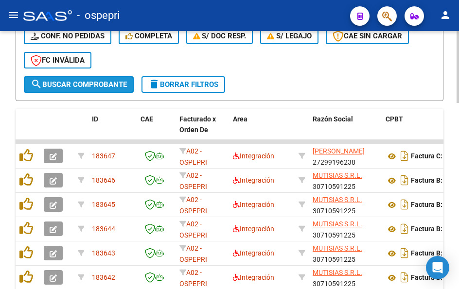
click at [108, 88] on span "search Buscar Comprobante" at bounding box center [79, 84] width 96 height 9
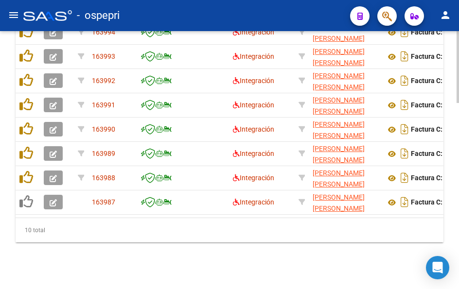
scroll to position [667, 0]
drag, startPoint x: 69, startPoint y: 209, endPoint x: 207, endPoint y: 222, distance: 139.2
click at [207, 222] on div "ID CAE Facturado x Orden De Area Razón Social CPBT Monto Fecha Cpbt Días desde …" at bounding box center [230, 89] width 428 height 306
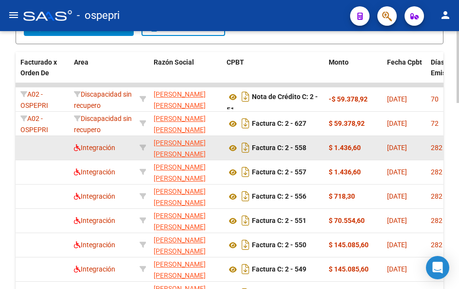
scroll to position [521, 0]
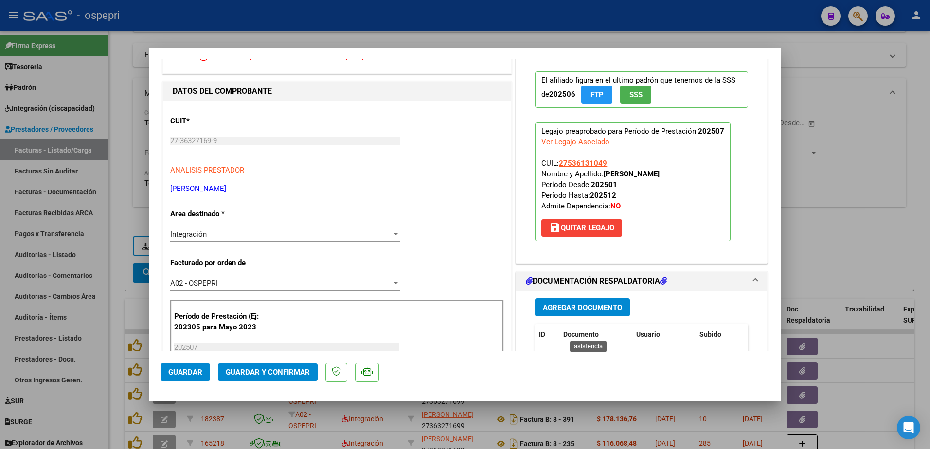
scroll to position [97, 0]
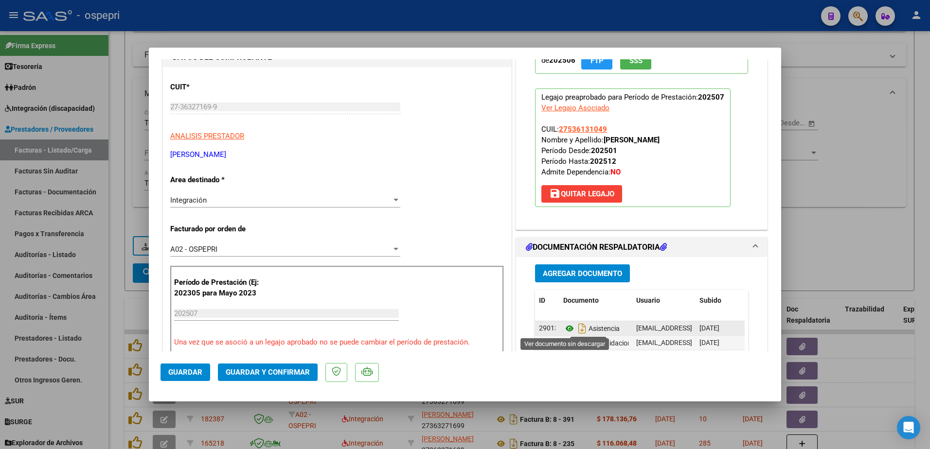
click at [563, 327] on icon at bounding box center [569, 329] width 13 height 12
click at [259, 373] on span "Guardar y Confirmar" at bounding box center [268, 372] width 84 height 9
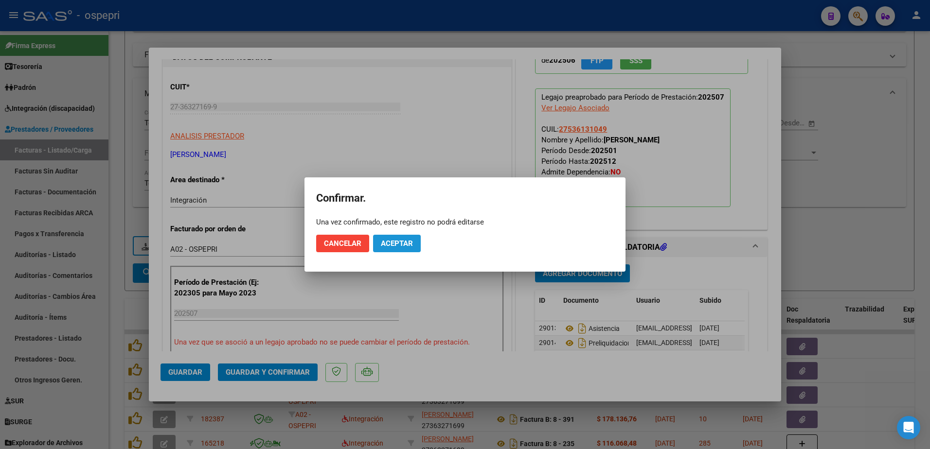
click at [402, 247] on span "Aceptar" at bounding box center [397, 243] width 32 height 9
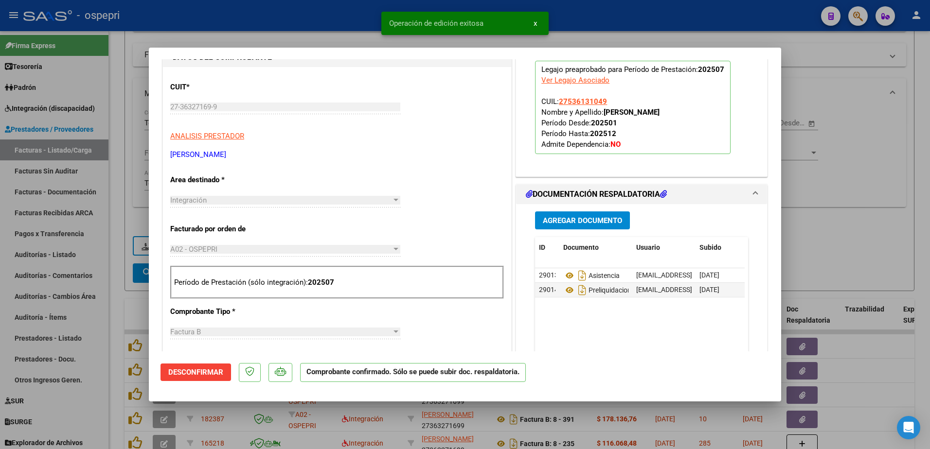
type input "$ 0,00"
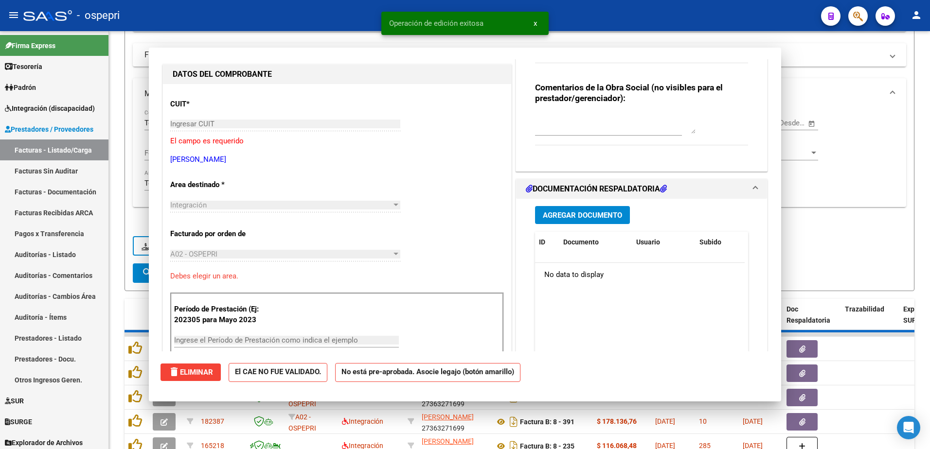
scroll to position [114, 0]
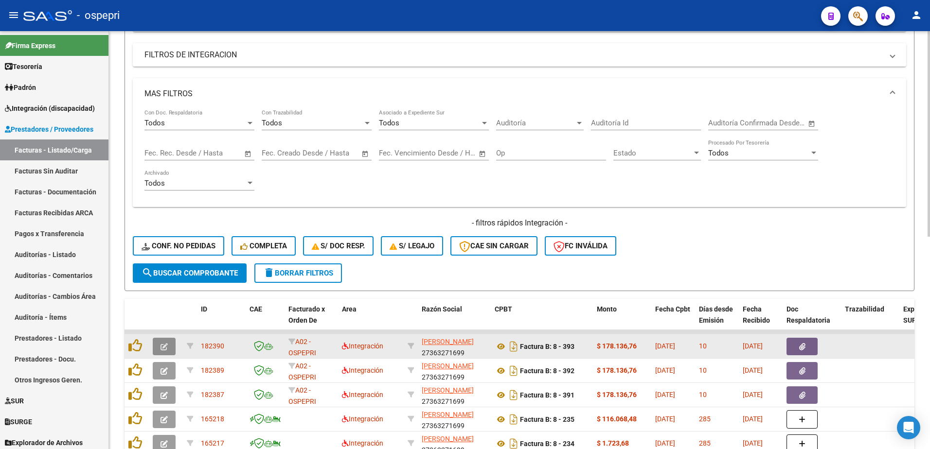
click at [171, 349] on button "button" at bounding box center [164, 347] width 23 height 18
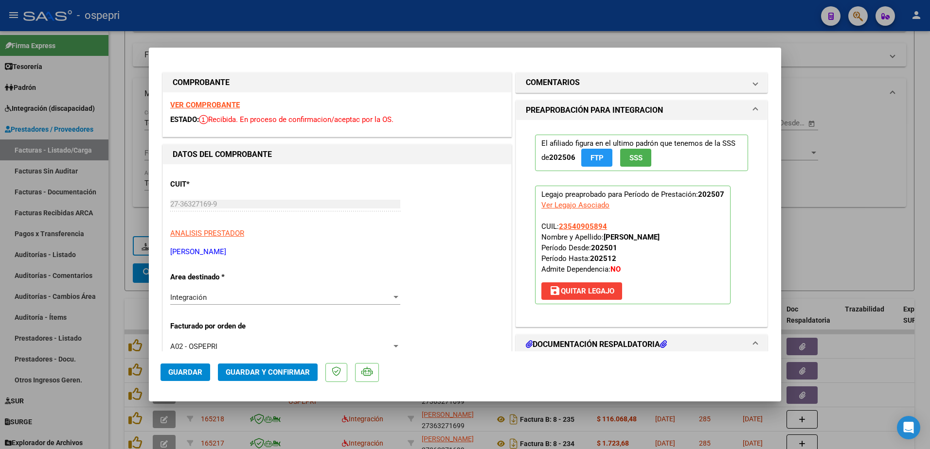
click at [210, 104] on strong "VER COMPROBANTE" at bounding box center [205, 105] width 70 height 9
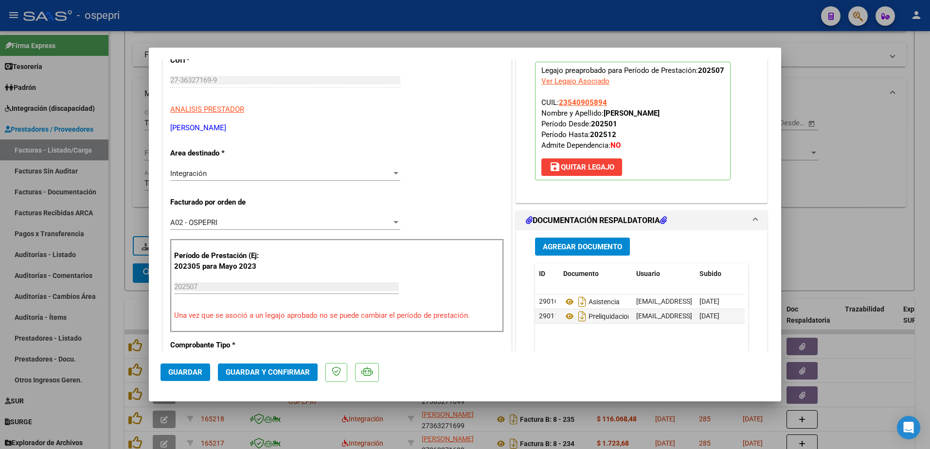
scroll to position [146, 0]
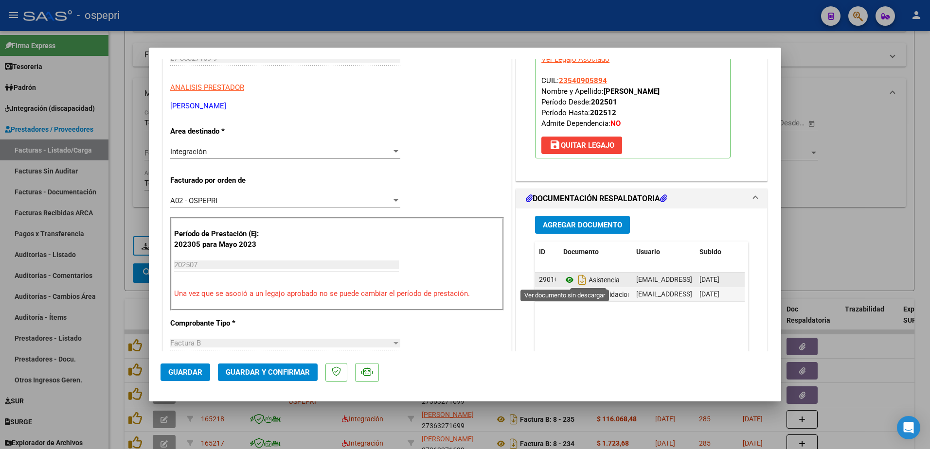
click at [563, 280] on icon at bounding box center [569, 280] width 13 height 12
click at [284, 372] on span "Guardar y Confirmar" at bounding box center [268, 372] width 84 height 9
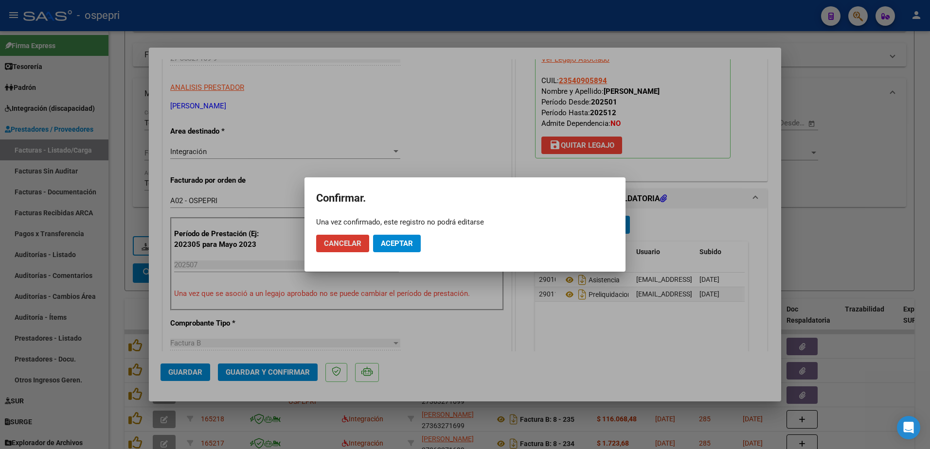
click at [391, 240] on span "Aceptar" at bounding box center [397, 243] width 32 height 9
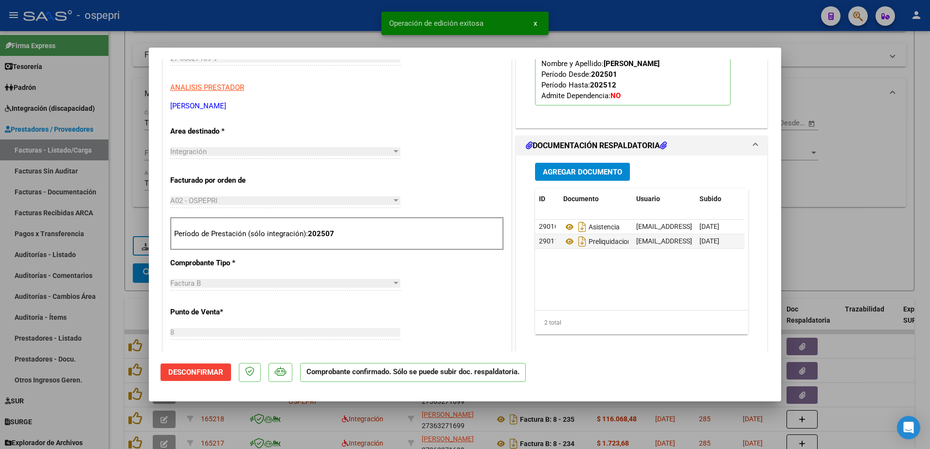
type input "$ 0,00"
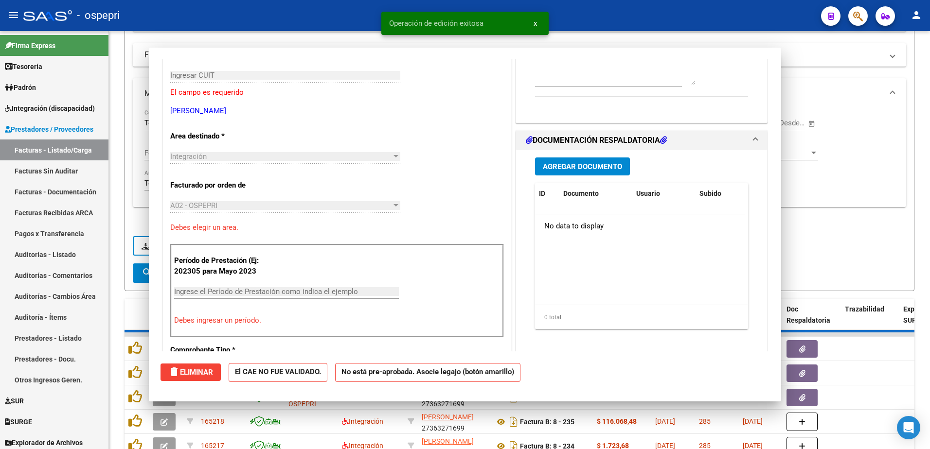
scroll to position [163, 0]
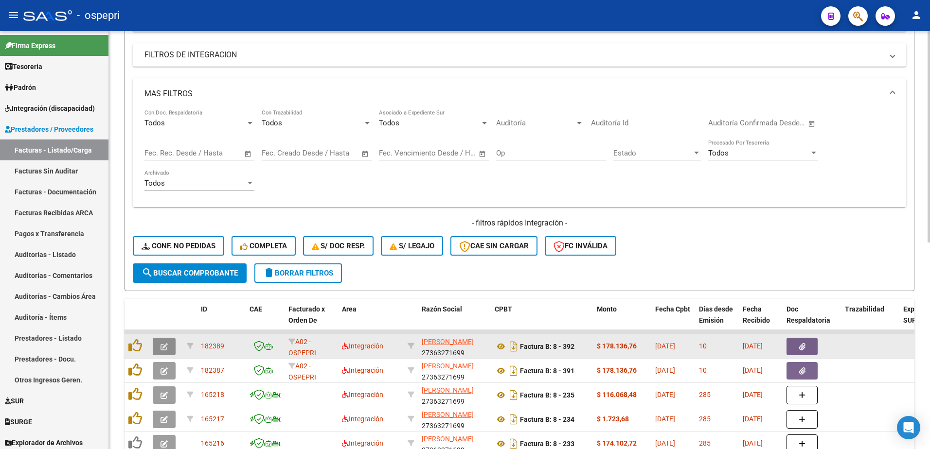
click at [164, 346] on icon "button" at bounding box center [163, 346] width 7 height 7
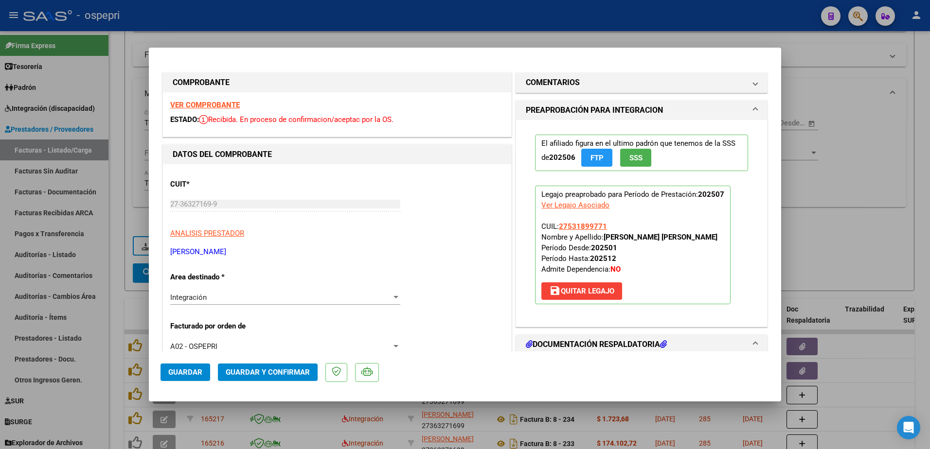
click at [220, 102] on strong "VER COMPROBANTE" at bounding box center [205, 105] width 70 height 9
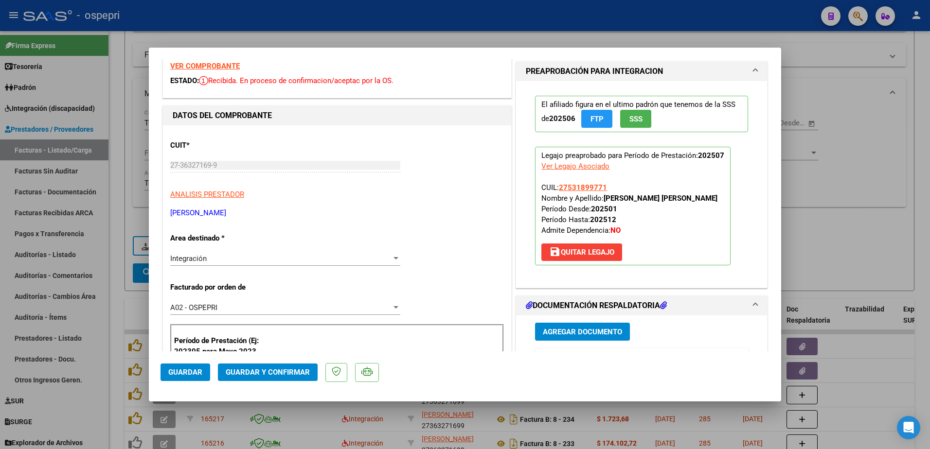
scroll to position [97, 0]
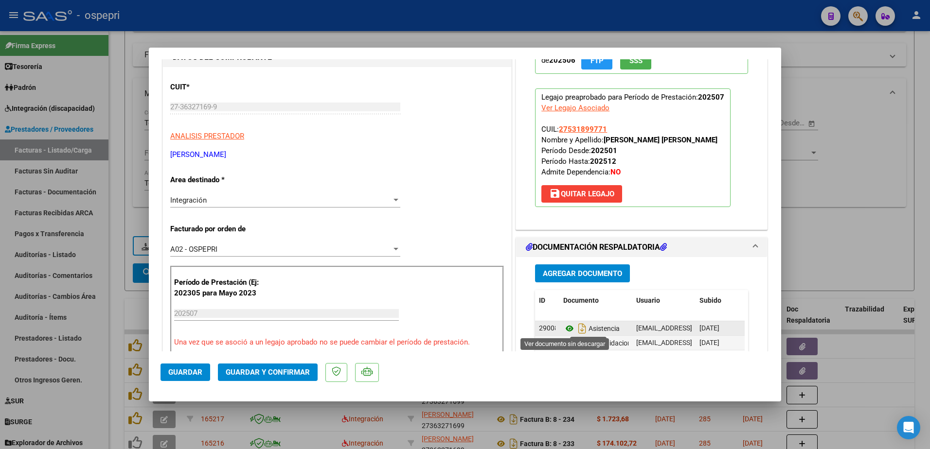
click at [566, 327] on icon at bounding box center [569, 329] width 13 height 12
click at [278, 366] on button "Guardar y Confirmar" at bounding box center [268, 373] width 100 height 18
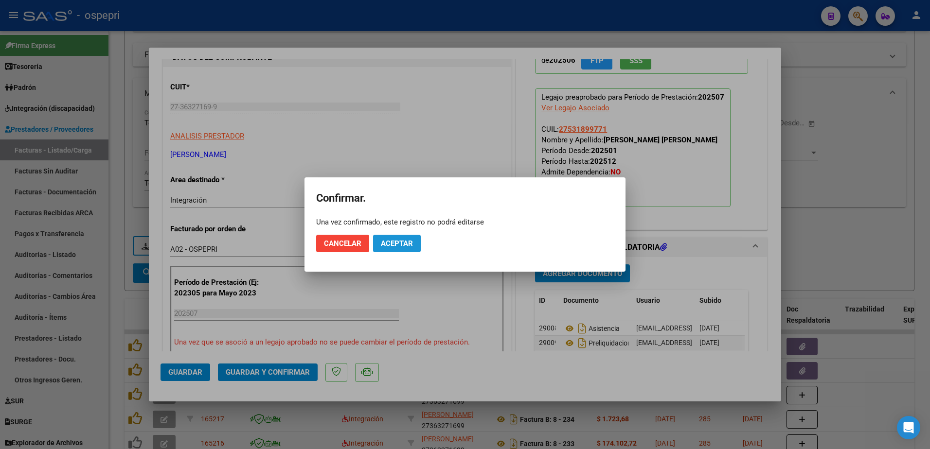
click at [407, 244] on span "Aceptar" at bounding box center [397, 243] width 32 height 9
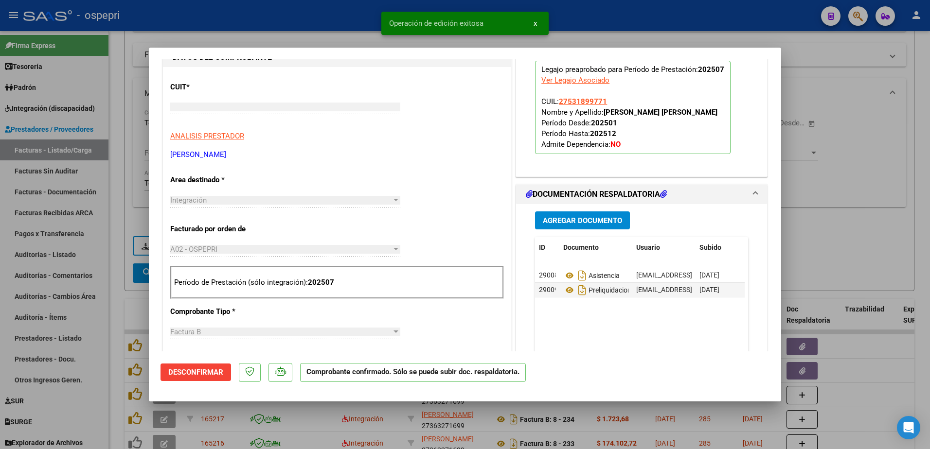
type input "$ 0,00"
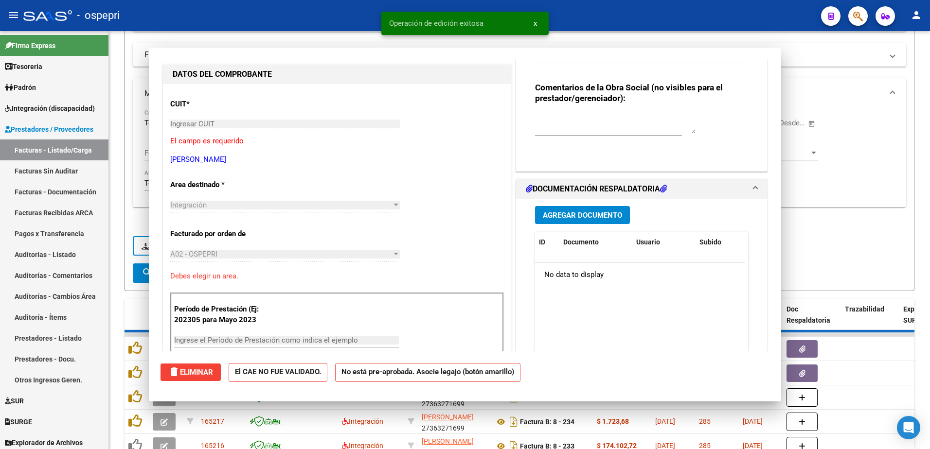
scroll to position [114, 0]
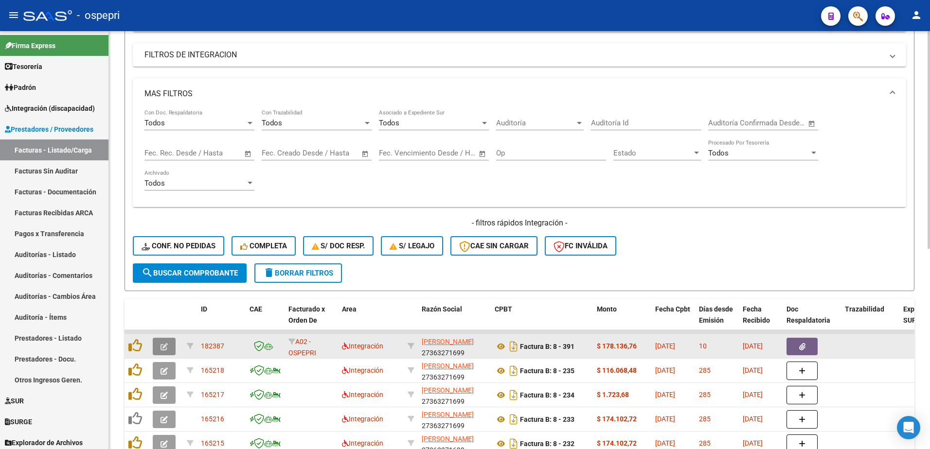
click at [162, 345] on icon "button" at bounding box center [163, 346] width 7 height 7
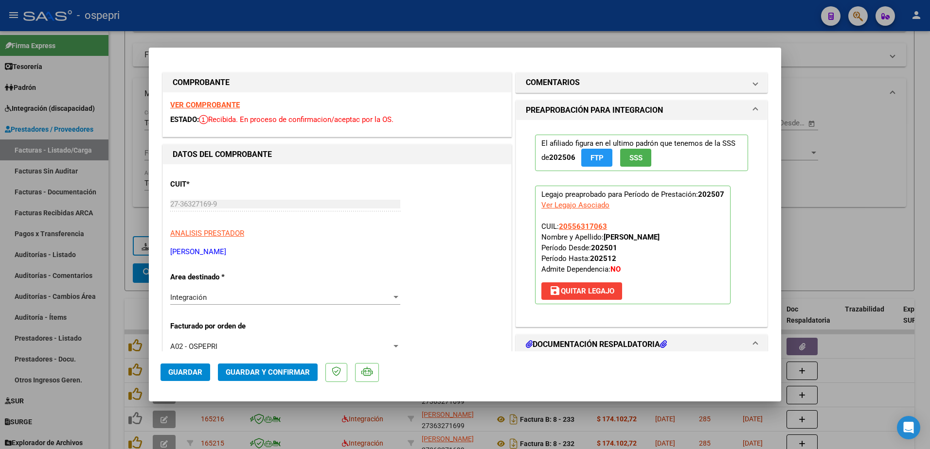
click at [223, 101] on strong "VER COMPROBANTE" at bounding box center [205, 105] width 70 height 9
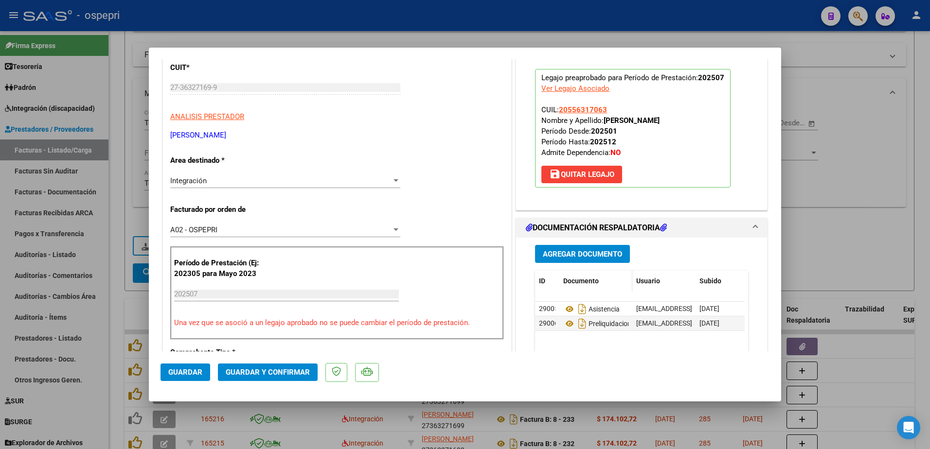
scroll to position [195, 0]
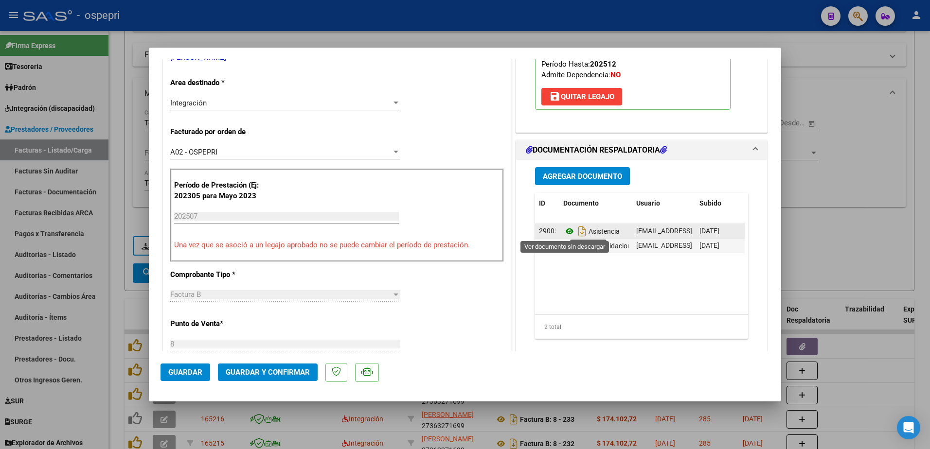
click at [564, 231] on icon at bounding box center [569, 232] width 13 height 12
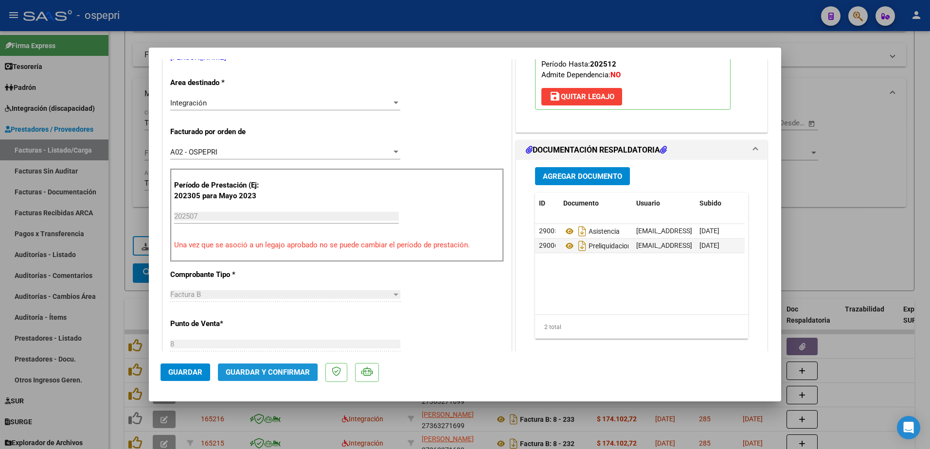
click at [240, 372] on span "Guardar y Confirmar" at bounding box center [268, 372] width 84 height 9
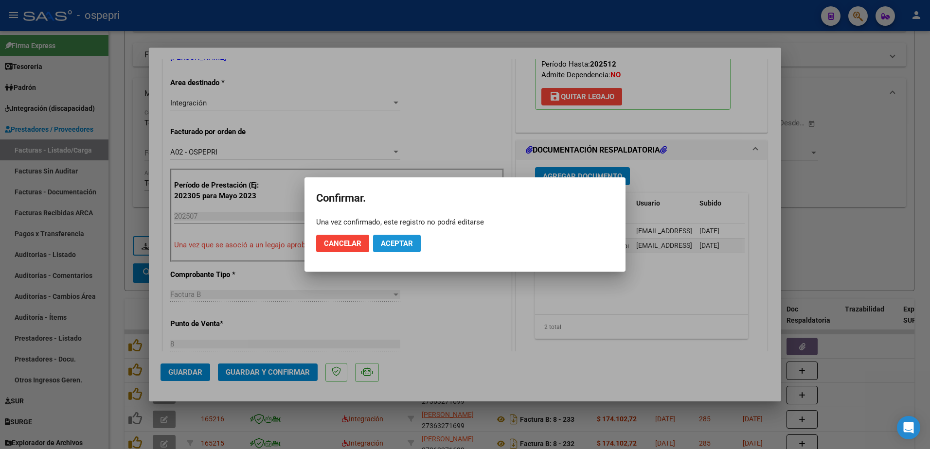
click at [397, 246] on span "Aceptar" at bounding box center [397, 243] width 32 height 9
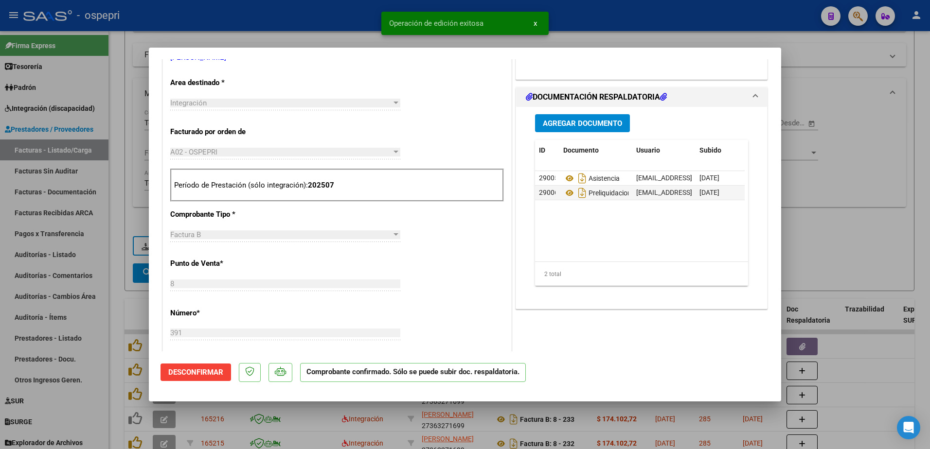
type input "$ 0,00"
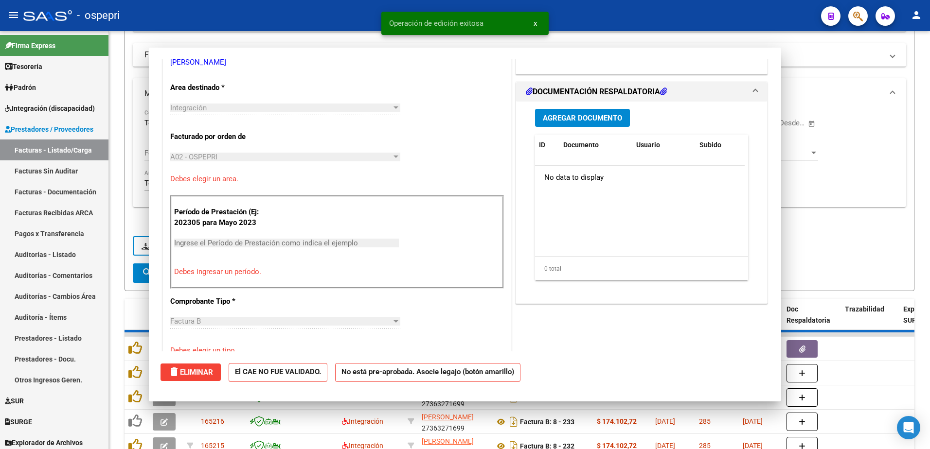
scroll to position [199, 0]
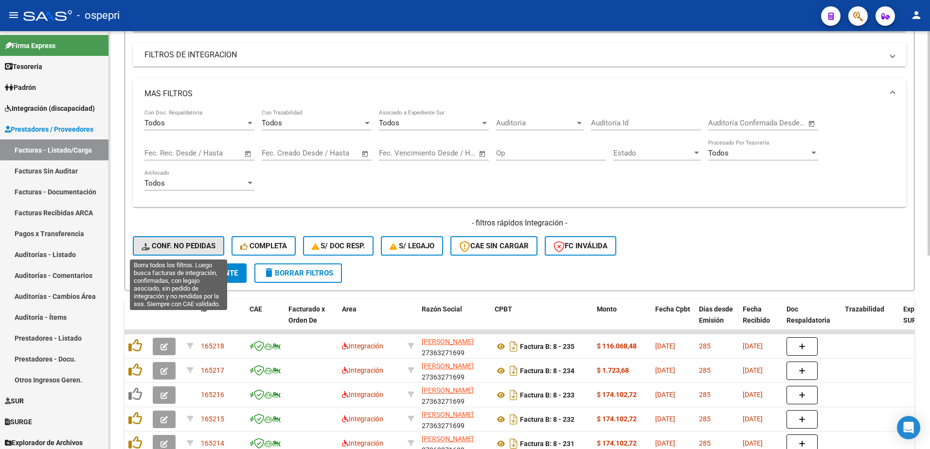
click at [181, 243] on span "Conf. no pedidas" at bounding box center [179, 246] width 74 height 9
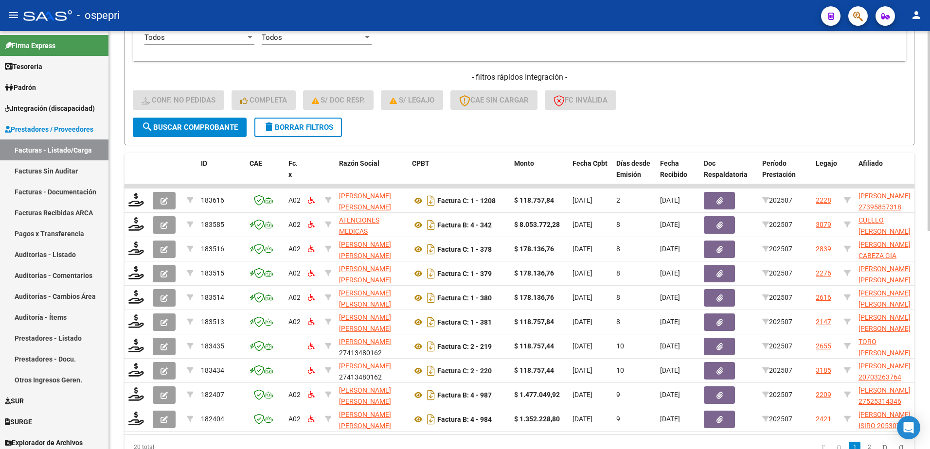
scroll to position [457, 0]
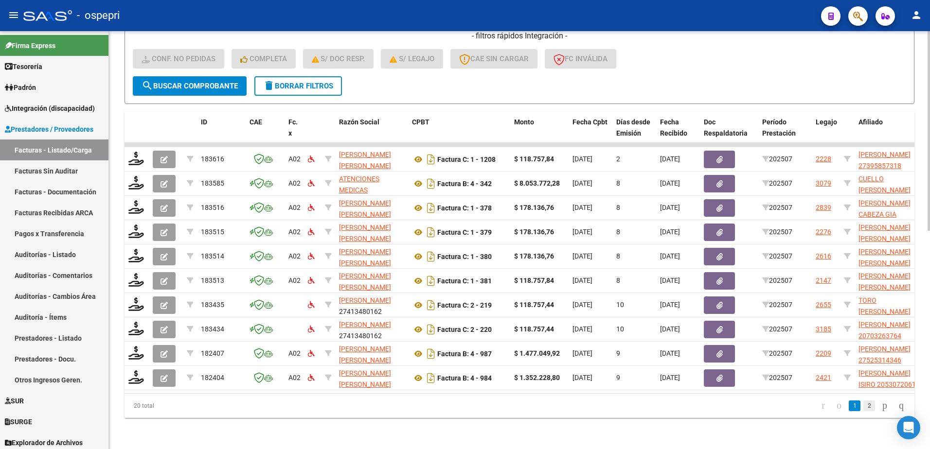
click at [863, 404] on link "2" at bounding box center [869, 406] width 12 height 11
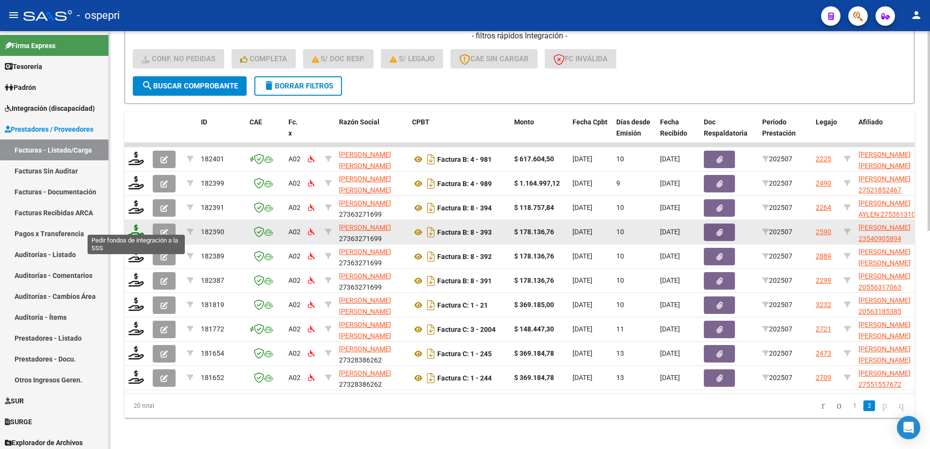
click at [135, 228] on icon at bounding box center [136, 232] width 16 height 14
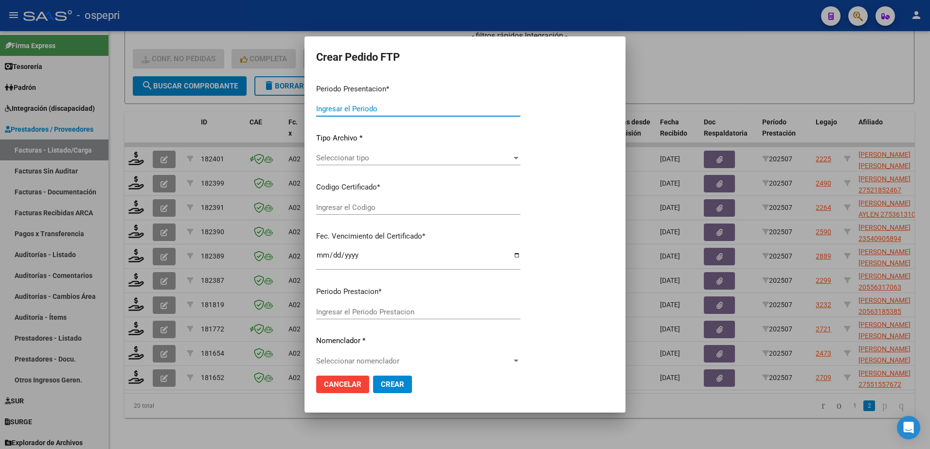
type input "202507"
type input "$ 178.136,76"
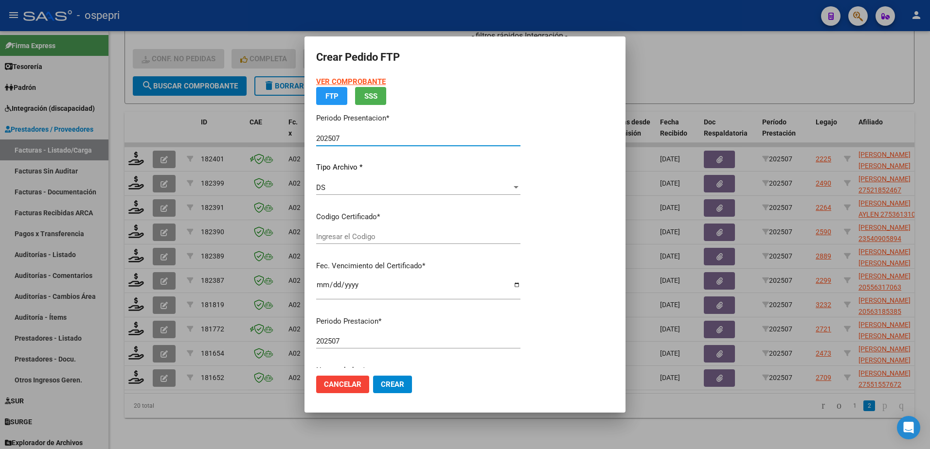
type input "2354090589-4"
type input "2031-12-01"
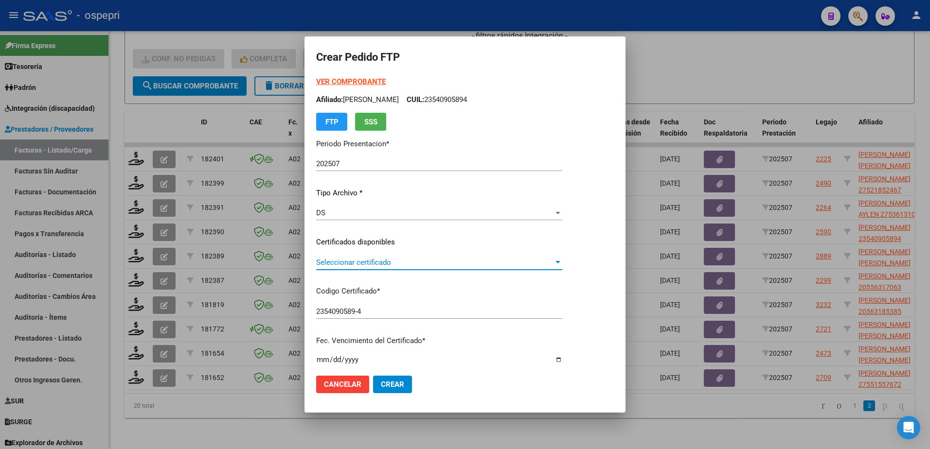
click at [392, 265] on span "Seleccionar certificado" at bounding box center [434, 262] width 237 height 9
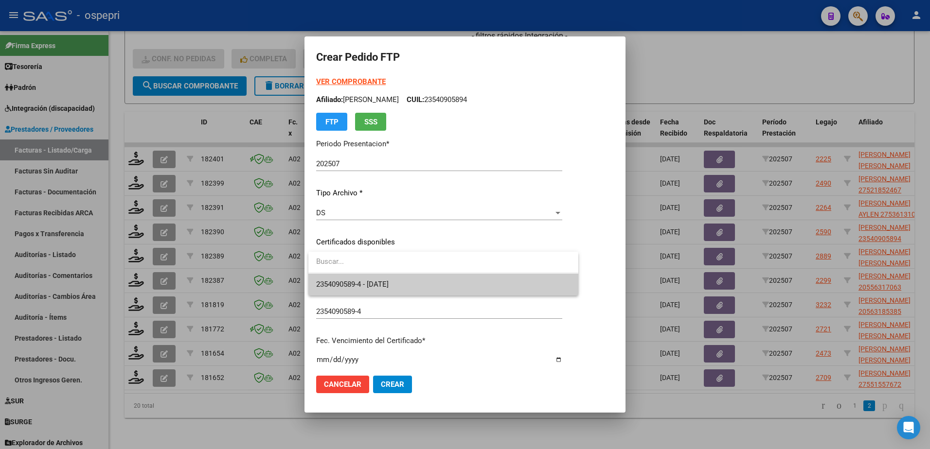
click at [413, 285] on span "2354090589-4 - 2031-12-01" at bounding box center [443, 285] width 254 height 22
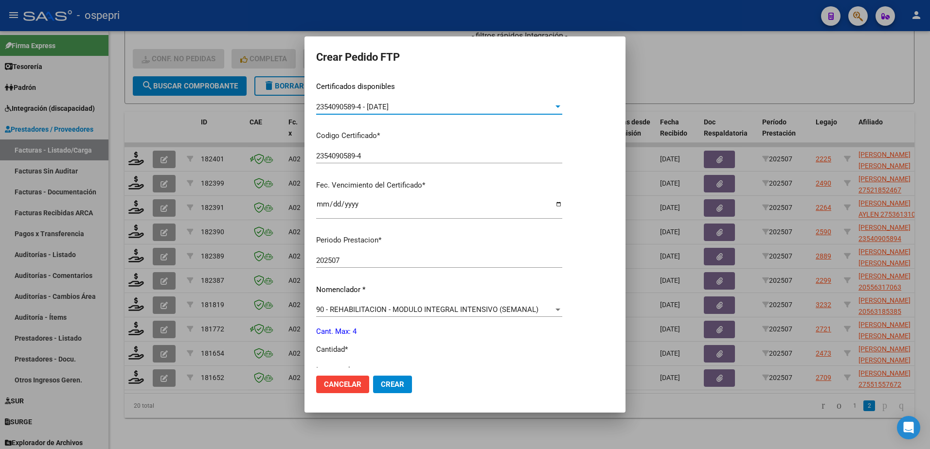
scroll to position [195, 0]
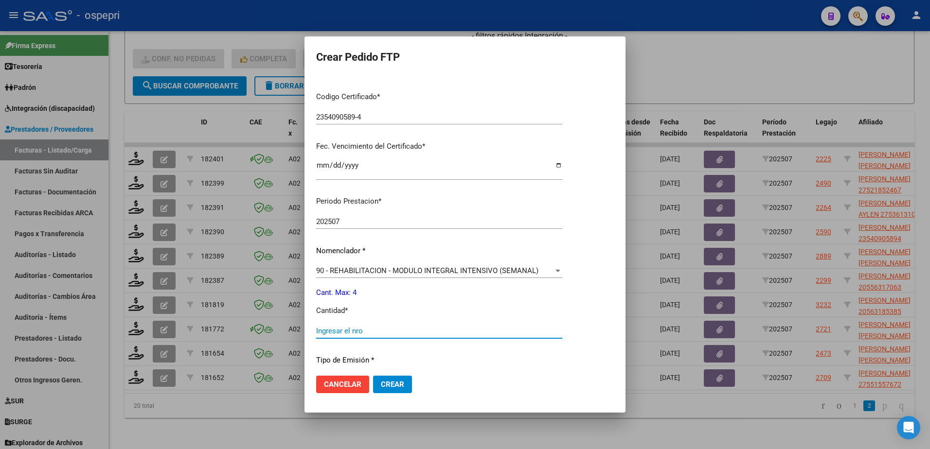
click at [388, 334] on input "Ingresar el nro" at bounding box center [439, 331] width 246 height 9
type input "4"
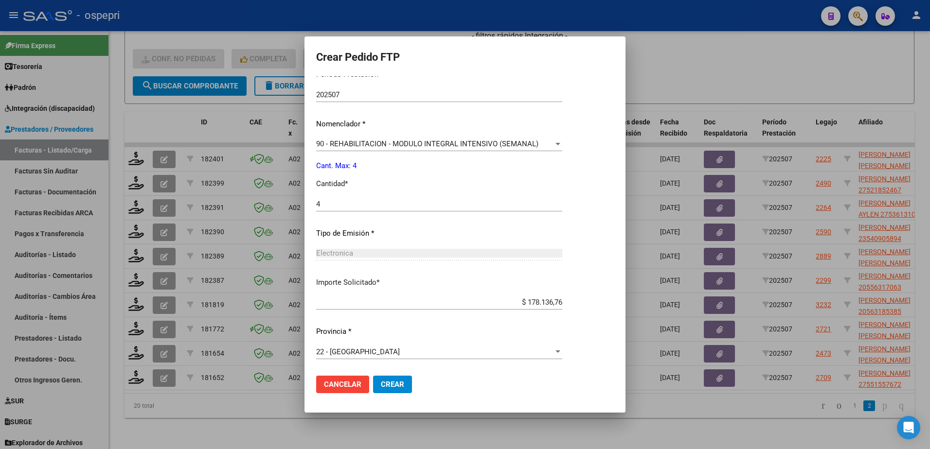
click at [402, 389] on span "Crear" at bounding box center [392, 384] width 23 height 9
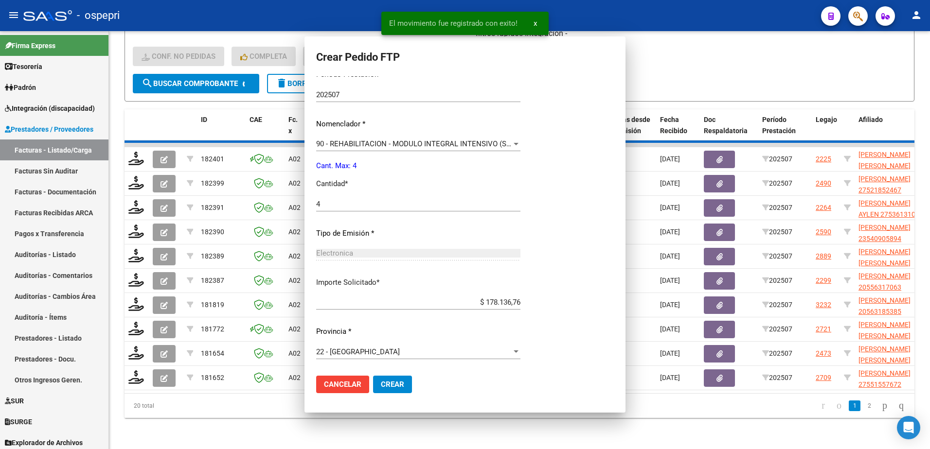
scroll to position [266, 0]
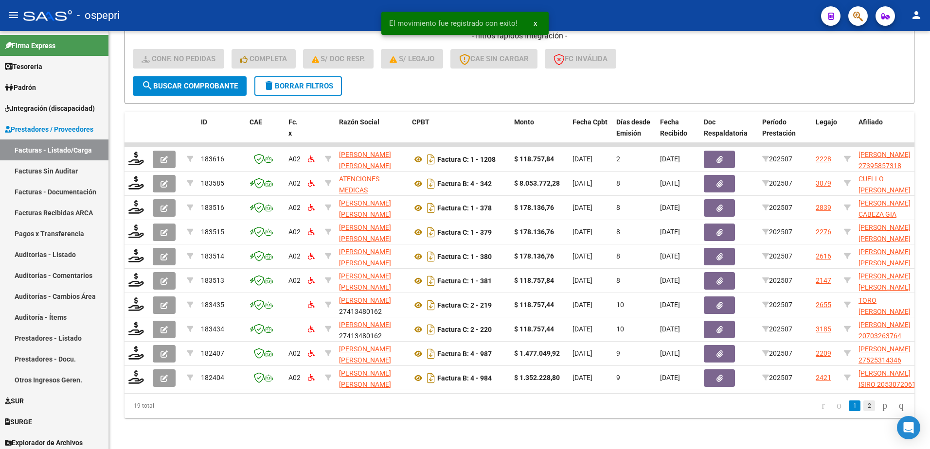
click at [863, 408] on link "2" at bounding box center [869, 406] width 12 height 11
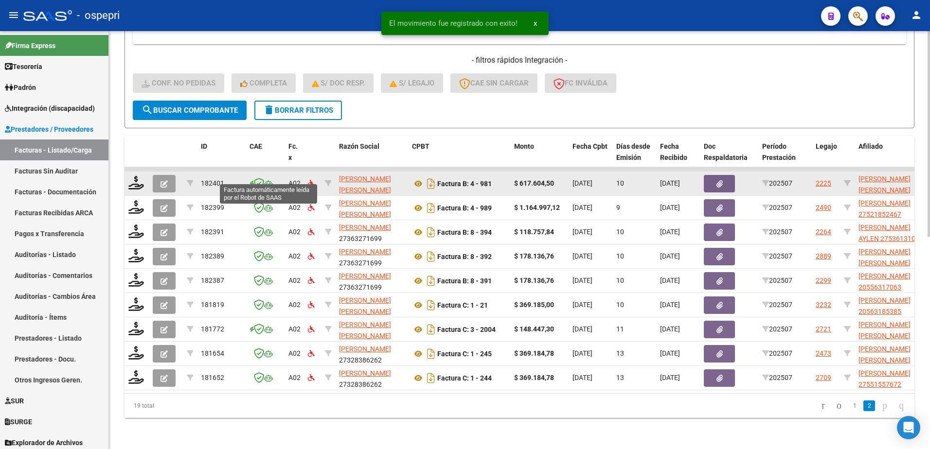
scroll to position [433, 0]
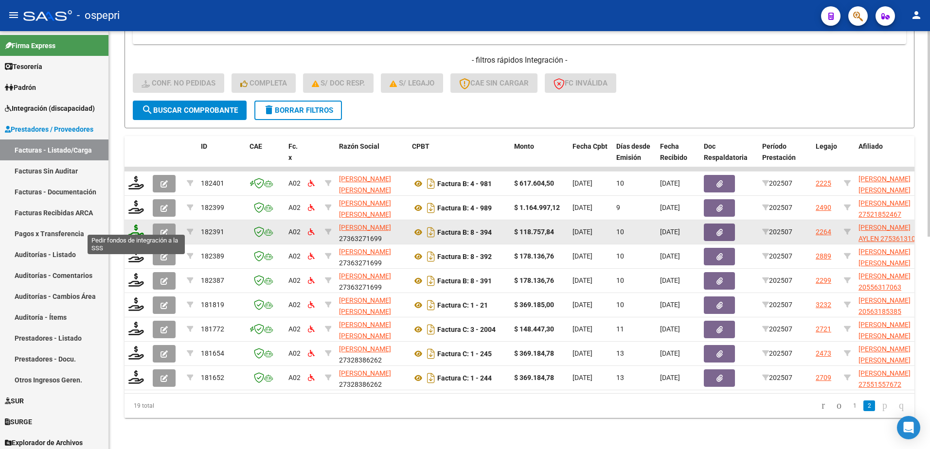
click at [134, 227] on icon at bounding box center [136, 232] width 16 height 14
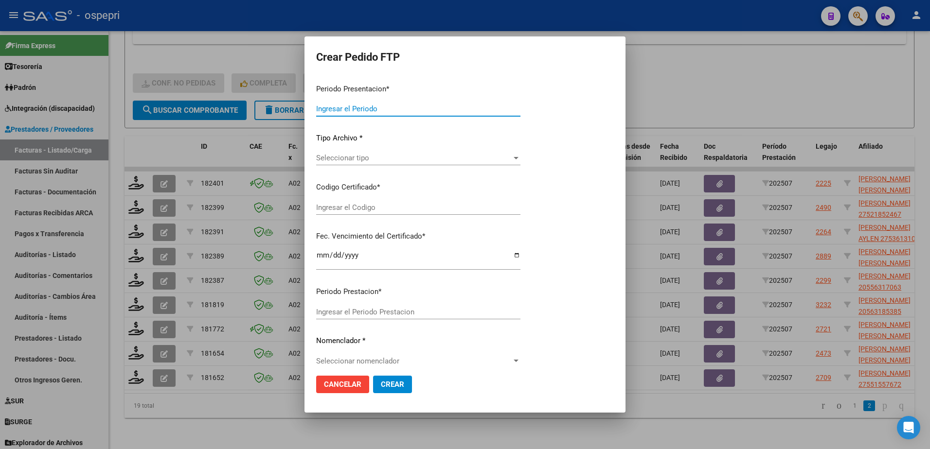
type input "202507"
type input "$ 118.757,84"
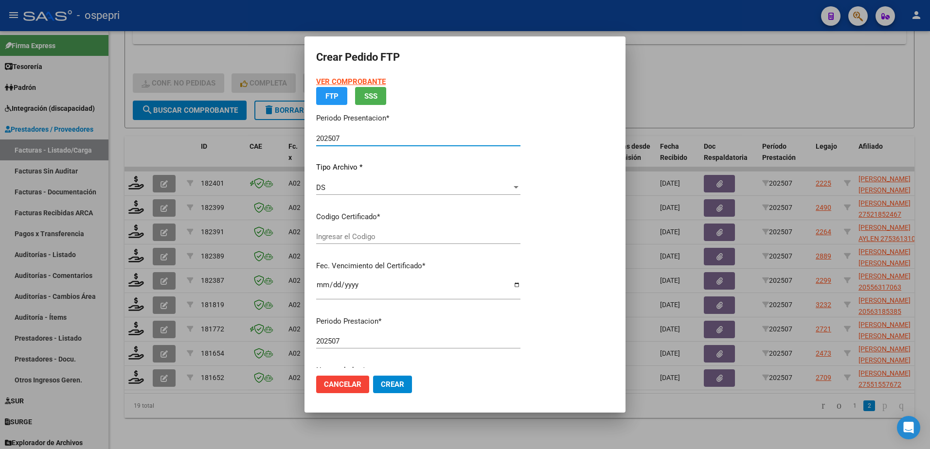
type input "2753613104-9"
type input "2031-03-20"
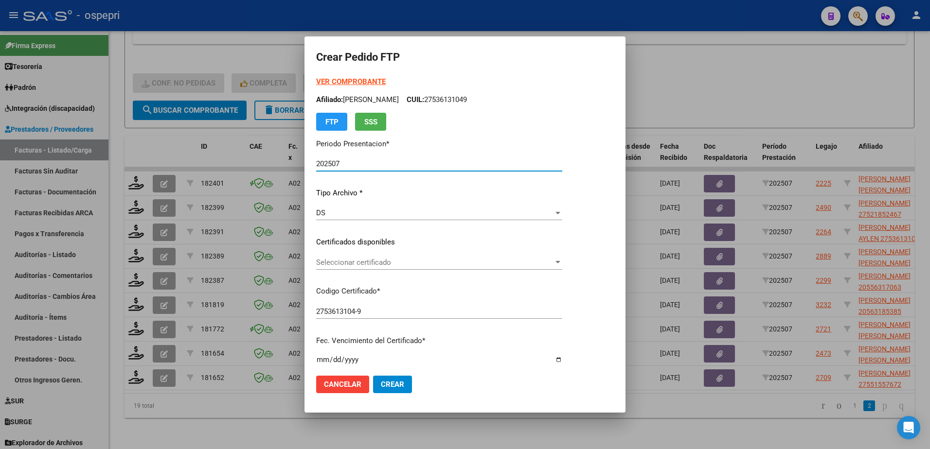
click at [366, 265] on span "Seleccionar certificado" at bounding box center [434, 262] width 237 height 9
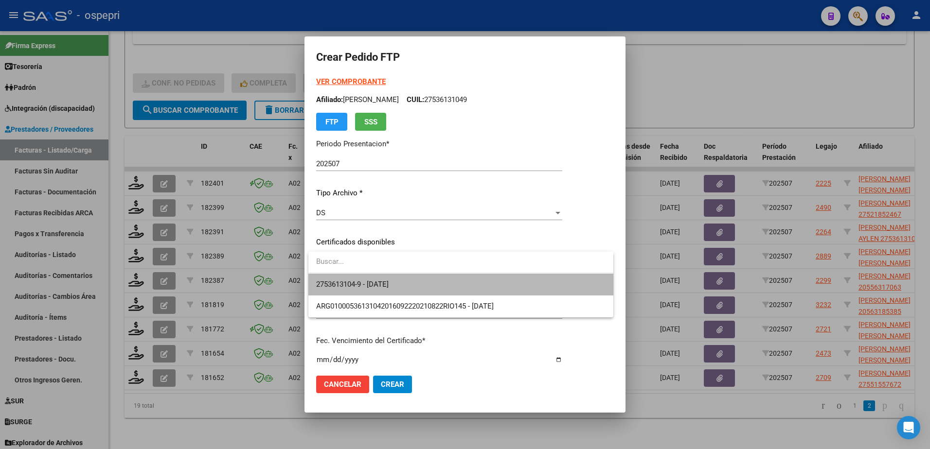
click at [399, 293] on span "2753613104-9 - 2031-03-20" at bounding box center [460, 285] width 289 height 22
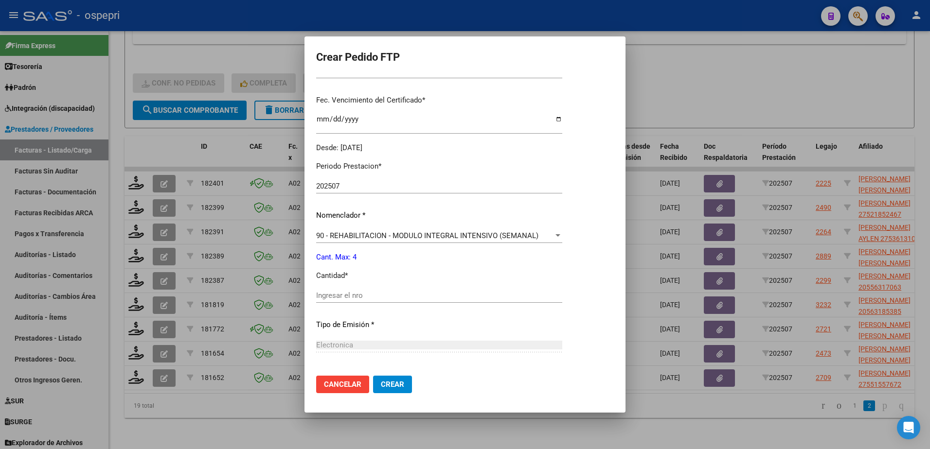
scroll to position [243, 0]
click at [355, 295] on input "Ingresar el nro" at bounding box center [439, 293] width 246 height 9
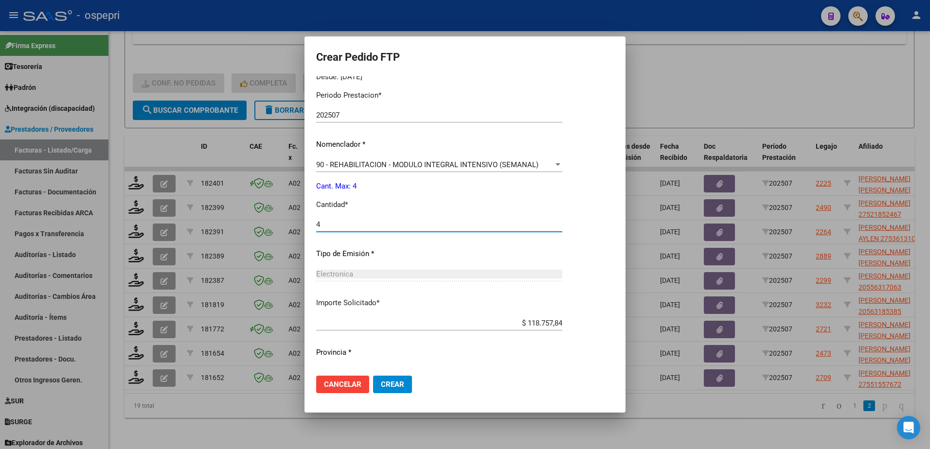
scroll to position [332, 0]
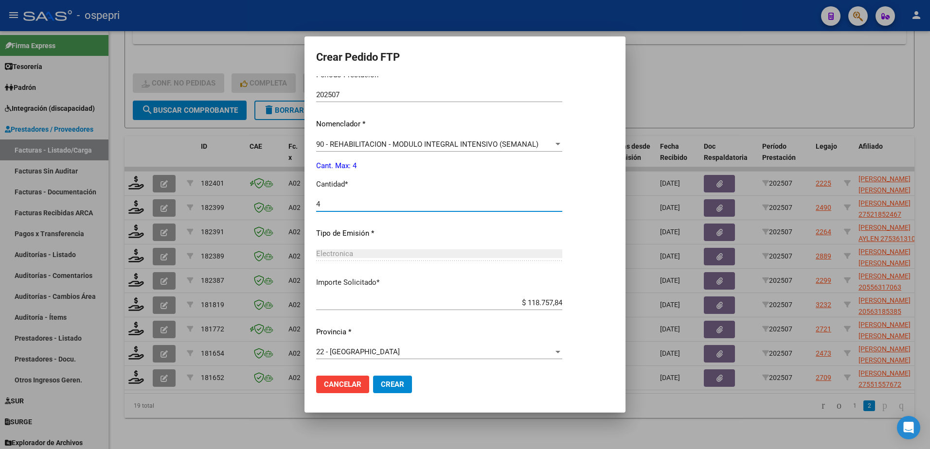
type input "4"
click at [395, 380] on button "Crear" at bounding box center [392, 385] width 39 height 18
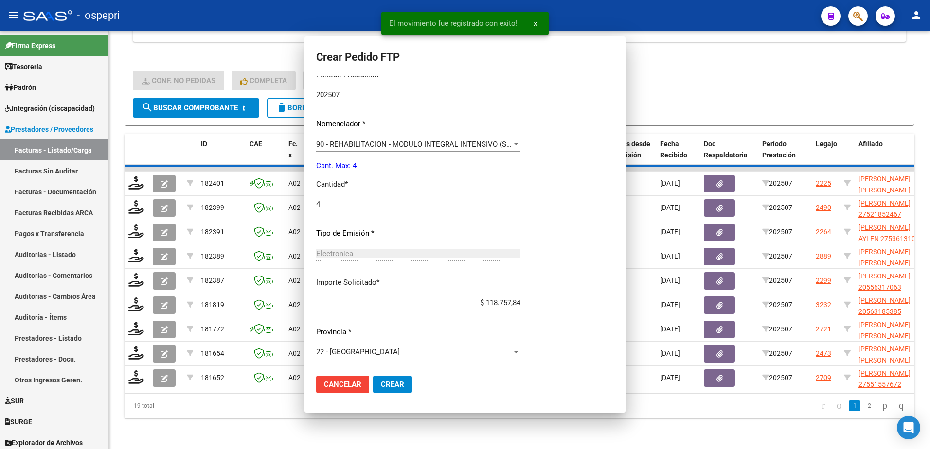
scroll to position [0, 0]
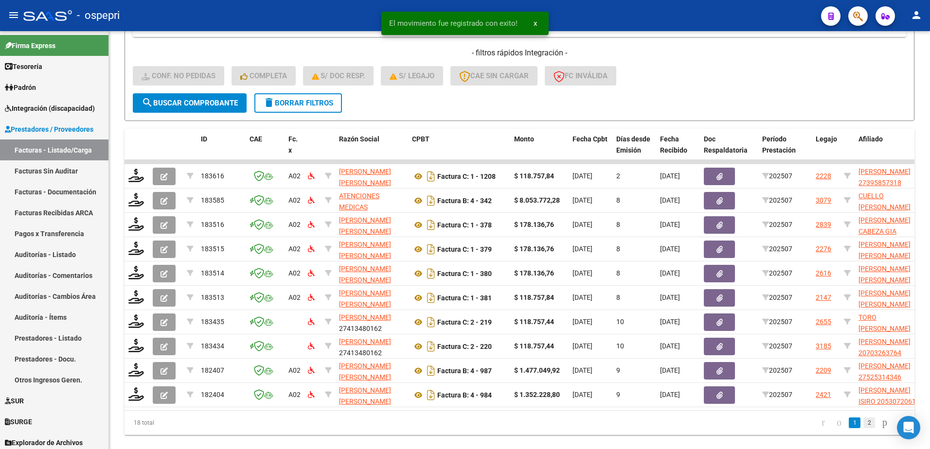
click at [863, 427] on link "2" at bounding box center [869, 423] width 12 height 11
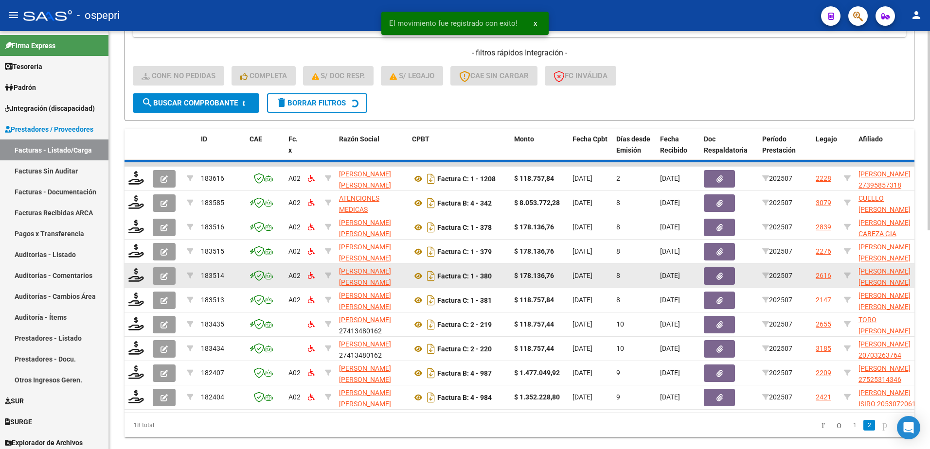
scroll to position [408, 0]
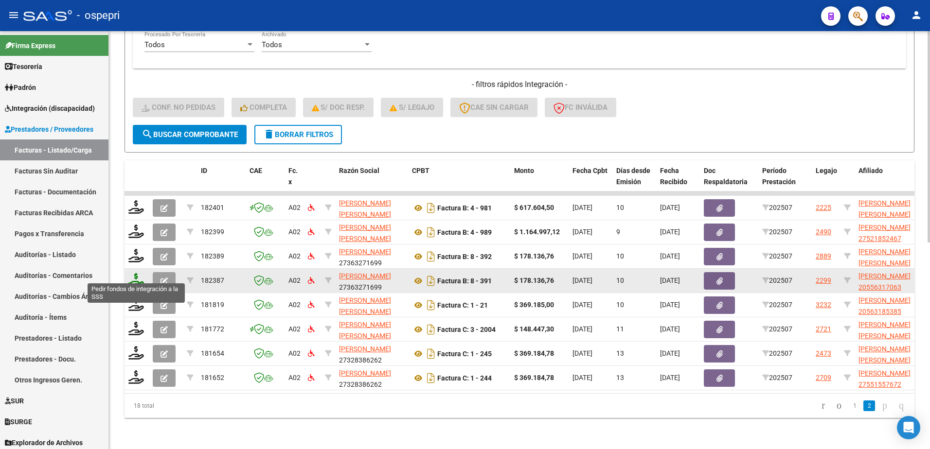
click at [140, 277] on icon at bounding box center [136, 280] width 16 height 14
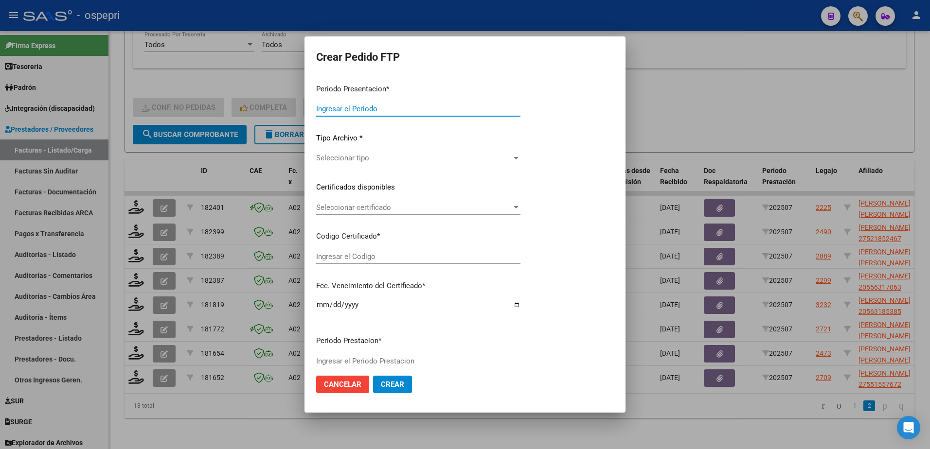
type input "202507"
type input "$ 178.136,76"
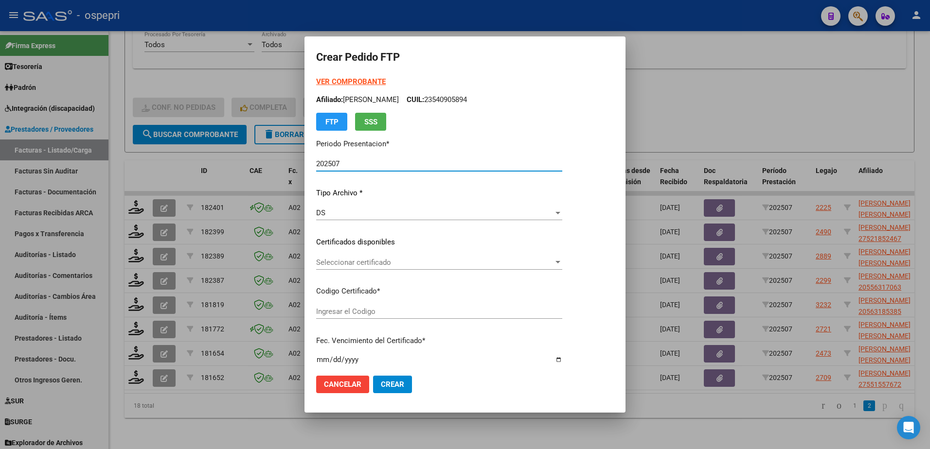
type input "20556317063"
type input "2030-01-23"
click at [374, 265] on span "Seleccionar certificado" at bounding box center [434, 262] width 237 height 9
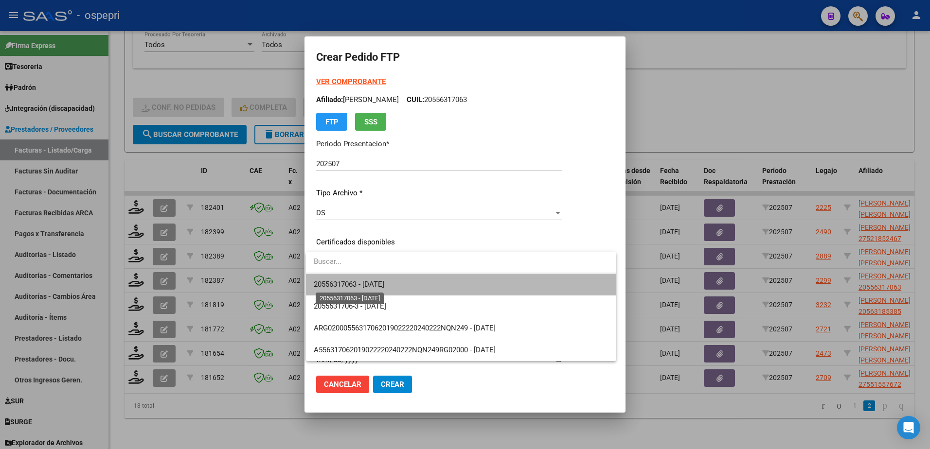
click at [373, 287] on span "20556317063 - 2030-01-23" at bounding box center [349, 284] width 71 height 9
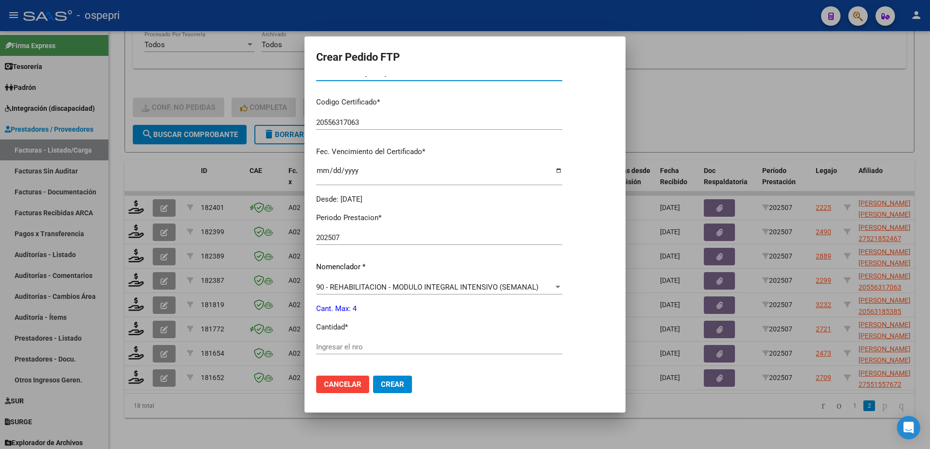
scroll to position [195, 0]
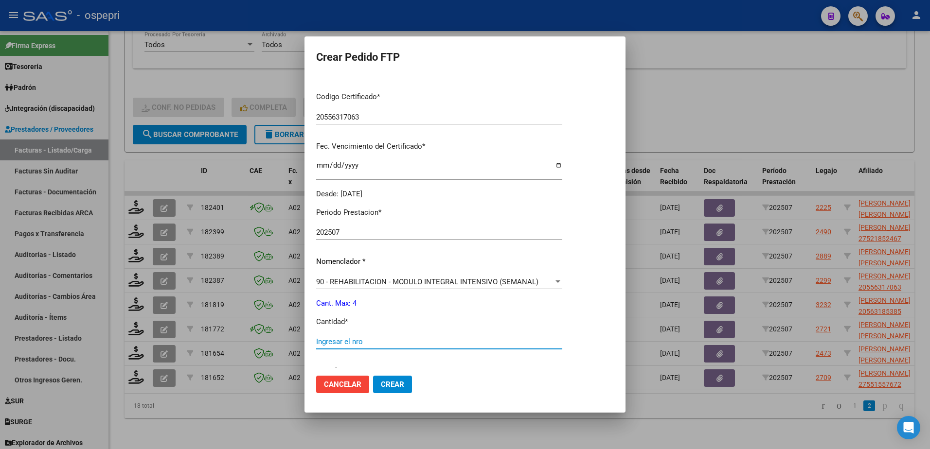
click at [376, 340] on input "Ingresar el nro" at bounding box center [439, 341] width 246 height 9
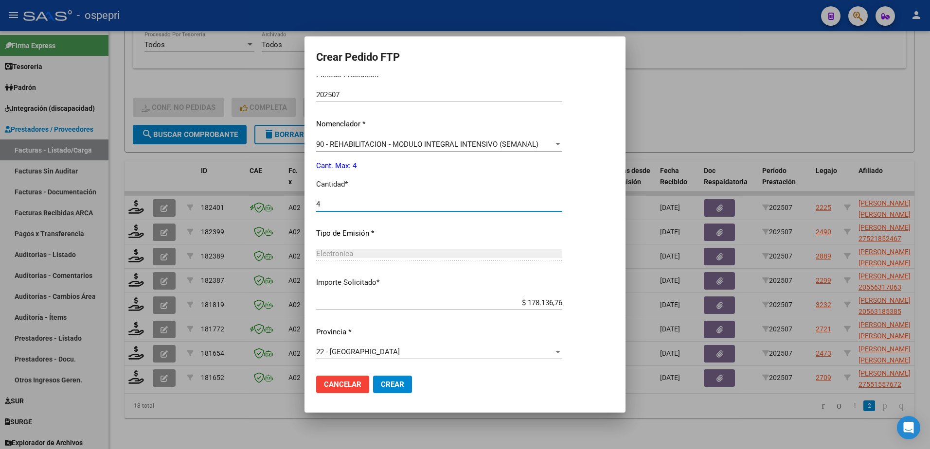
type input "4"
click at [389, 382] on span "Crear" at bounding box center [392, 384] width 23 height 9
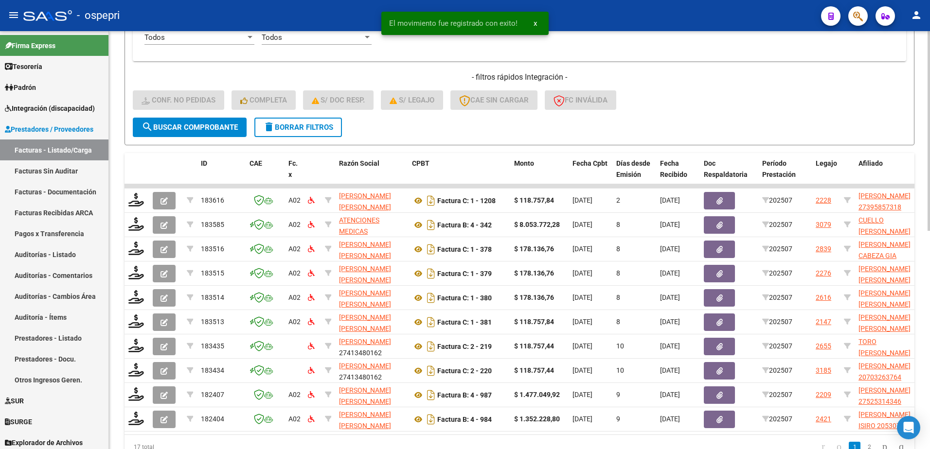
scroll to position [457, 0]
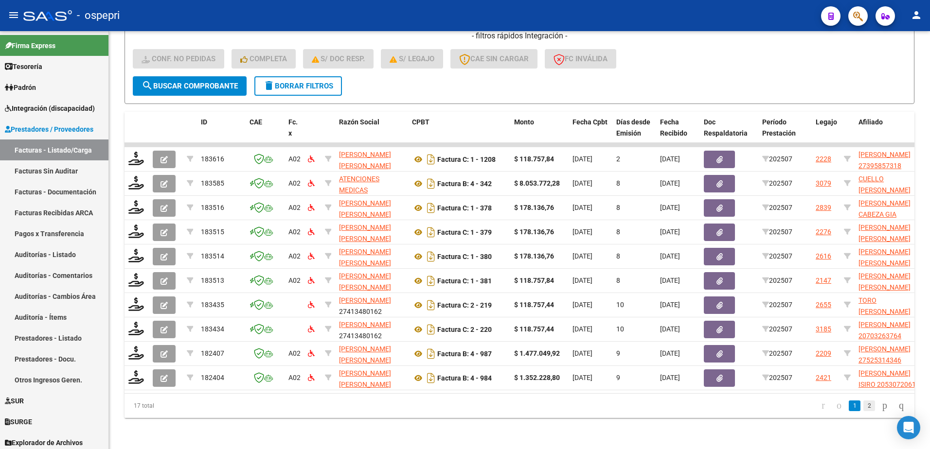
click at [863, 409] on link "2" at bounding box center [869, 406] width 12 height 11
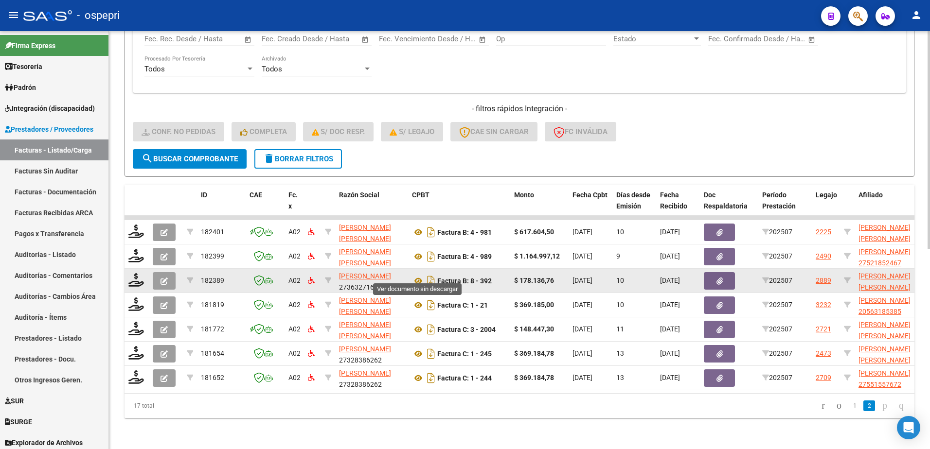
scroll to position [384, 0]
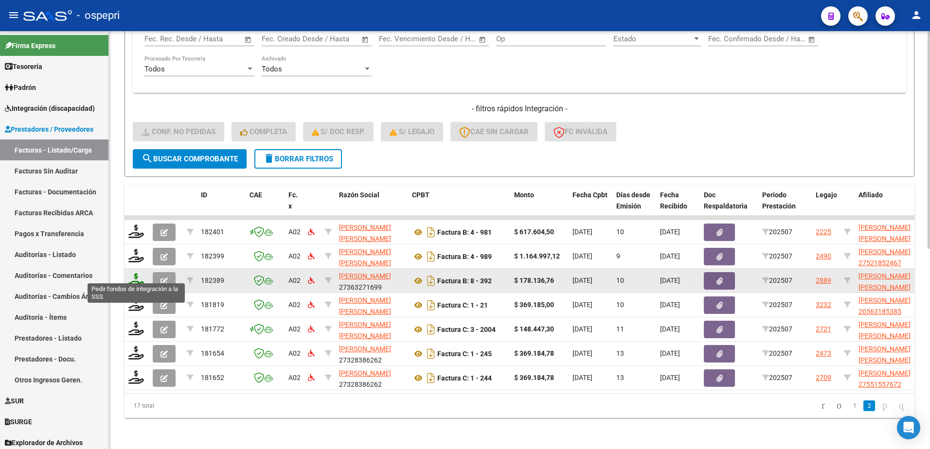
click at [135, 276] on icon at bounding box center [136, 280] width 16 height 14
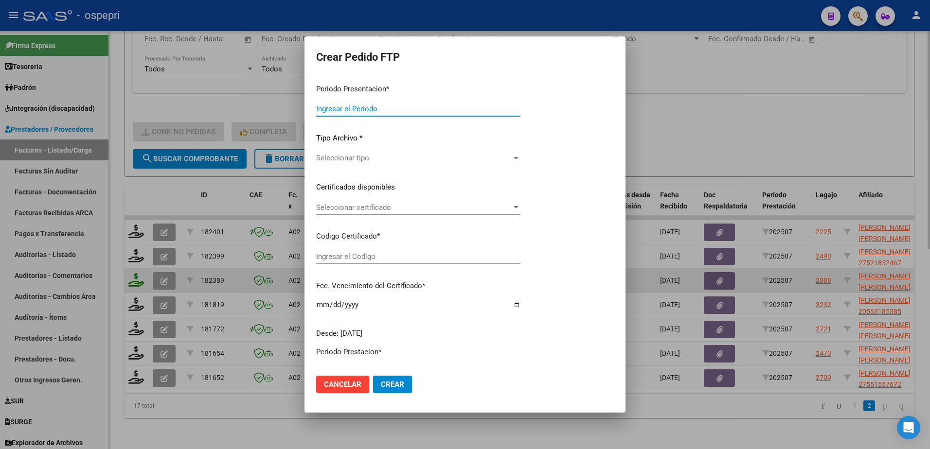
type input "202507"
type input "$ 178.136,76"
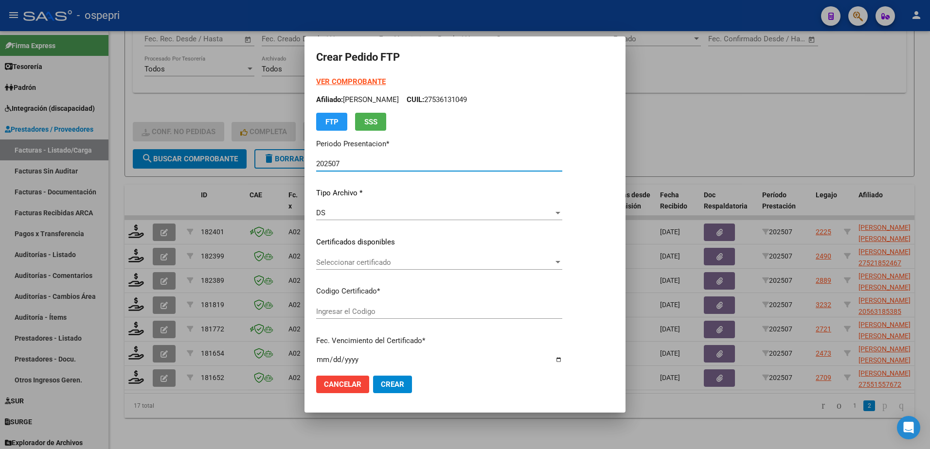
type input "27531899771"
type input "2026-07-30"
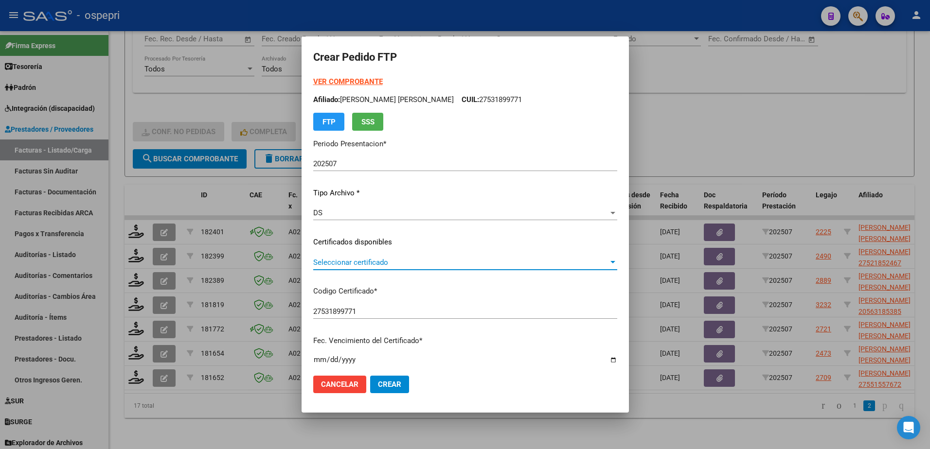
click at [371, 264] on span "Seleccionar certificado" at bounding box center [460, 262] width 295 height 9
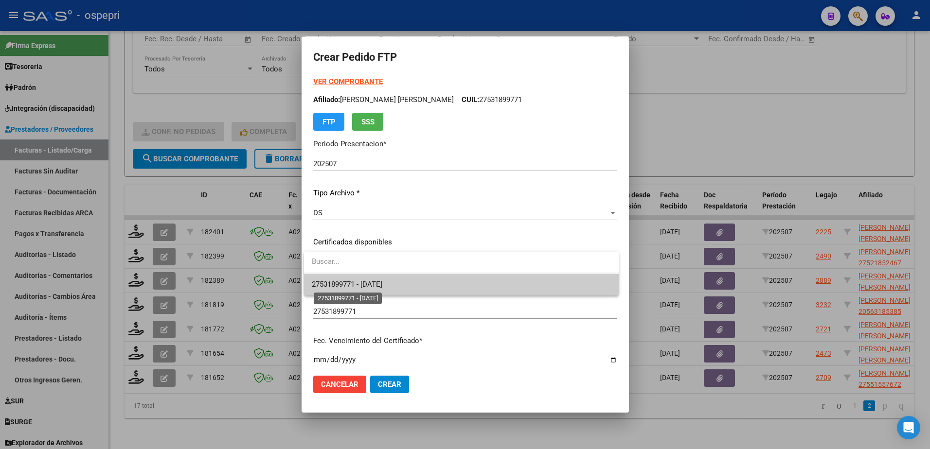
click at [367, 286] on span "27531899771 - 2026-07-30" at bounding box center [347, 284] width 71 height 9
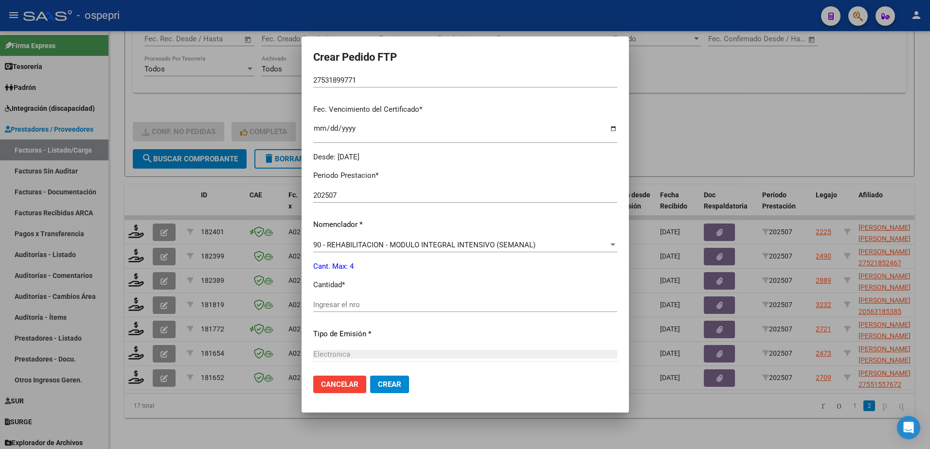
scroll to position [243, 0]
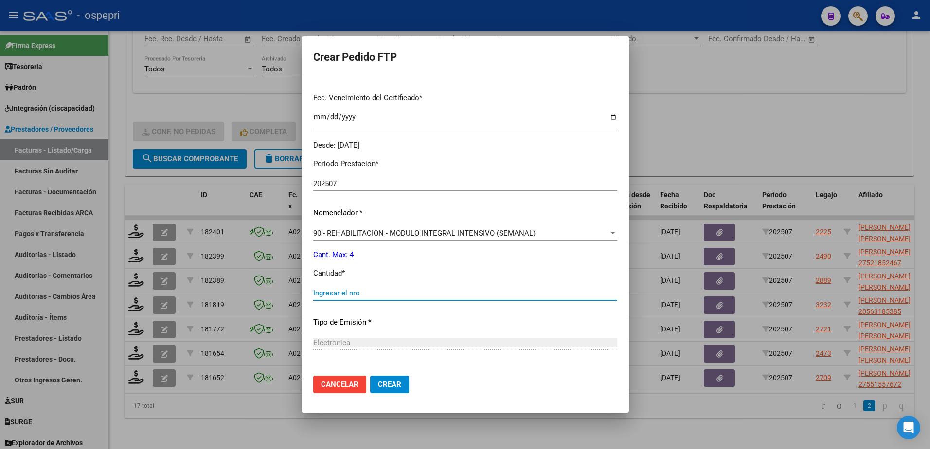
click at [353, 293] on input "Ingresar el nro" at bounding box center [465, 293] width 304 height 9
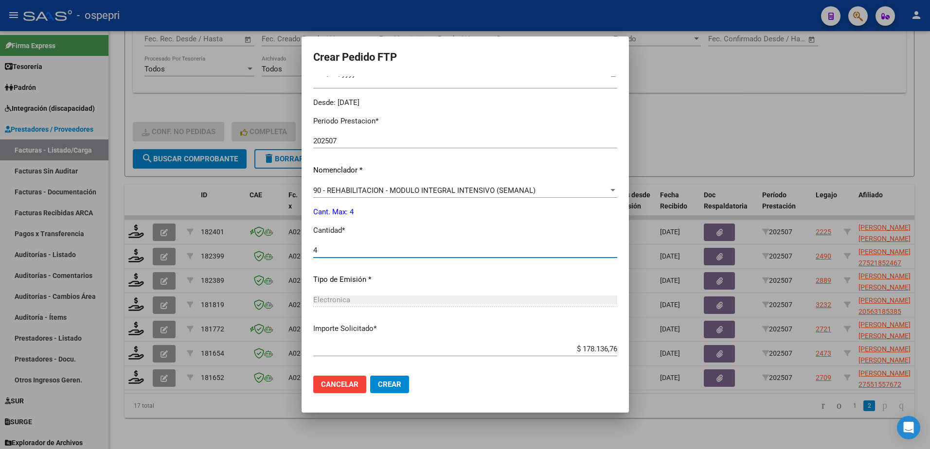
scroll to position [332, 0]
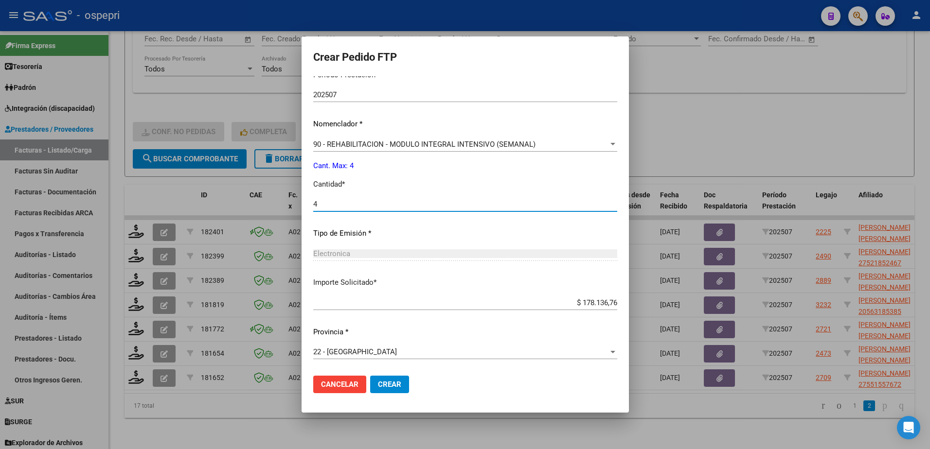
type input "4"
click at [387, 386] on span "Crear" at bounding box center [389, 384] width 23 height 9
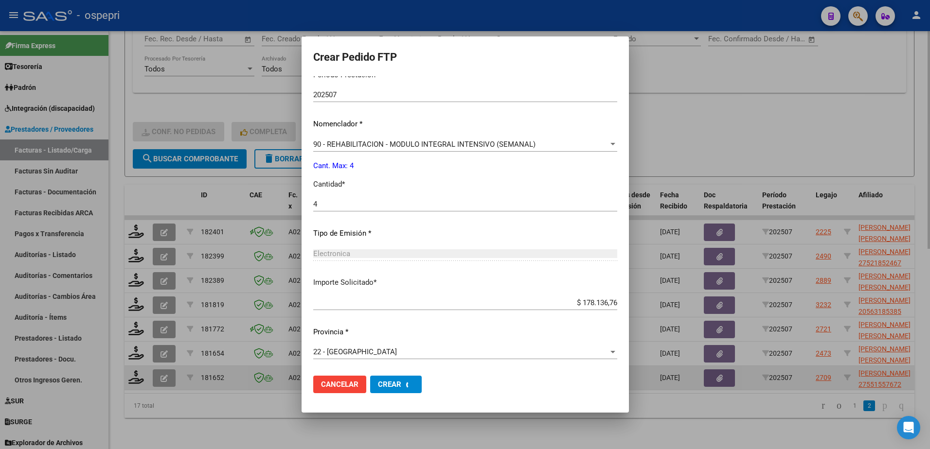
scroll to position [0, 0]
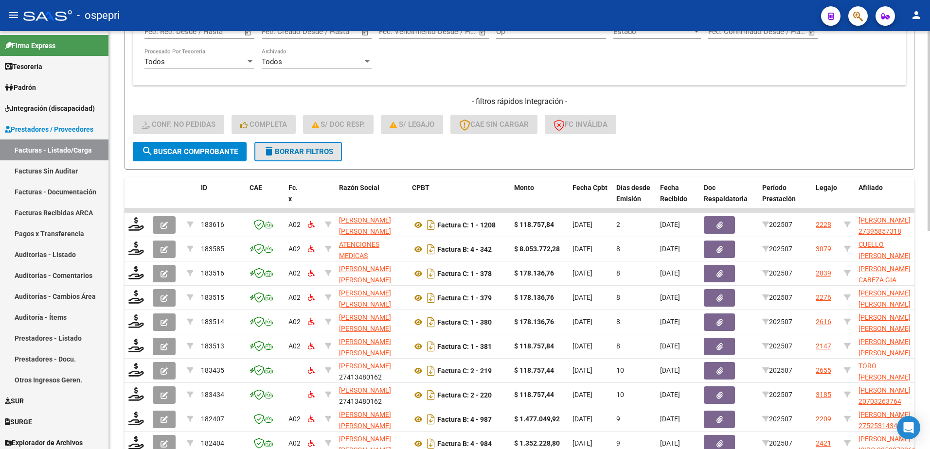
click at [309, 150] on span "delete Borrar Filtros" at bounding box center [298, 151] width 70 height 9
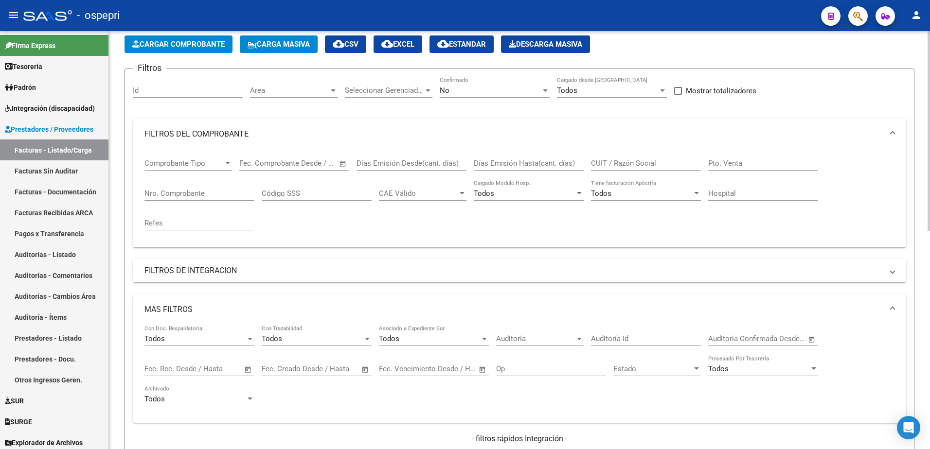
scroll to position [44, 0]
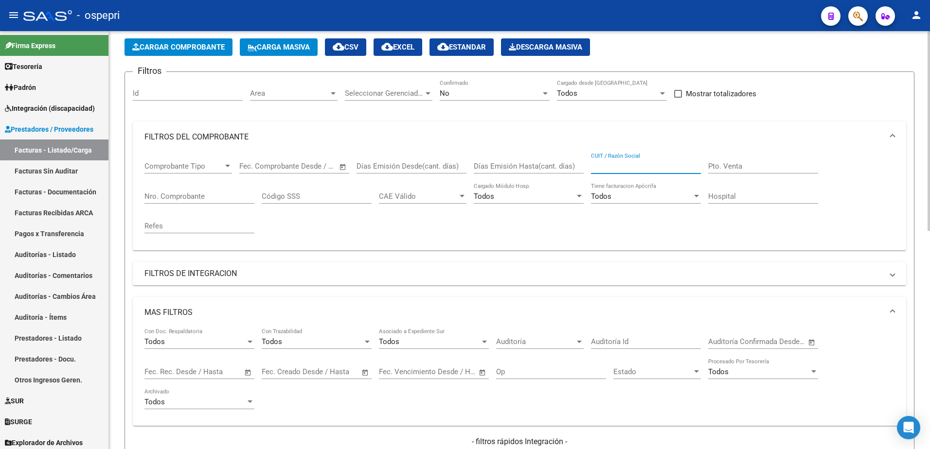
click at [639, 165] on input "CUIT / Razón Social" at bounding box center [646, 166] width 110 height 9
paste input "27318875303"
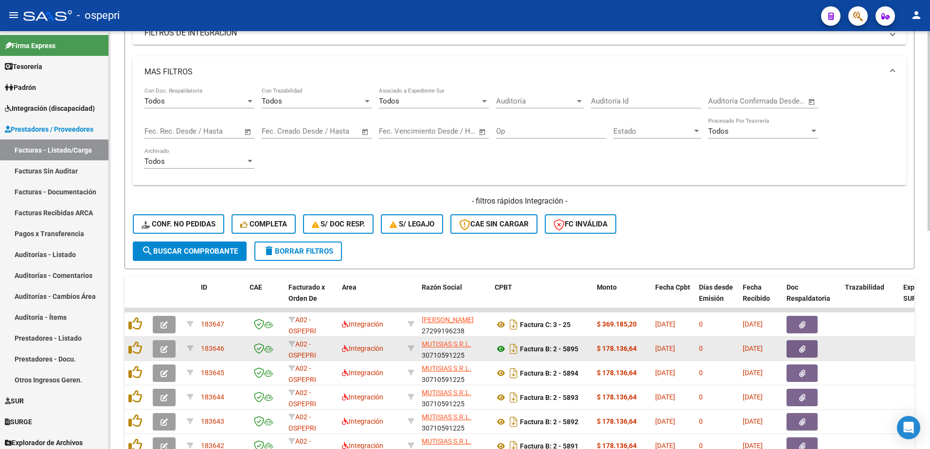
scroll to position [287, 0]
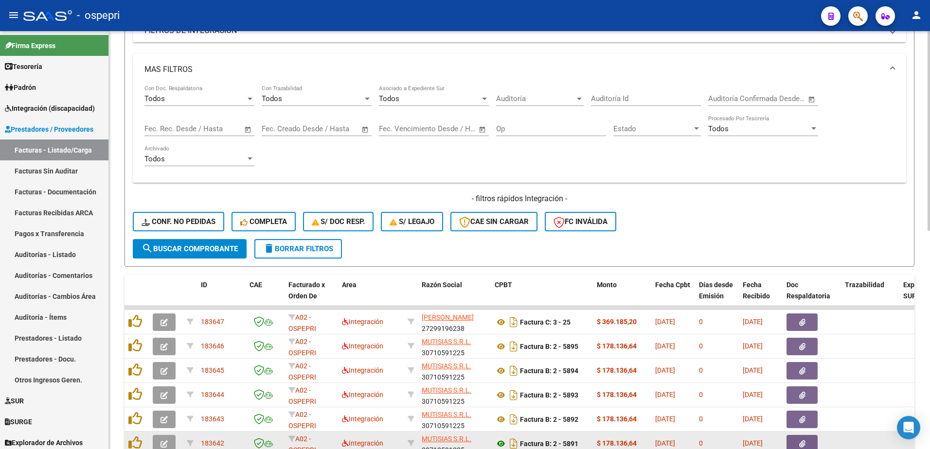
type input "27318875303"
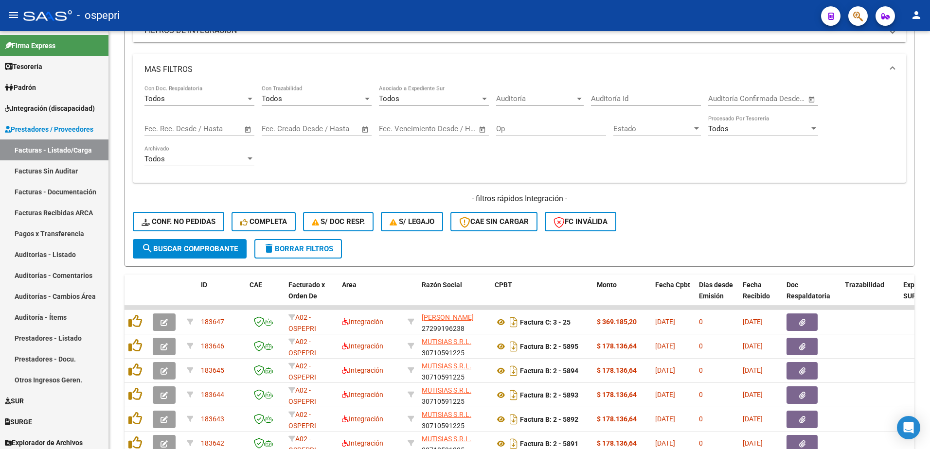
click at [604, 16] on div "- ospepri" at bounding box center [418, 15] width 790 height 21
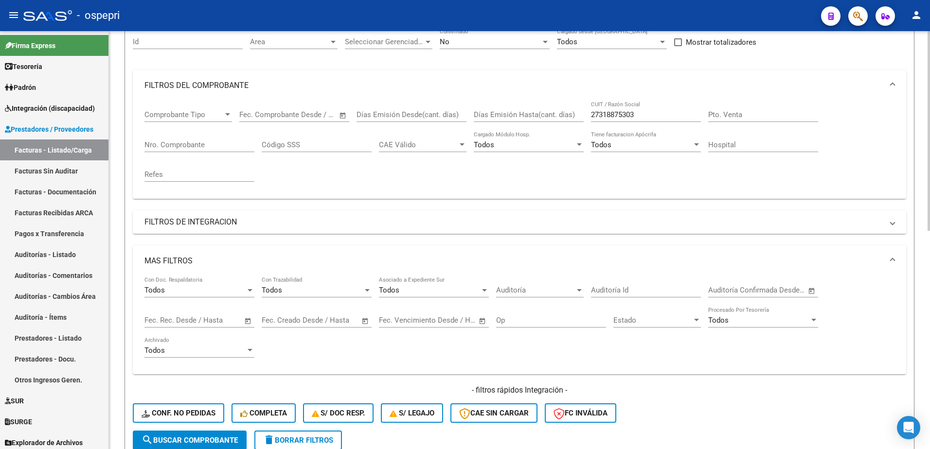
scroll to position [44, 0]
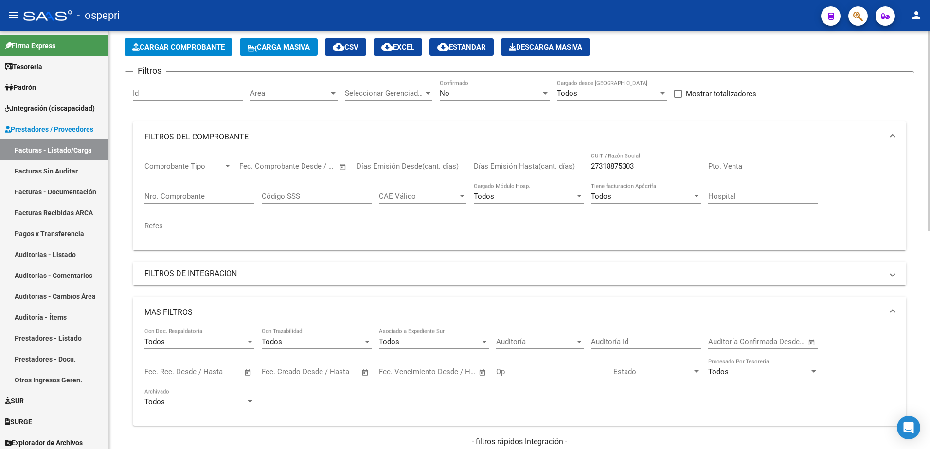
click at [638, 165] on input "27318875303" at bounding box center [646, 166] width 110 height 9
click at [638, 166] on input "27318875303" at bounding box center [646, 166] width 110 height 9
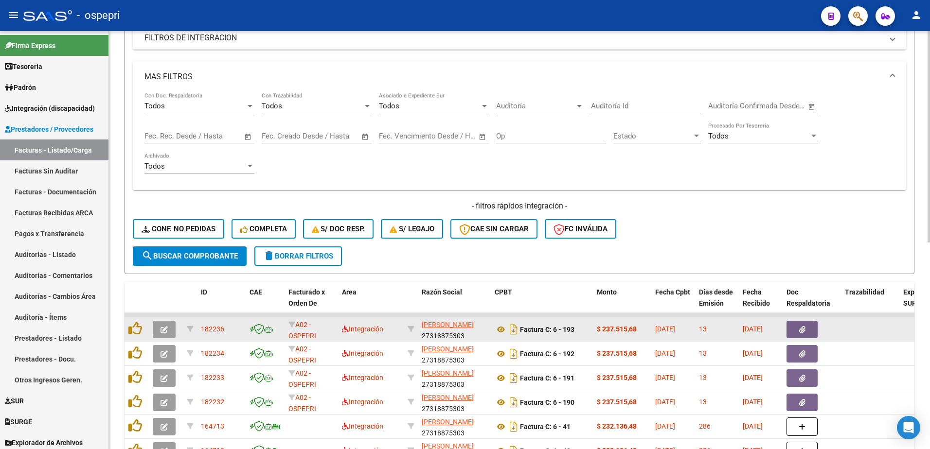
scroll to position [287, 0]
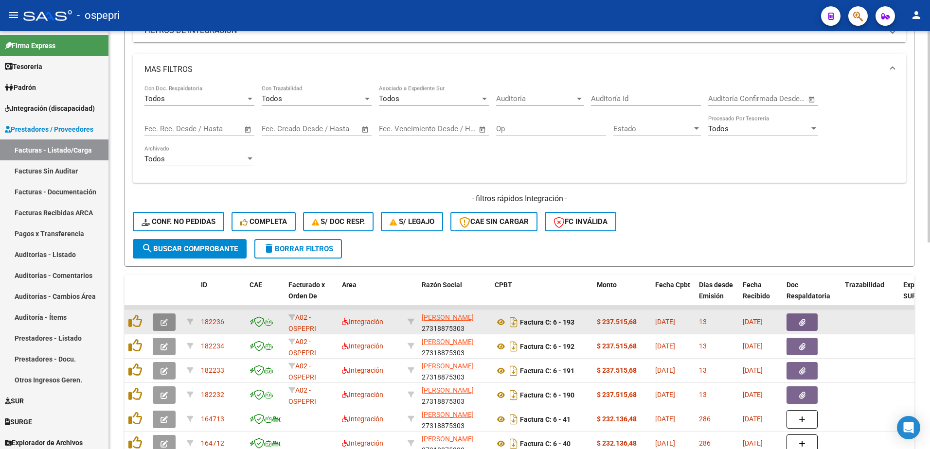
click at [163, 319] on span "button" at bounding box center [163, 322] width 7 height 9
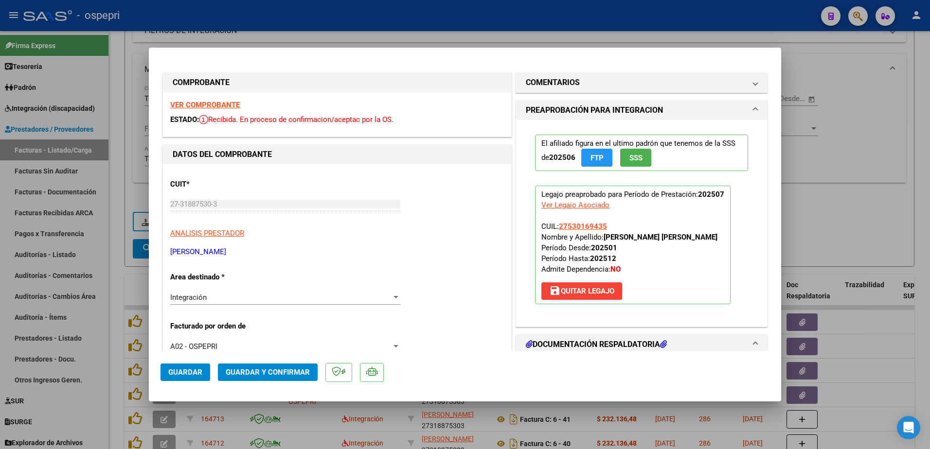
click at [221, 103] on strong "VER COMPROBANTE" at bounding box center [205, 105] width 70 height 9
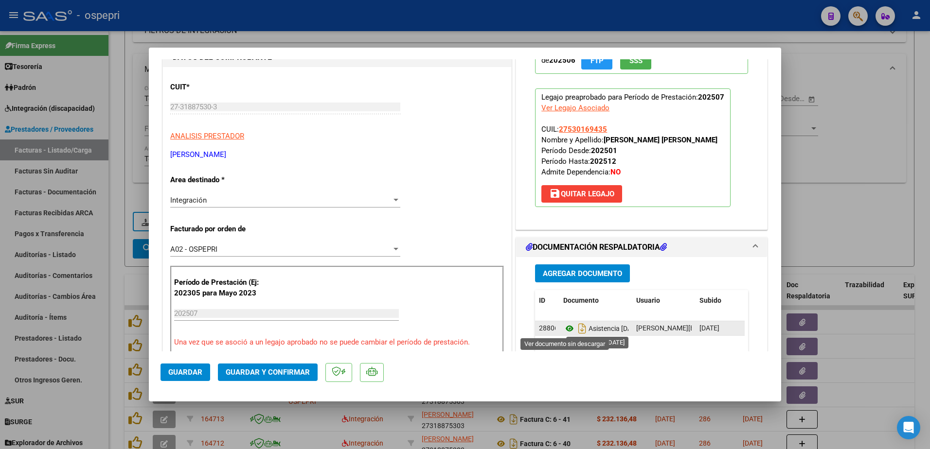
click at [566, 327] on icon at bounding box center [569, 329] width 13 height 12
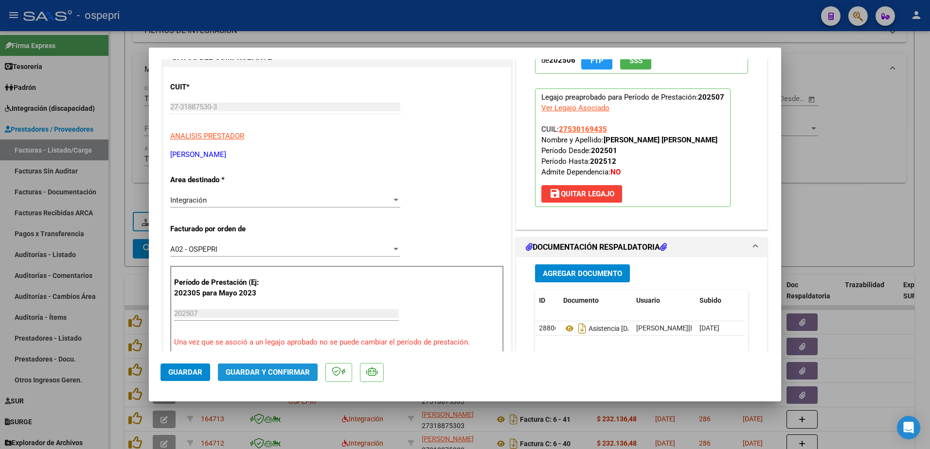
click at [256, 375] on span "Guardar y Confirmar" at bounding box center [268, 372] width 84 height 9
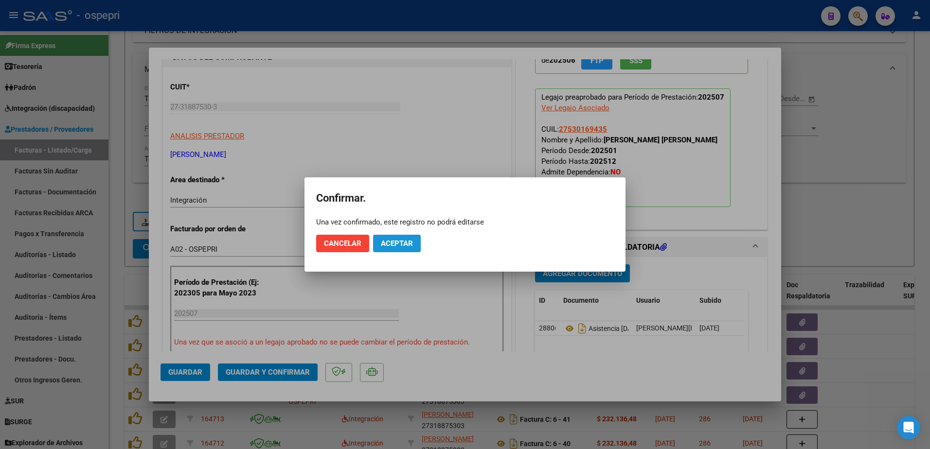
click at [398, 240] on span "Aceptar" at bounding box center [397, 243] width 32 height 9
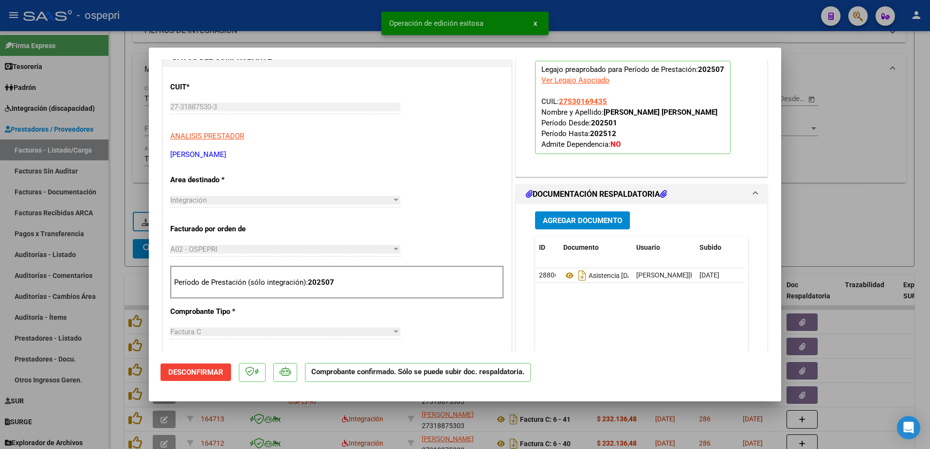
type input "$ 0,00"
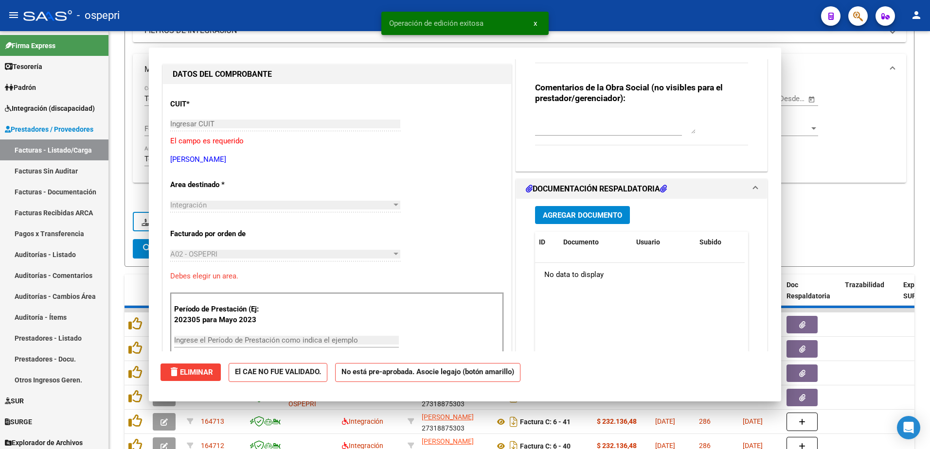
scroll to position [114, 0]
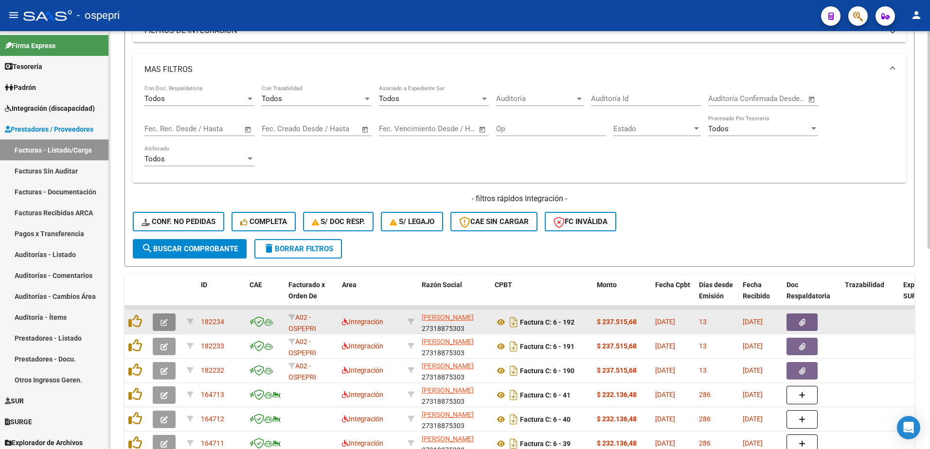
click at [164, 323] on icon "button" at bounding box center [163, 322] width 7 height 7
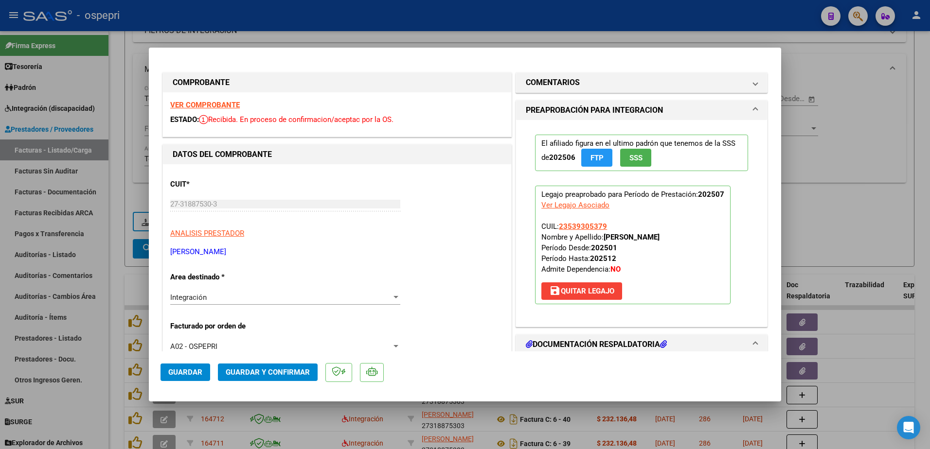
click at [212, 105] on strong "VER COMPROBANTE" at bounding box center [205, 105] width 70 height 9
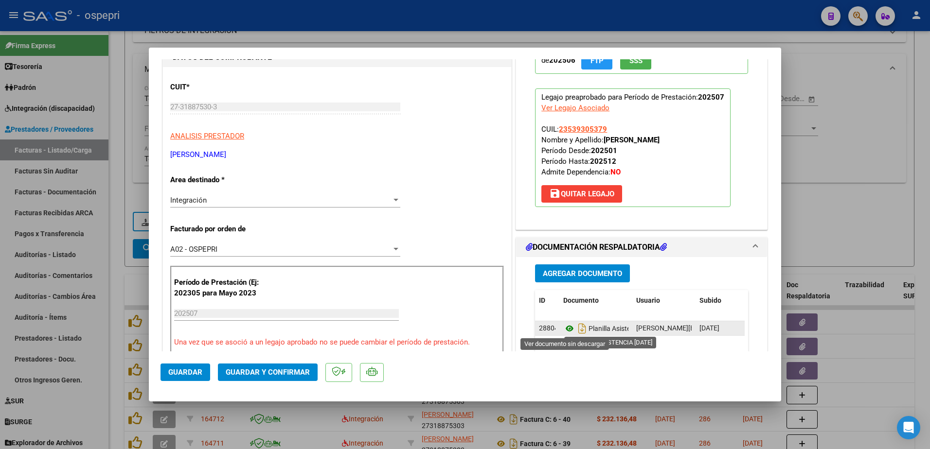
click at [567, 329] on icon at bounding box center [569, 329] width 13 height 12
click at [386, 300] on div "Período de Prestación (Ej: 202305 para Mayo 2023 202507 Ingrese el Período de P…" at bounding box center [337, 312] width 334 height 93
click at [270, 371] on button "Guardar y Confirmar" at bounding box center [268, 373] width 100 height 18
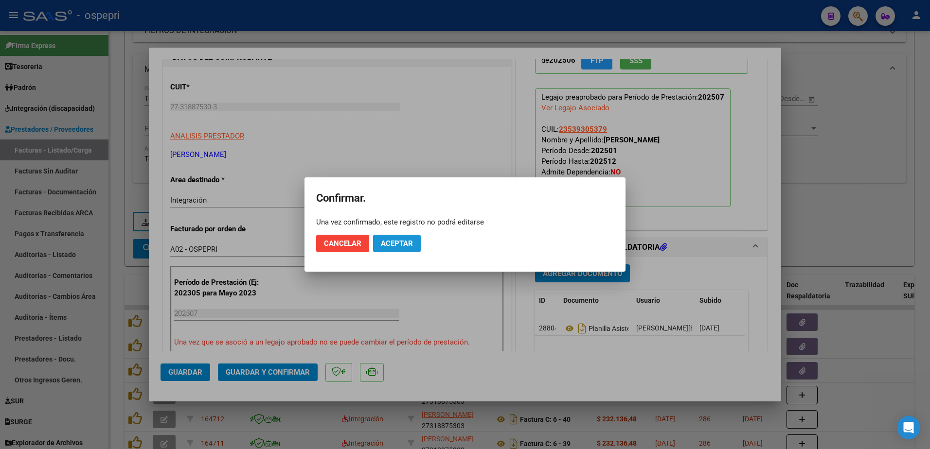
click at [417, 242] on button "Aceptar" at bounding box center [397, 244] width 48 height 18
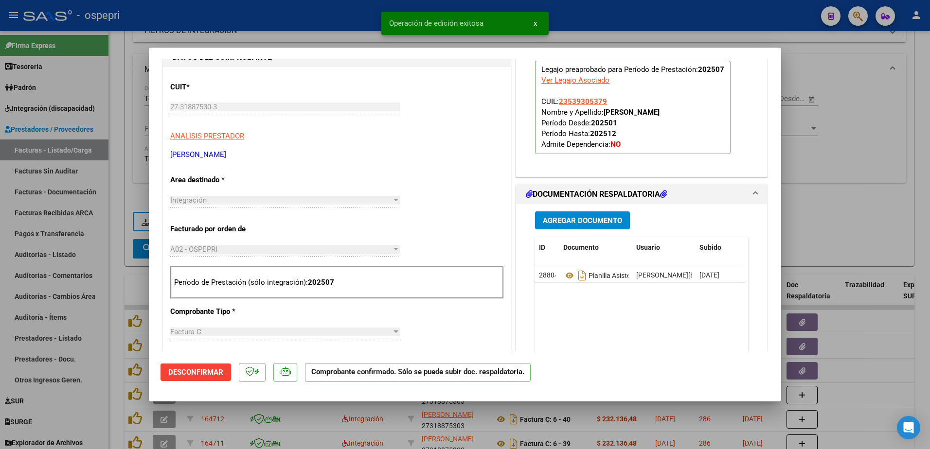
type input "$ 0,00"
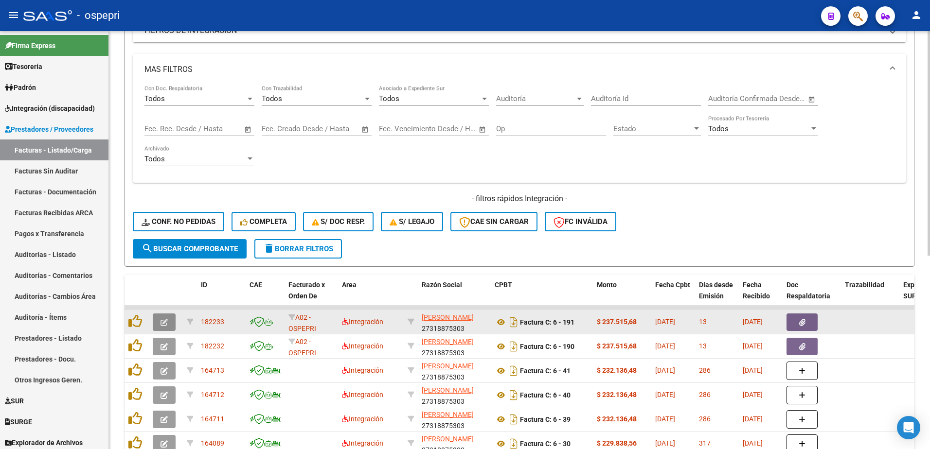
click at [164, 322] on icon "button" at bounding box center [163, 322] width 7 height 7
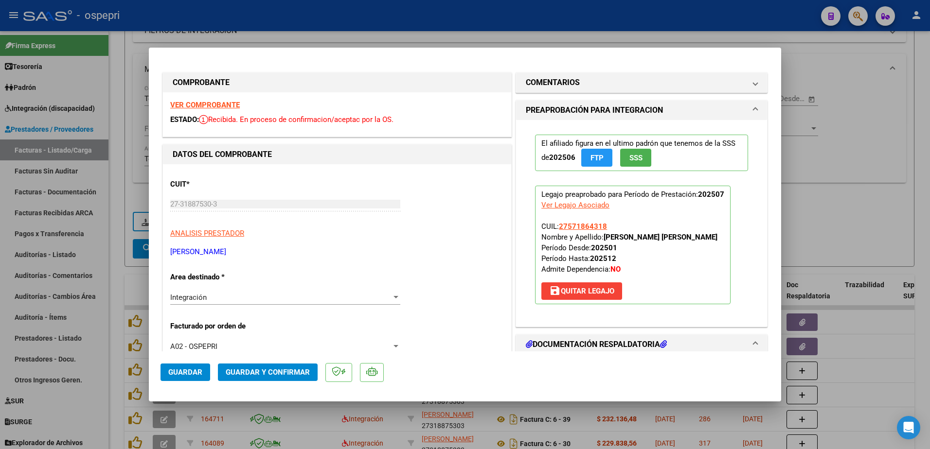
click at [201, 106] on strong "VER COMPROBANTE" at bounding box center [205, 105] width 70 height 9
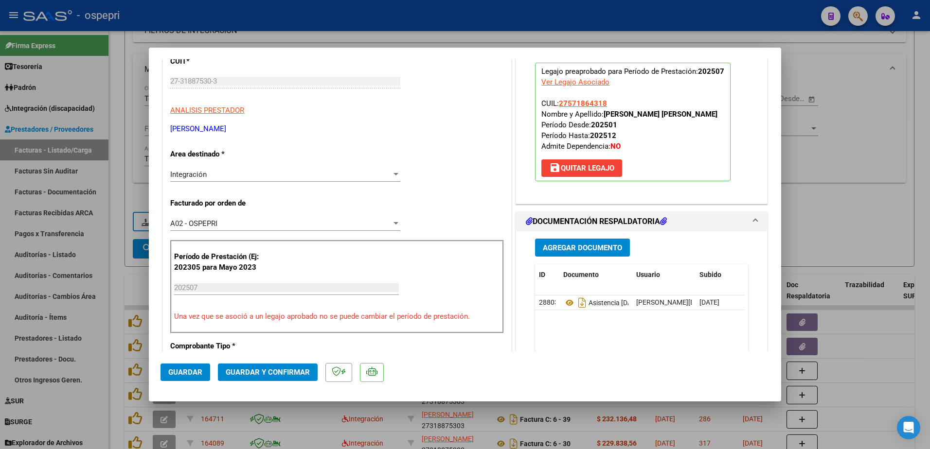
scroll to position [146, 0]
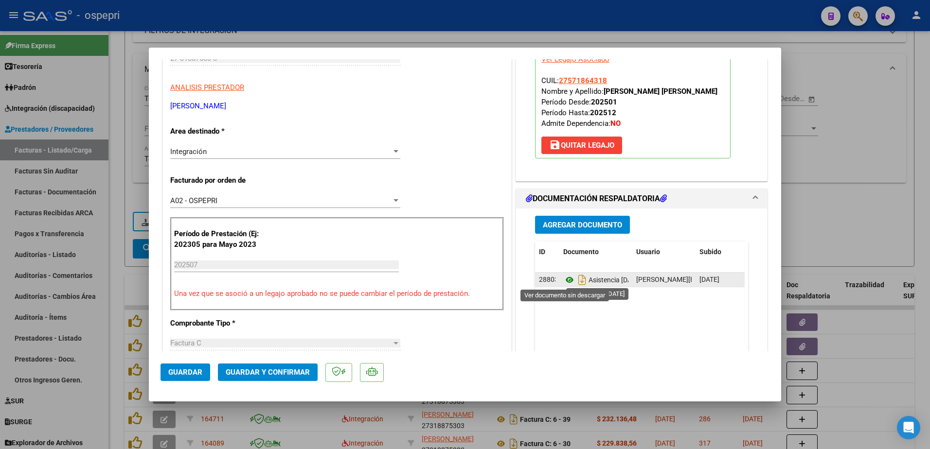
click at [567, 278] on icon at bounding box center [569, 280] width 13 height 12
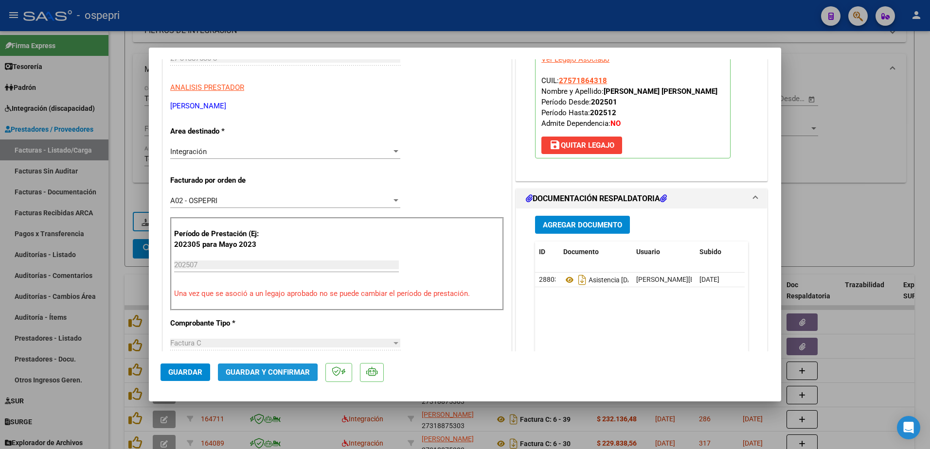
click at [265, 373] on span "Guardar y Confirmar" at bounding box center [268, 372] width 84 height 9
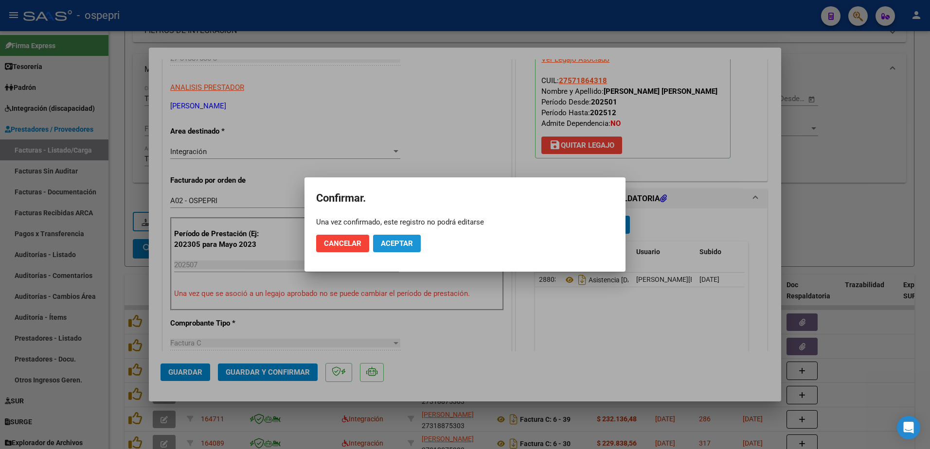
click at [398, 241] on span "Aceptar" at bounding box center [397, 243] width 32 height 9
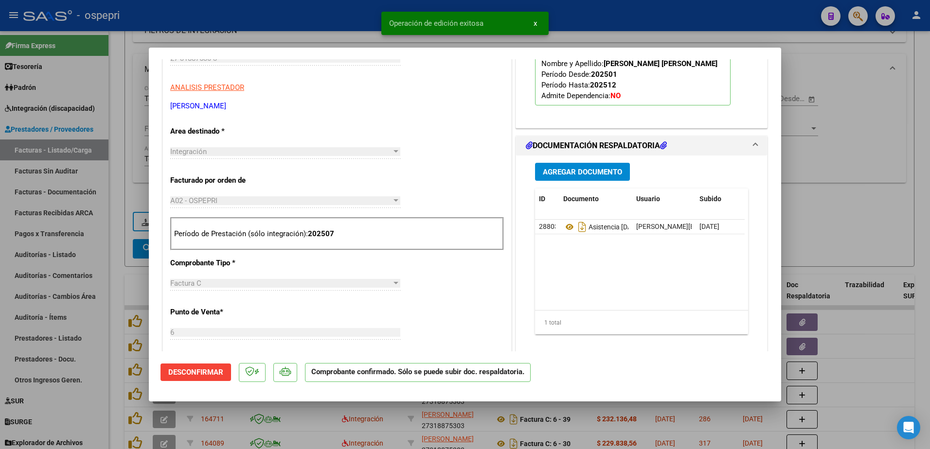
type input "$ 0,00"
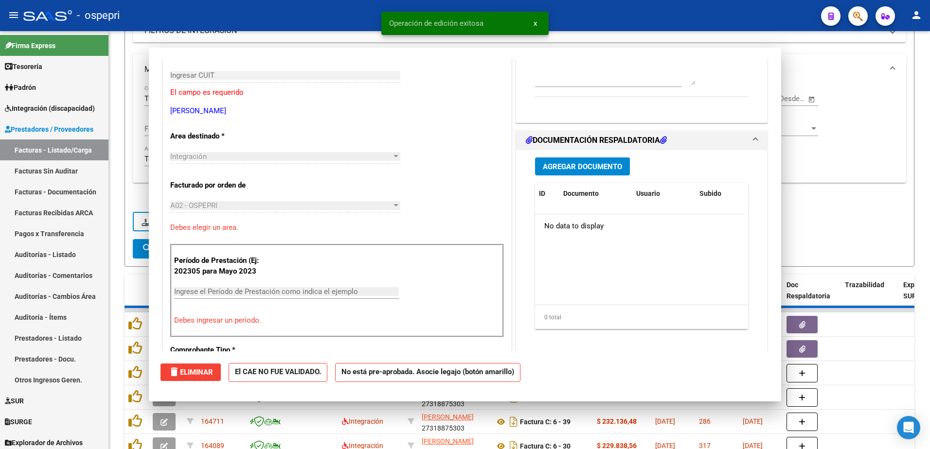
scroll to position [163, 0]
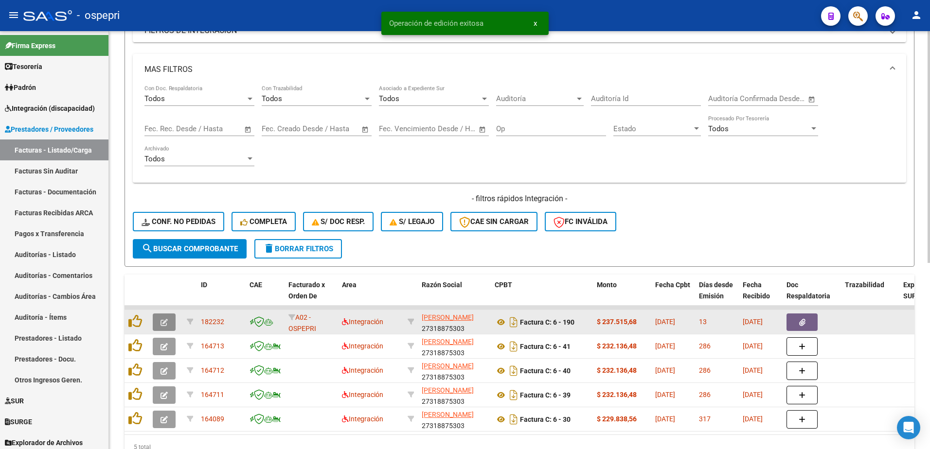
click at [165, 322] on icon "button" at bounding box center [163, 322] width 7 height 7
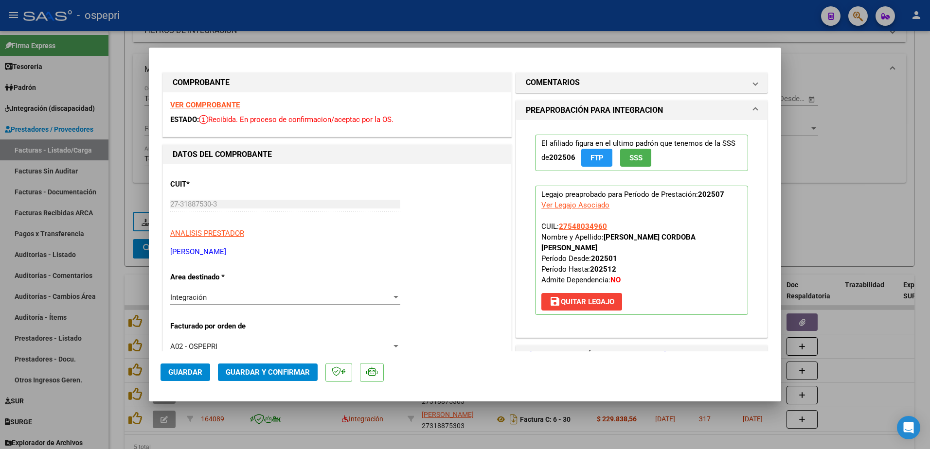
click at [211, 106] on strong "VER COMPROBANTE" at bounding box center [205, 105] width 70 height 9
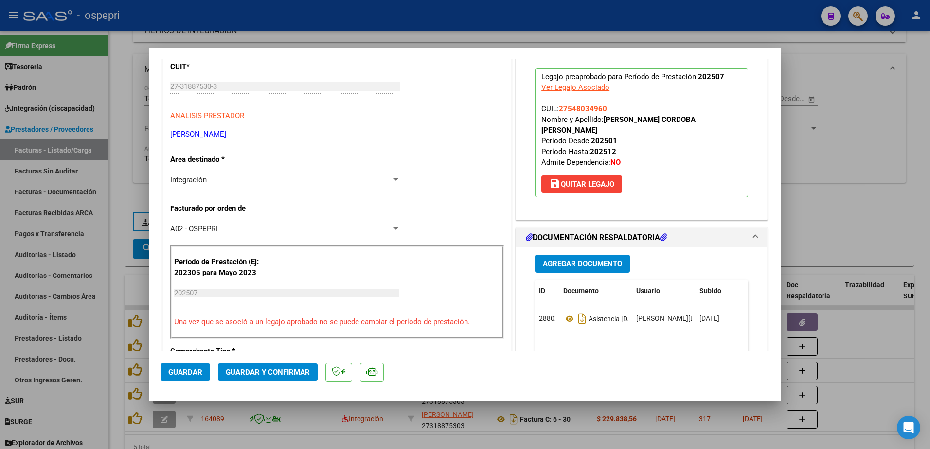
scroll to position [146, 0]
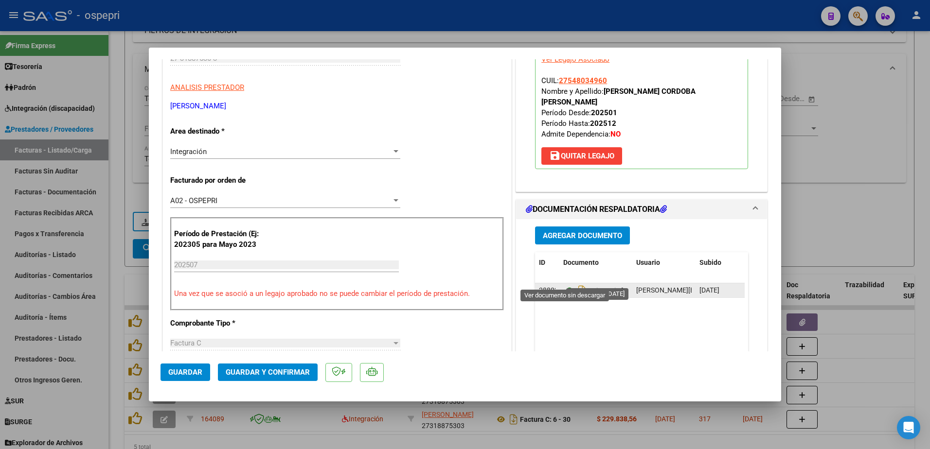
click at [564, 285] on icon at bounding box center [569, 291] width 13 height 12
click at [403, 247] on div "Período de Prestación (Ej: 202305 para Mayo 2023 202507 Ingrese el Período de P…" at bounding box center [337, 263] width 334 height 93
click at [248, 370] on span "Guardar y Confirmar" at bounding box center [268, 372] width 84 height 9
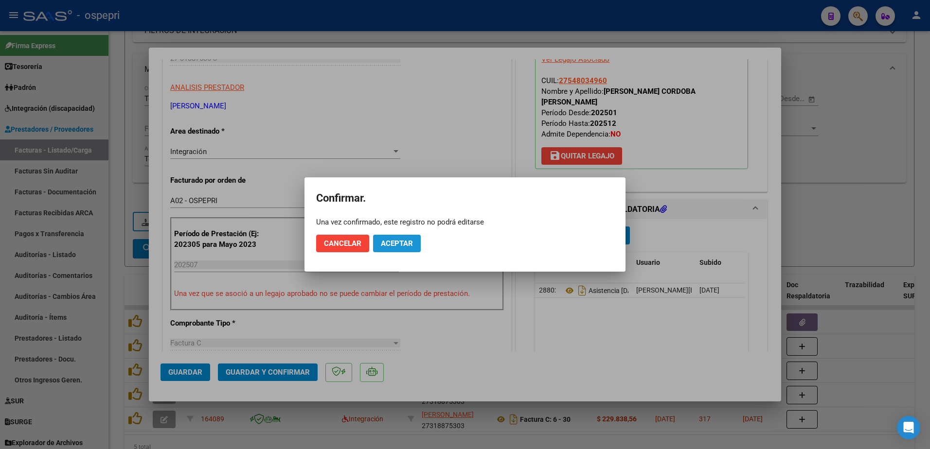
click at [405, 242] on span "Aceptar" at bounding box center [397, 243] width 32 height 9
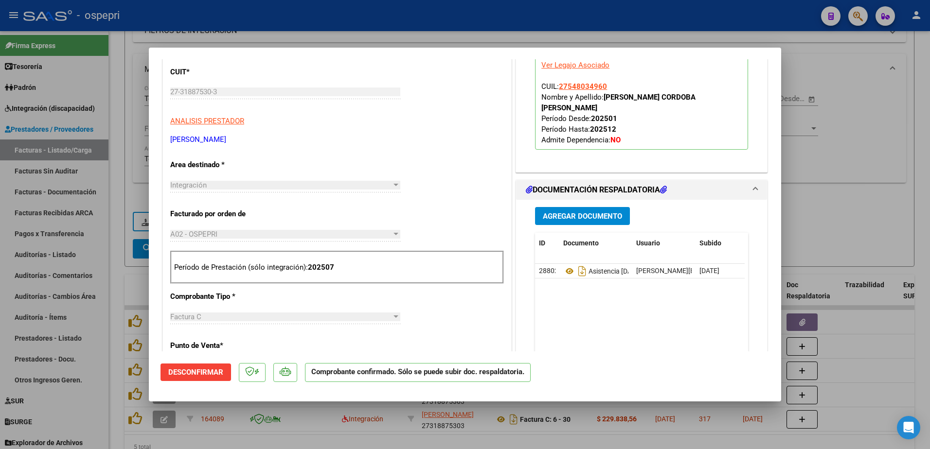
scroll to position [111, 0]
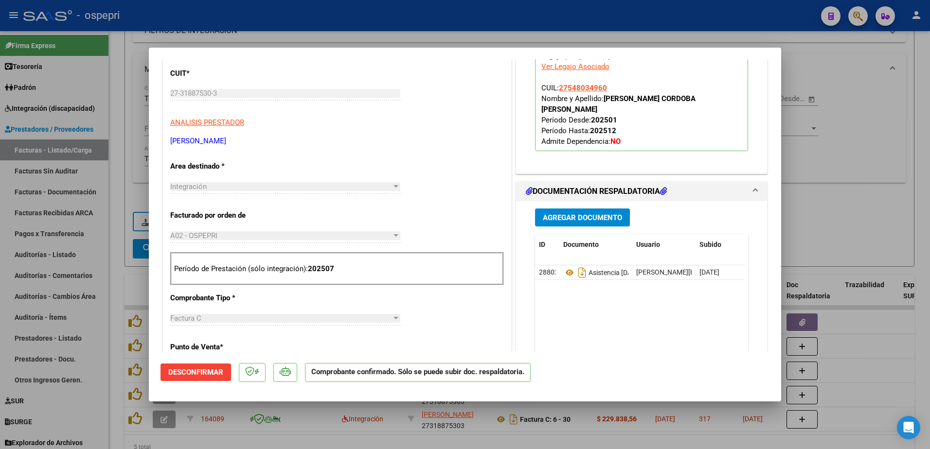
drag, startPoint x: 599, startPoint y: 61, endPoint x: 679, endPoint y: 73, distance: 81.7
click at [679, 73] on p "Legajo preaprobado para Período de Prestación: 202507 Ver Legajo Asociado CUIL:…" at bounding box center [641, 99] width 213 height 104
drag, startPoint x: 679, startPoint y: 73, endPoint x: 666, endPoint y: 109, distance: 38.5
click at [666, 109] on p "Legajo preaprobado para Período de Prestación: 202507 Ver Legajo Asociado CUIL:…" at bounding box center [641, 99] width 213 height 104
drag, startPoint x: 601, startPoint y: 96, endPoint x: 714, endPoint y: 103, distance: 113.5
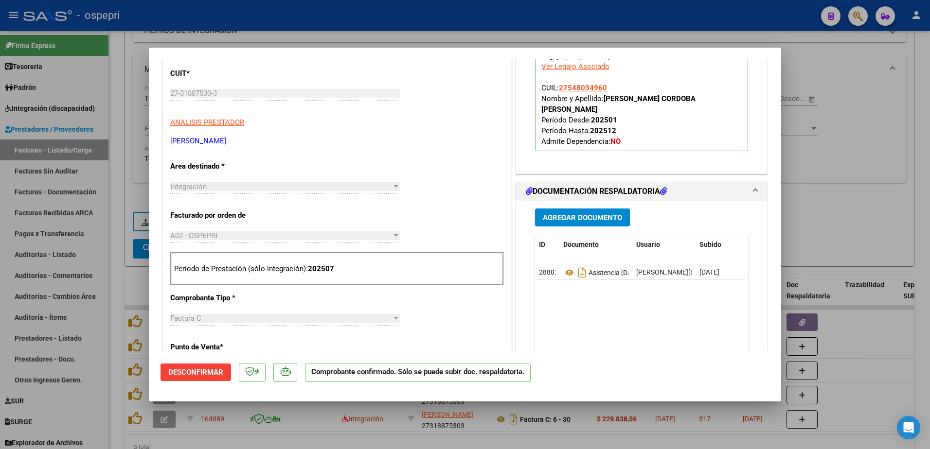
click at [714, 103] on p "Legajo preaprobado para Período de Prestación: 202507 Ver Legajo Asociado CUIL:…" at bounding box center [641, 99] width 213 height 104
copy strong "ACUÑA CORDOBA MILEA LUJAN"
click at [541, 88] on span "CUIL: 27548034960 Nombre y Apellido: ACUÑA CORDOBA MILEA LUJAN Período Desde: 2…" at bounding box center [618, 115] width 154 height 62
drag, startPoint x: 538, startPoint y: 84, endPoint x: 709, endPoint y: 103, distance: 172.2
click at [709, 103] on p "Legajo preaprobado para Período de Prestación: 202507 Ver Legajo Asociado CUIL:…" at bounding box center [641, 99] width 213 height 104
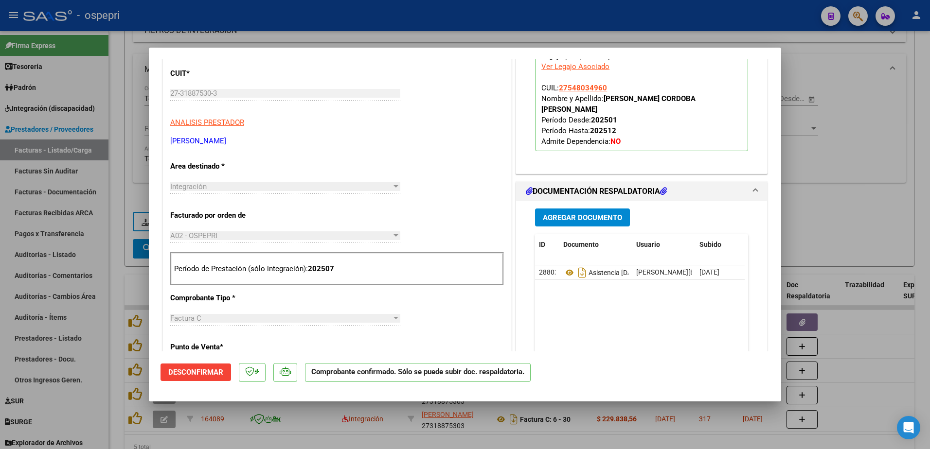
copy span "CUIL: 27548034960 Nombre y Apellido: ACUÑA CORDOBA MILEA LUJAN"
type input "$ 0,00"
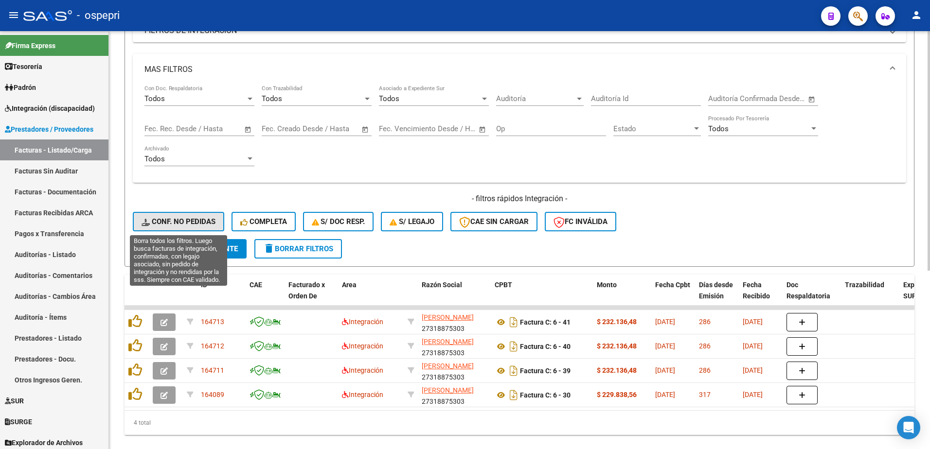
click at [160, 223] on span "Conf. no pedidas" at bounding box center [179, 221] width 74 height 9
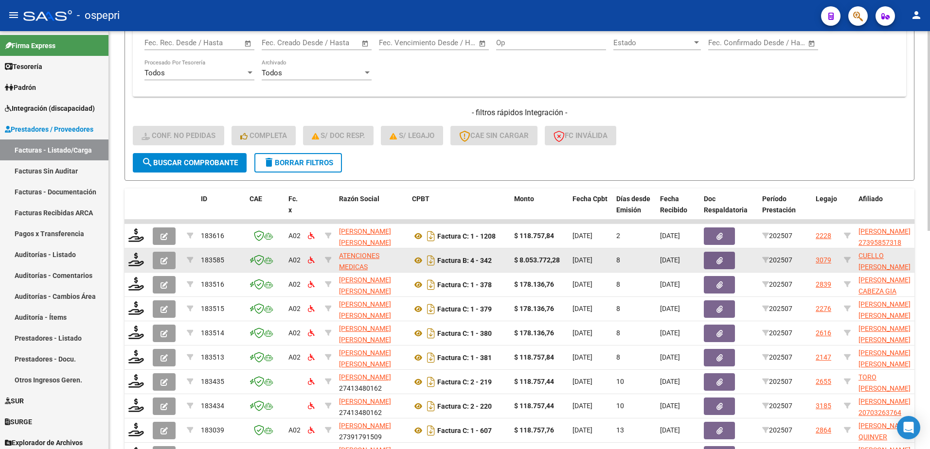
scroll to position [433, 0]
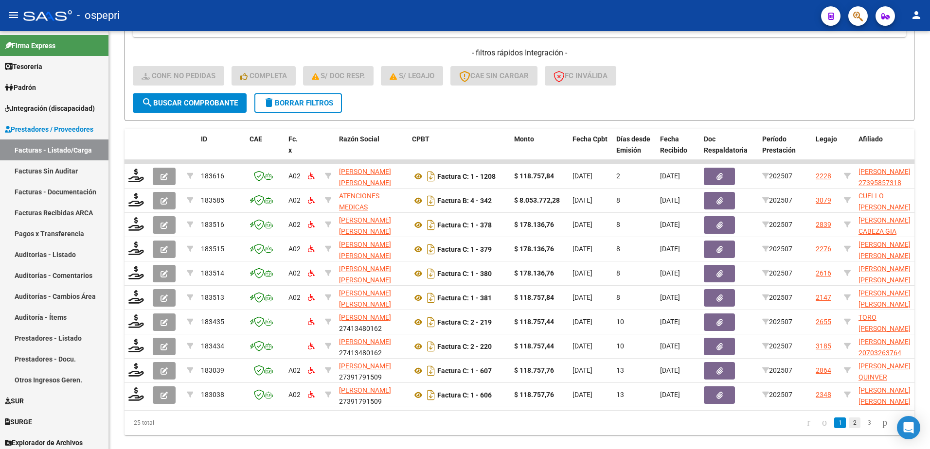
click at [849, 428] on link "2" at bounding box center [855, 423] width 12 height 11
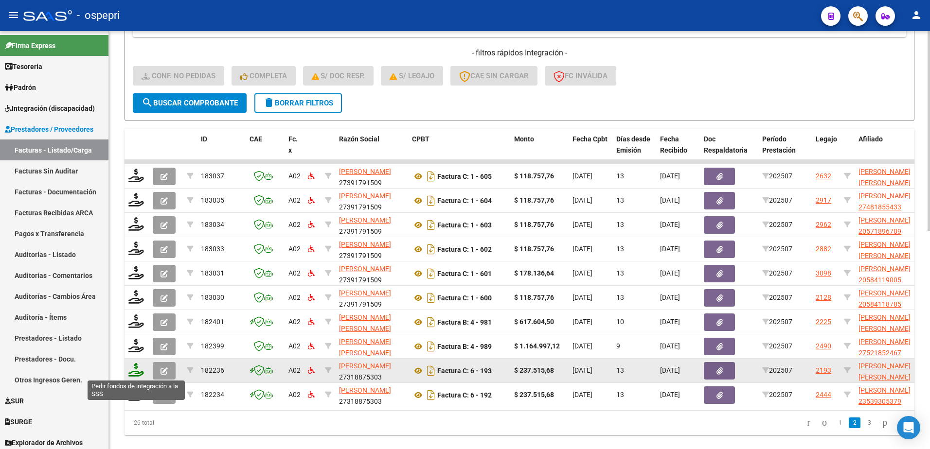
click at [138, 372] on icon at bounding box center [136, 370] width 16 height 14
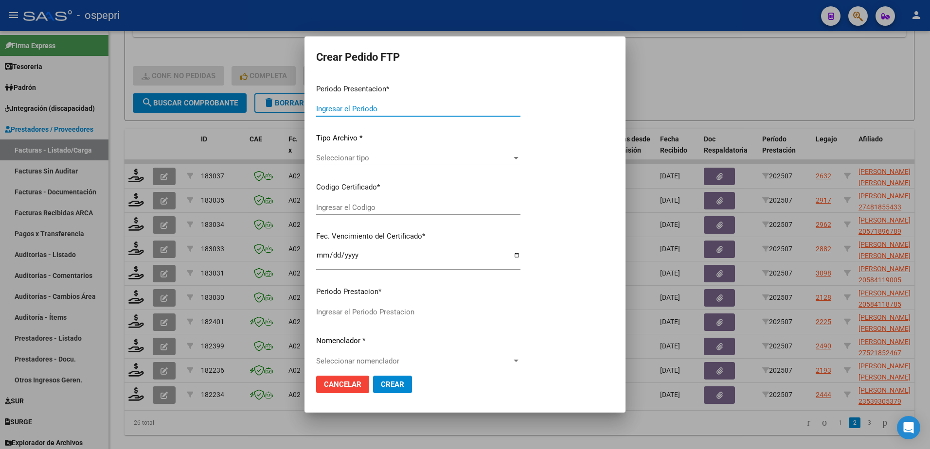
type input "202507"
type input "$ 237.515,68"
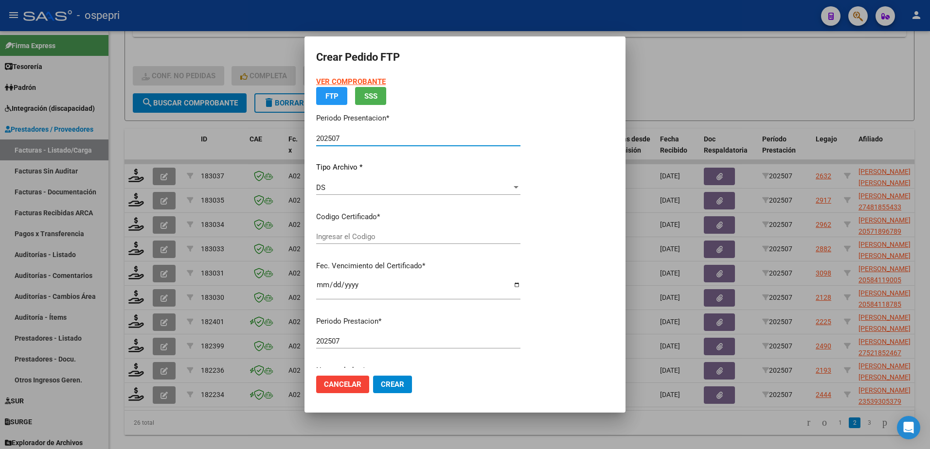
type input "2753016943-5"
type input "2031-06-15"
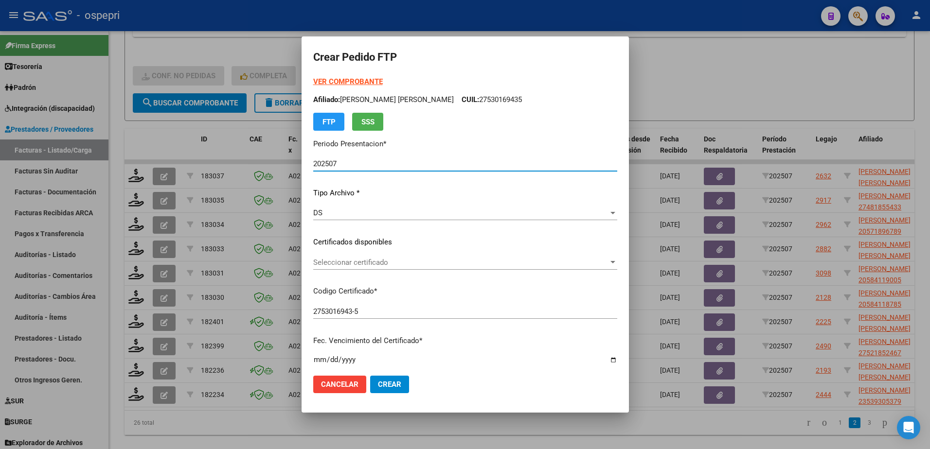
click at [351, 261] on span "Seleccionar certificado" at bounding box center [460, 262] width 295 height 9
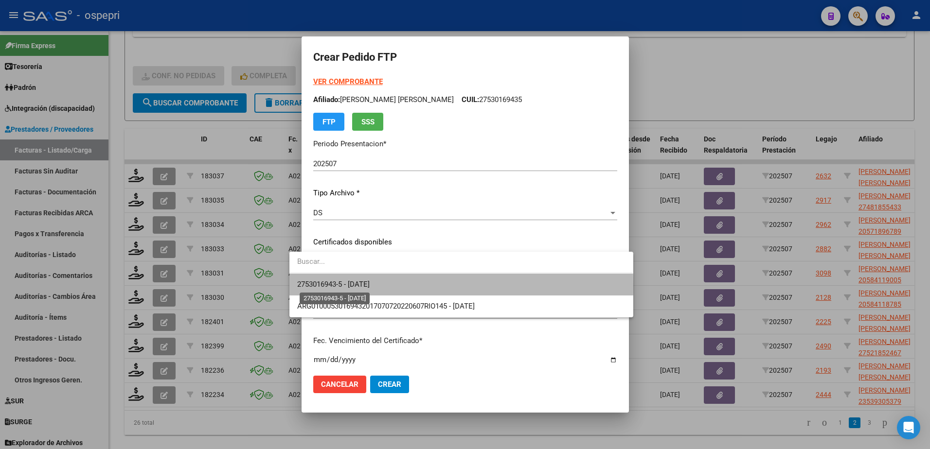
click at [360, 287] on span "2753016943-5 - 2031-06-15" at bounding box center [333, 284] width 72 height 9
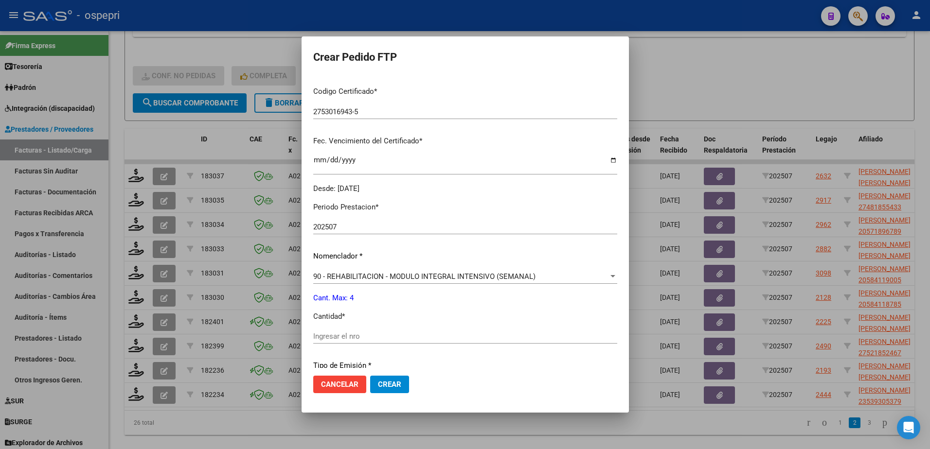
scroll to position [243, 0]
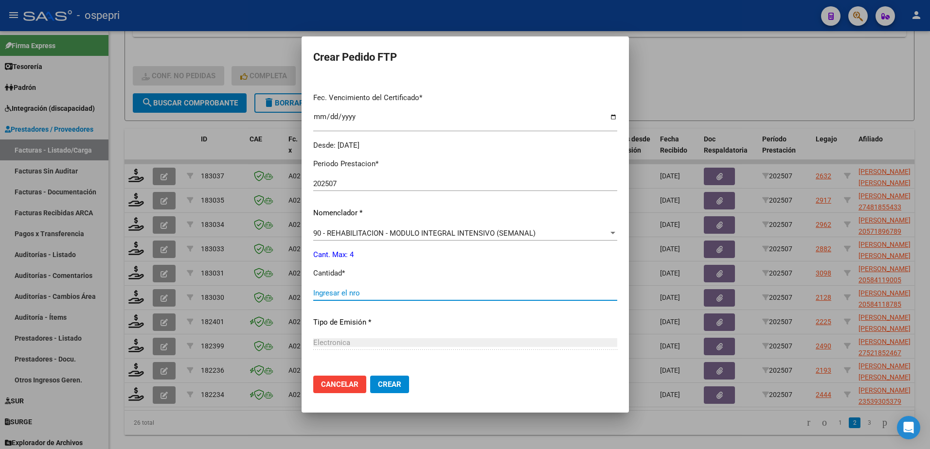
click at [346, 294] on input "Ingresar el nro" at bounding box center [465, 293] width 304 height 9
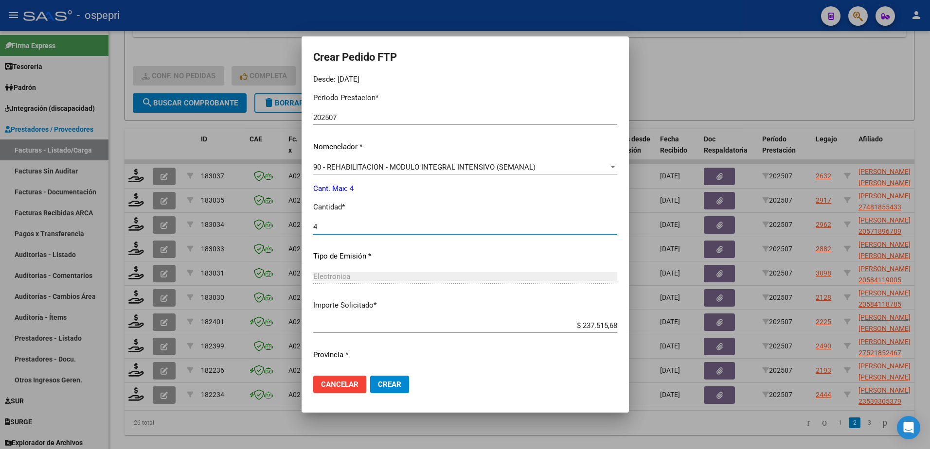
scroll to position [332, 0]
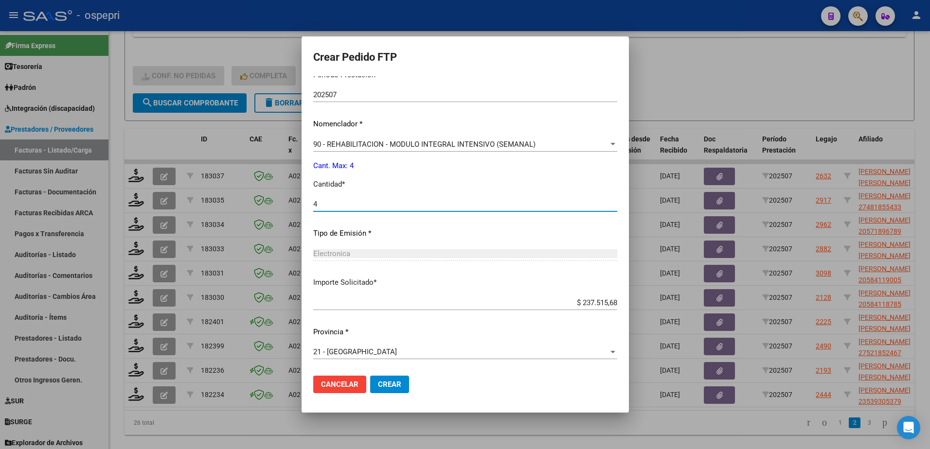
type input "4"
click at [378, 388] on span "Crear" at bounding box center [389, 384] width 23 height 9
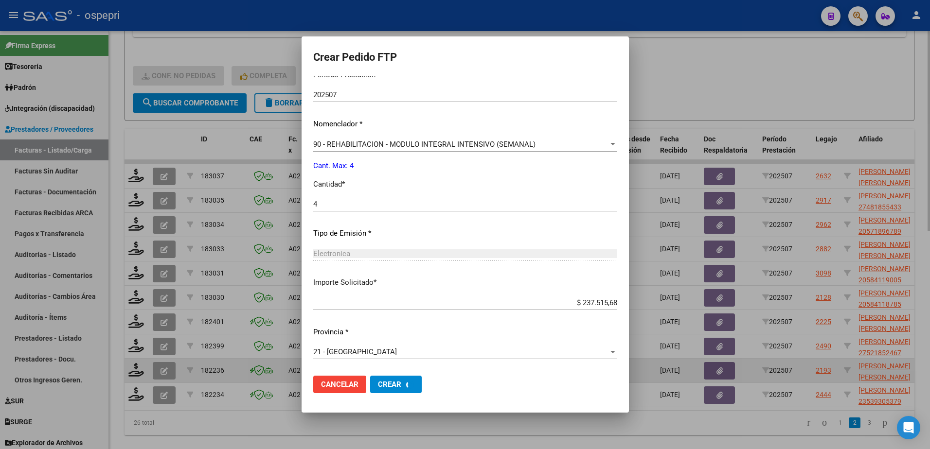
scroll to position [0, 0]
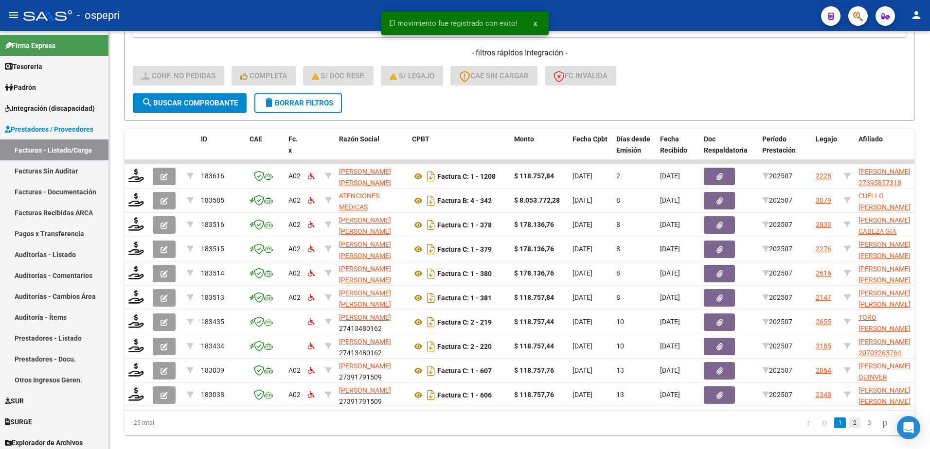
drag, startPoint x: 844, startPoint y: 431, endPoint x: 786, endPoint y: 413, distance: 60.9
click at [849, 428] on link "2" at bounding box center [855, 423] width 12 height 11
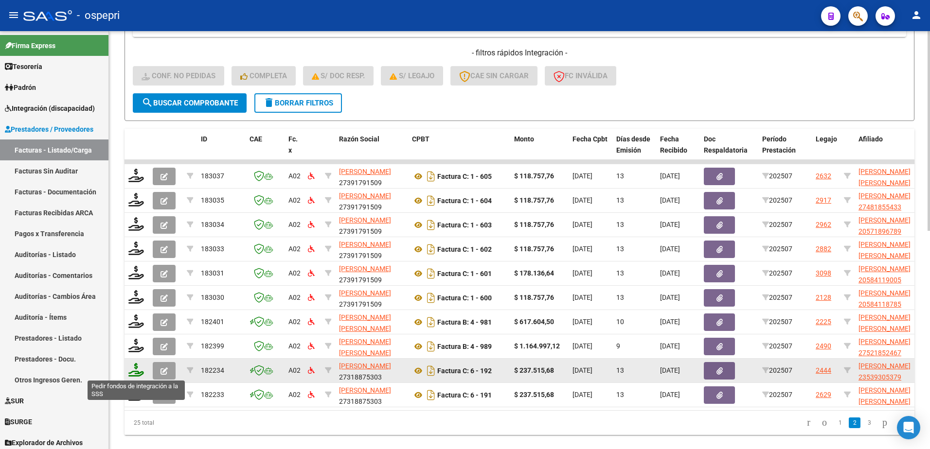
click at [136, 375] on icon at bounding box center [136, 370] width 16 height 14
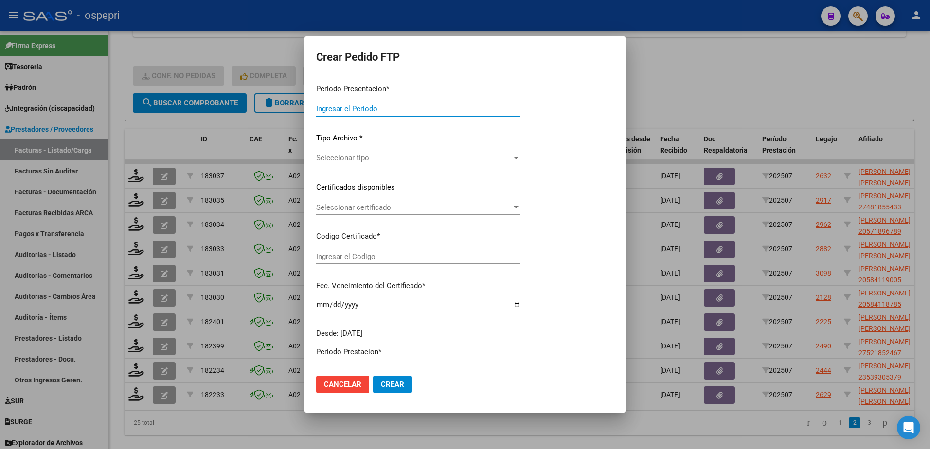
type input "202507"
type input "$ 237.515,68"
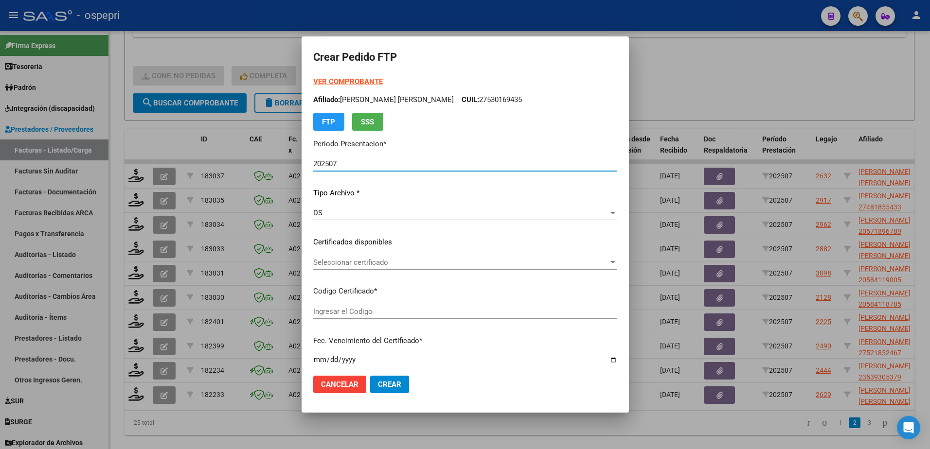
type input "23539305379"
type input "2030-04-16"
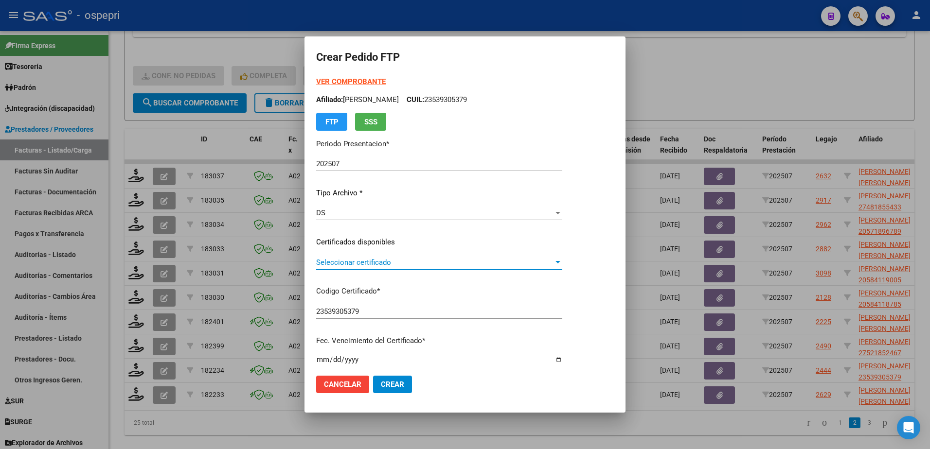
click at [371, 258] on span "Seleccionar certificado" at bounding box center [434, 262] width 237 height 9
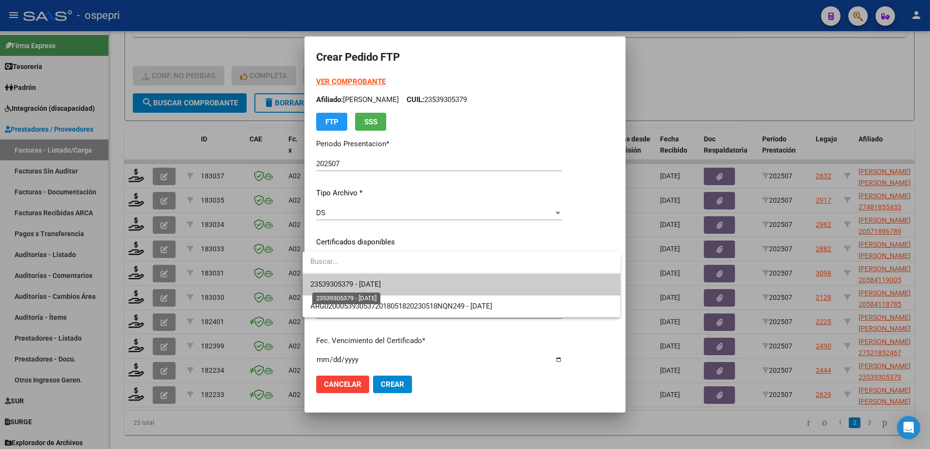
click at [381, 285] on span "23539305379 - 2030-04-16" at bounding box center [345, 284] width 71 height 9
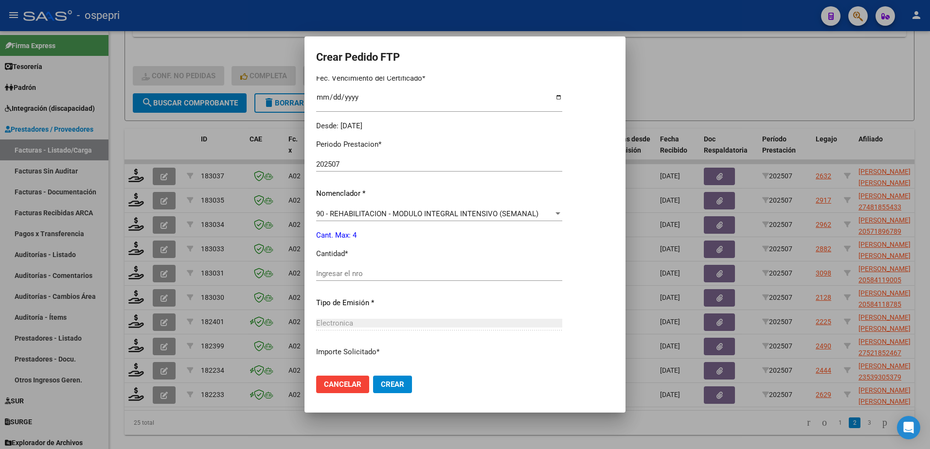
scroll to position [292, 0]
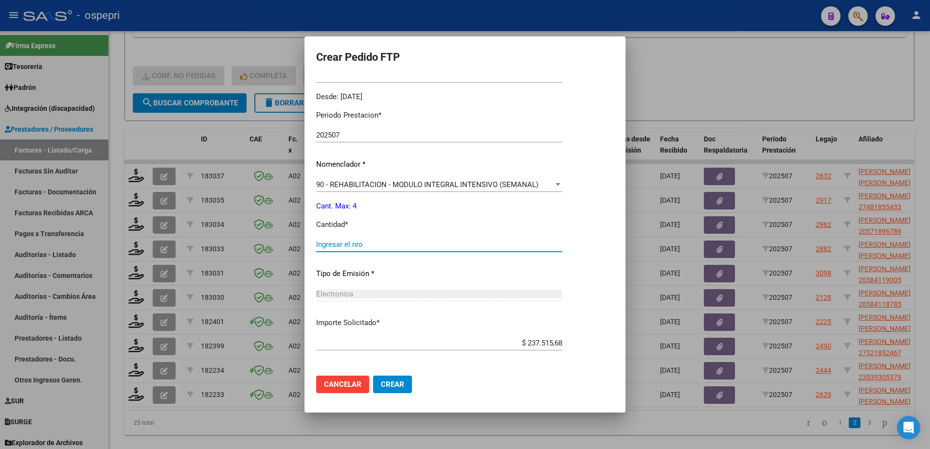
click at [368, 248] on input "Ingresar el nro" at bounding box center [439, 244] width 246 height 9
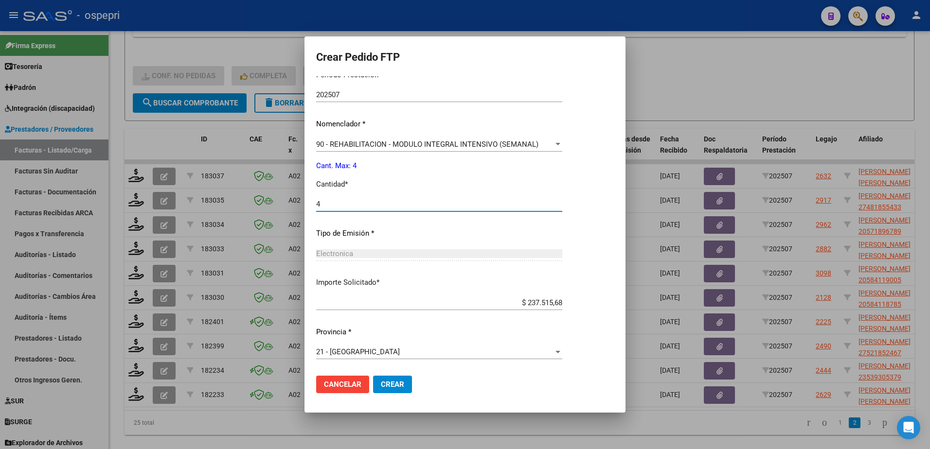
type input "4"
click at [398, 378] on button "Crear" at bounding box center [392, 385] width 39 height 18
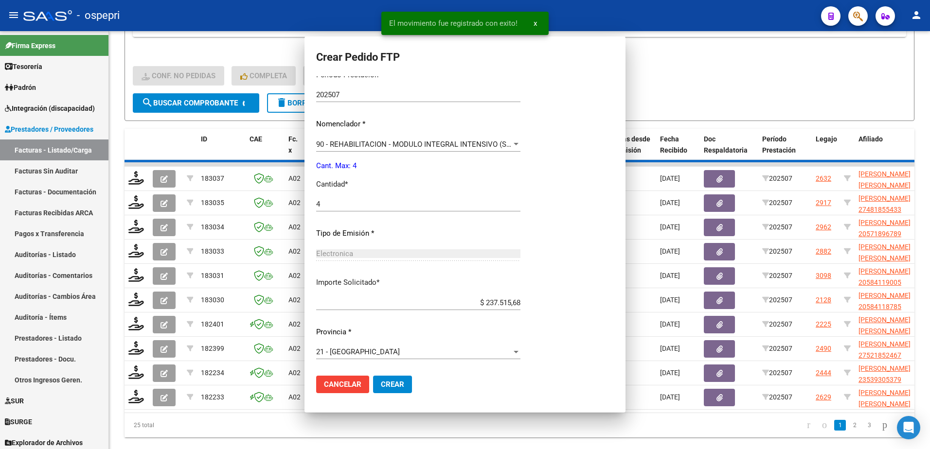
scroll to position [277, 0]
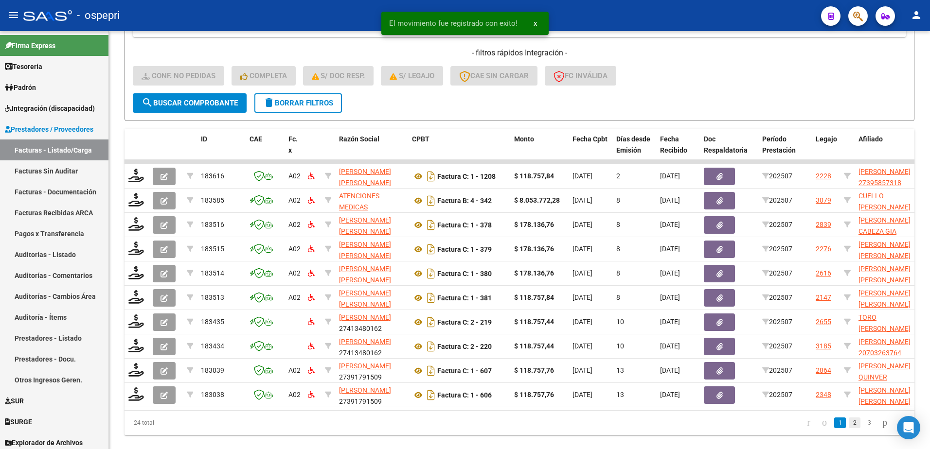
click at [849, 428] on link "2" at bounding box center [855, 423] width 12 height 11
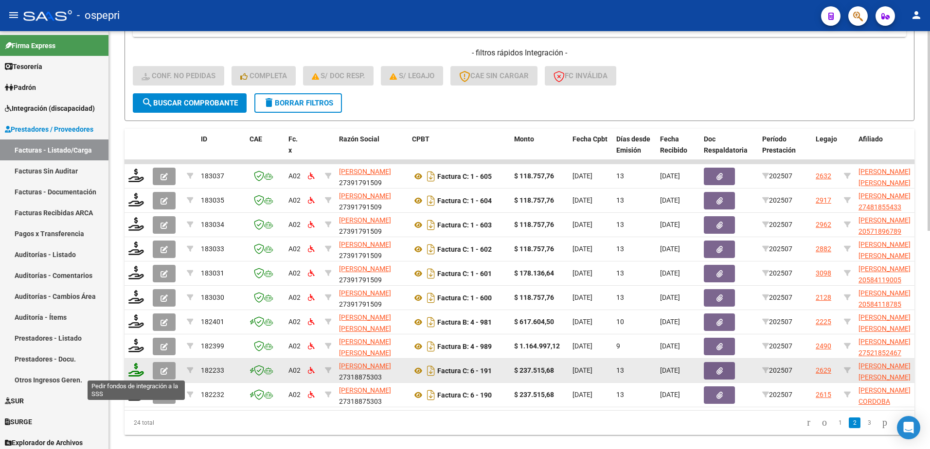
click at [133, 372] on icon at bounding box center [136, 370] width 16 height 14
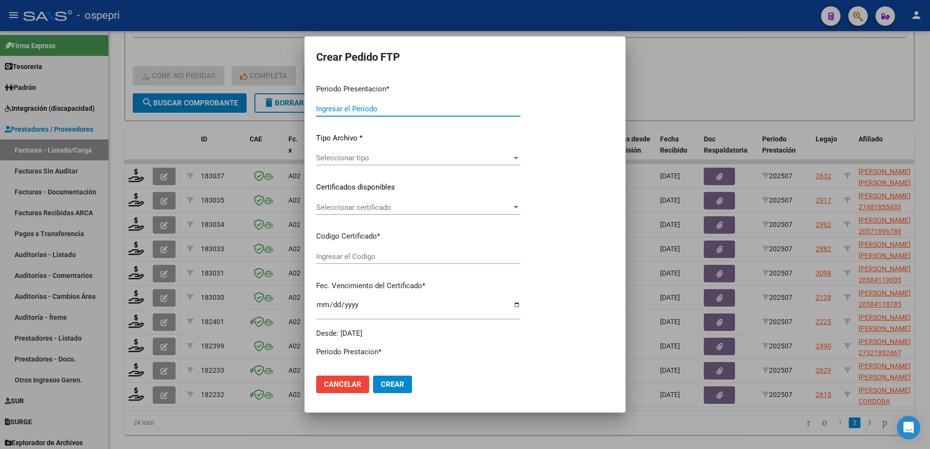
type input "202507"
type input "$ 237.515,68"
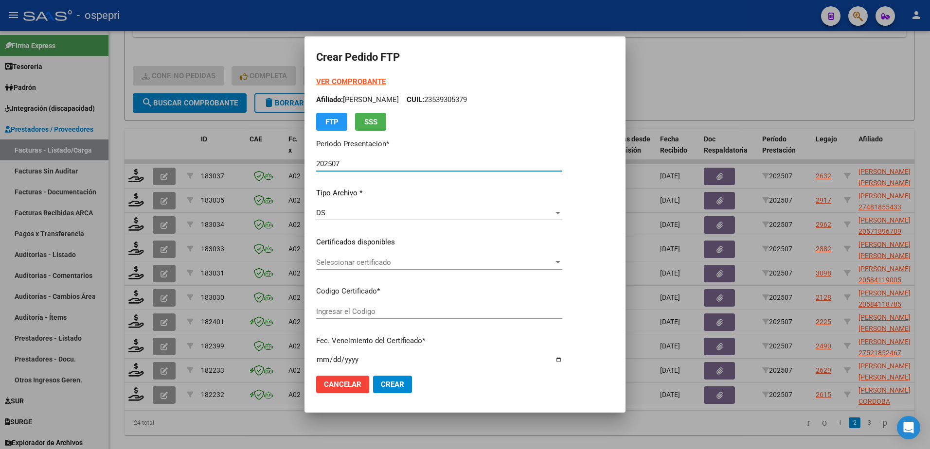
type input "2757186431-8"
type input "2028-06-23"
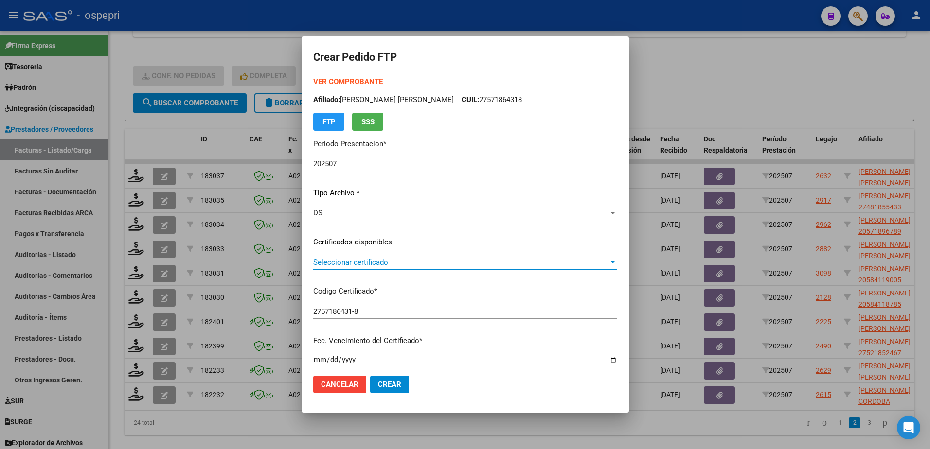
click at [385, 261] on span "Seleccionar certificado" at bounding box center [460, 262] width 295 height 9
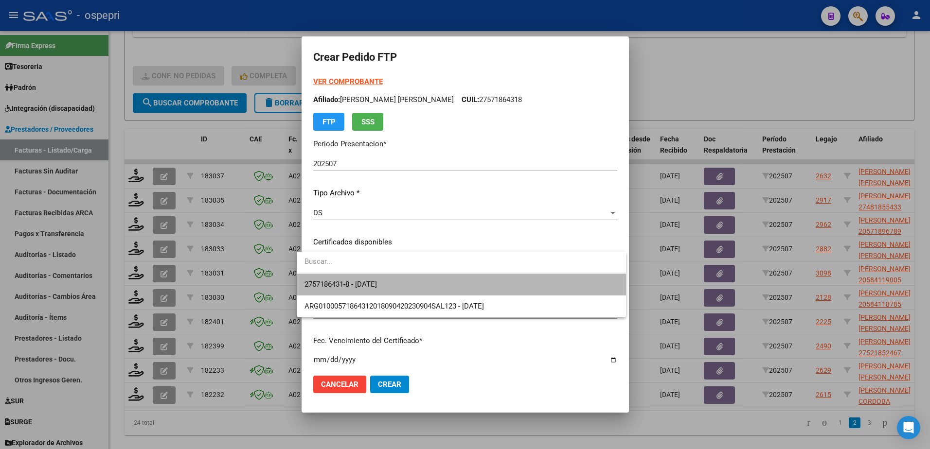
click at [398, 283] on span "2757186431-8 - 2028-06-23" at bounding box center [461, 285] width 314 height 22
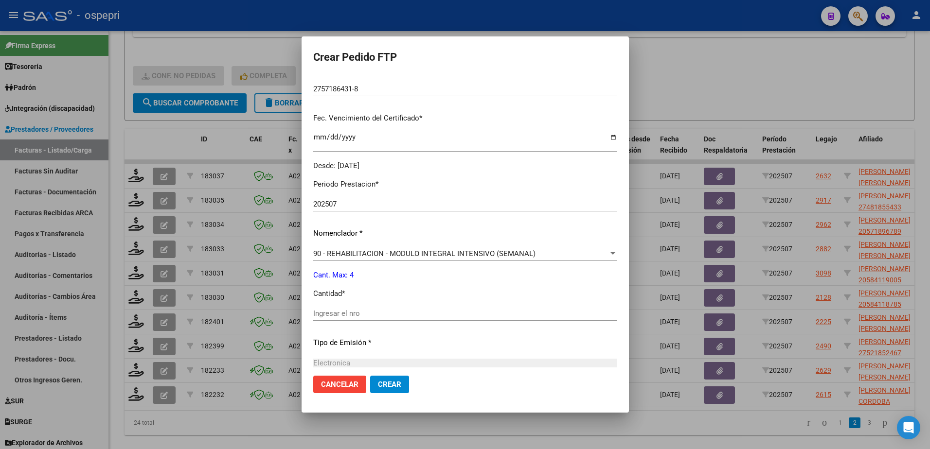
scroll to position [243, 0]
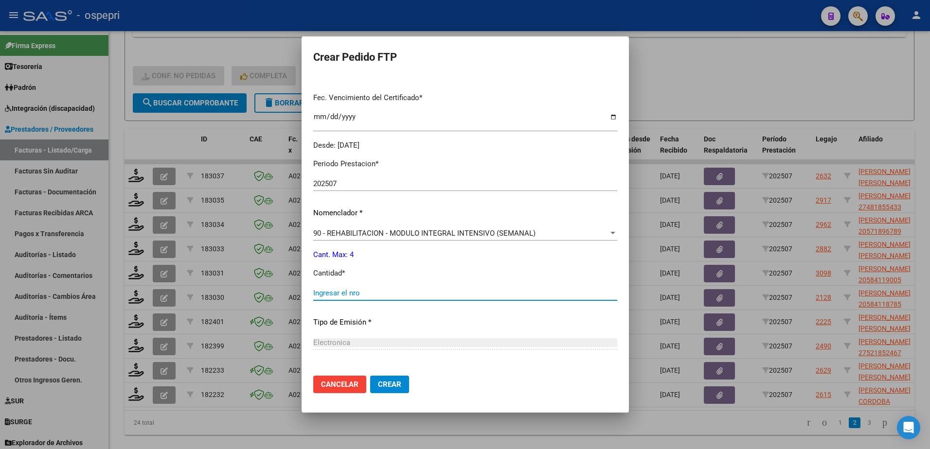
click at [347, 289] on input "Ingresar el nro" at bounding box center [465, 293] width 304 height 9
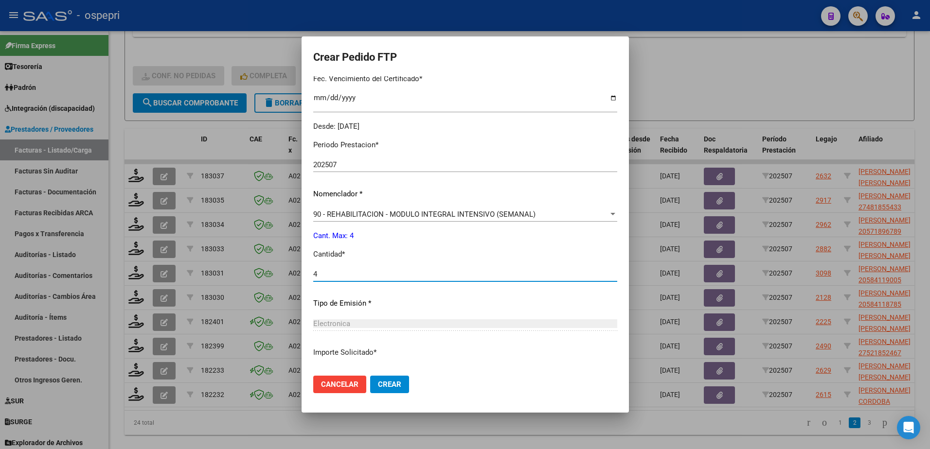
scroll to position [332, 0]
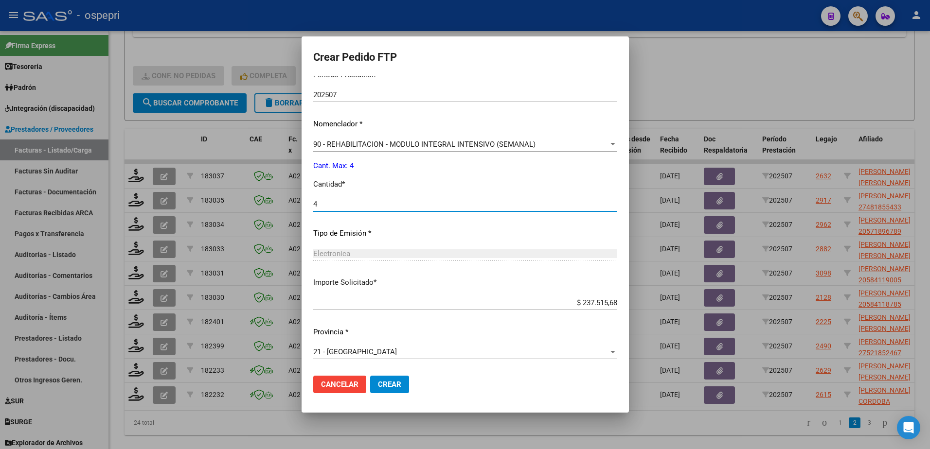
type input "4"
click at [394, 382] on button "Crear" at bounding box center [389, 385] width 39 height 18
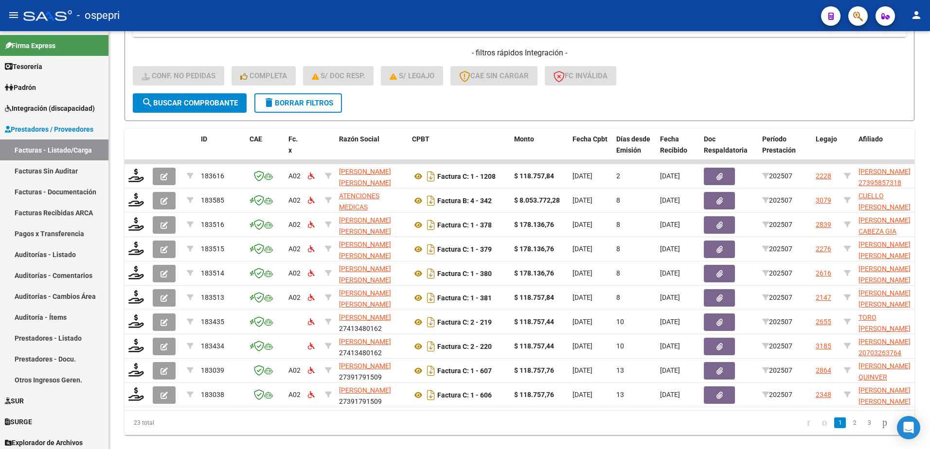
drag, startPoint x: 848, startPoint y: 436, endPoint x: 845, endPoint y: 431, distance: 5.9
click at [849, 428] on link "2" at bounding box center [855, 423] width 12 height 11
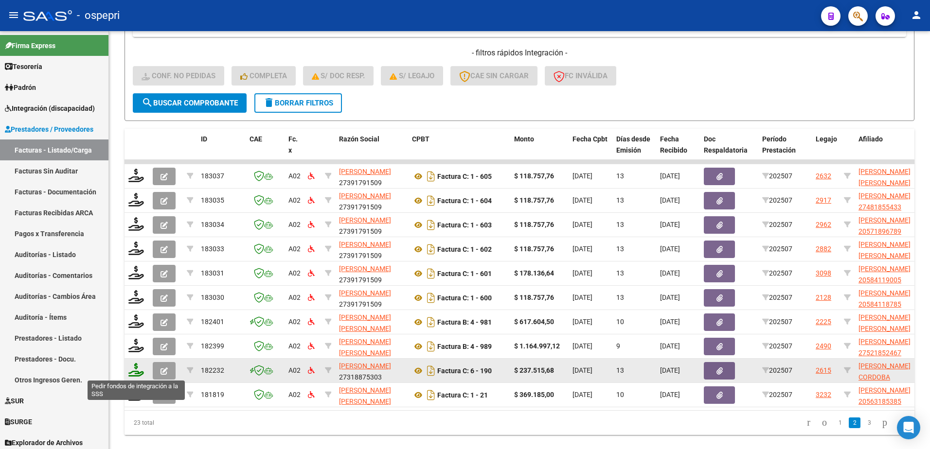
click at [134, 371] on icon at bounding box center [136, 370] width 16 height 14
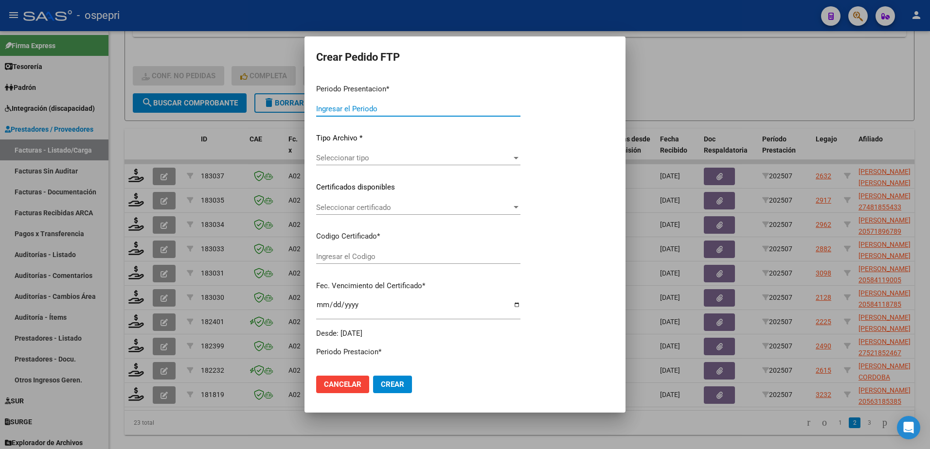
type input "202507"
type input "$ 237.515,68"
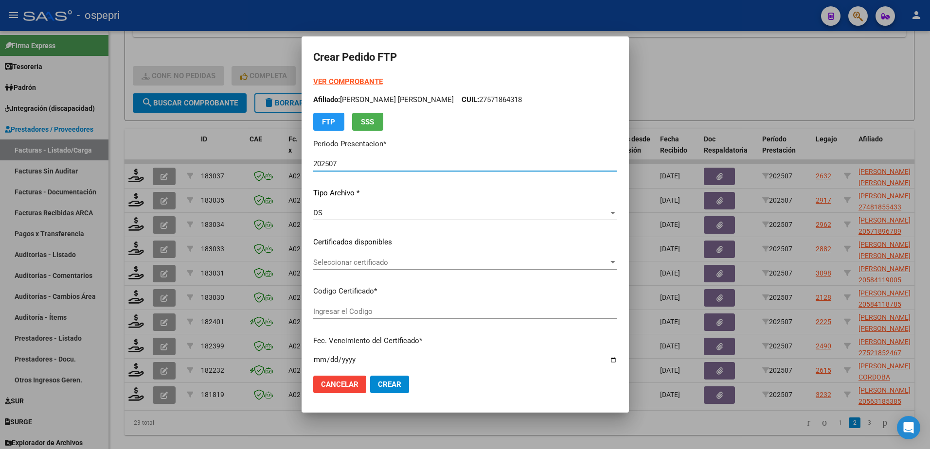
type input "2754803496-0"
type input "2025-07-12"
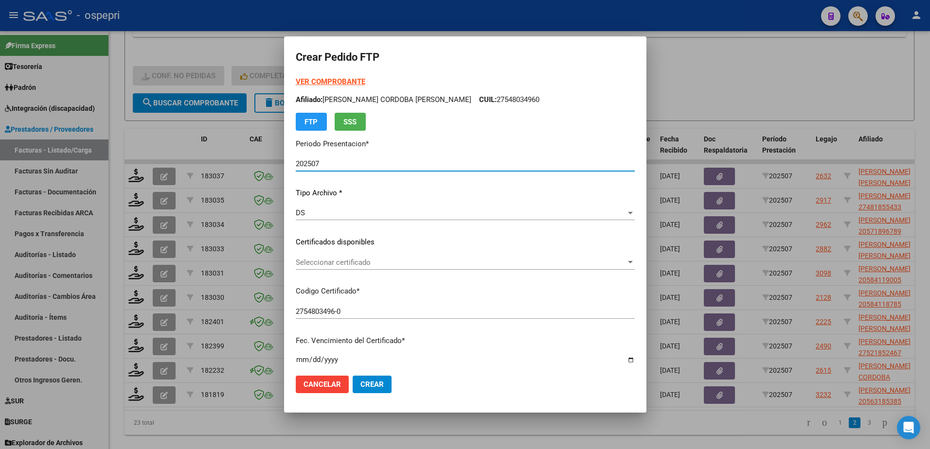
click at [368, 261] on span "Seleccionar certificado" at bounding box center [461, 262] width 330 height 9
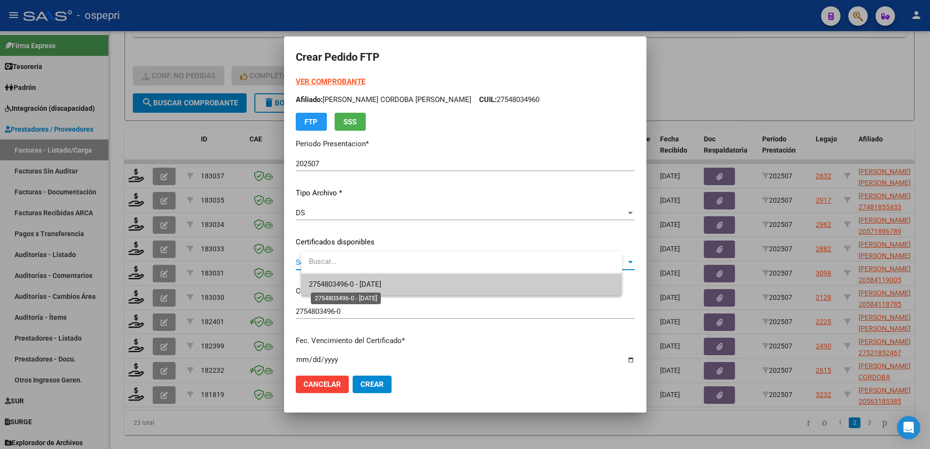
click at [381, 288] on span "2754803496-0 - 2025-07-12" at bounding box center [345, 284] width 72 height 9
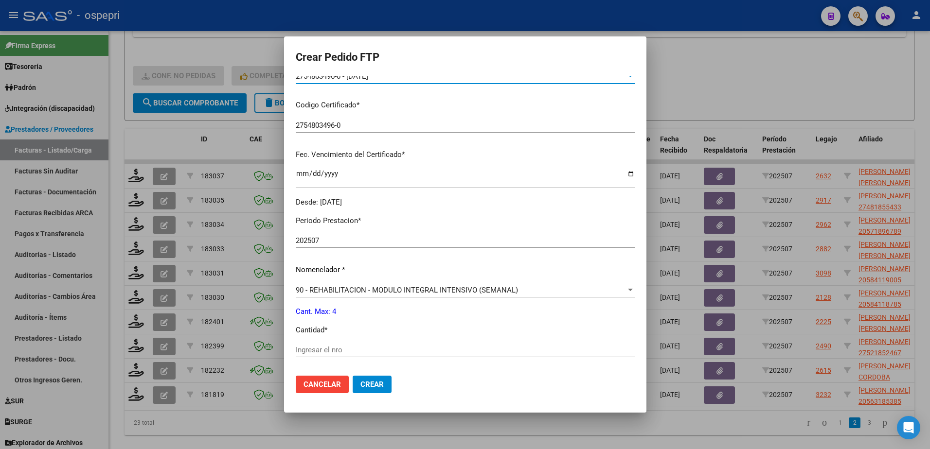
scroll to position [195, 0]
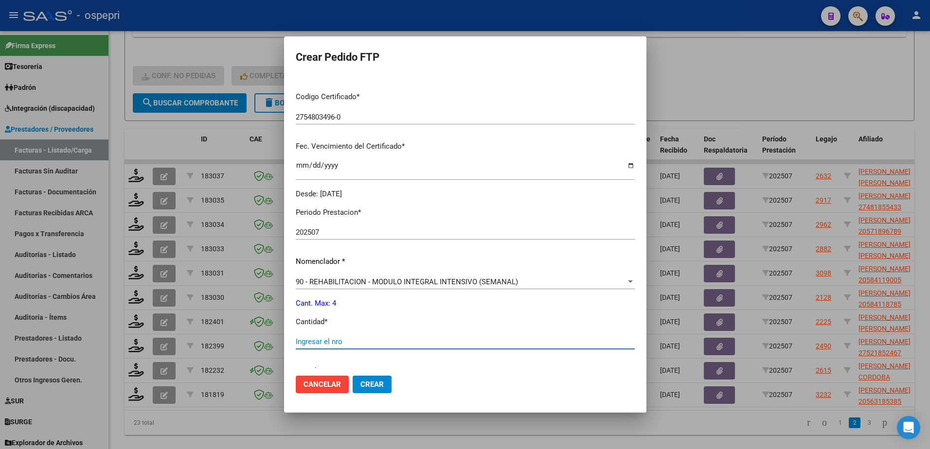
click at [358, 343] on input "Ingresar el nro" at bounding box center [465, 341] width 339 height 9
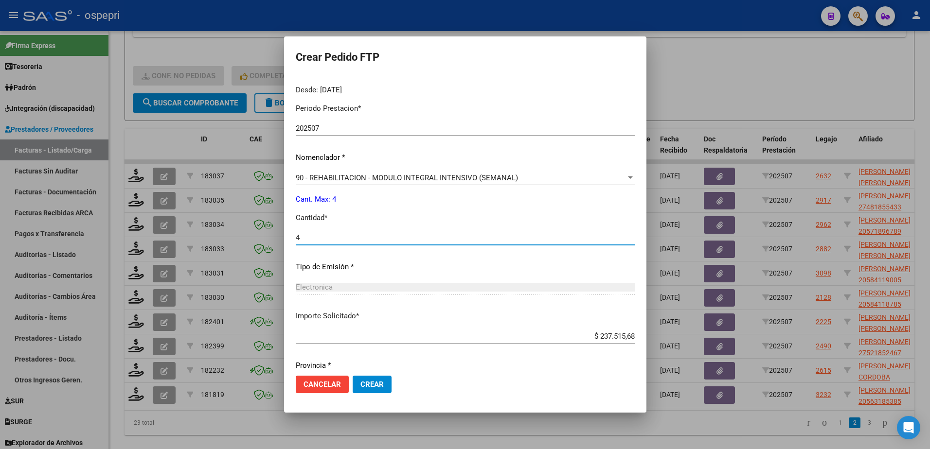
scroll to position [332, 0]
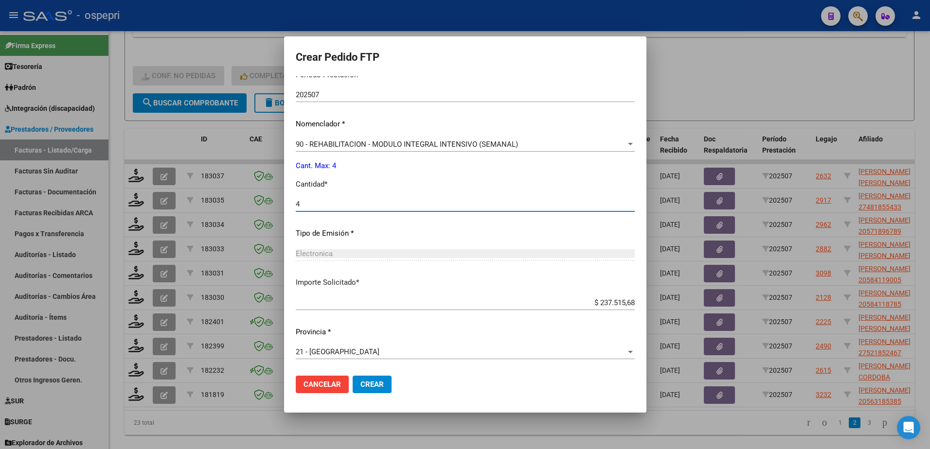
type input "4"
click at [381, 380] on button "Crear" at bounding box center [372, 385] width 39 height 18
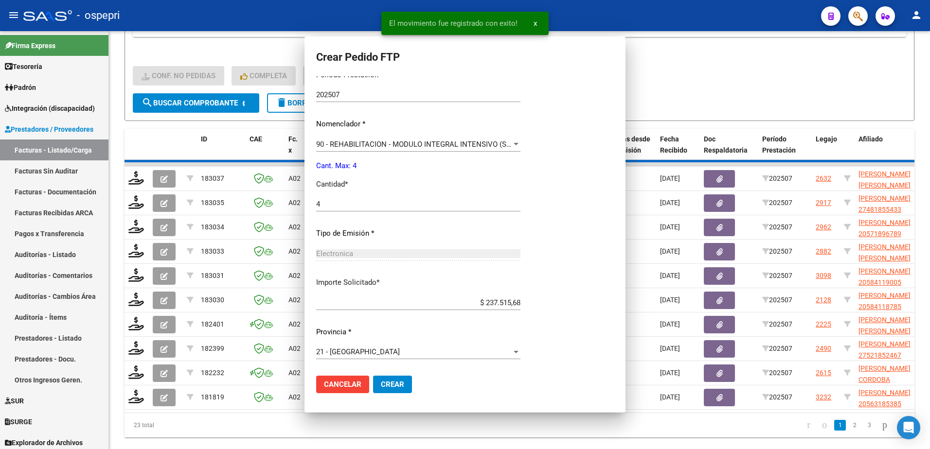
scroll to position [0, 0]
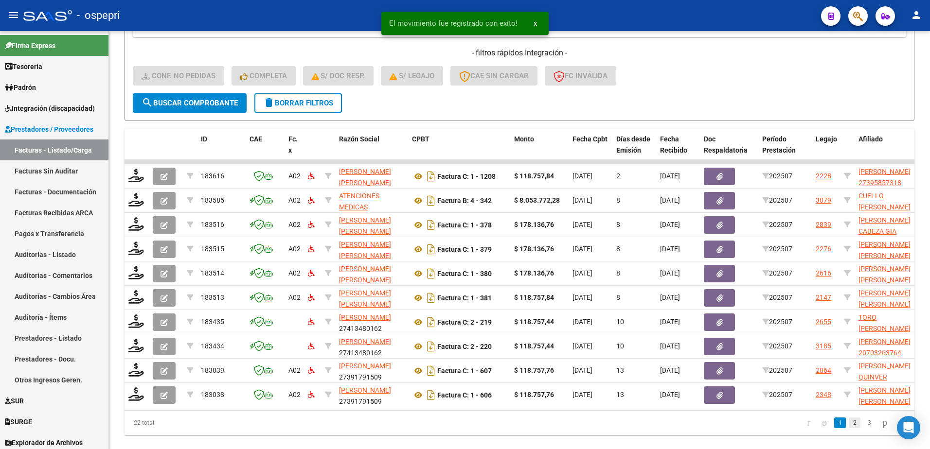
click at [849, 428] on link "2" at bounding box center [855, 423] width 12 height 11
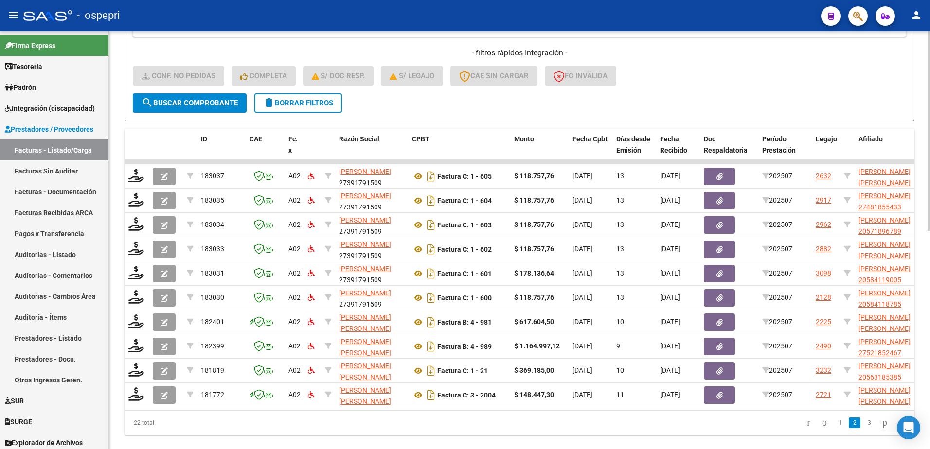
click at [285, 105] on span "delete Borrar Filtros" at bounding box center [298, 103] width 70 height 9
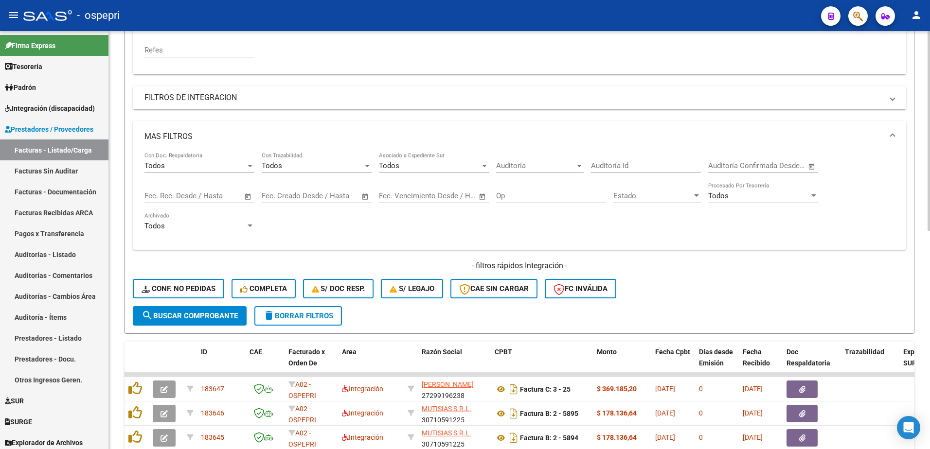
scroll to position [433, 0]
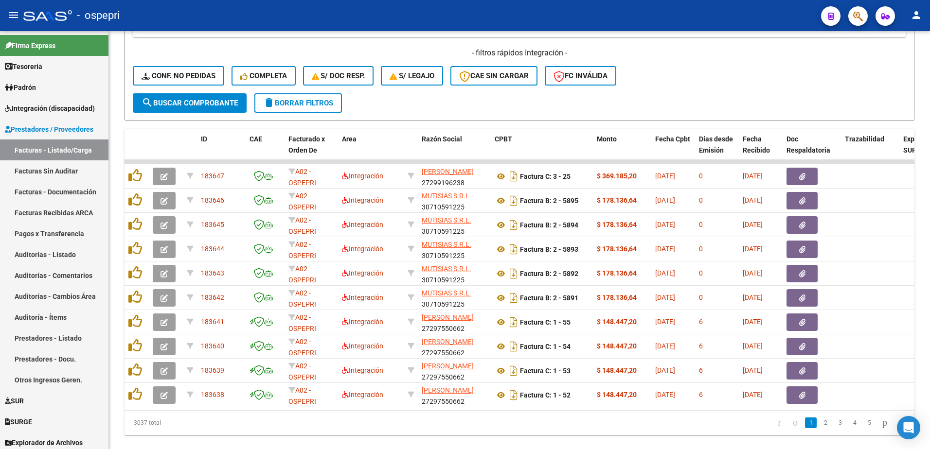
click at [672, 7] on div "- ospepri" at bounding box center [418, 15] width 790 height 21
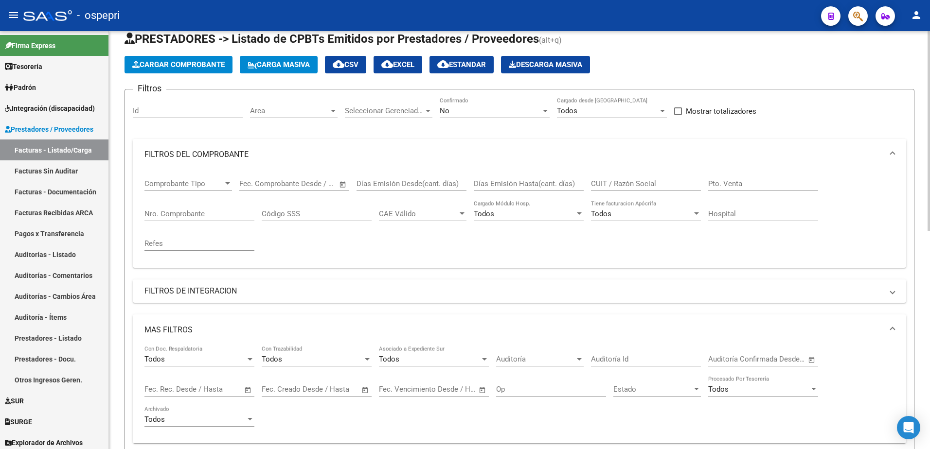
scroll to position [0, 0]
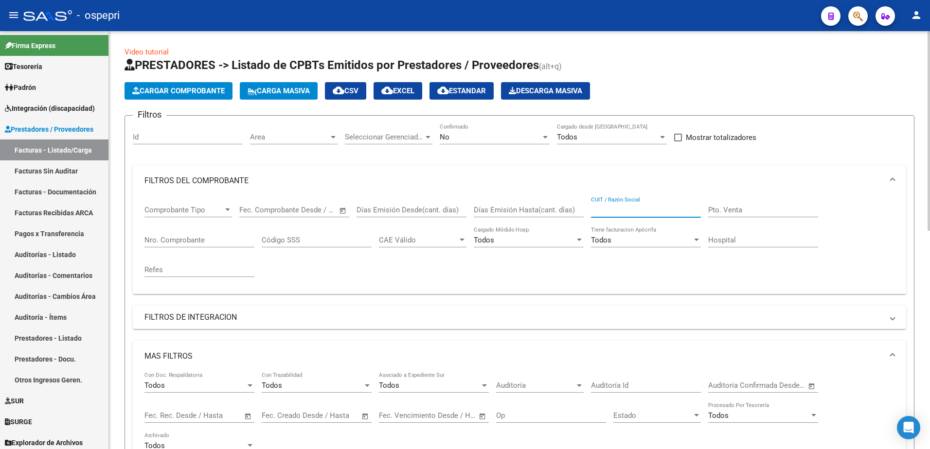
click at [615, 208] on input "CUIT / Razón Social" at bounding box center [646, 210] width 110 height 9
paste input "20295474565"
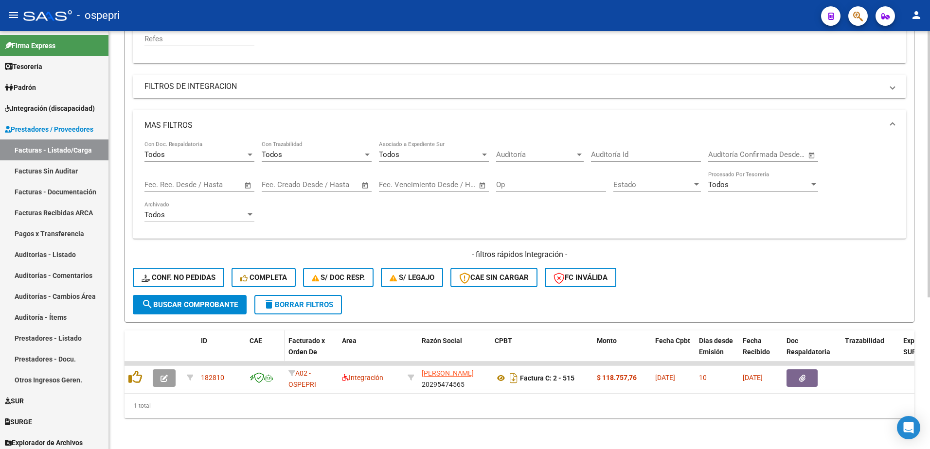
scroll to position [238, 0]
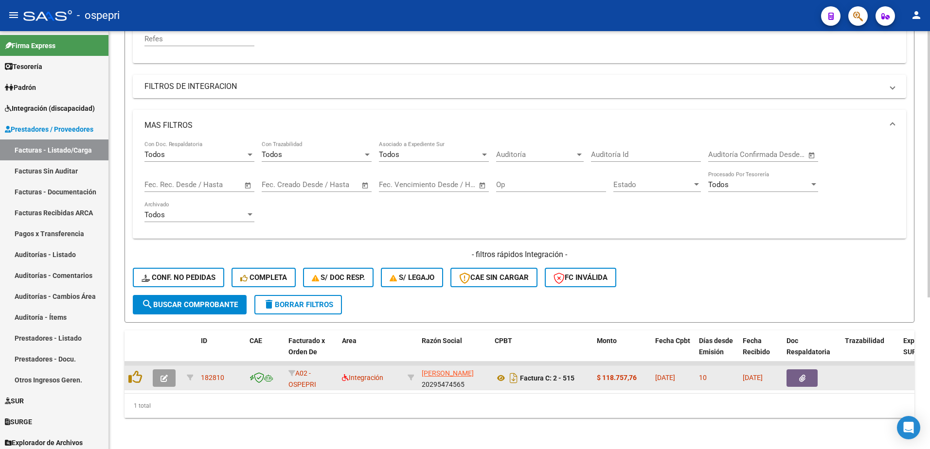
type input "20295474565"
click at [165, 375] on icon "button" at bounding box center [163, 378] width 7 height 7
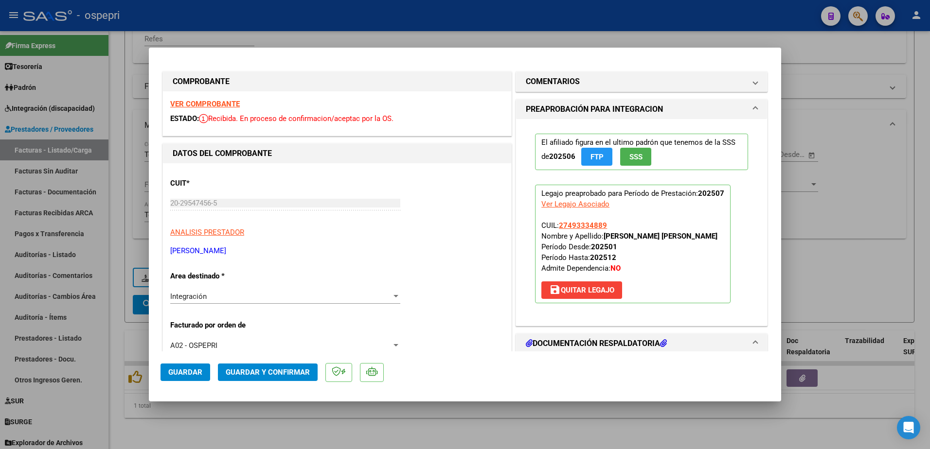
scroll to position [0, 0]
click at [201, 105] on strong "VER COMPROBANTE" at bounding box center [205, 105] width 70 height 9
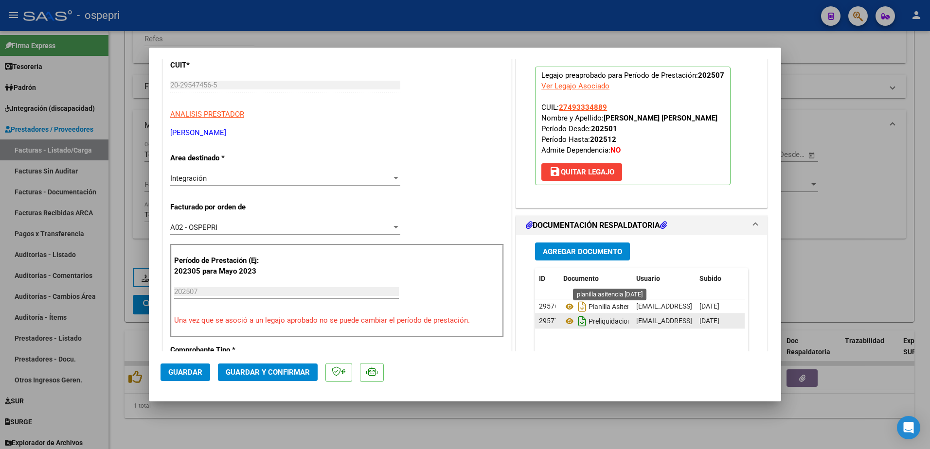
scroll to position [146, 0]
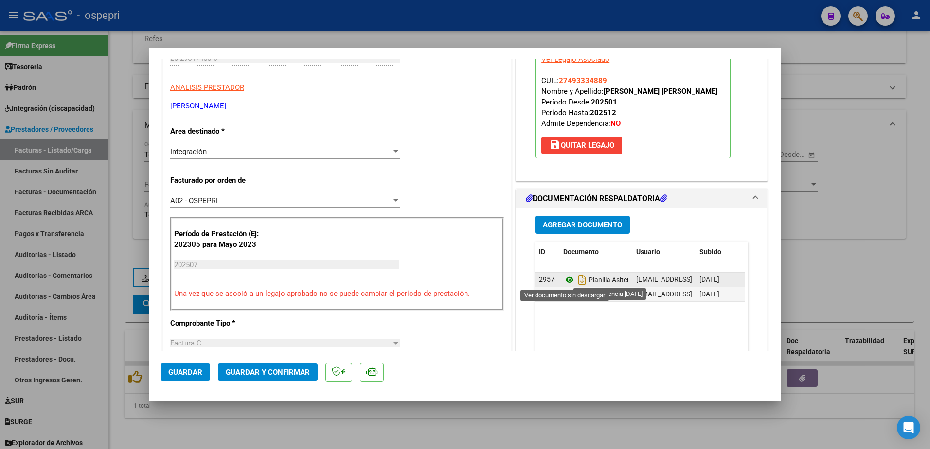
click at [566, 278] on icon at bounding box center [569, 280] width 13 height 12
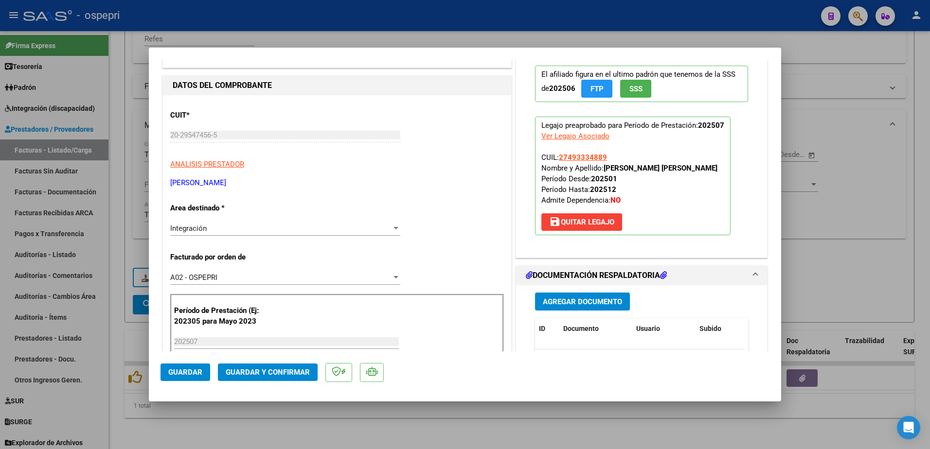
scroll to position [0, 0]
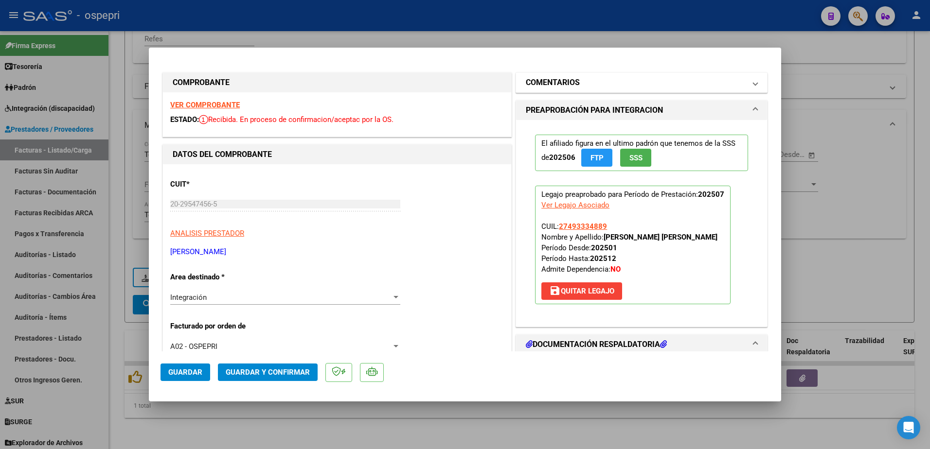
click at [753, 84] on span at bounding box center [755, 83] width 4 height 12
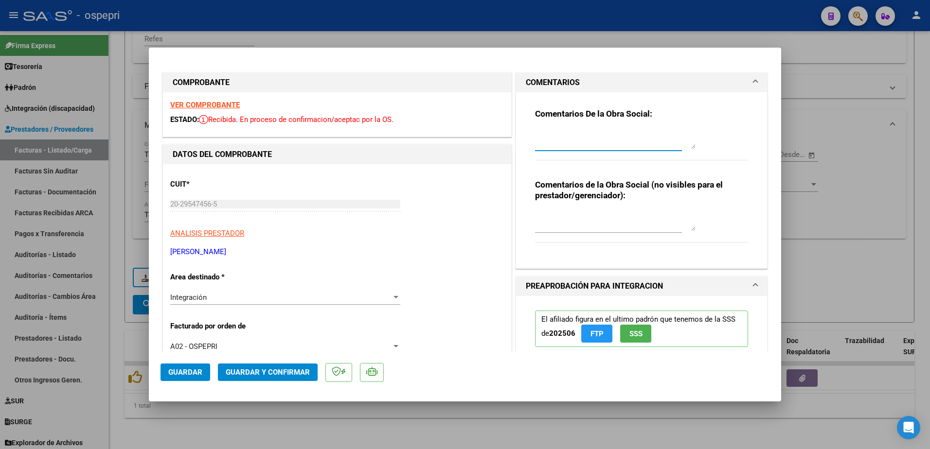
click at [559, 143] on textarea at bounding box center [615, 138] width 160 height 19
type textarea "Hola buenas tardes: se rechaza la planilla de asistencia dado que tiene mal inf…"
click at [187, 367] on button "Guardar" at bounding box center [185, 373] width 50 height 18
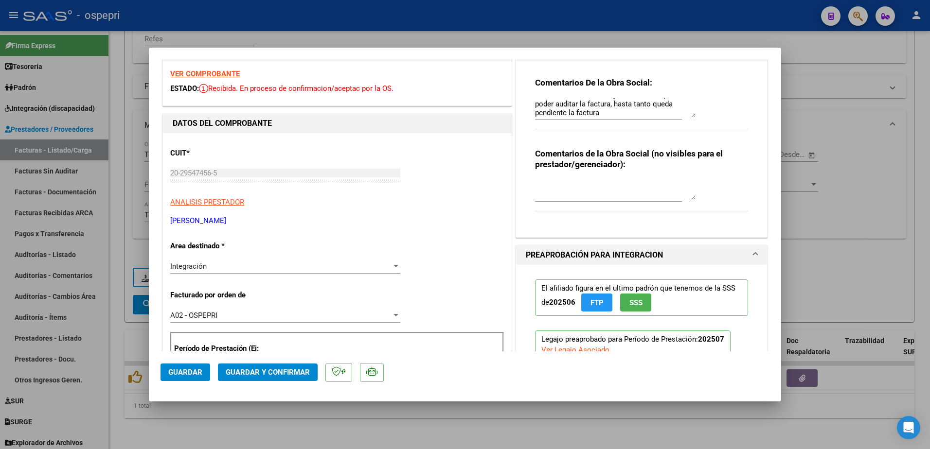
scroll to position [0, 0]
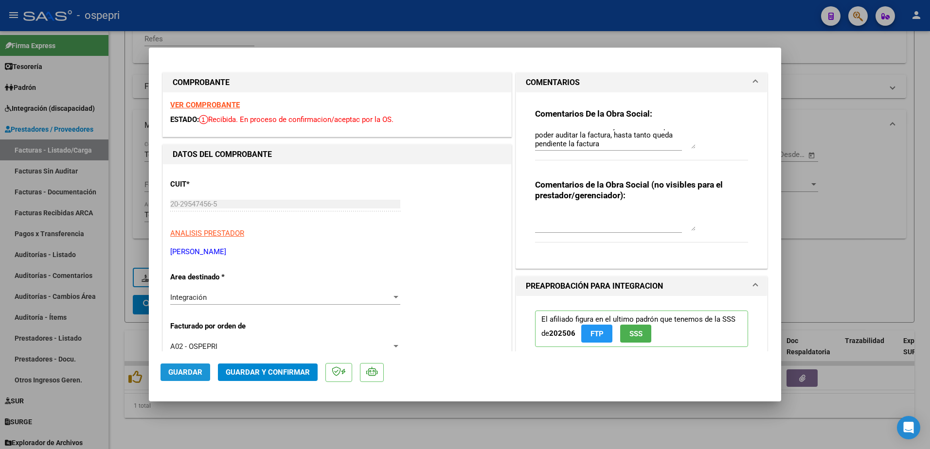
click at [186, 367] on button "Guardar" at bounding box center [185, 373] width 50 height 18
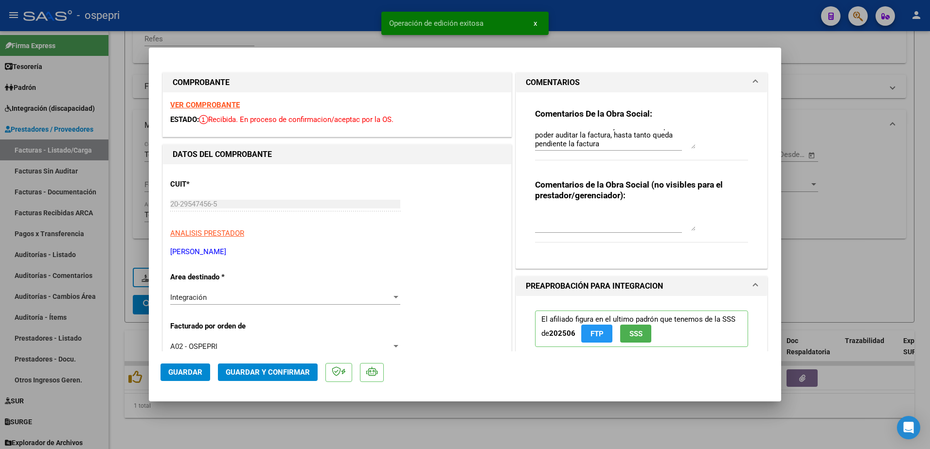
type input "$ 0,00"
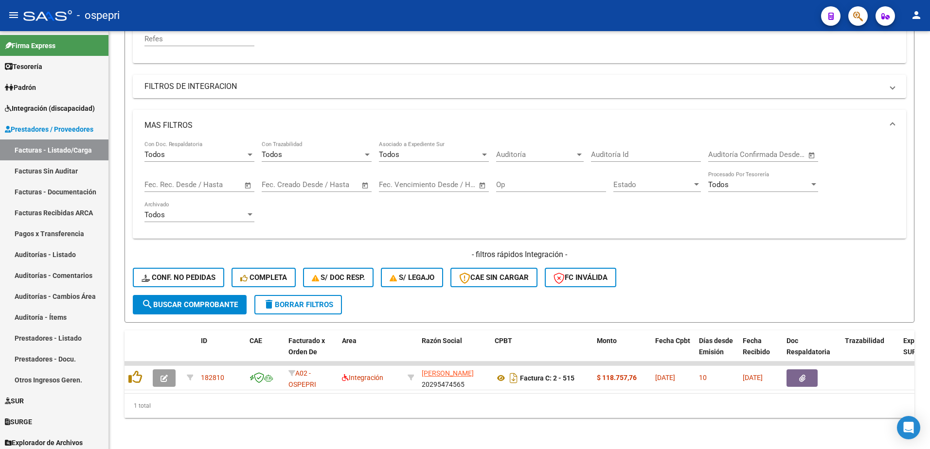
click at [485, 12] on div "- ospepri" at bounding box center [418, 15] width 790 height 21
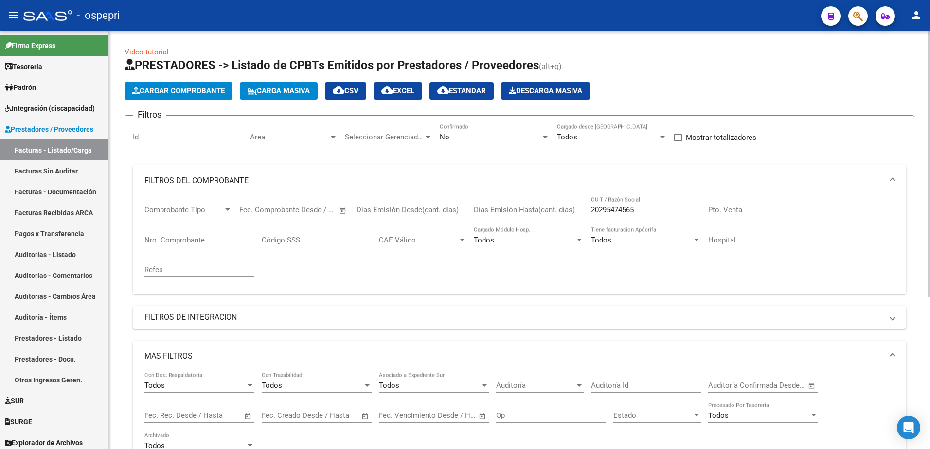
click at [654, 212] on input "20295474565" at bounding box center [646, 210] width 110 height 9
paste input "3324096604"
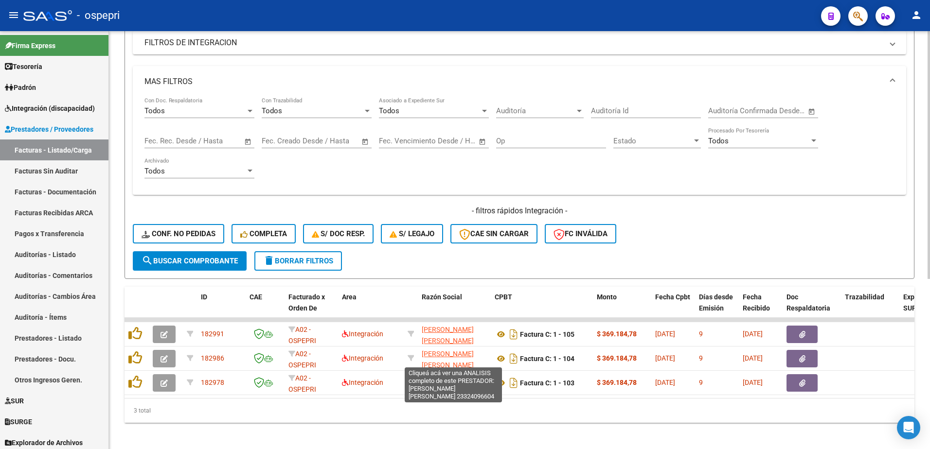
scroll to position [287, 0]
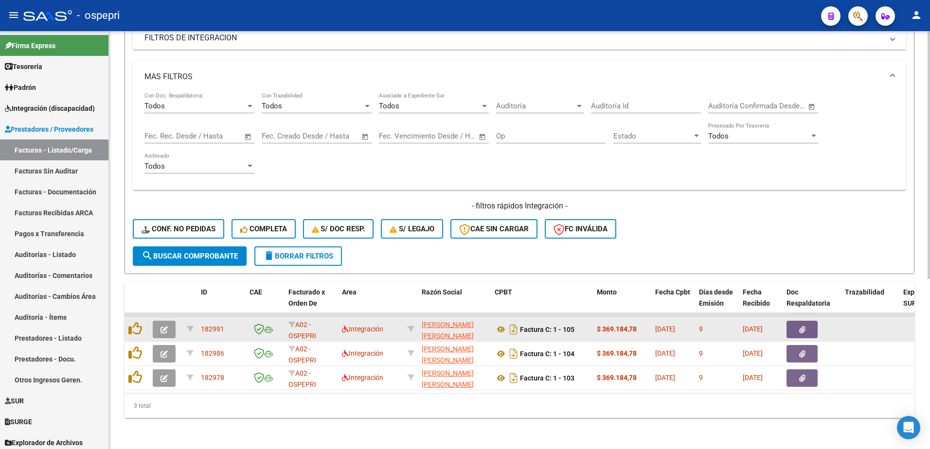
type input "23324096604"
click at [166, 326] on icon "button" at bounding box center [163, 329] width 7 height 7
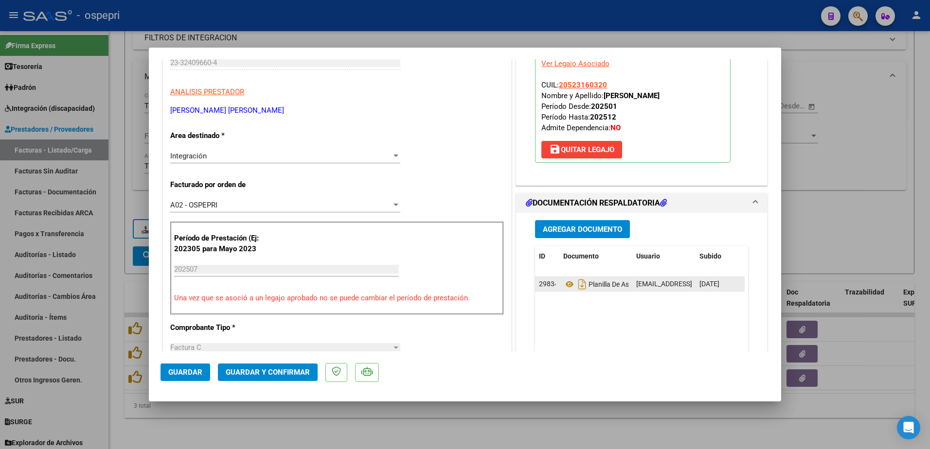
scroll to position [146, 0]
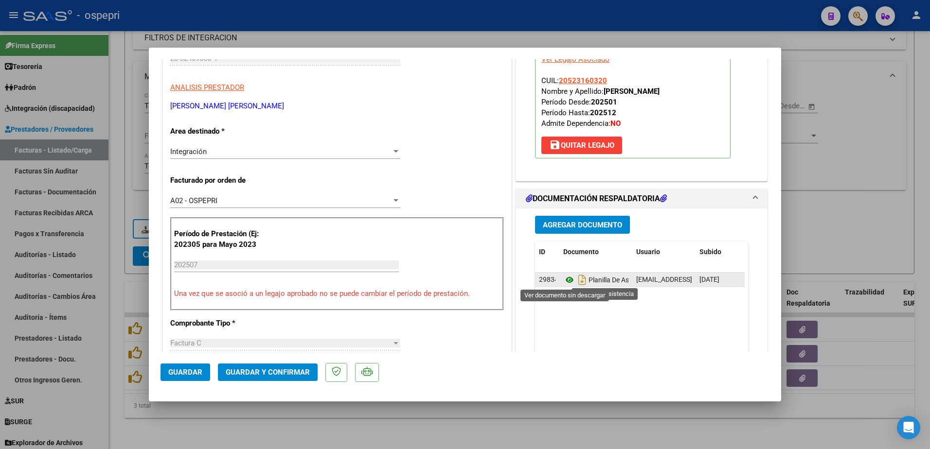
click at [563, 281] on icon at bounding box center [569, 280] width 13 height 12
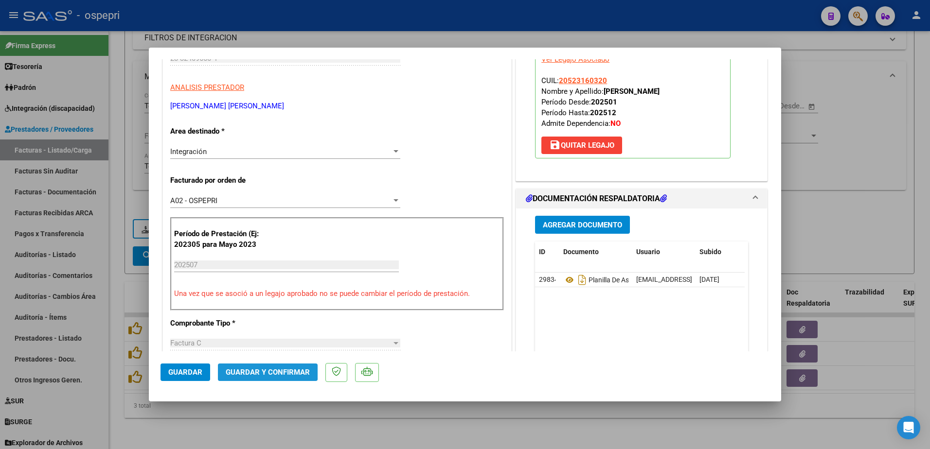
click at [260, 371] on span "Guardar y Confirmar" at bounding box center [268, 372] width 84 height 9
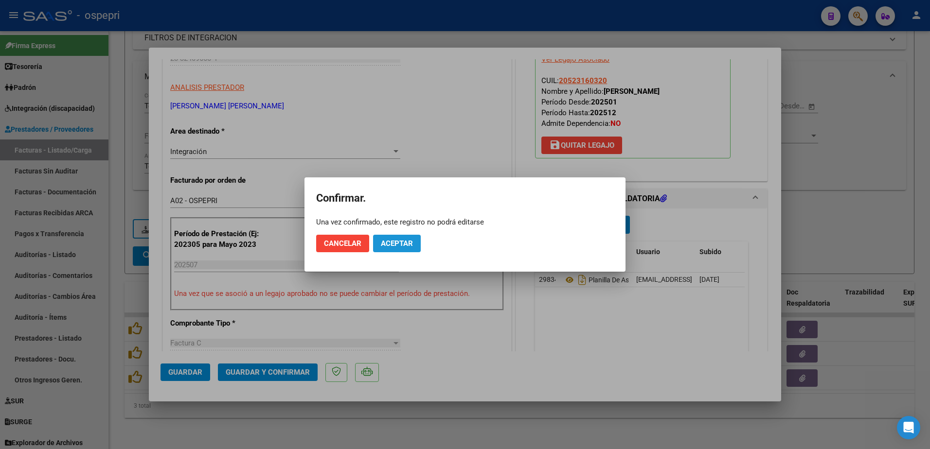
click at [392, 245] on span "Aceptar" at bounding box center [397, 243] width 32 height 9
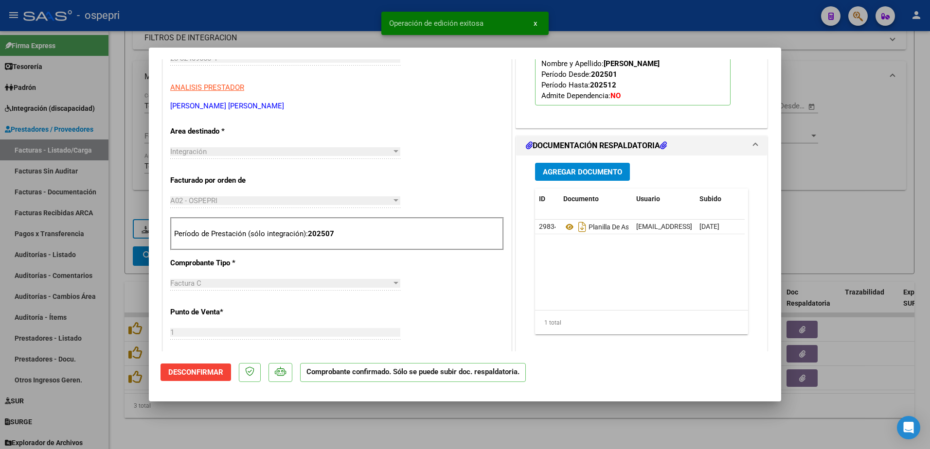
type input "$ 0,00"
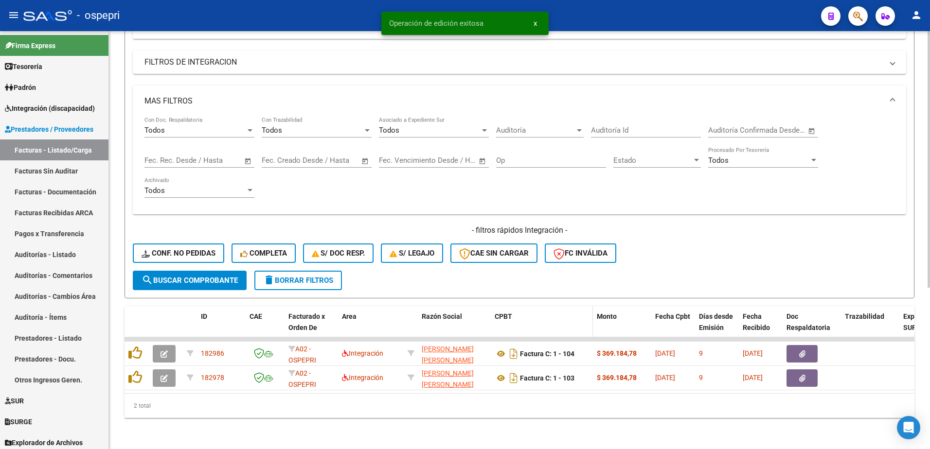
scroll to position [263, 0]
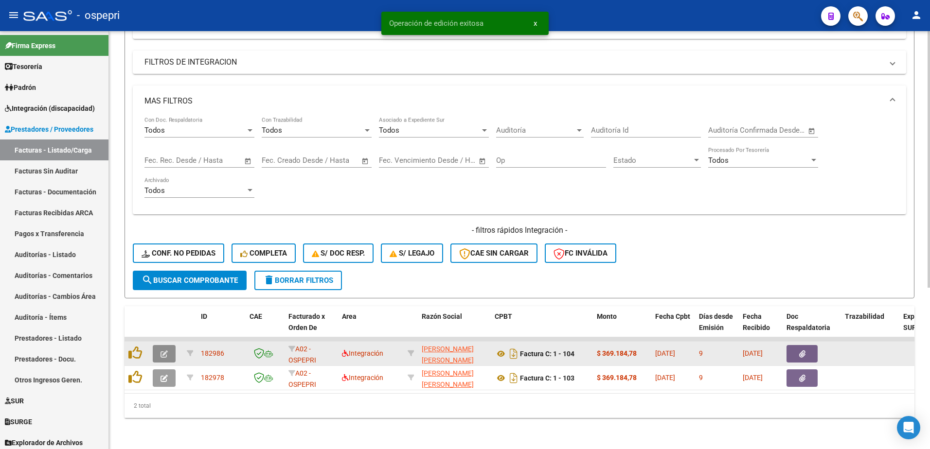
click at [164, 351] on icon "button" at bounding box center [163, 354] width 7 height 7
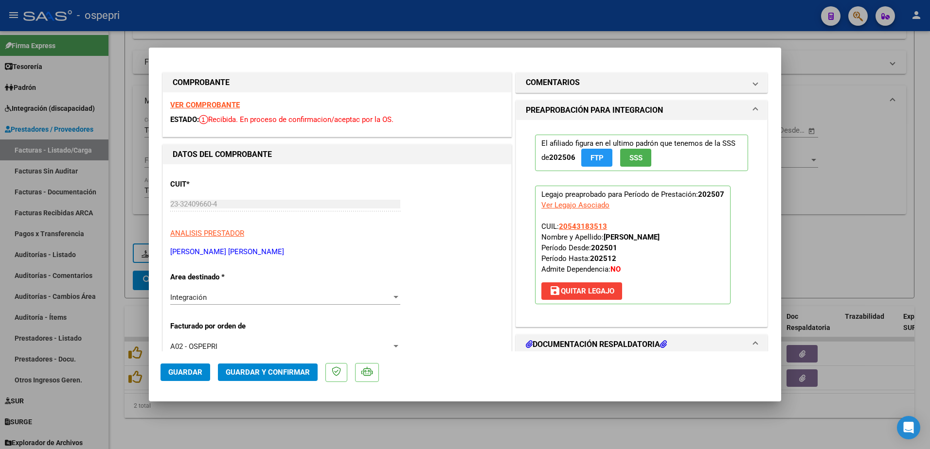
click at [204, 103] on strong "VER COMPROBANTE" at bounding box center [205, 105] width 70 height 9
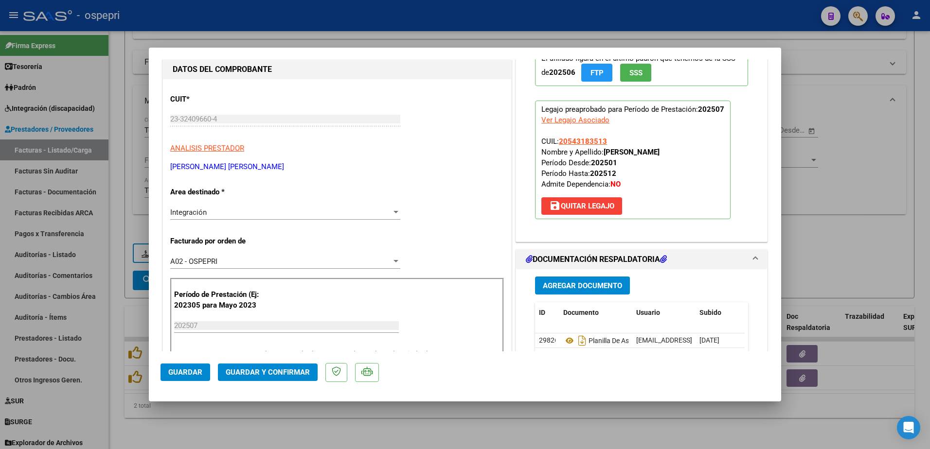
scroll to position [97, 0]
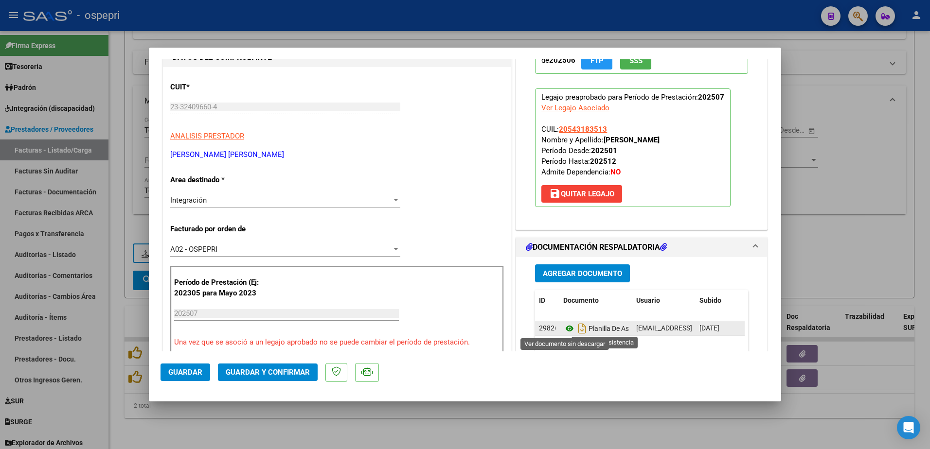
click at [565, 331] on icon at bounding box center [569, 329] width 13 height 12
click at [261, 368] on button "Guardar y Confirmar" at bounding box center [268, 373] width 100 height 18
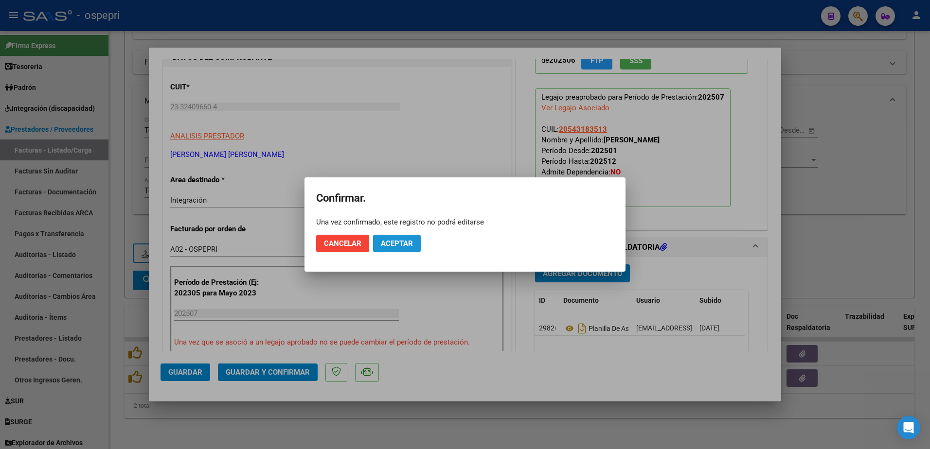
click at [402, 250] on button "Aceptar" at bounding box center [397, 244] width 48 height 18
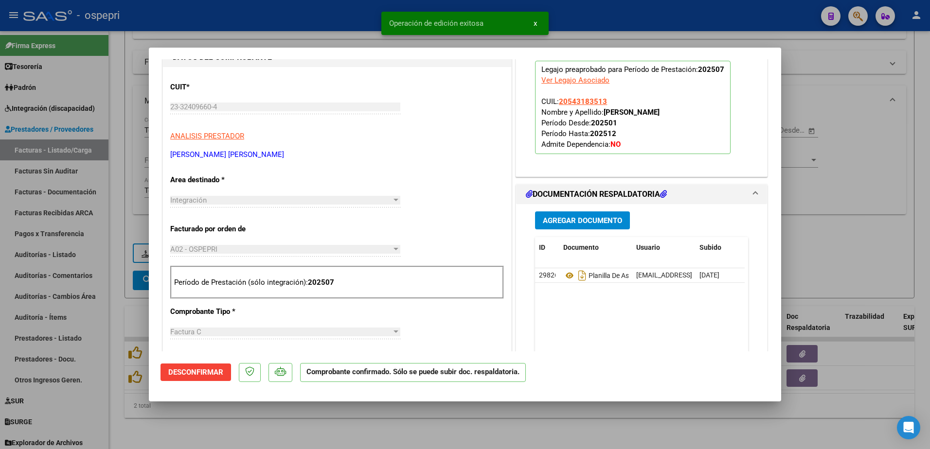
type input "$ 0,00"
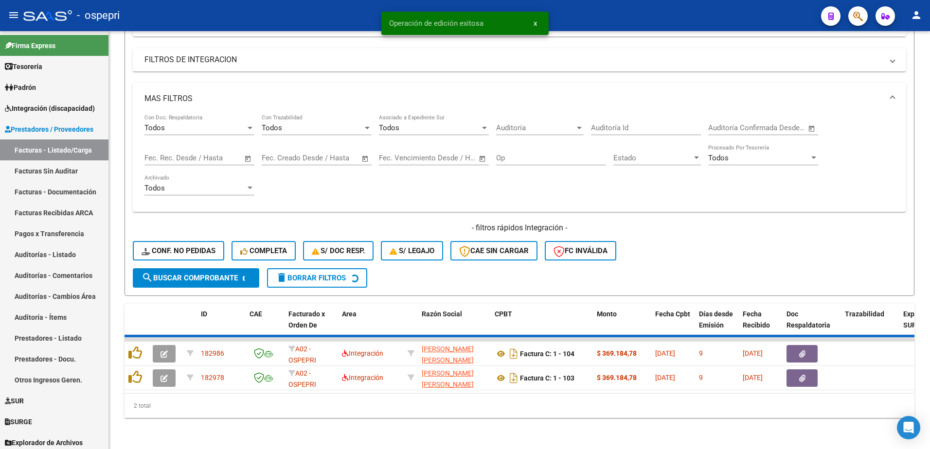
scroll to position [238, 0]
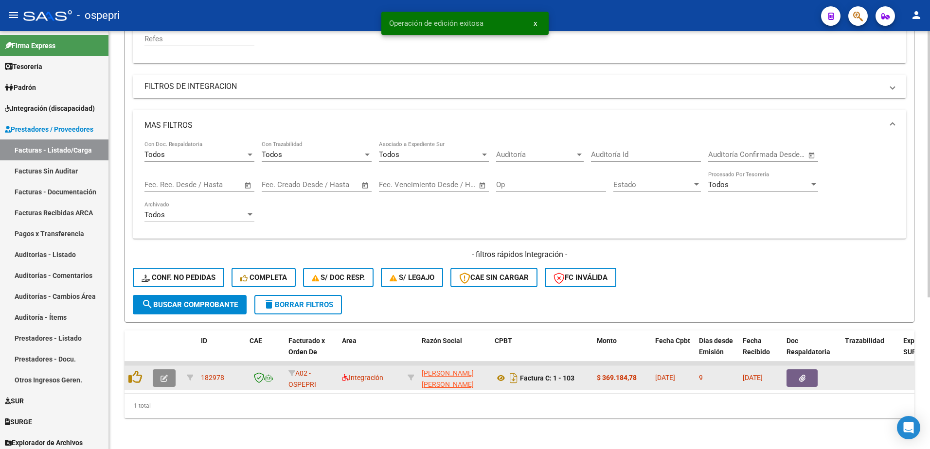
click at [161, 375] on icon "button" at bounding box center [163, 378] width 7 height 7
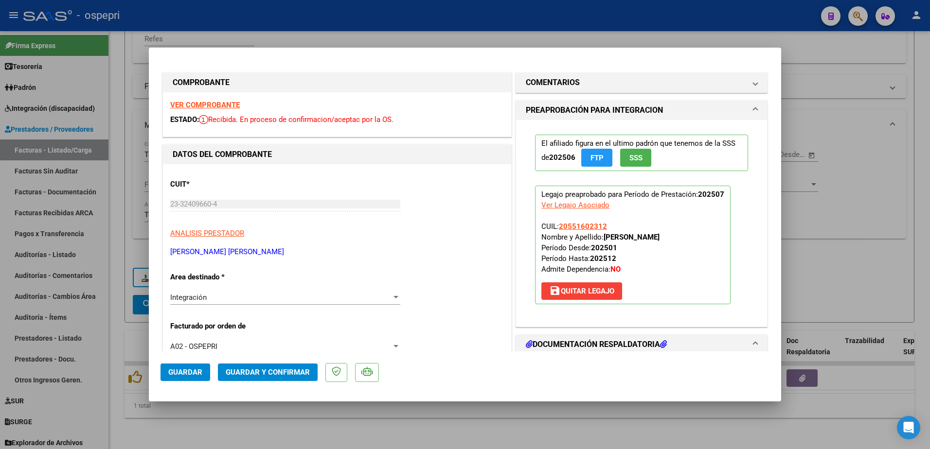
click at [219, 104] on strong "VER COMPROBANTE" at bounding box center [205, 105] width 70 height 9
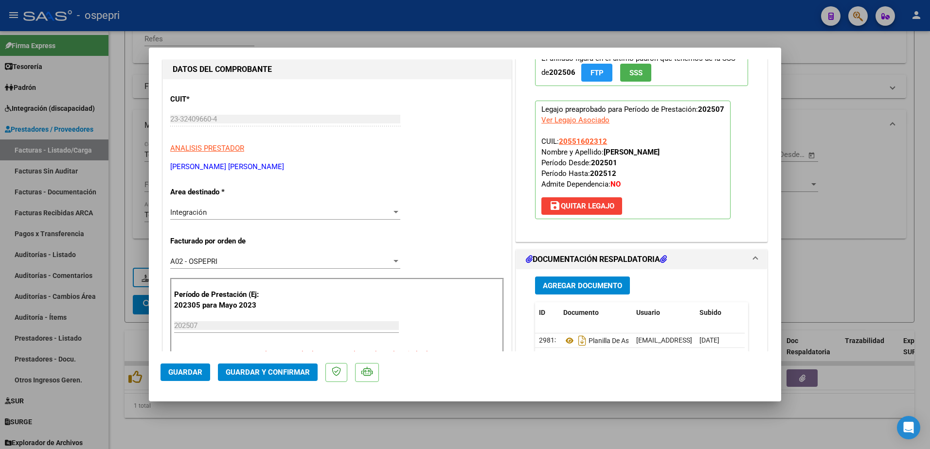
scroll to position [97, 0]
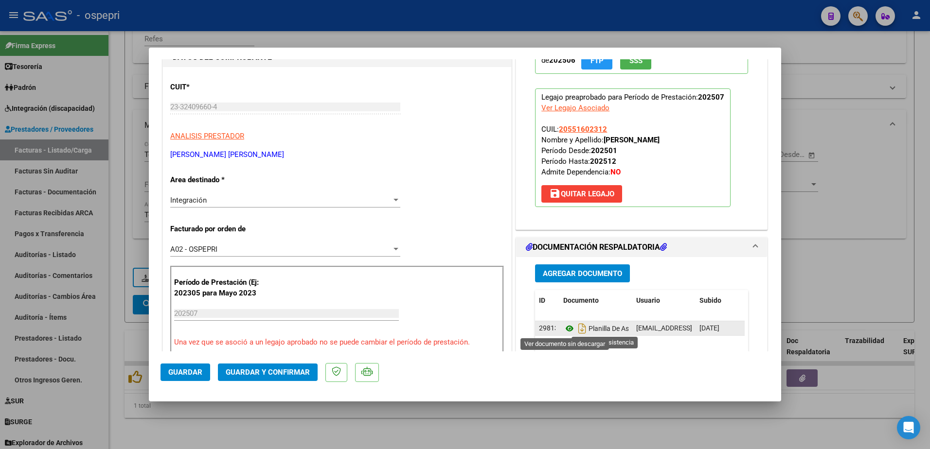
click at [568, 326] on icon at bounding box center [569, 329] width 13 height 12
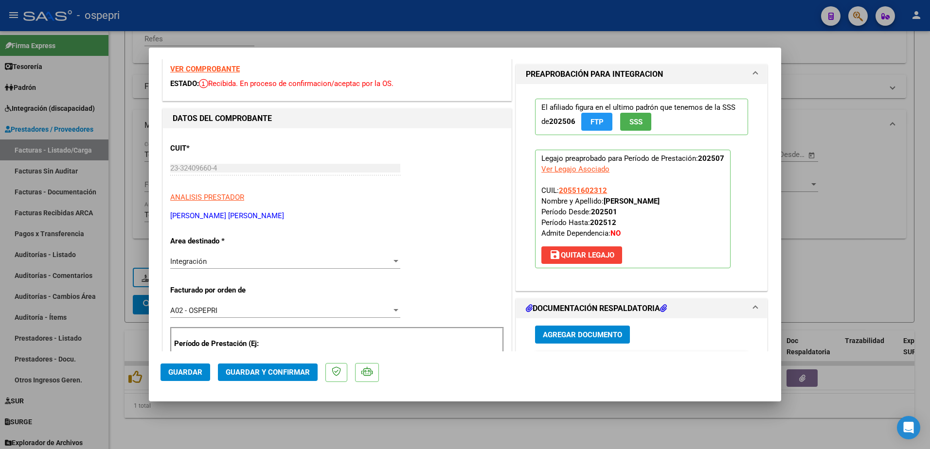
scroll to position [0, 0]
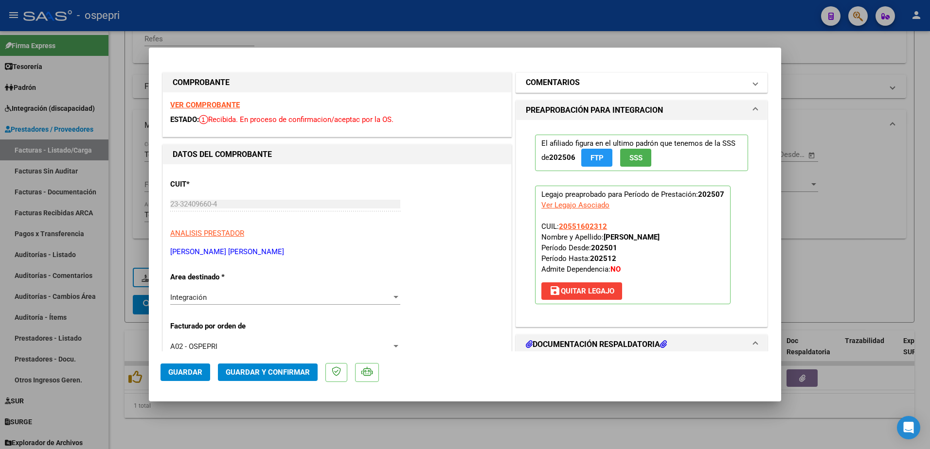
click at [753, 84] on span at bounding box center [755, 83] width 4 height 12
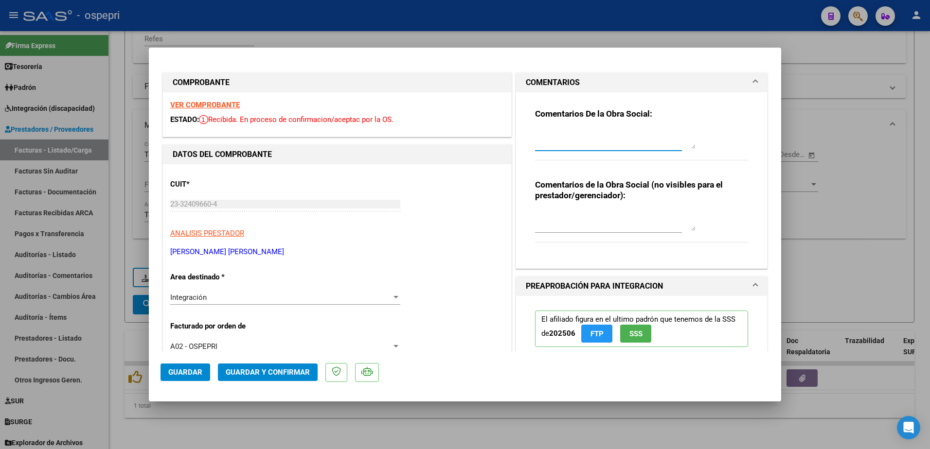
click at [620, 141] on textarea at bounding box center [615, 138] width 160 height 19
type textarea "hola buenas tardes: debe hacer firmar correctamente la planilla de conformidad.…"
click at [193, 374] on span "Guardar" at bounding box center [185, 372] width 34 height 9
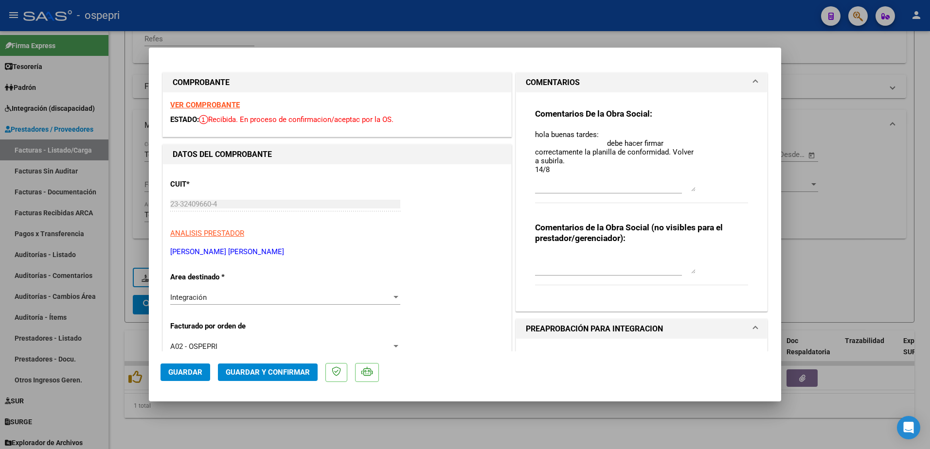
drag, startPoint x: 689, startPoint y: 146, endPoint x: 684, endPoint y: 189, distance: 43.0
click at [684, 189] on textarea "hola buenas tardes: debe hacer firmar correctamente la planilla de conformidad.…" at bounding box center [615, 160] width 160 height 62
click at [187, 371] on span "Guardar" at bounding box center [185, 372] width 34 height 9
click at [176, 369] on span "Guardar" at bounding box center [185, 372] width 34 height 9
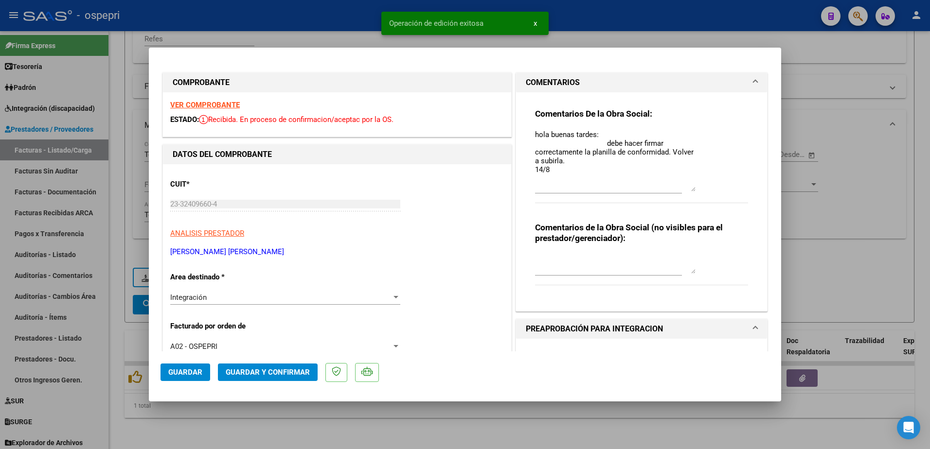
type input "$ 0,00"
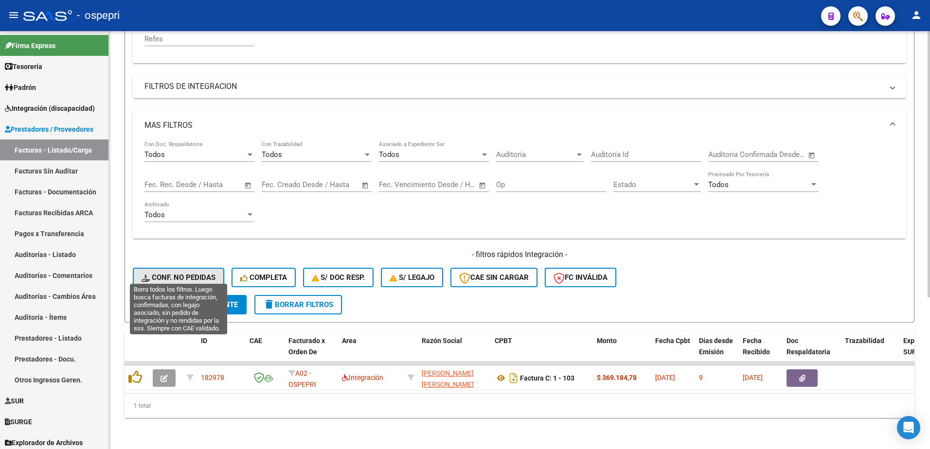
click at [197, 273] on span "Conf. no pedidas" at bounding box center [179, 277] width 74 height 9
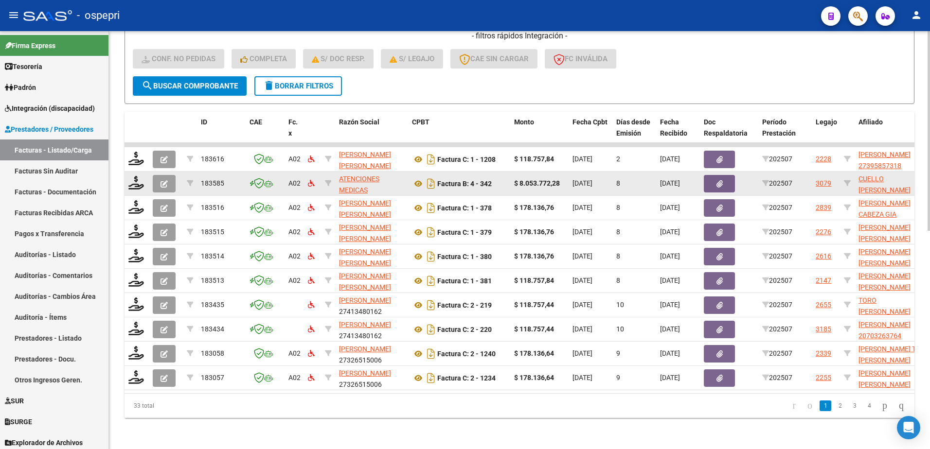
scroll to position [457, 0]
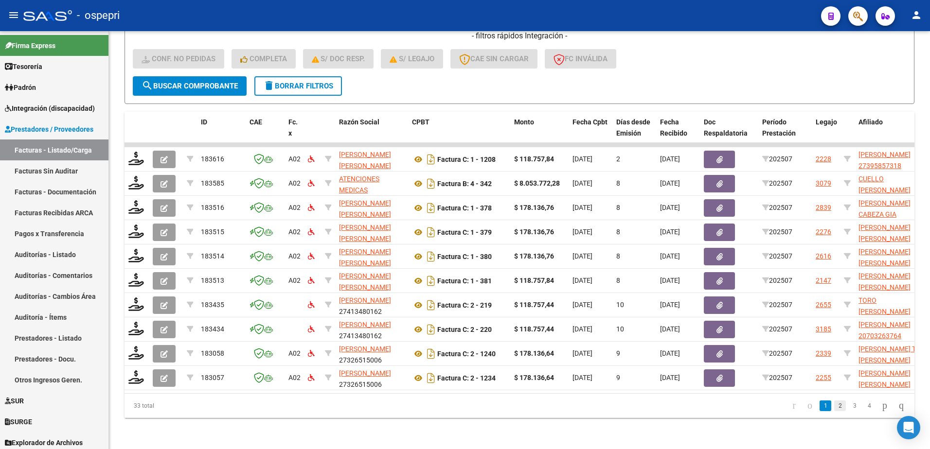
click at [834, 403] on link "2" at bounding box center [840, 406] width 12 height 11
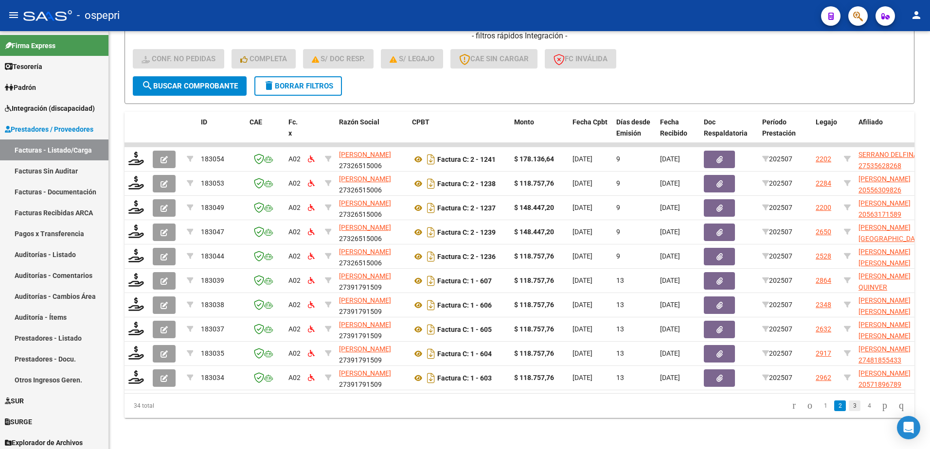
click at [849, 403] on link "3" at bounding box center [855, 406] width 12 height 11
click at [863, 406] on link "4" at bounding box center [869, 406] width 12 height 11
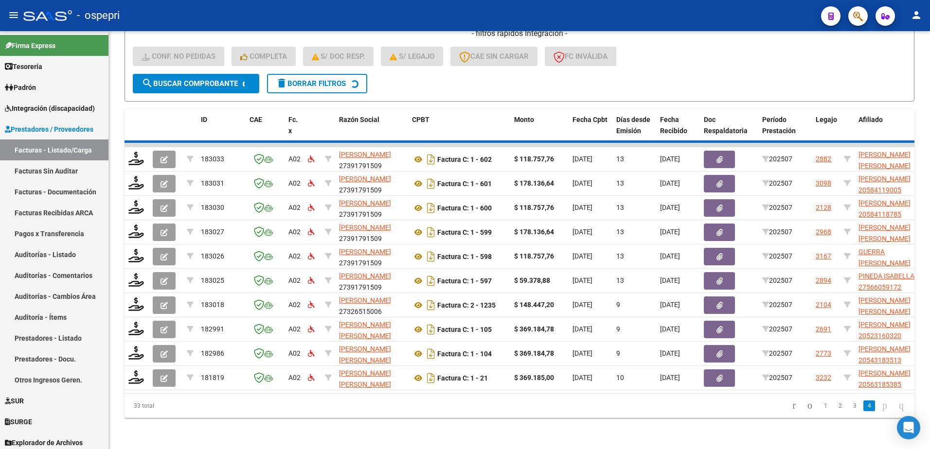
scroll to position [287, 0]
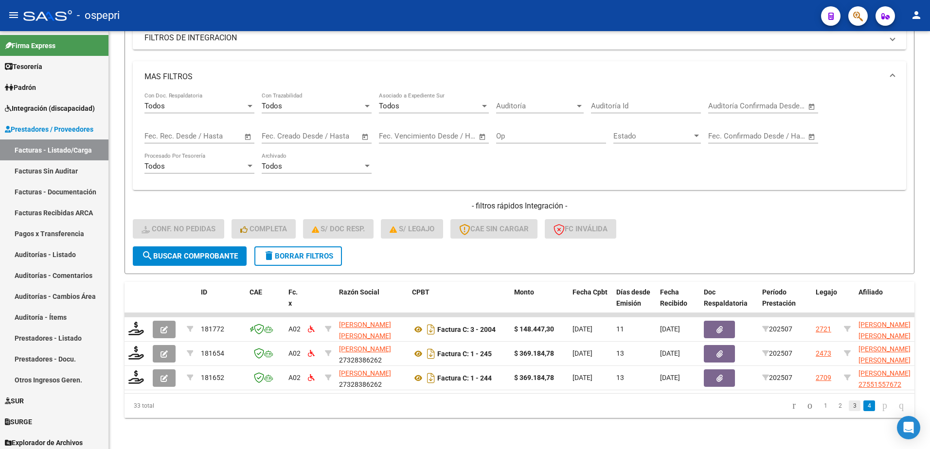
click at [849, 406] on link "3" at bounding box center [855, 406] width 12 height 11
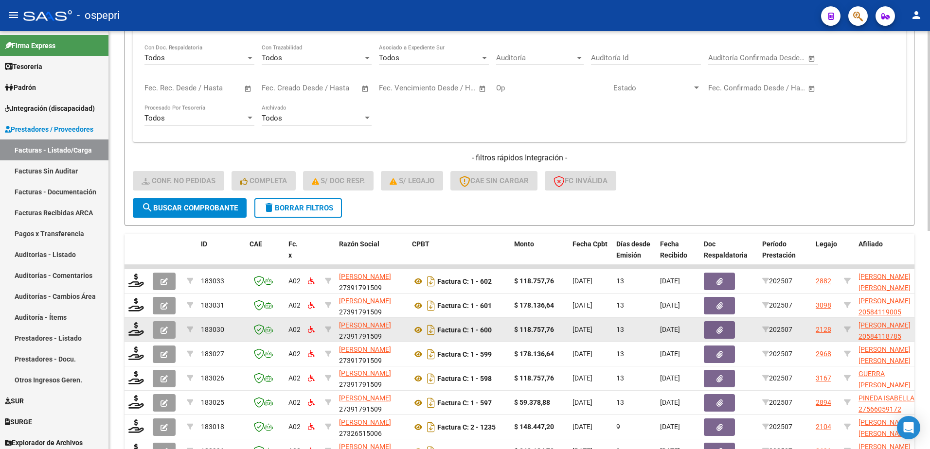
scroll to position [433, 0]
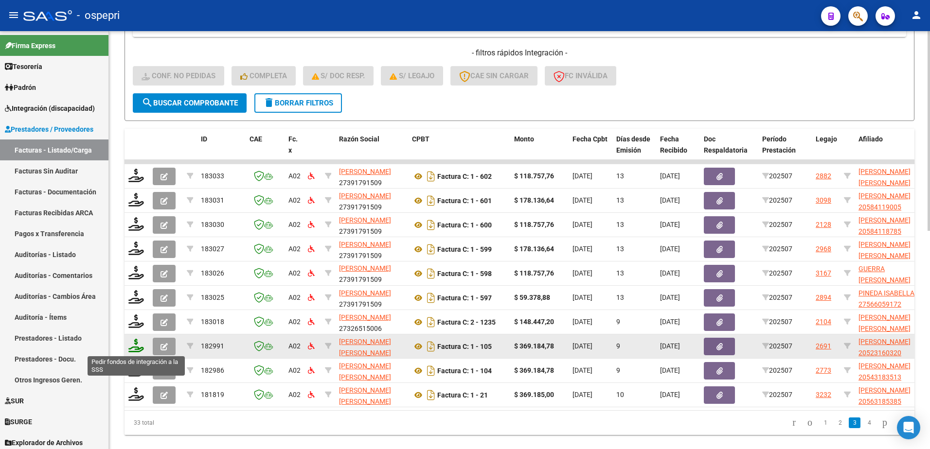
click at [131, 350] on icon at bounding box center [136, 346] width 16 height 14
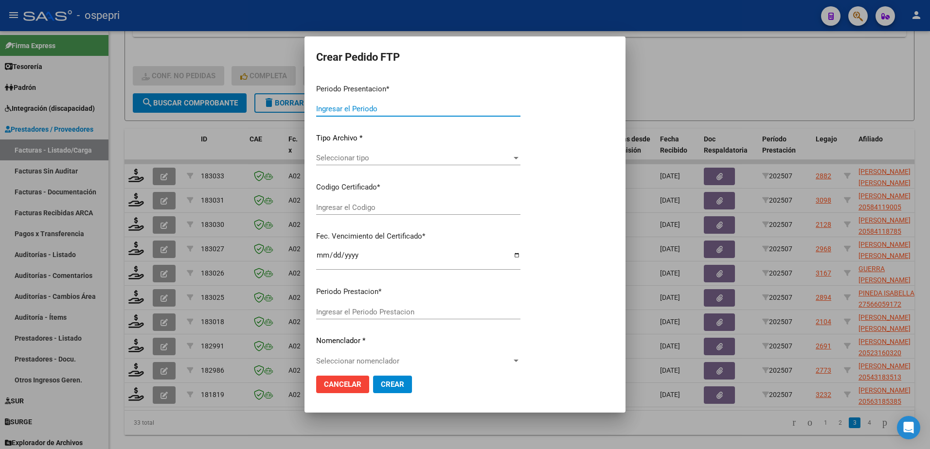
type input "202507"
type input "$ 369.184,78"
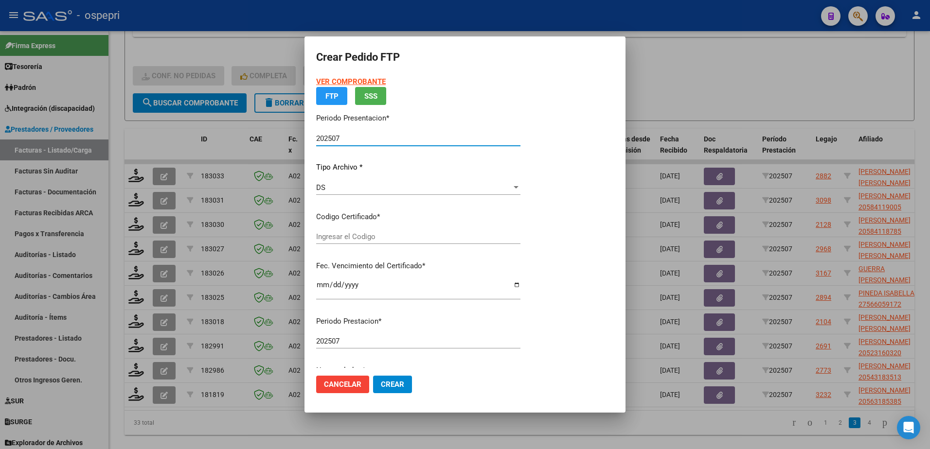
type input "ARG02000523160322017110820221108NQN249"
type input "2034-01-01"
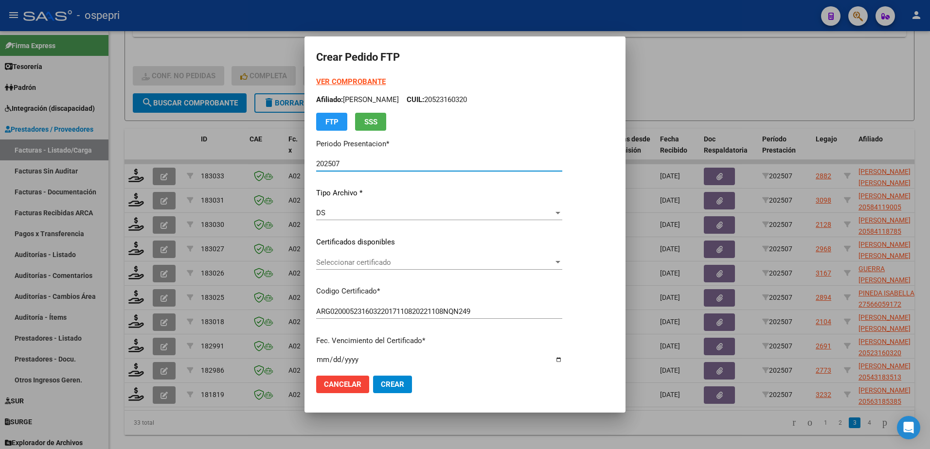
click at [376, 262] on span "Seleccionar certificado" at bounding box center [434, 262] width 237 height 9
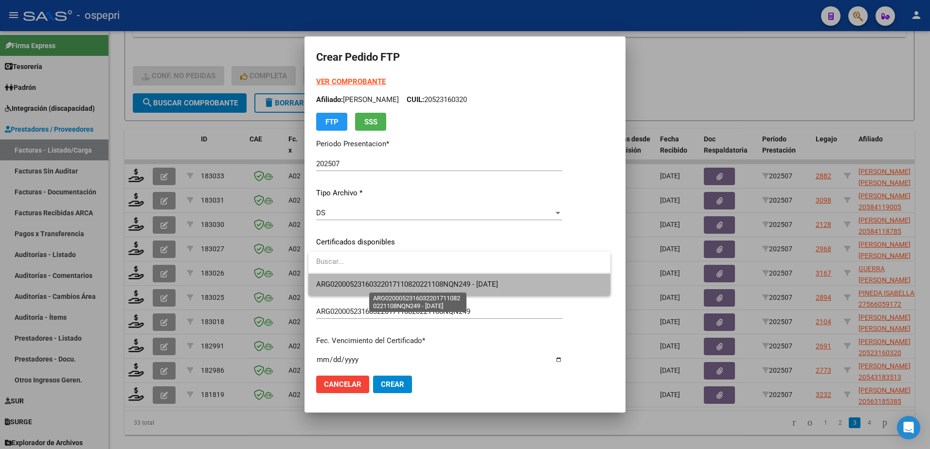
click at [377, 283] on span "ARG02000523160322017110820221108NQN249 - 2034-01-01" at bounding box center [407, 284] width 182 height 9
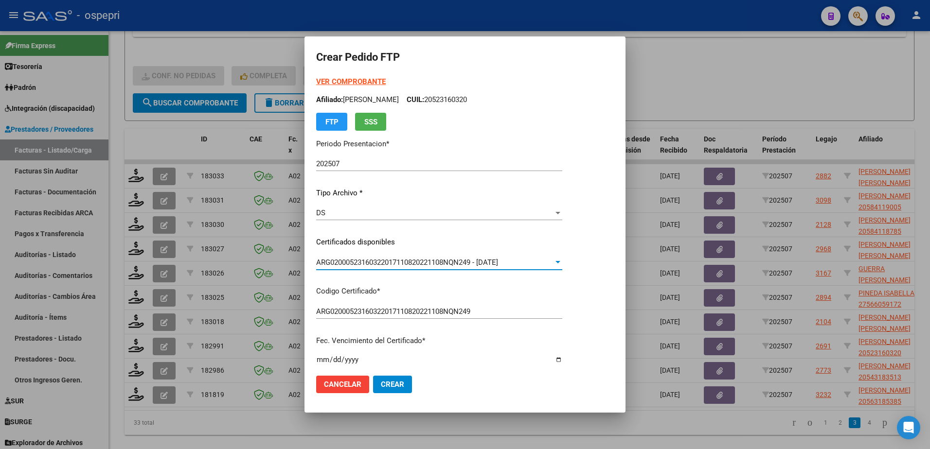
scroll to position [195, 0]
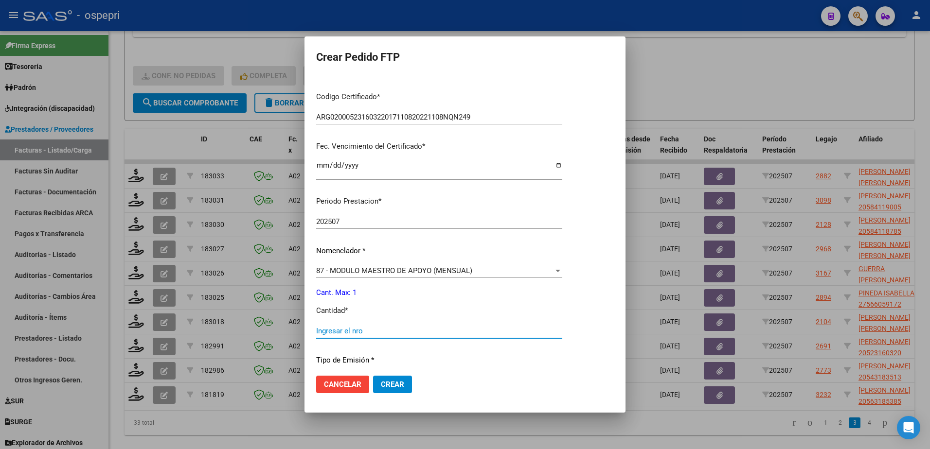
click at [374, 330] on input "Ingresar el nro" at bounding box center [439, 331] width 246 height 9
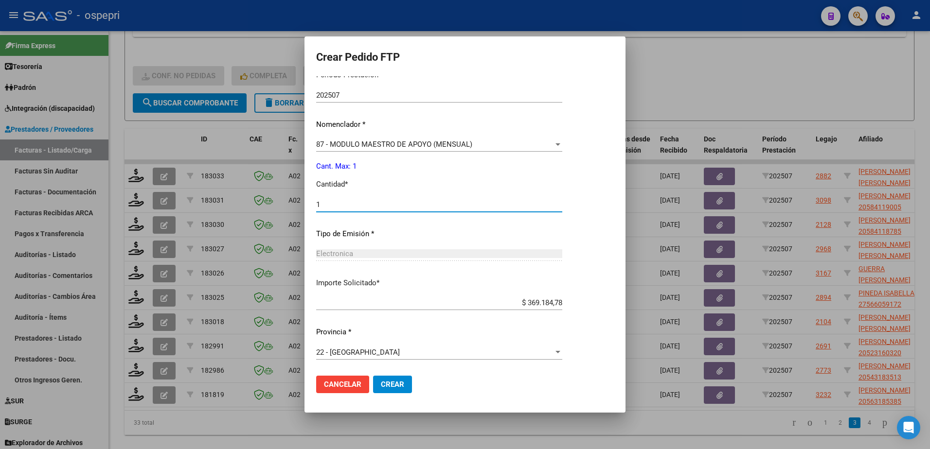
scroll to position [321, 0]
type input "1"
click at [375, 383] on button "Crear" at bounding box center [392, 385] width 39 height 18
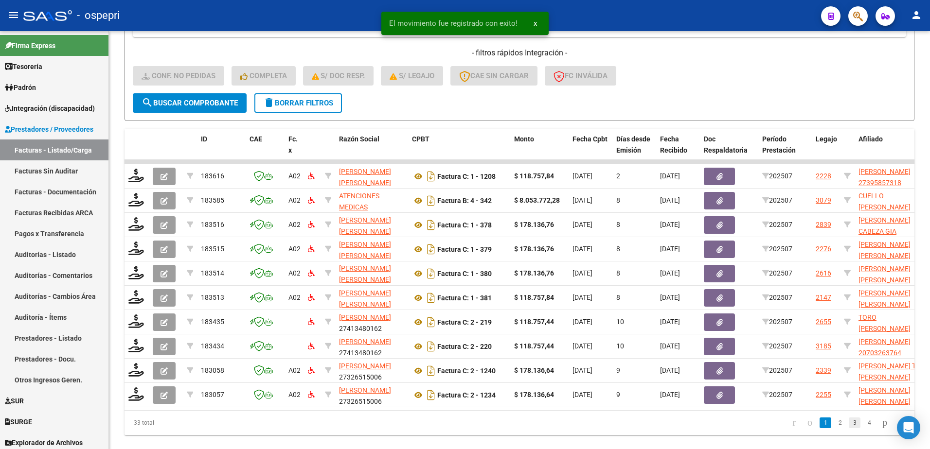
click at [849, 428] on link "3" at bounding box center [855, 423] width 12 height 11
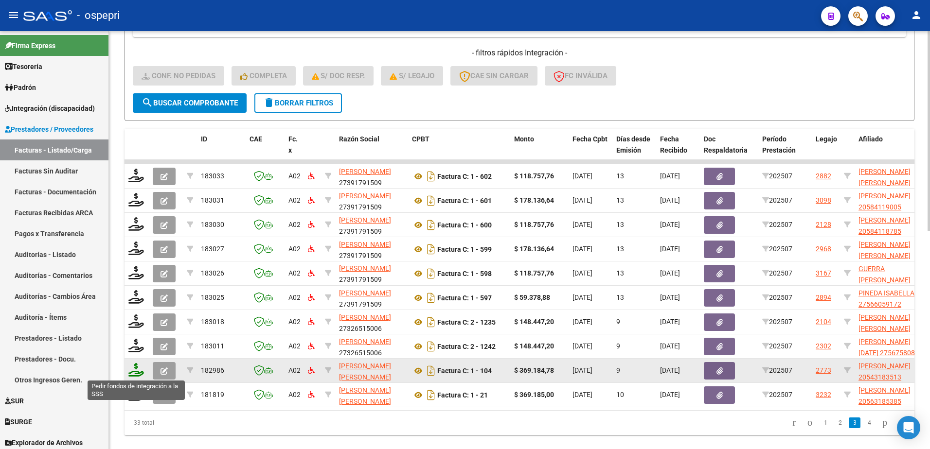
click at [132, 371] on icon at bounding box center [136, 370] width 16 height 14
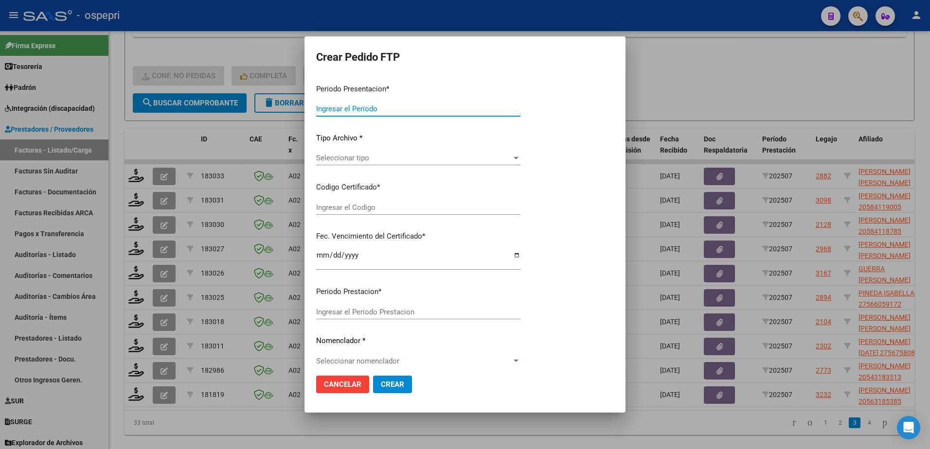
type input "202507"
type input "$ 369.184,78"
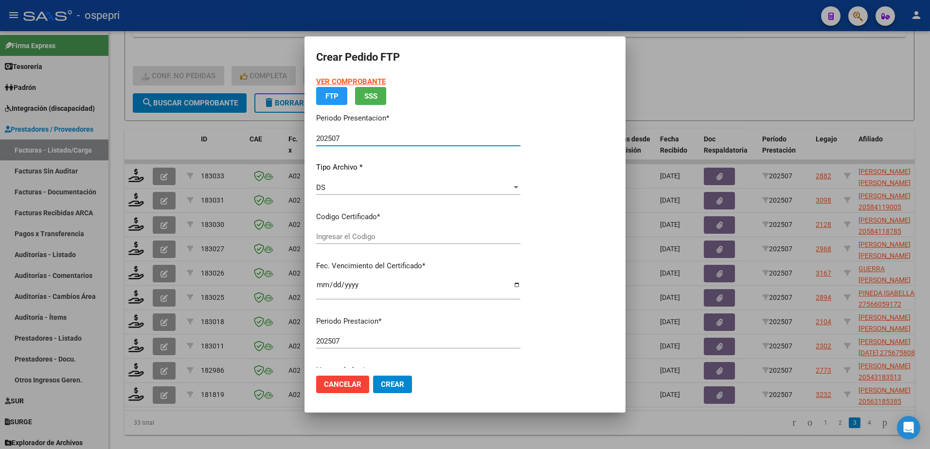
type input "2054318351-3"
type input "2028-06-06"
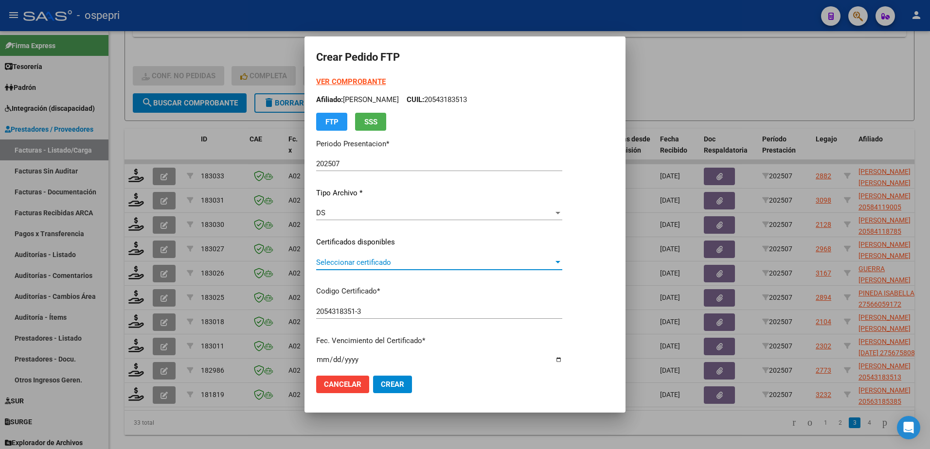
click at [383, 264] on span "Seleccionar certificado" at bounding box center [434, 262] width 237 height 9
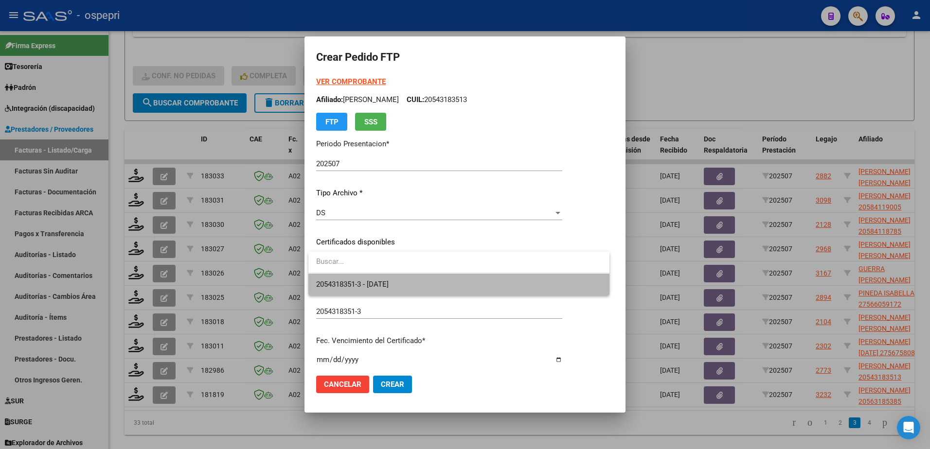
click at [384, 279] on span "2054318351-3 - 2028-06-06" at bounding box center [458, 285] width 285 height 22
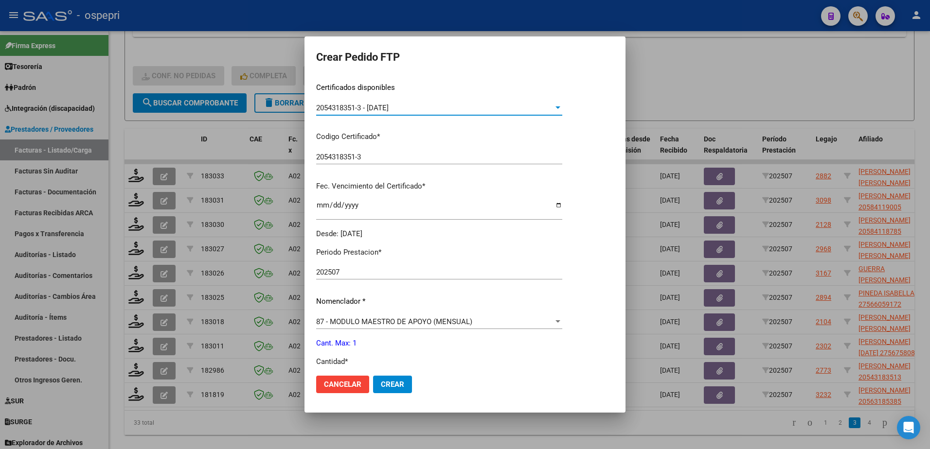
scroll to position [243, 0]
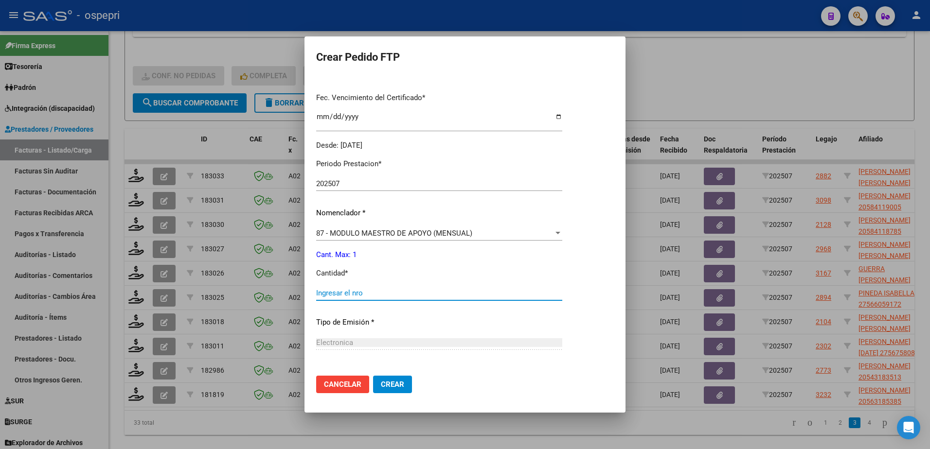
click at [373, 294] on input "Ingresar el nro" at bounding box center [439, 293] width 246 height 9
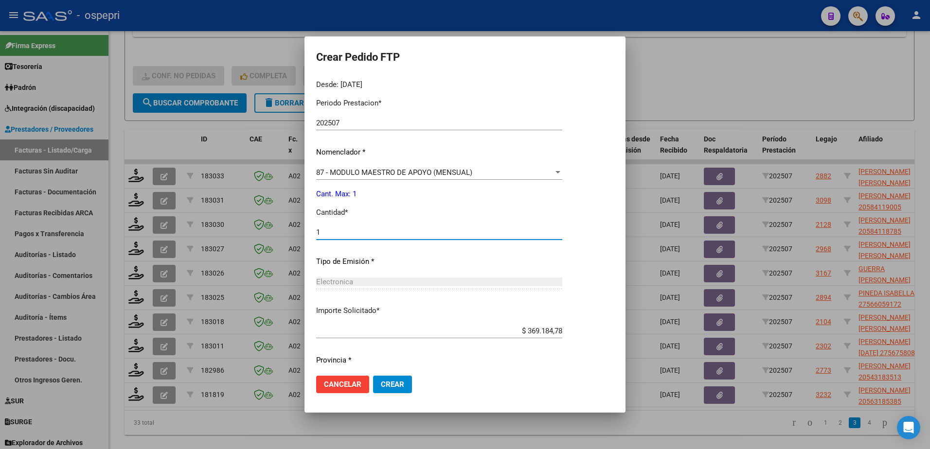
scroll to position [332, 0]
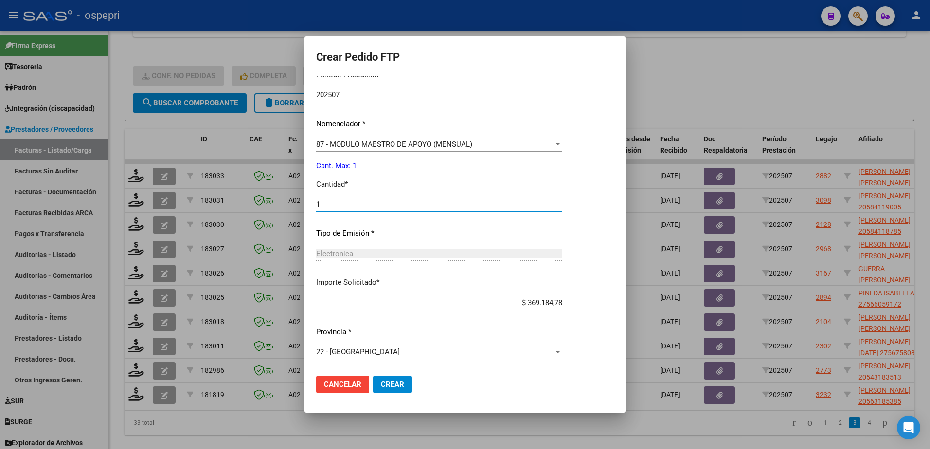
type input "1"
click at [386, 382] on span "Crear" at bounding box center [392, 384] width 23 height 9
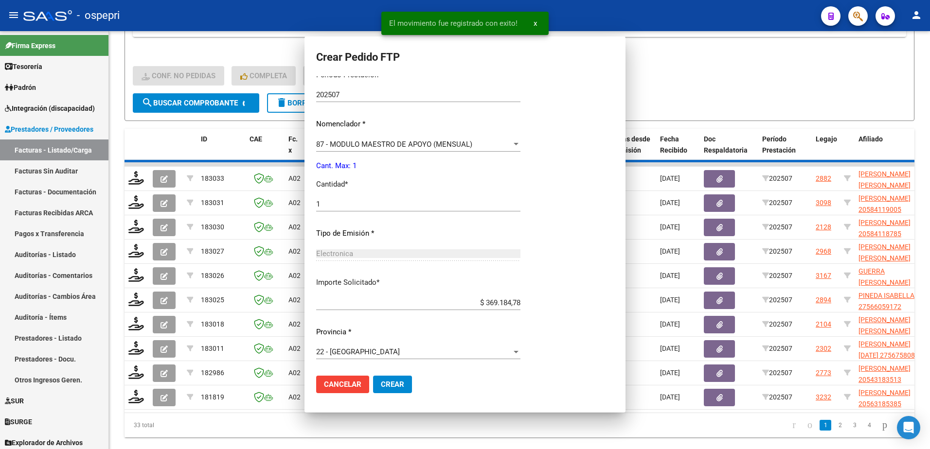
scroll to position [0, 0]
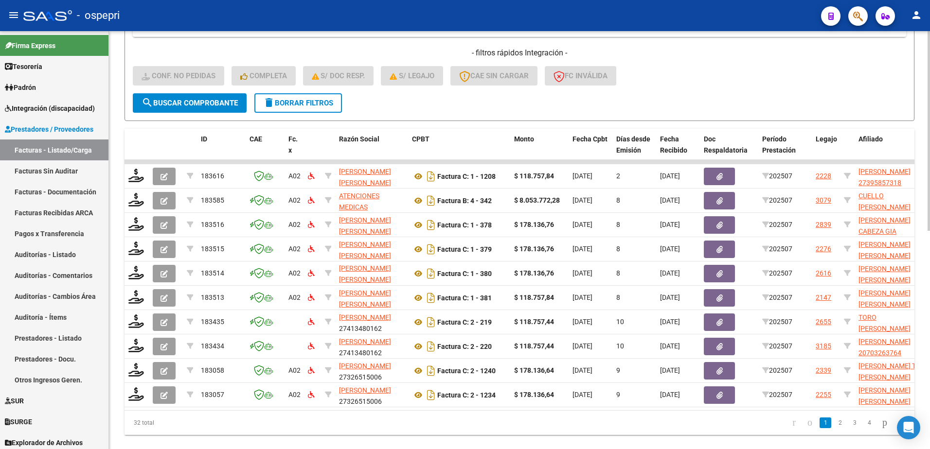
click at [761, 67] on div "- filtros rápidos Integración - Conf. no pedidas Completa S/ Doc Resp. S/ legaj…" at bounding box center [519, 71] width 773 height 46
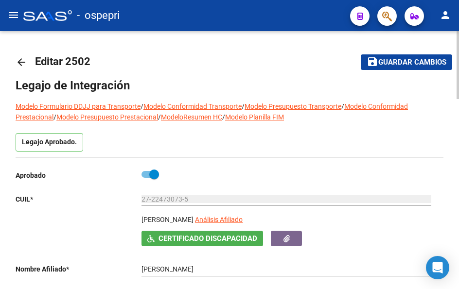
click at [22, 61] on mat-icon "arrow_back" at bounding box center [22, 62] width 12 height 12
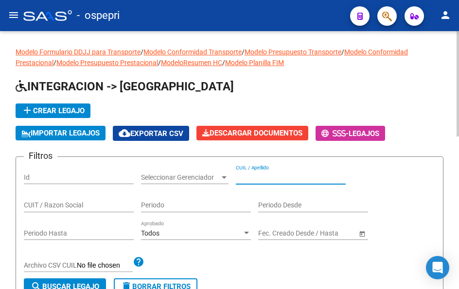
click at [272, 177] on input "CUIL / Apellido" at bounding box center [291, 178] width 110 height 8
paste input "53930537"
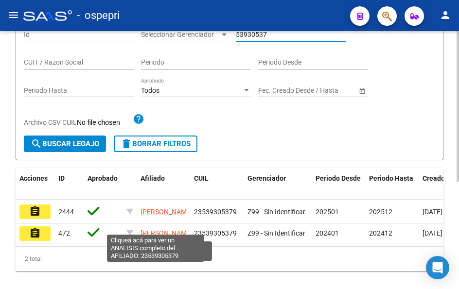
scroll to position [146, 0]
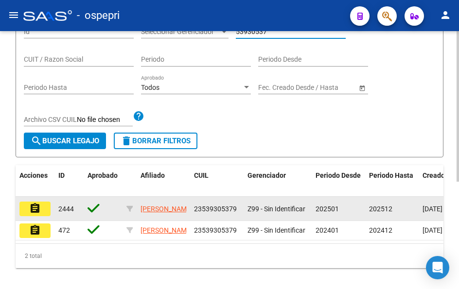
type input "53930537"
click at [33, 208] on mat-icon "assignment" at bounding box center [35, 209] width 12 height 12
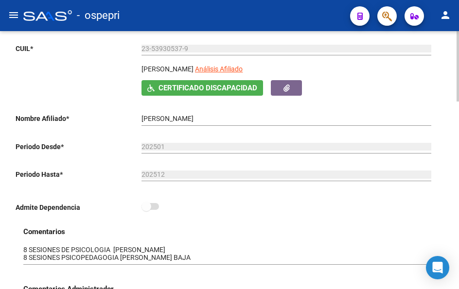
scroll to position [195, 0]
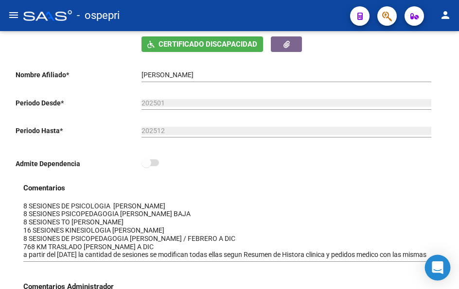
drag, startPoint x: 438, startPoint y: 218, endPoint x: 440, endPoint y: 259, distance: 40.9
click at [440, 259] on body "menu - ospepri person Firma Express Tesorería Extractos Procesados (csv) Extrac…" at bounding box center [229, 144] width 459 height 289
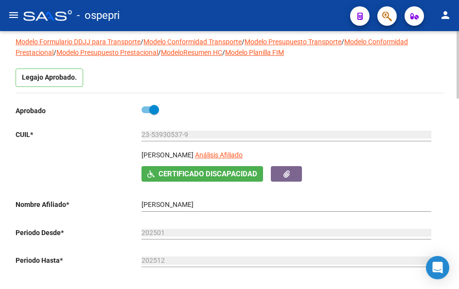
scroll to position [0, 0]
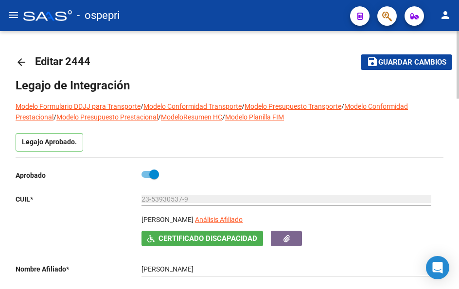
click at [22, 62] on mat-icon "arrow_back" at bounding box center [22, 62] width 12 height 12
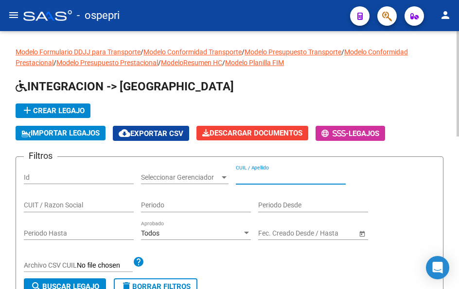
click at [254, 177] on input "CUIL / Apellido" at bounding box center [291, 178] width 110 height 8
paste input "54803496"
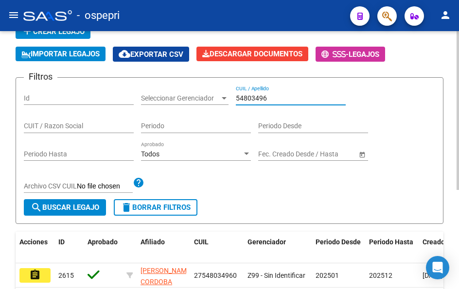
scroll to position [97, 0]
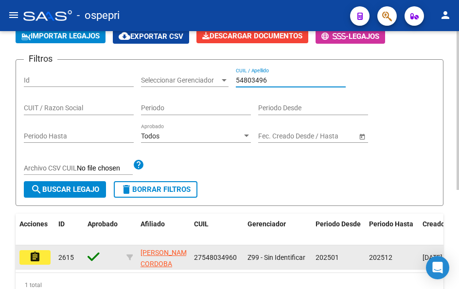
type input "54803496"
click at [32, 259] on mat-icon "assignment" at bounding box center [35, 257] width 12 height 12
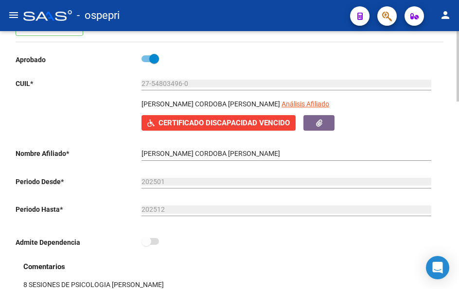
scroll to position [146, 0]
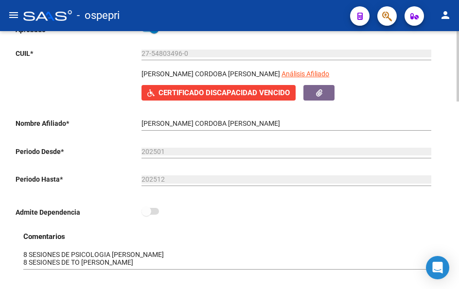
click at [416, 245] on div at bounding box center [233, 256] width 420 height 28
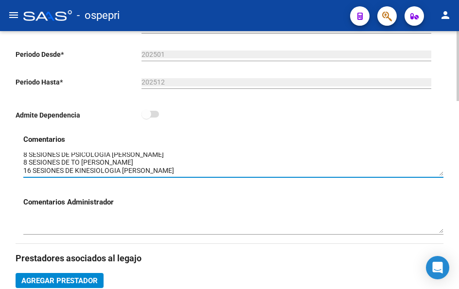
scroll to position [0, 0]
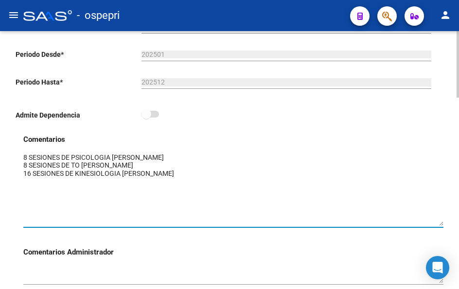
drag, startPoint x: 439, startPoint y: 168, endPoint x: 439, endPoint y: 223, distance: 54.9
click at [439, 223] on textarea at bounding box center [233, 189] width 420 height 73
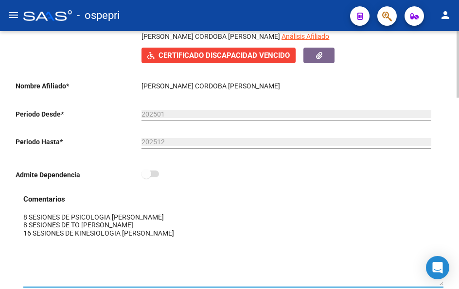
scroll to position [49, 0]
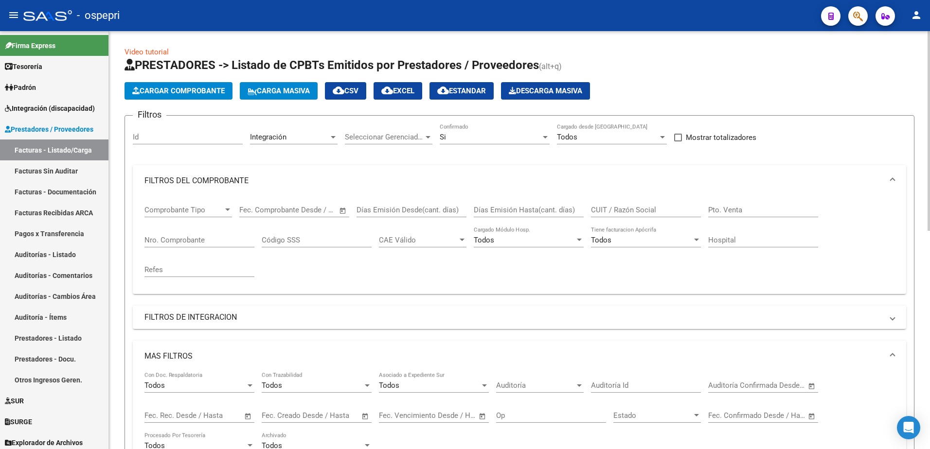
scroll to position [0, 0]
